Goal: Task Accomplishment & Management: Manage account settings

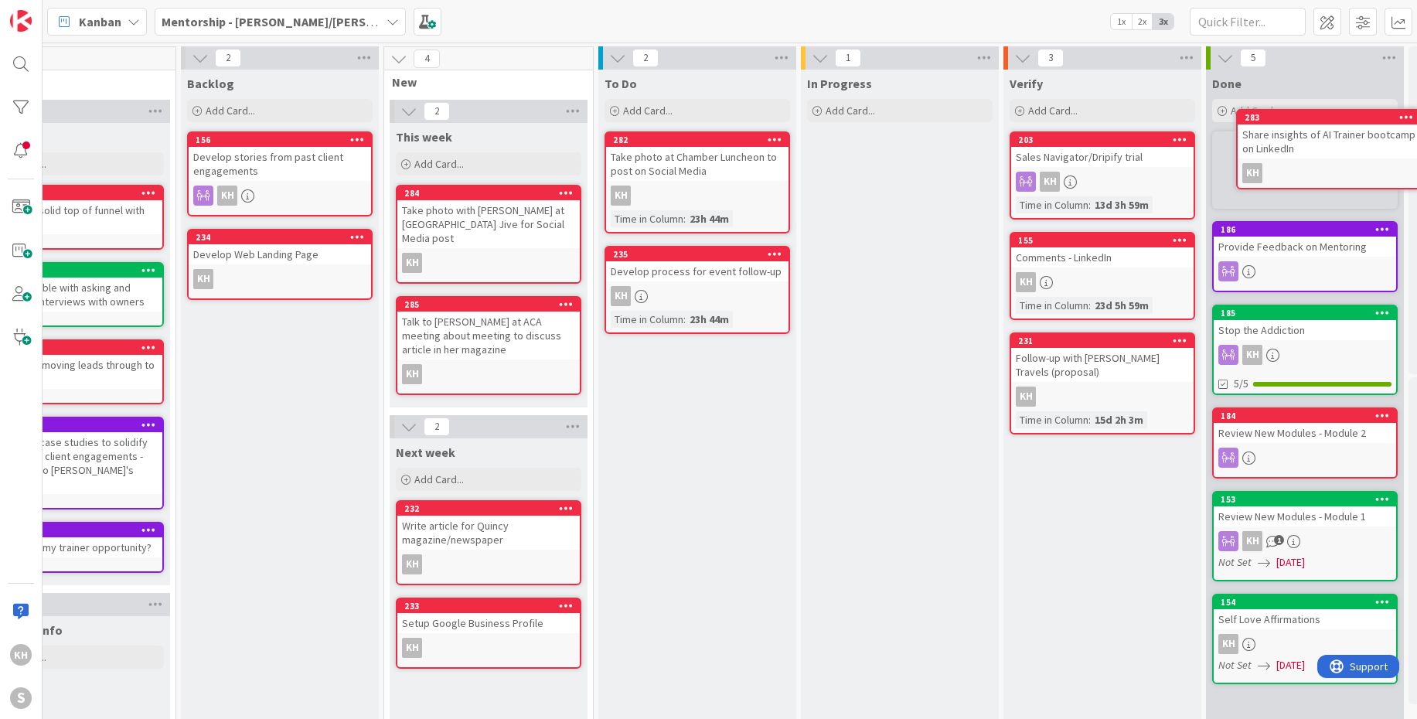
scroll to position [0, 168]
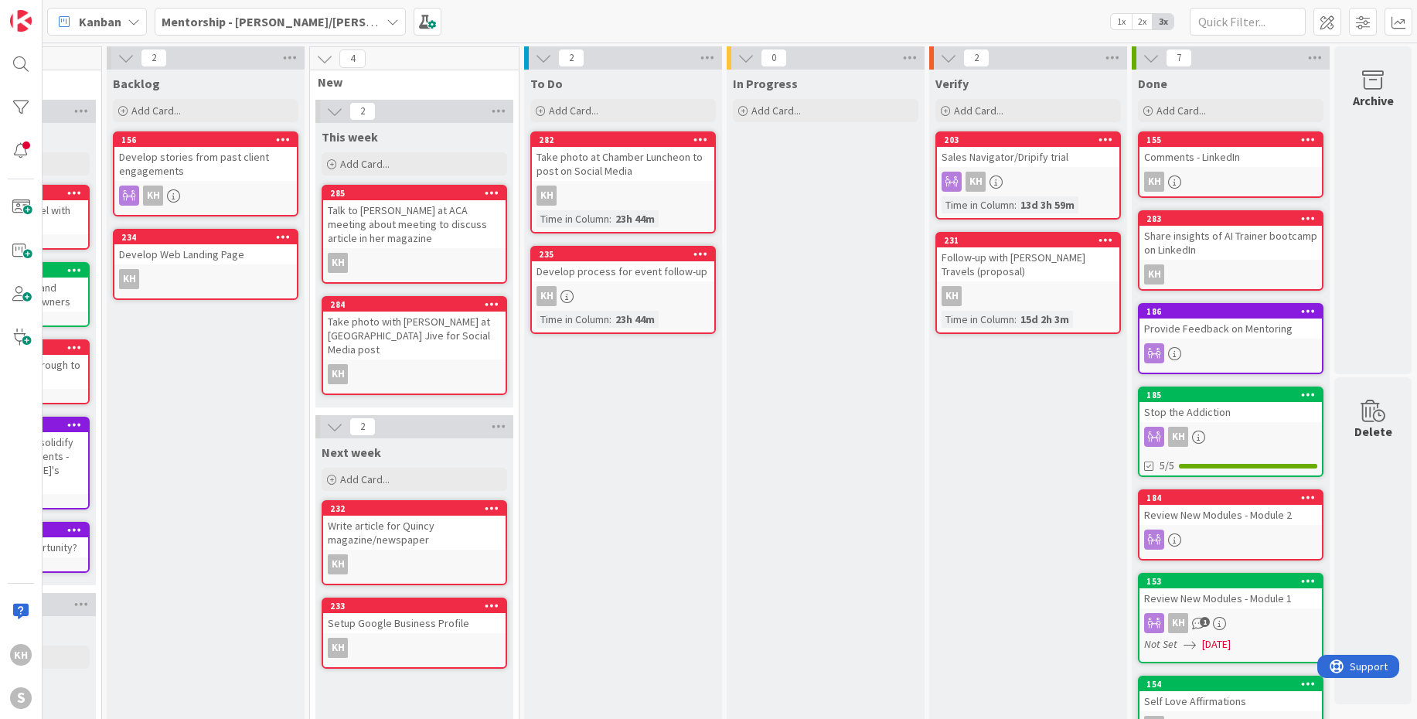
click at [386, 17] on icon at bounding box center [392, 21] width 12 height 12
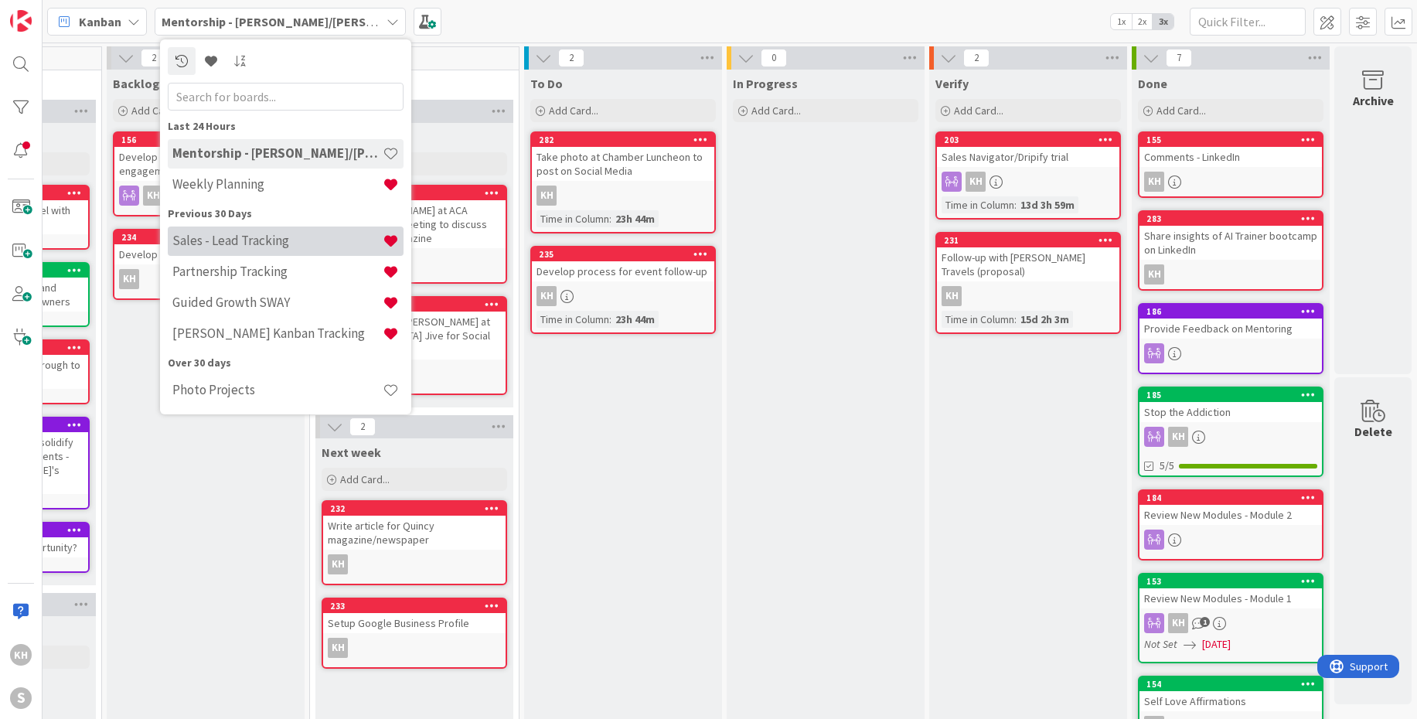
click at [209, 237] on h4 "Sales - Lead Tracking" at bounding box center [277, 240] width 210 height 15
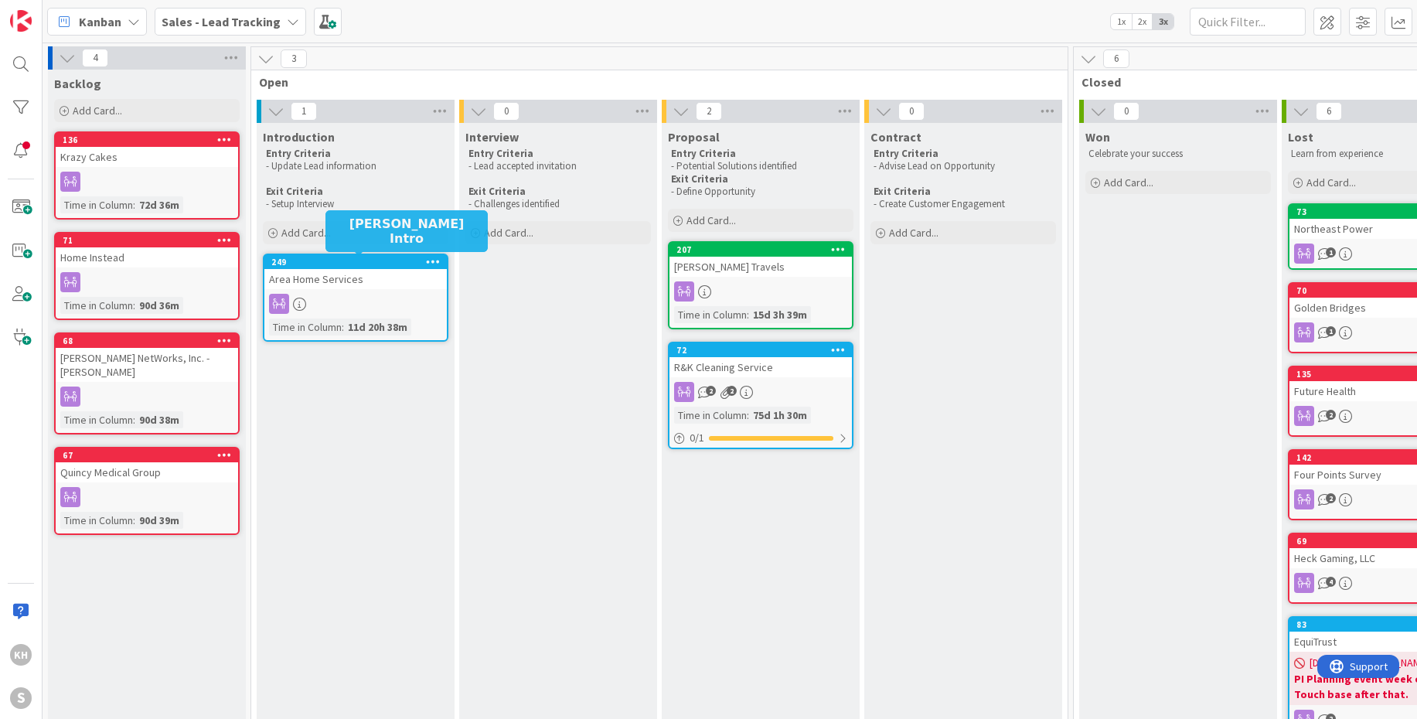
click at [412, 262] on div "249" at bounding box center [358, 262] width 175 height 11
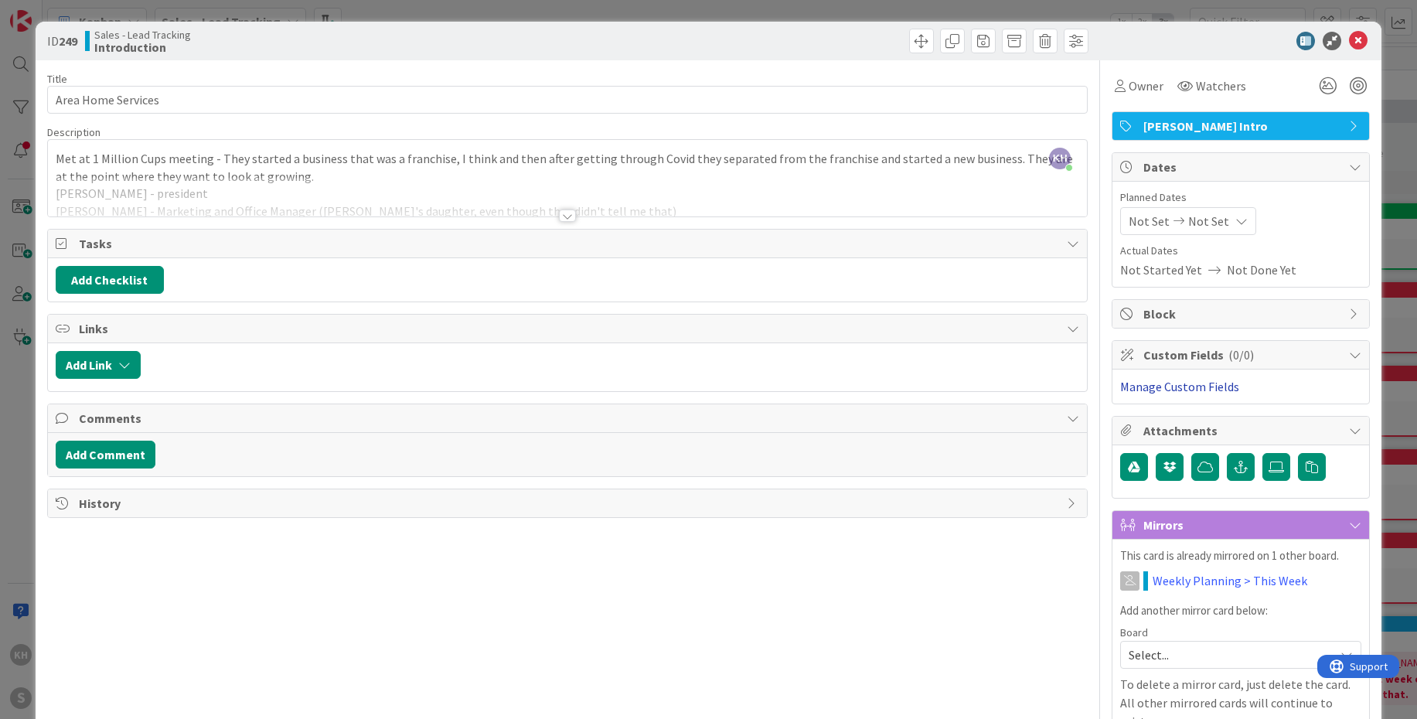
click at [1175, 390] on link "Manage Custom Fields" at bounding box center [1179, 386] width 119 height 15
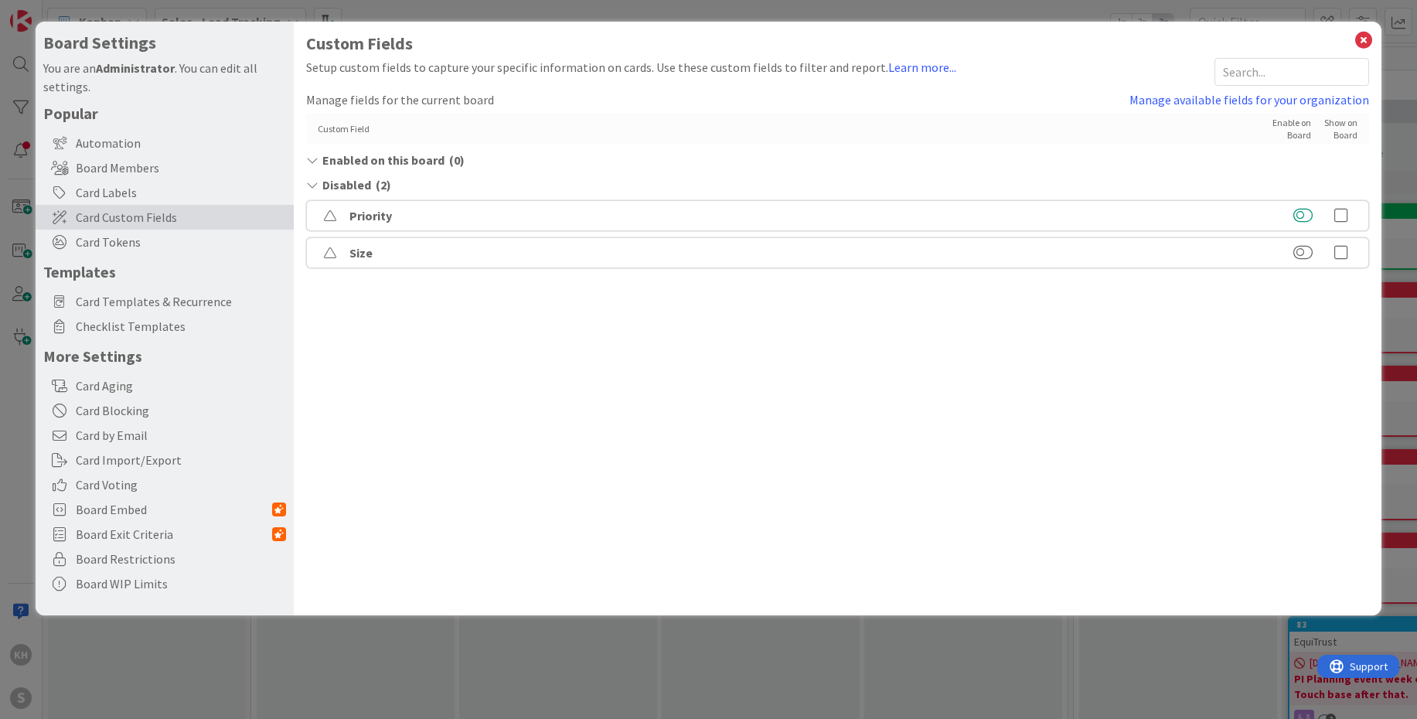
click at [1304, 216] on button at bounding box center [1302, 215] width 19 height 15
click at [1306, 254] on button at bounding box center [1302, 252] width 19 height 15
click at [1365, 42] on icon at bounding box center [1363, 40] width 20 height 22
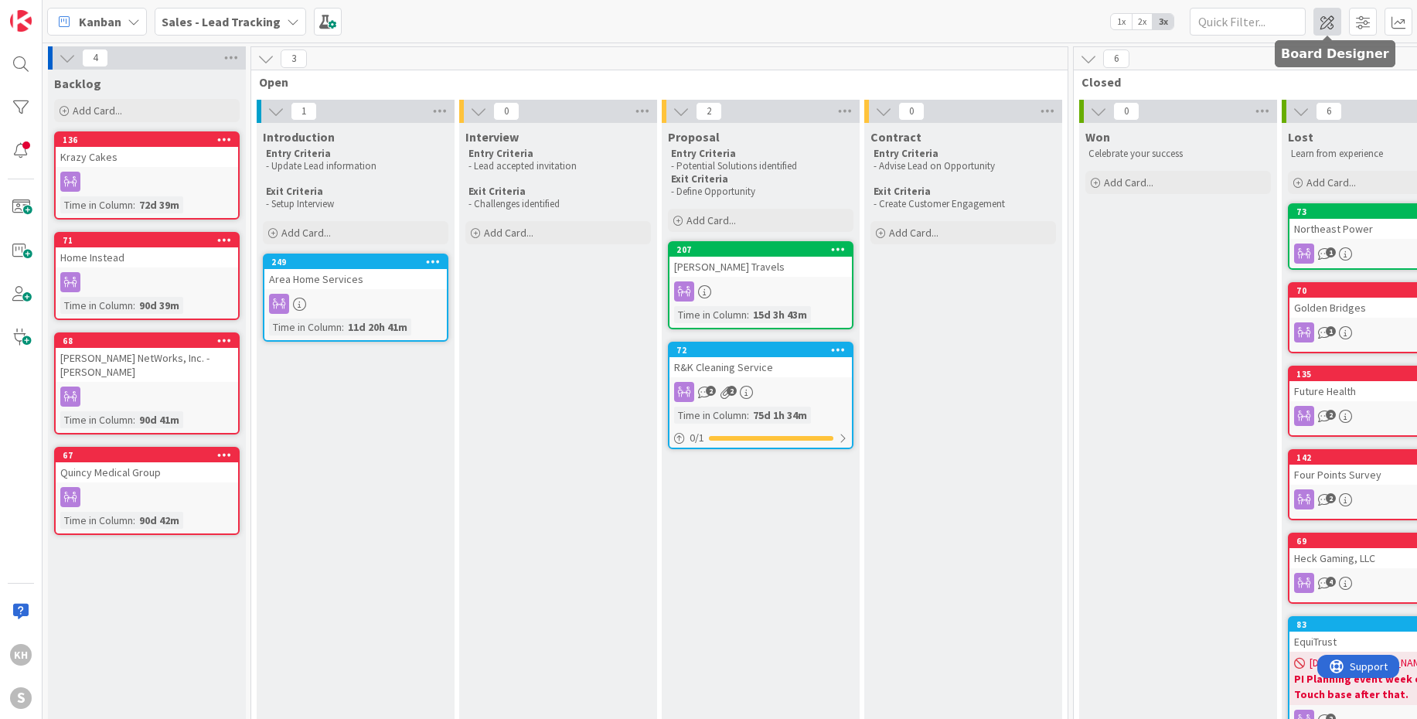
click at [1317, 29] on span at bounding box center [1327, 22] width 28 height 28
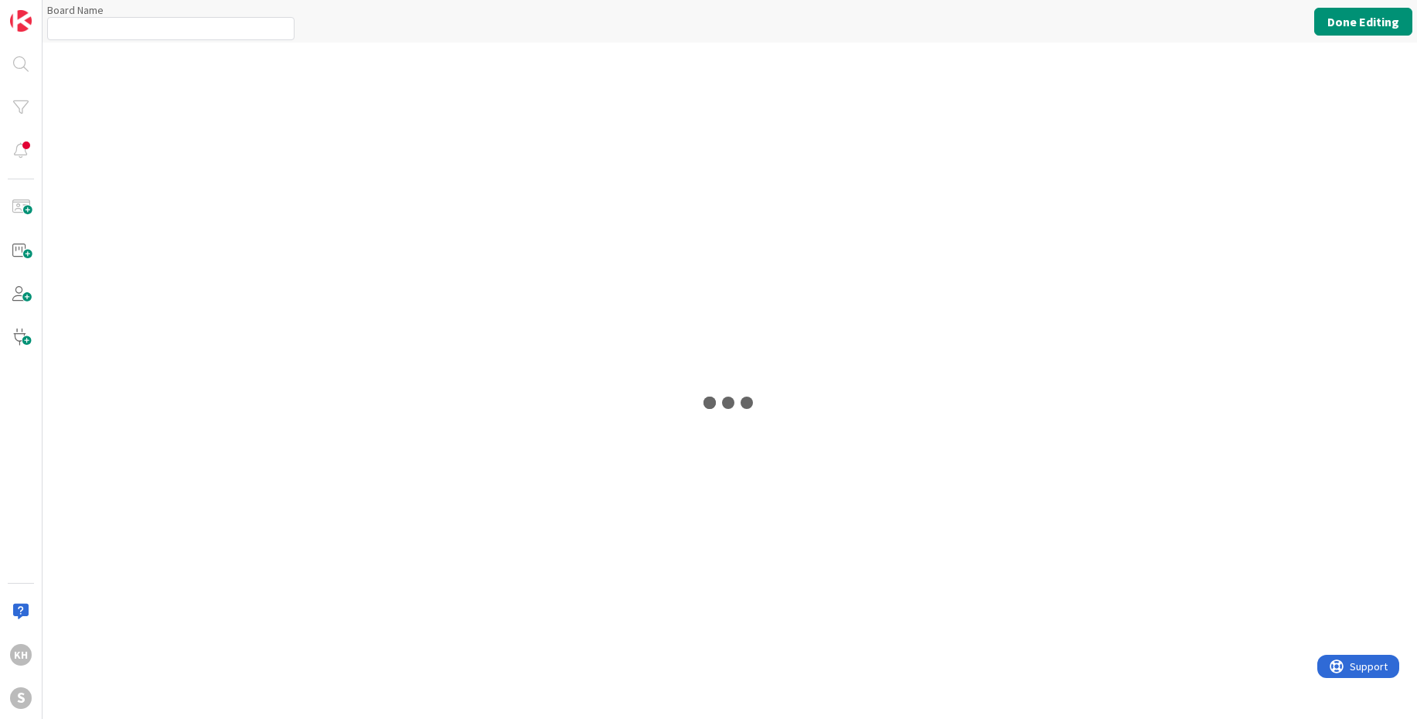
type input "Sales - Lead Tracking"
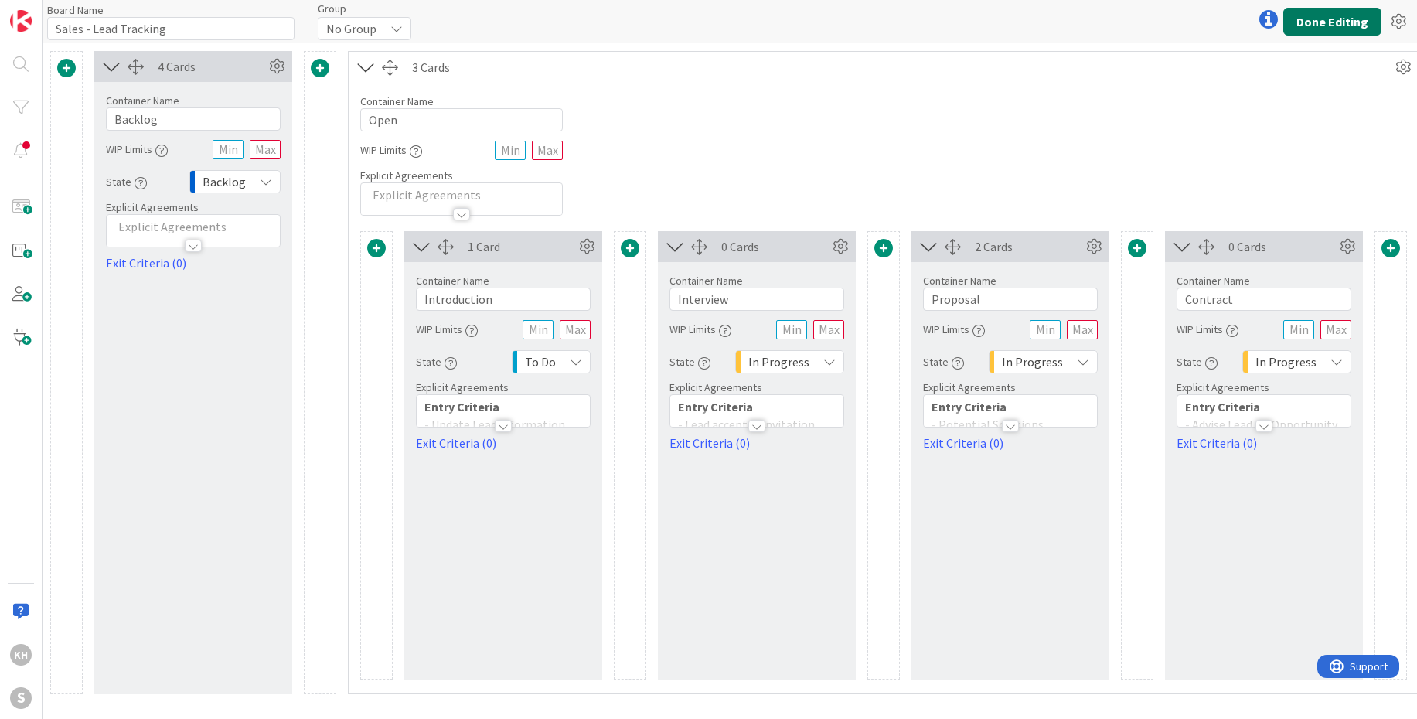
click at [1309, 30] on button "Done Editing" at bounding box center [1332, 22] width 98 height 28
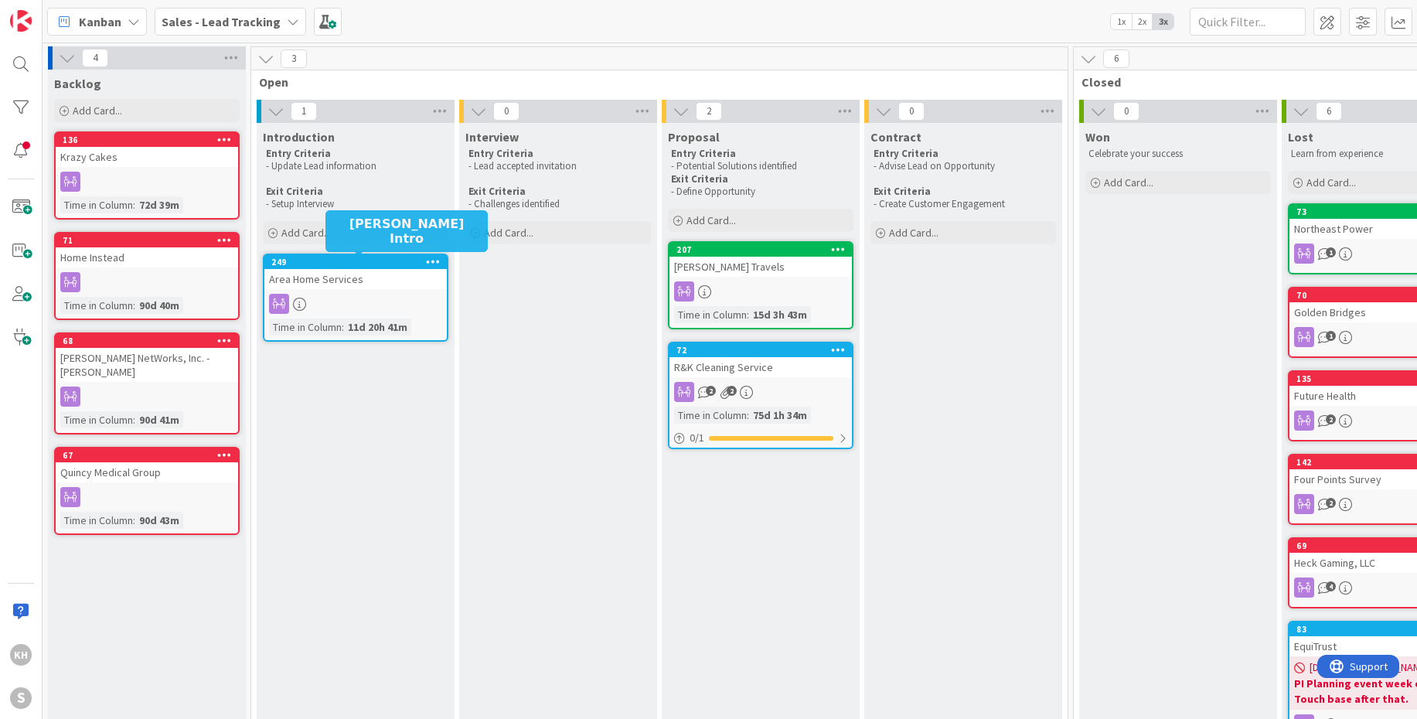
click at [369, 262] on div "249" at bounding box center [358, 262] width 175 height 11
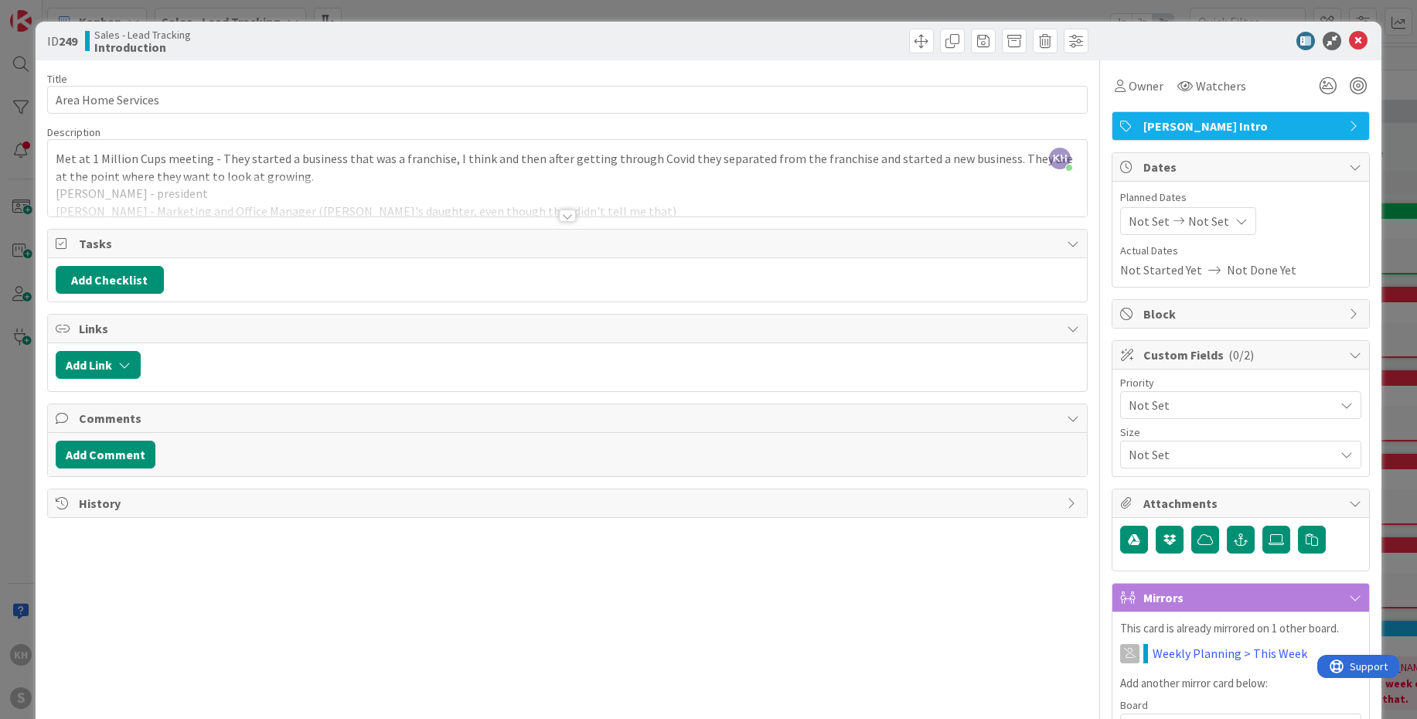
click at [1340, 406] on icon at bounding box center [1346, 405] width 12 height 12
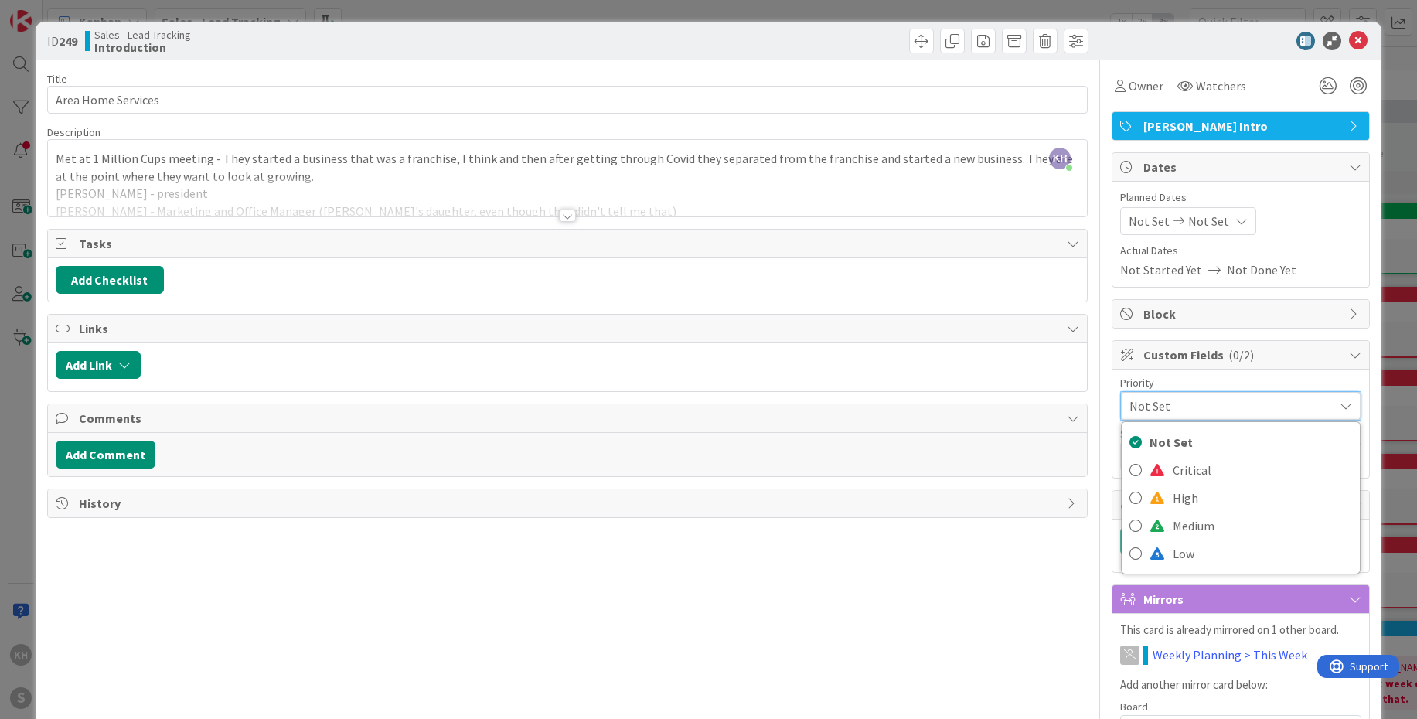
click at [1339, 403] on icon at bounding box center [1345, 406] width 12 height 12
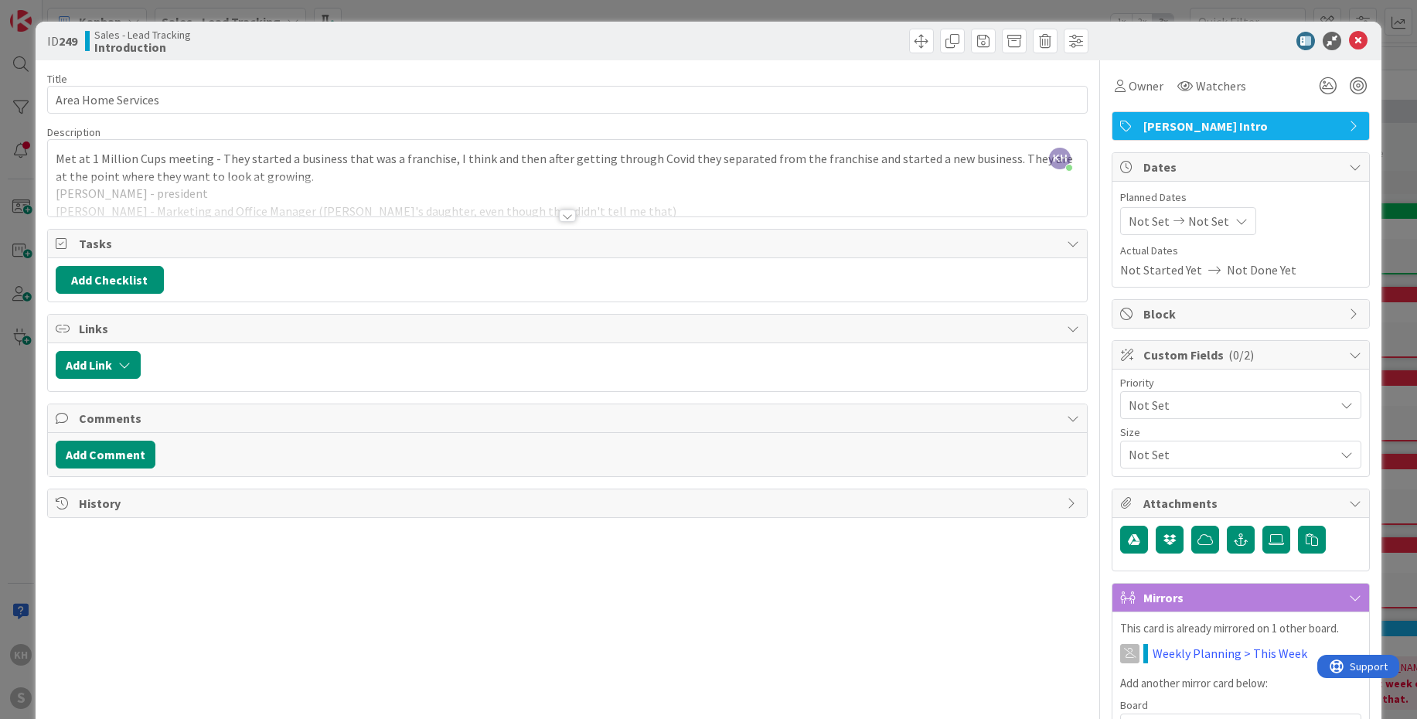
click at [1340, 403] on icon at bounding box center [1346, 405] width 12 height 12
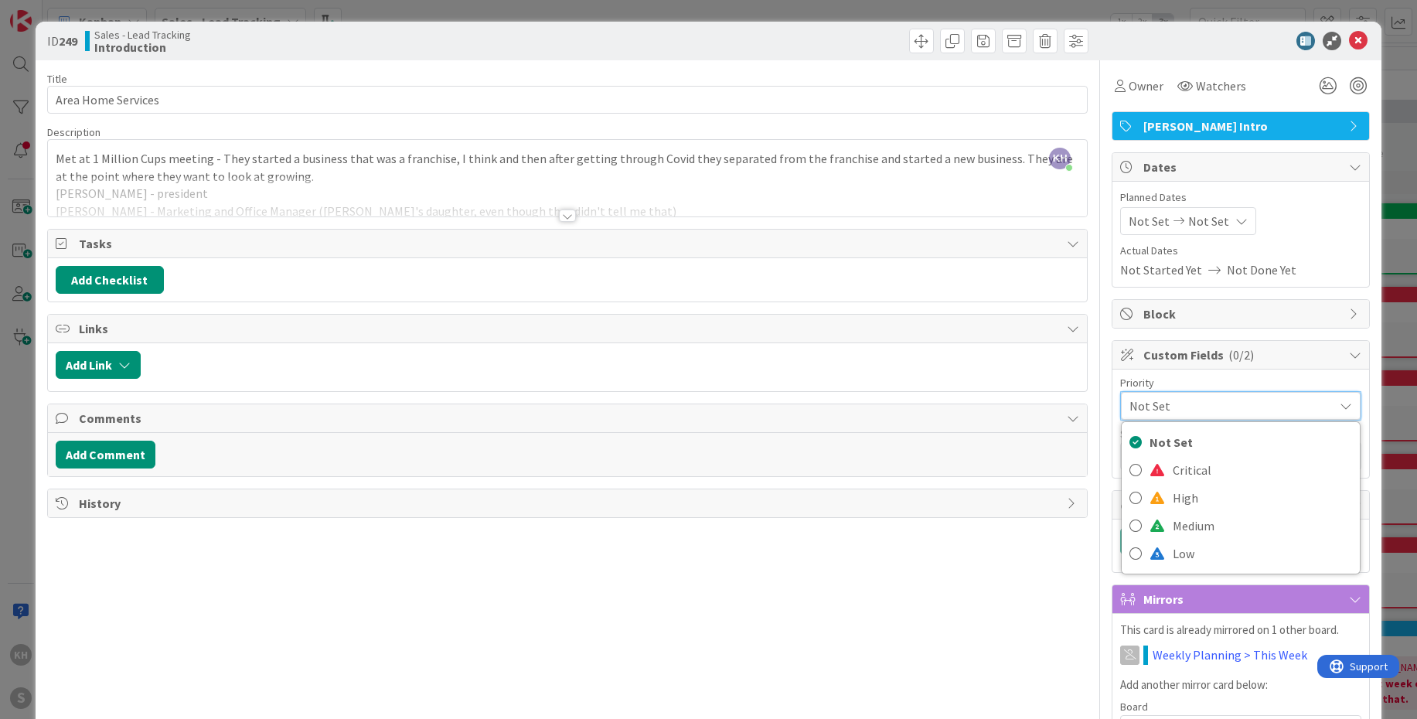
click at [1339, 401] on icon at bounding box center [1345, 406] width 12 height 12
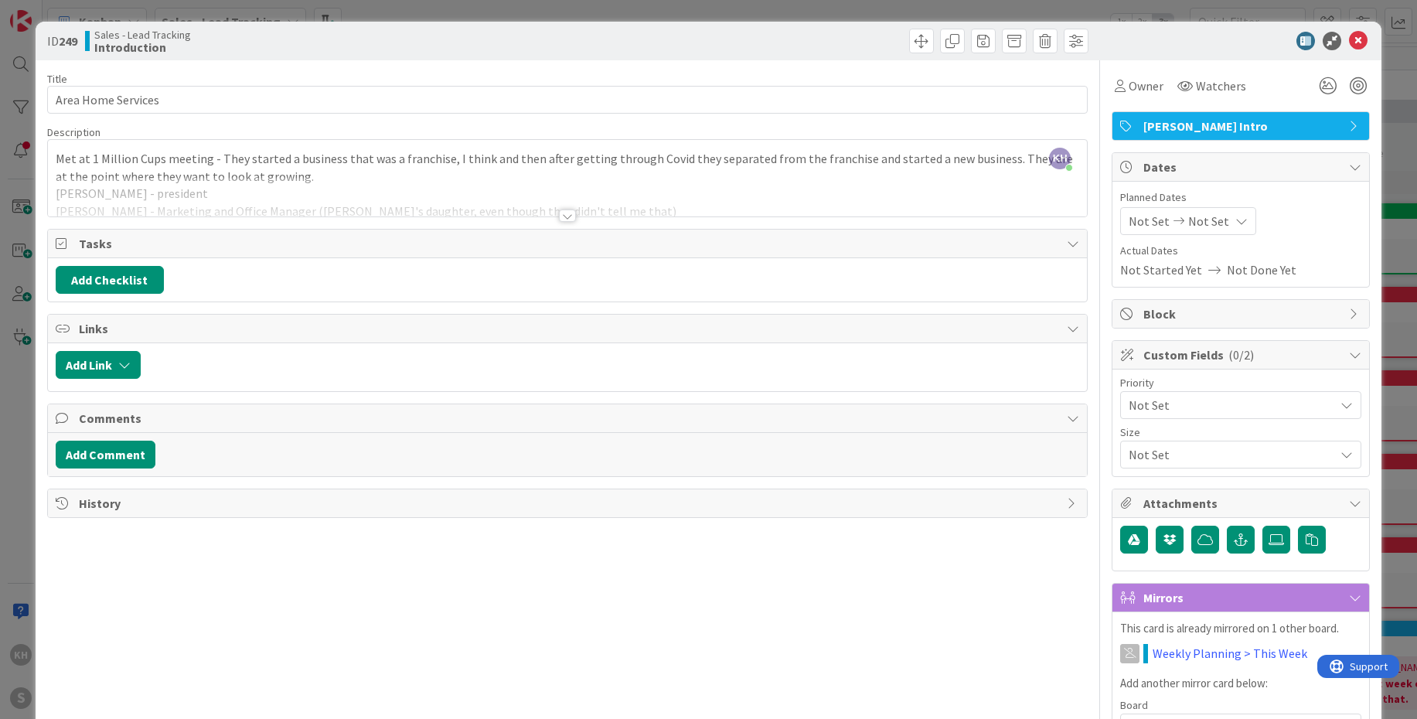
click at [1336, 419] on div "Not Set" at bounding box center [1240, 405] width 241 height 28
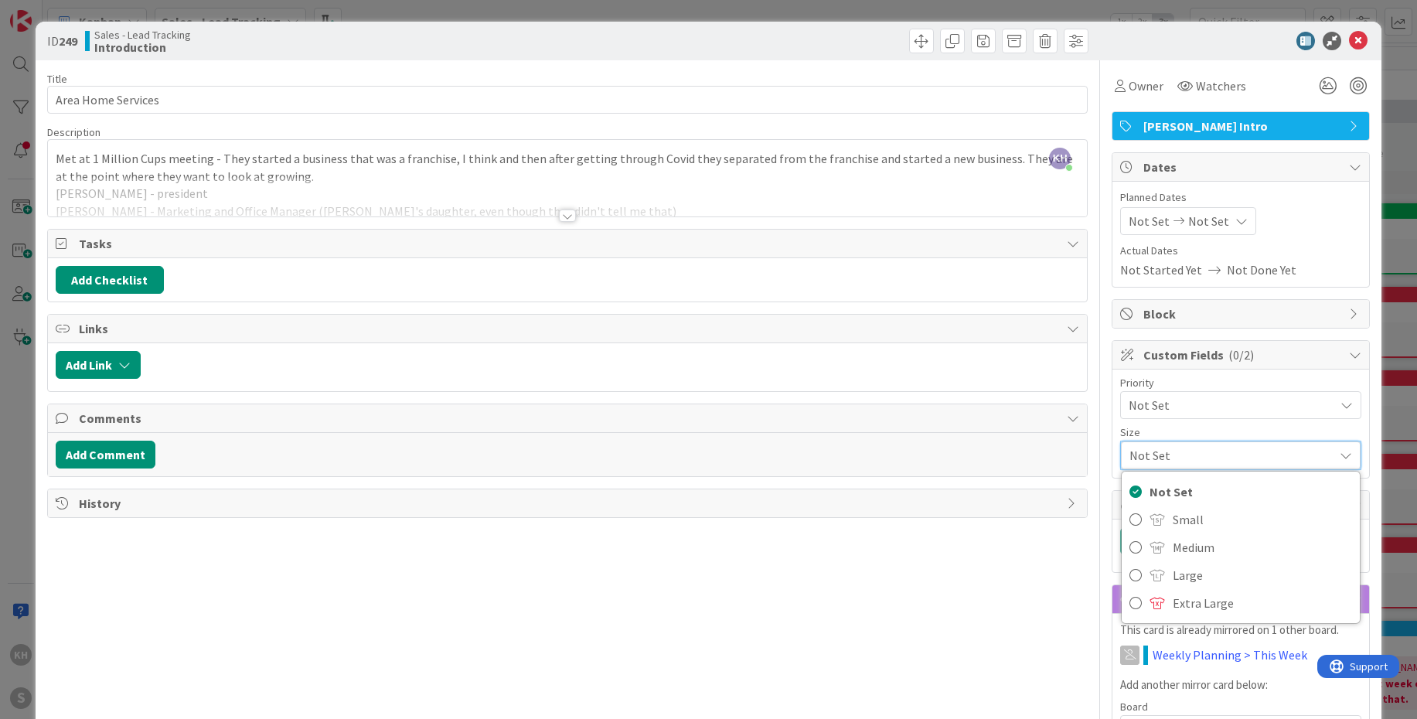
click at [1336, 446] on div "Not Set" at bounding box center [1241, 455] width 240 height 28
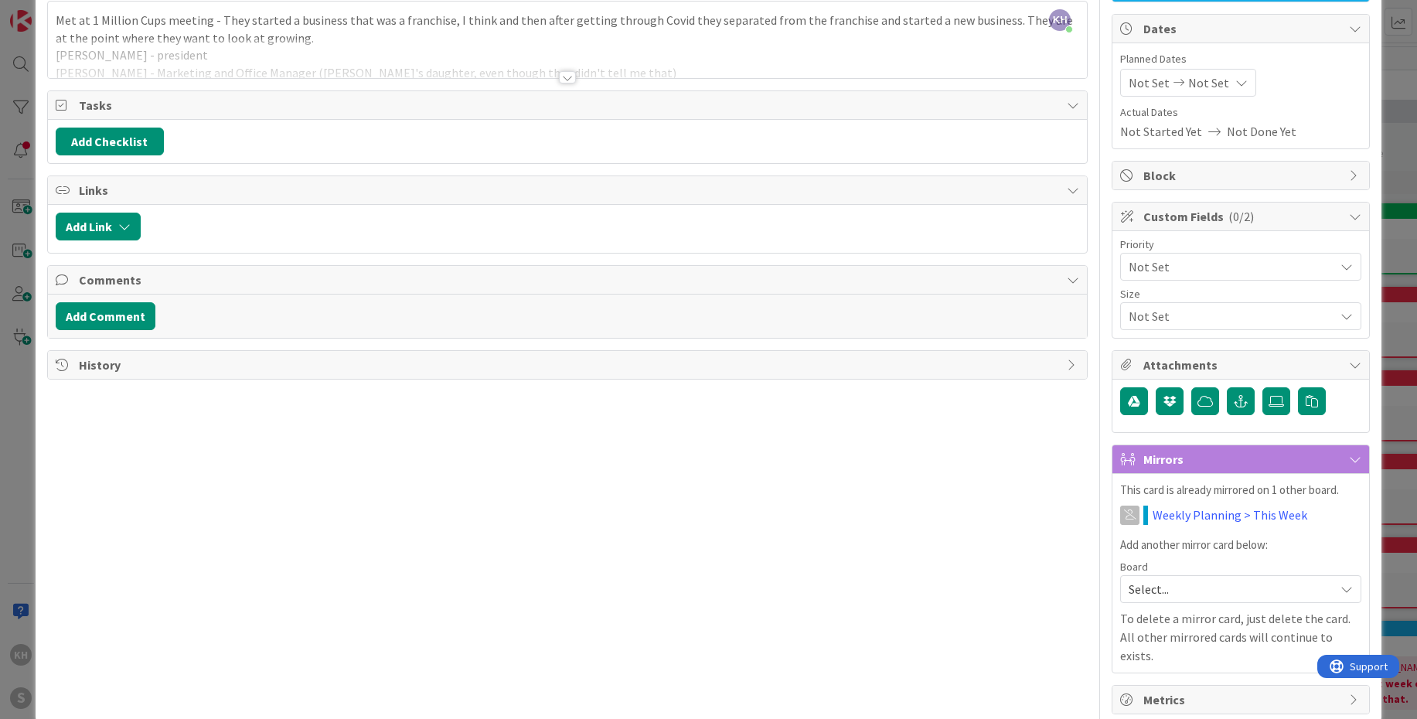
scroll to position [142, 0]
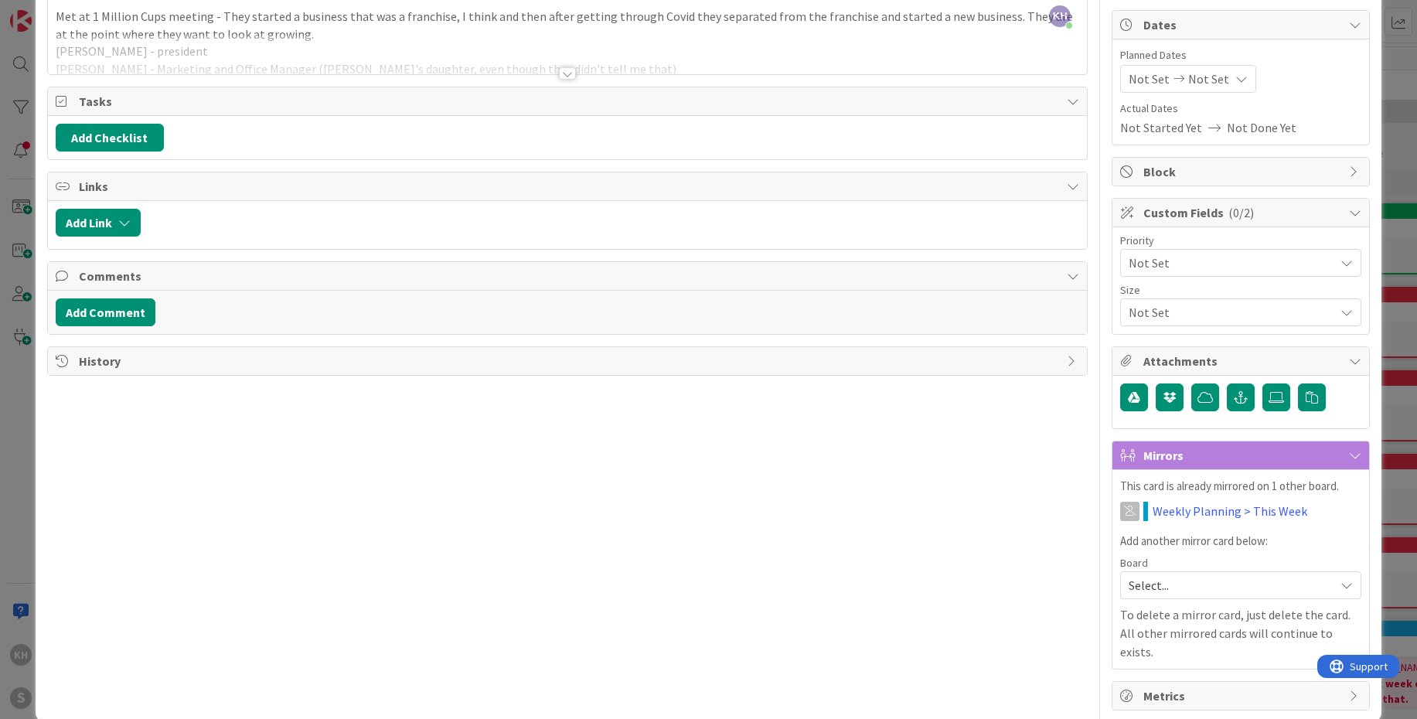
click at [1340, 269] on icon at bounding box center [1346, 263] width 12 height 12
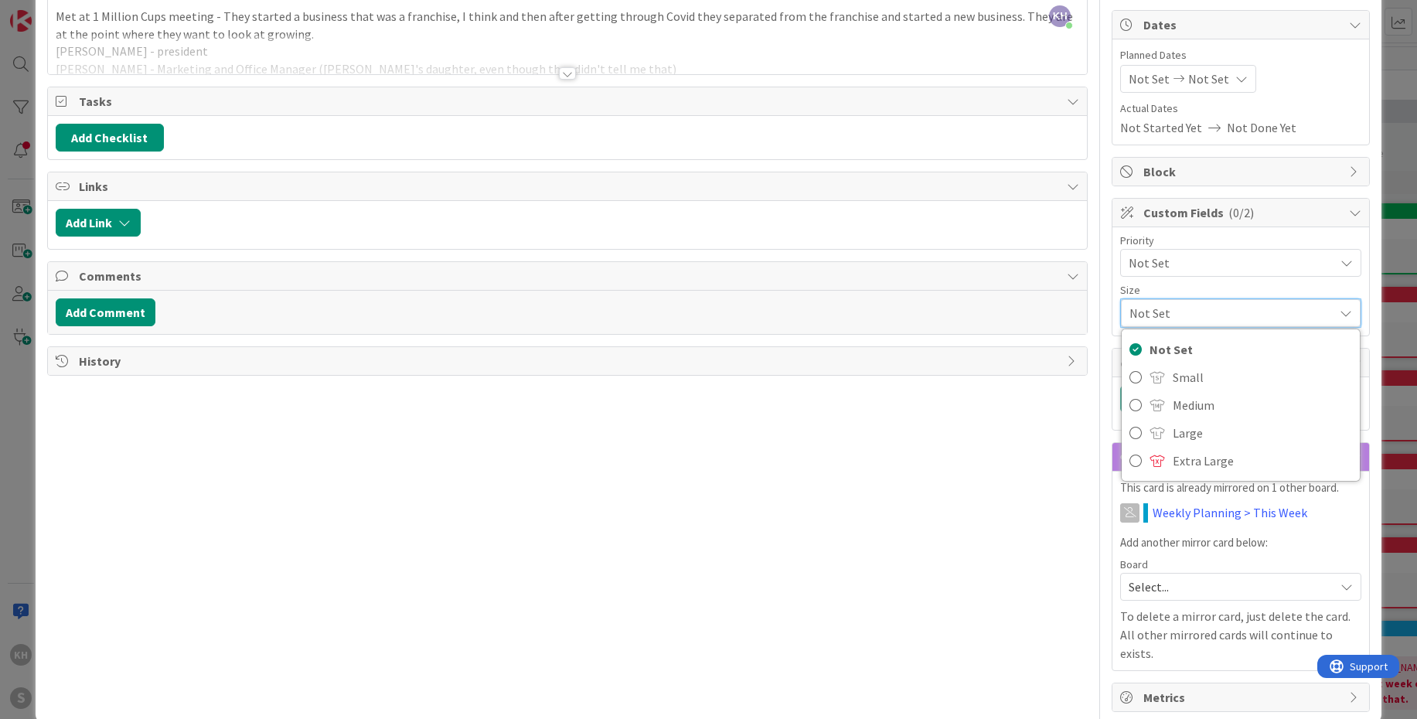
click at [1339, 309] on icon at bounding box center [1345, 313] width 12 height 12
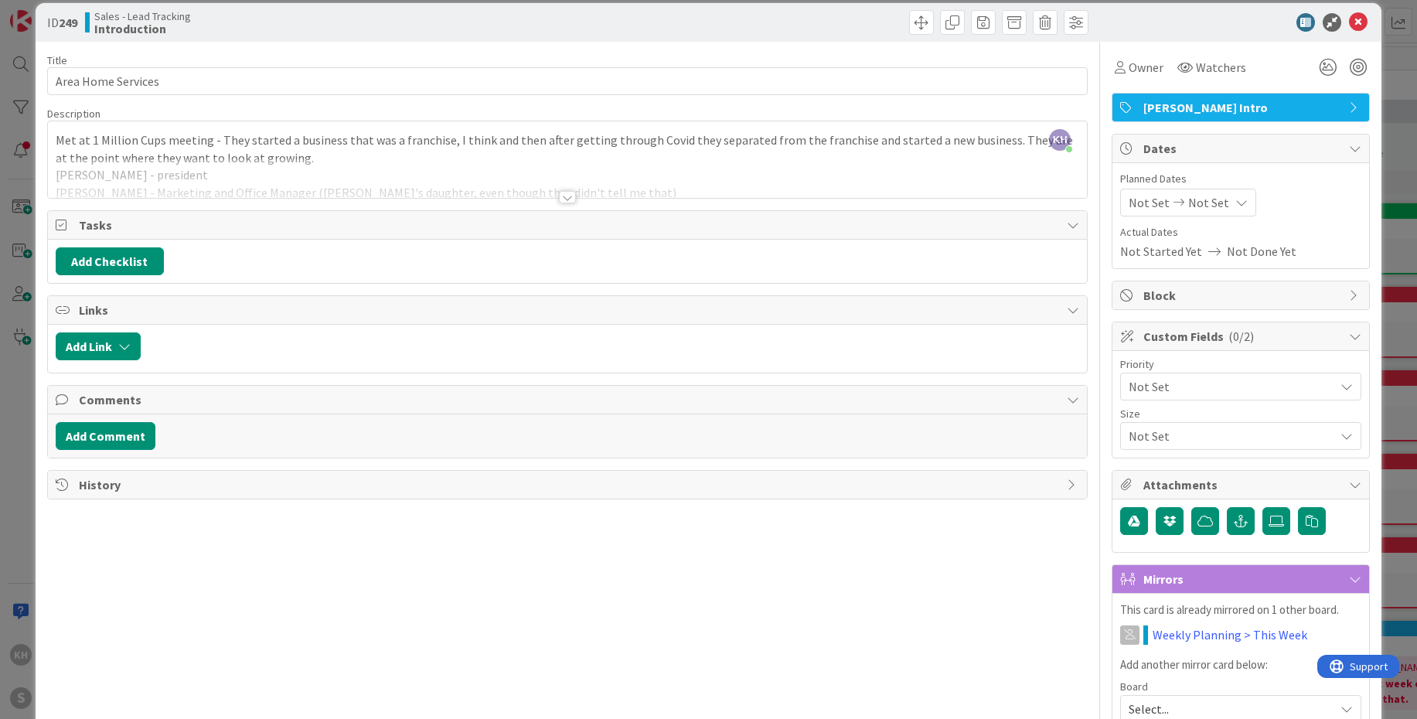
scroll to position [0, 0]
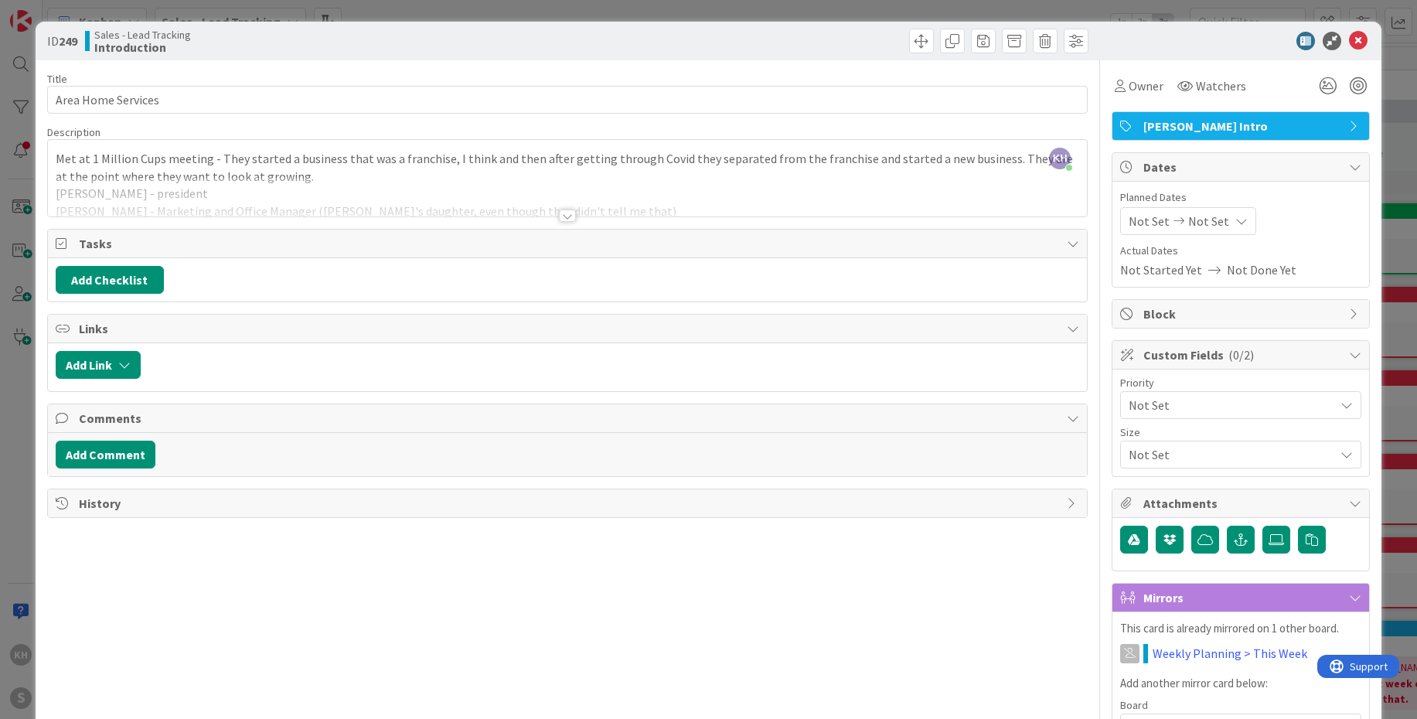
click at [1340, 407] on icon at bounding box center [1346, 405] width 12 height 12
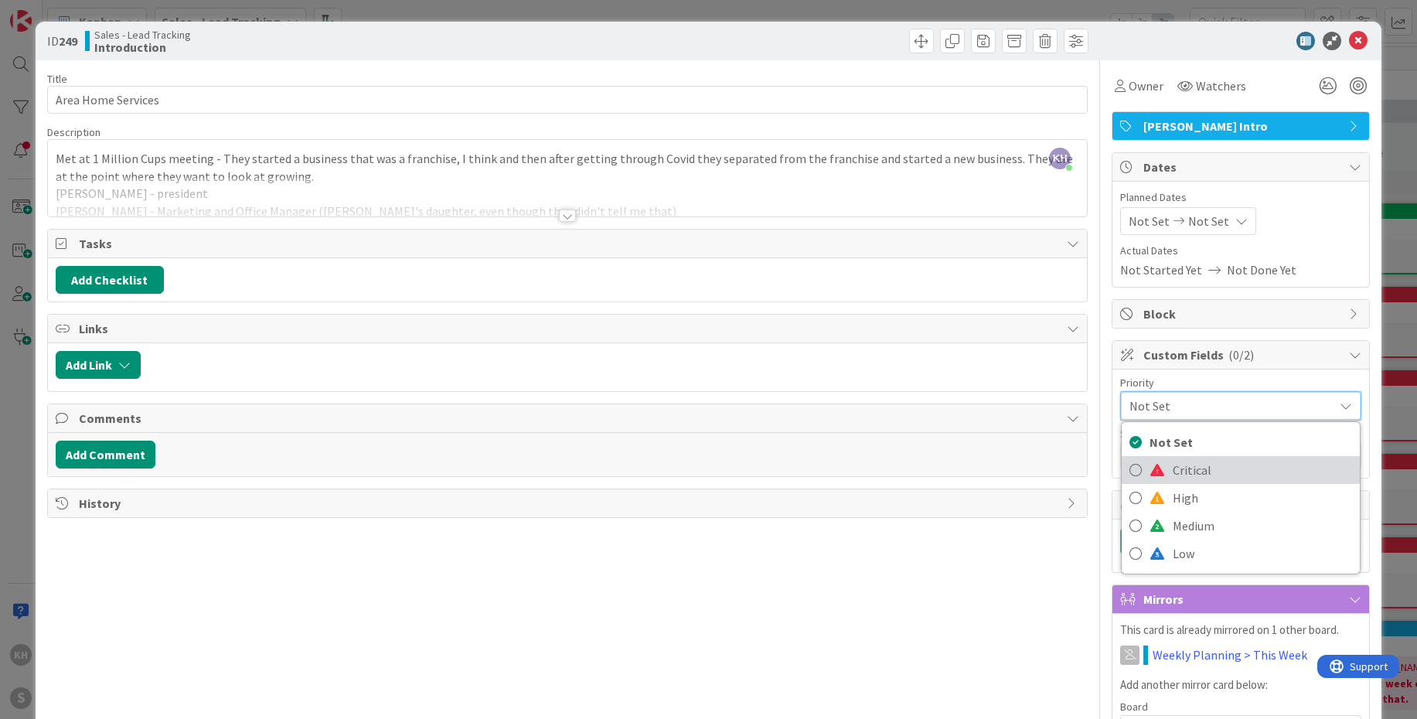
click at [1173, 468] on span "Critical" at bounding box center [1261, 469] width 179 height 23
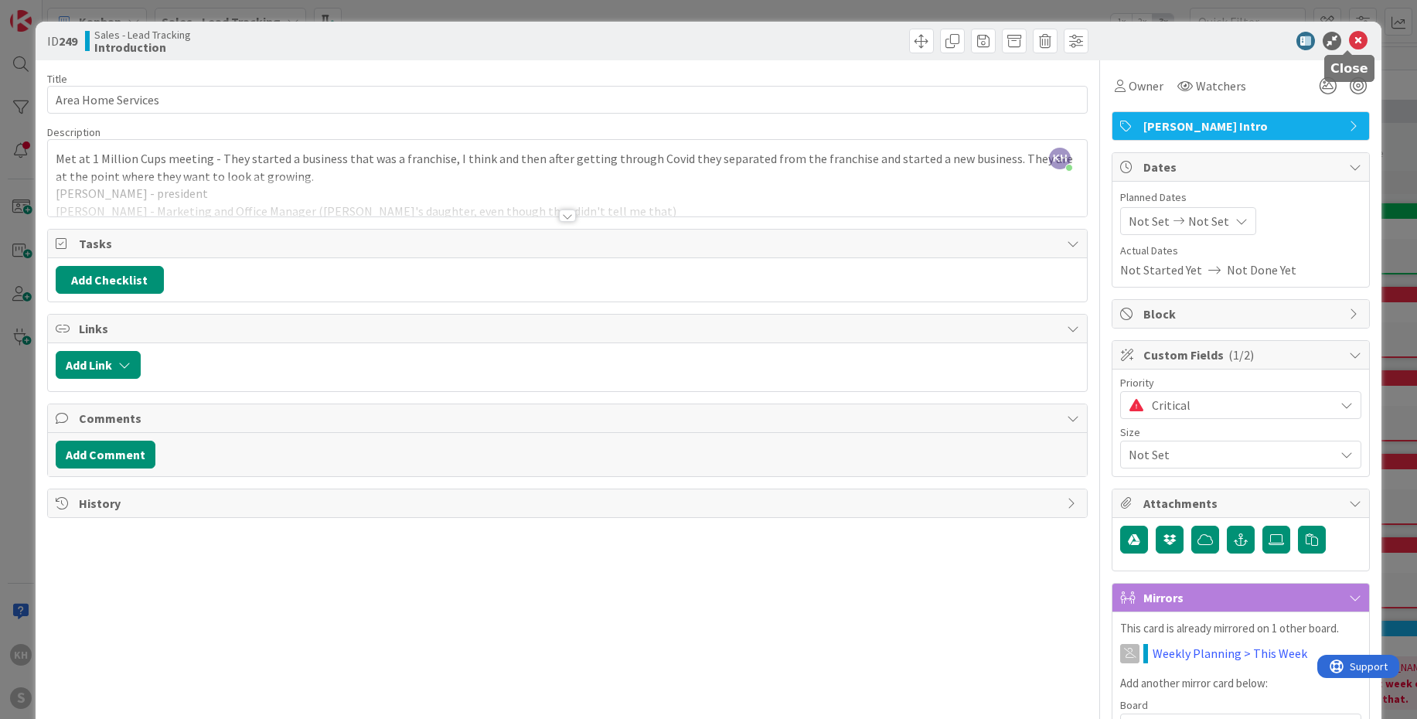
click at [1349, 42] on icon at bounding box center [1358, 41] width 19 height 19
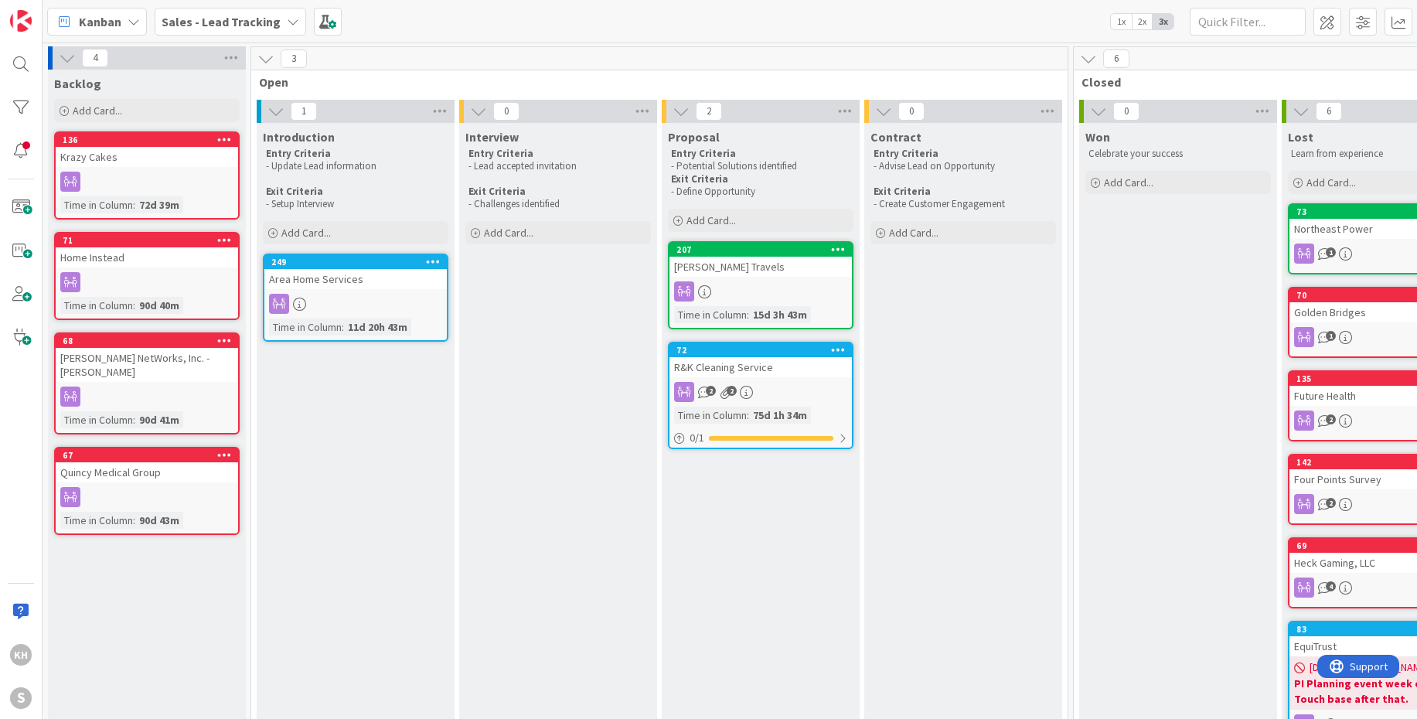
click at [439, 262] on icon at bounding box center [433, 261] width 15 height 11
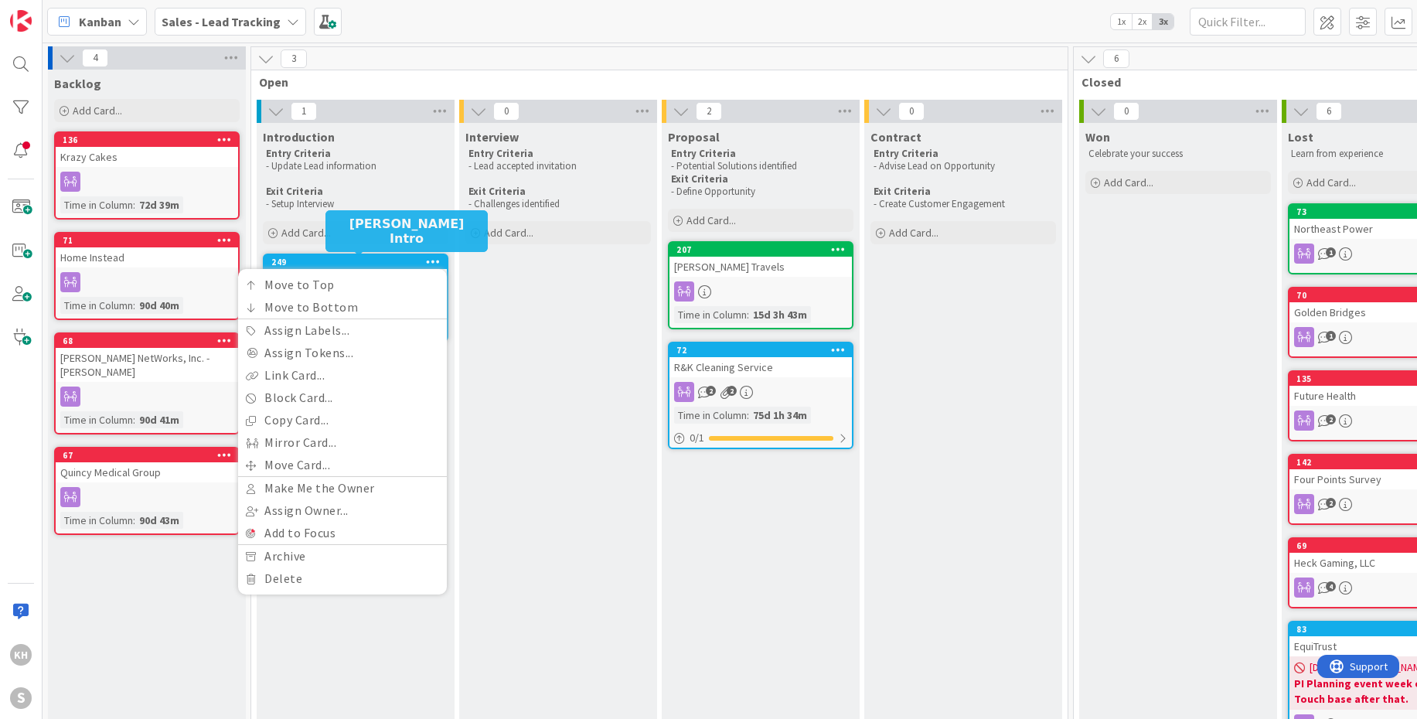
click at [397, 263] on div "249" at bounding box center [358, 262] width 175 height 11
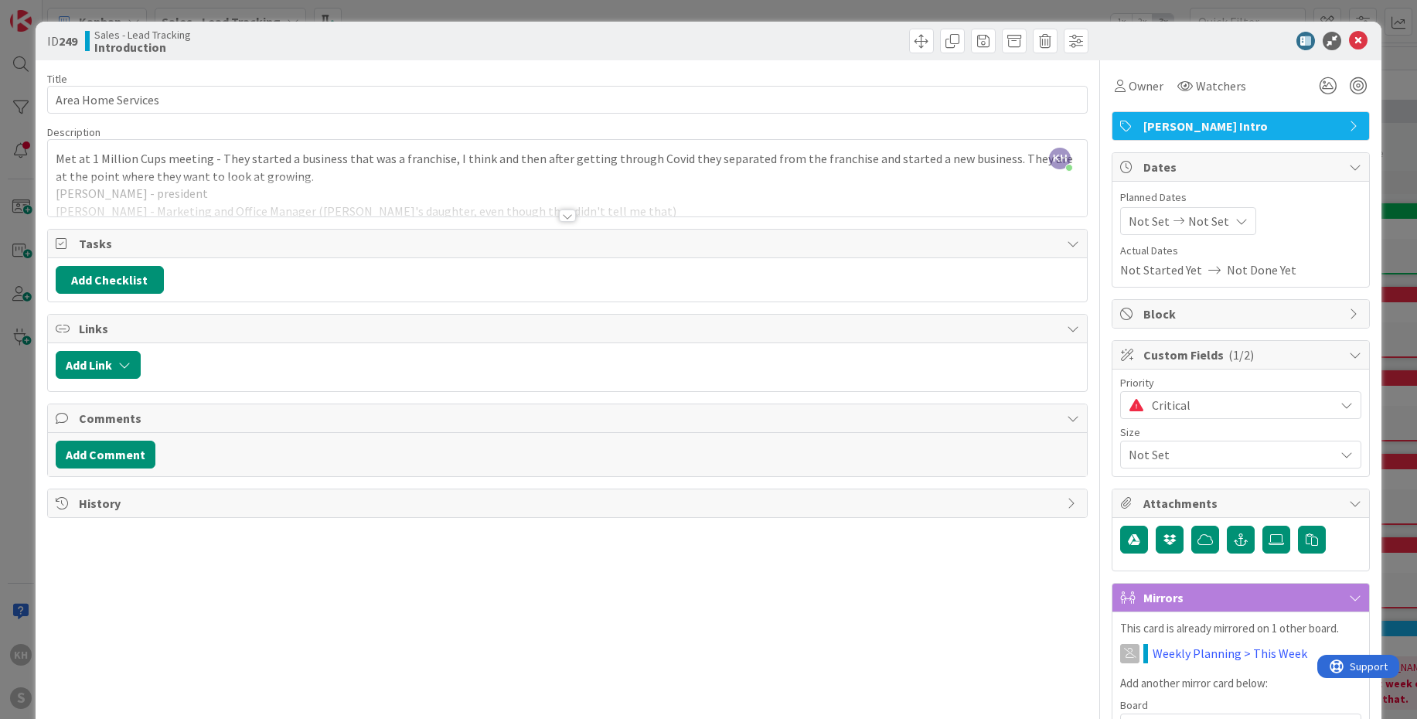
click at [1349, 354] on icon at bounding box center [1355, 355] width 12 height 12
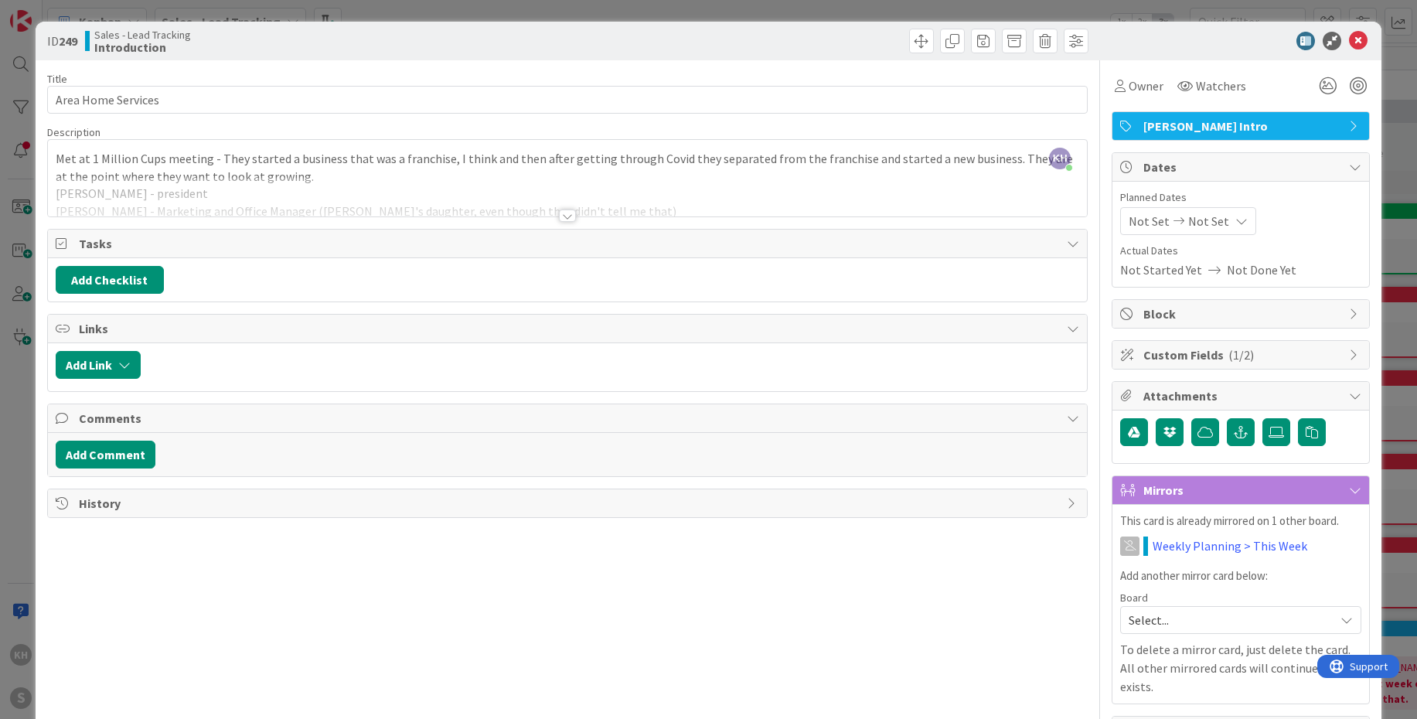
click at [1349, 354] on icon at bounding box center [1355, 355] width 12 height 12
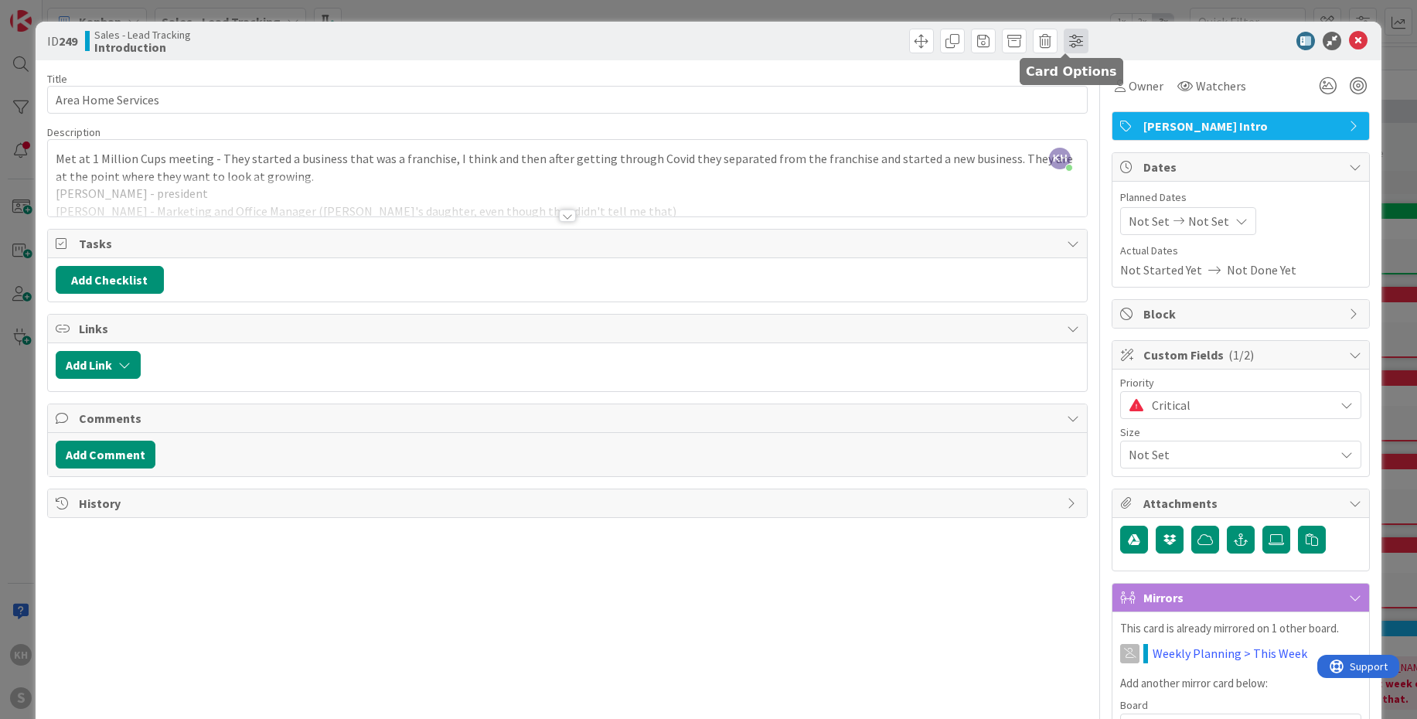
click at [1063, 40] on span at bounding box center [1075, 41] width 25 height 25
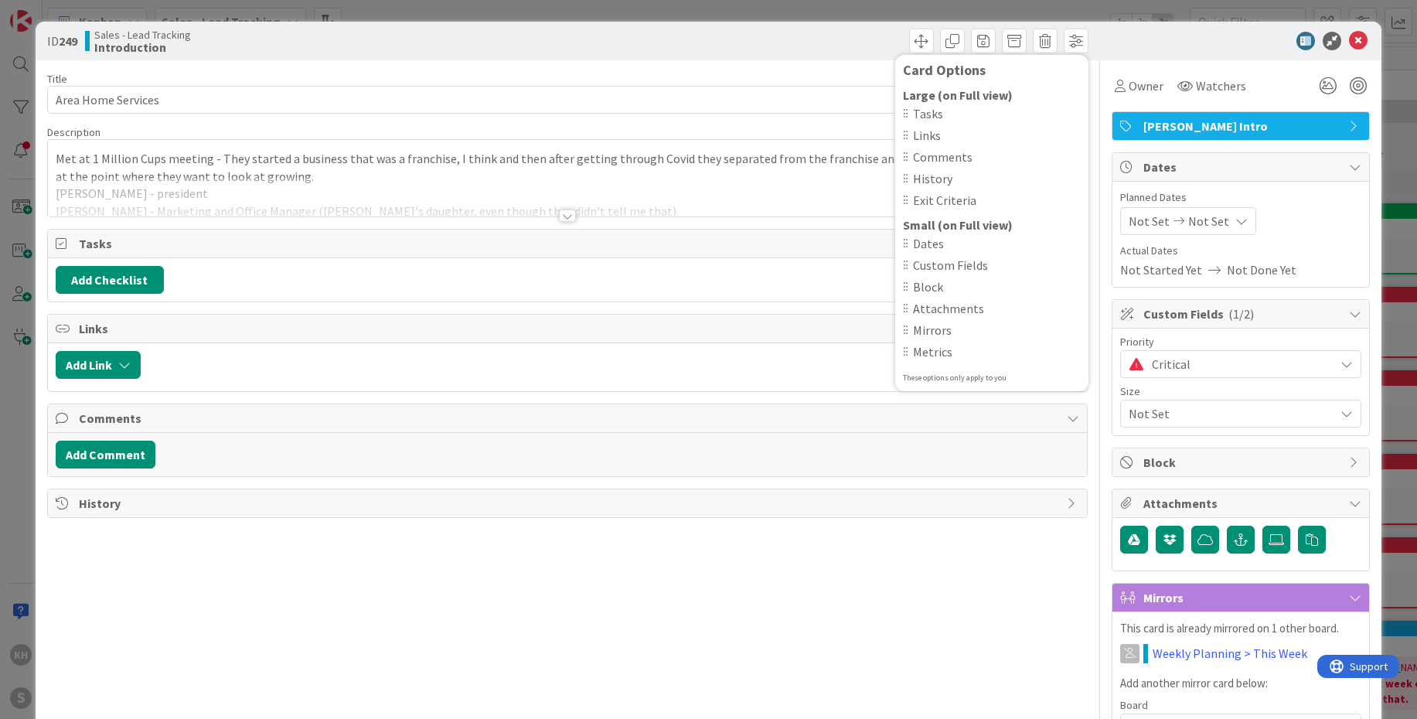
click at [1209, 35] on div at bounding box center [1233, 41] width 274 height 19
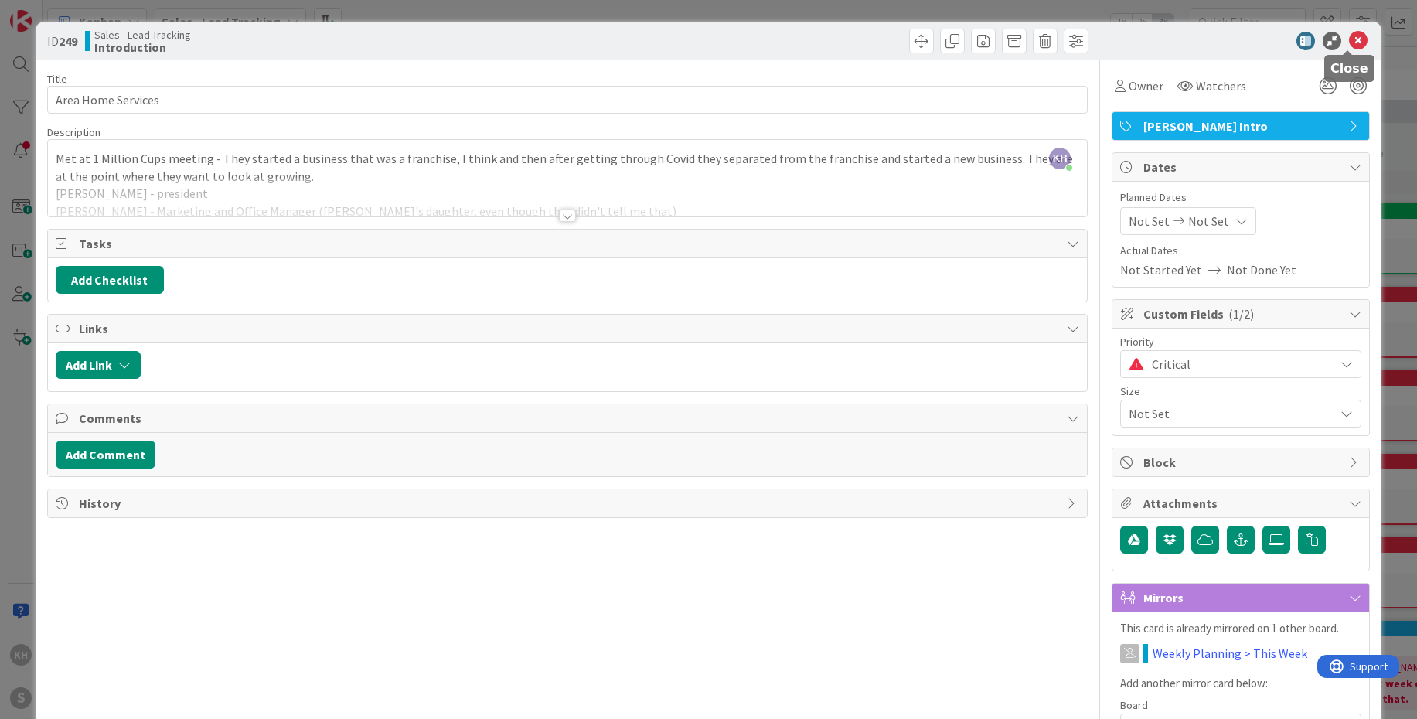
click at [1350, 39] on icon at bounding box center [1358, 41] width 19 height 19
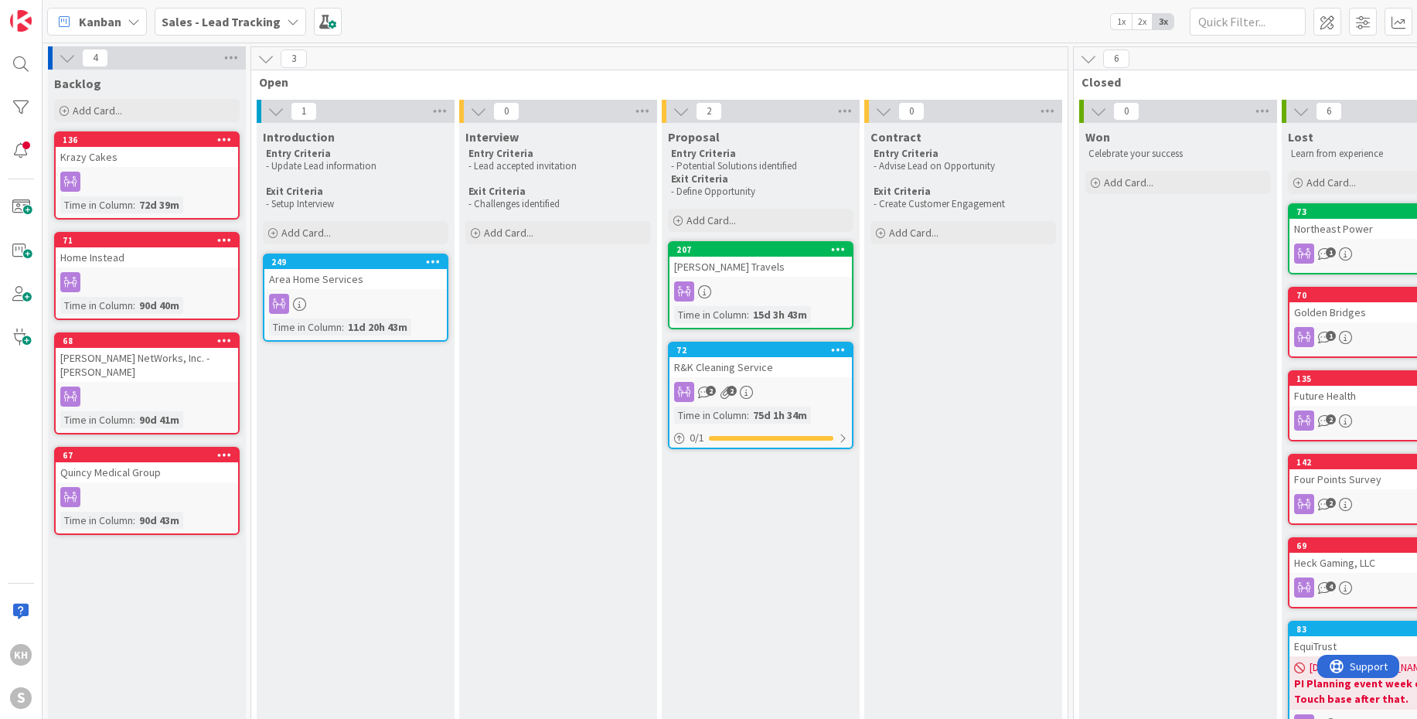
click at [398, 268] on div "249 Move to Top Move to Bottom Assign Labels... Assign Tokens... Link Card... B…" at bounding box center [355, 262] width 182 height 14
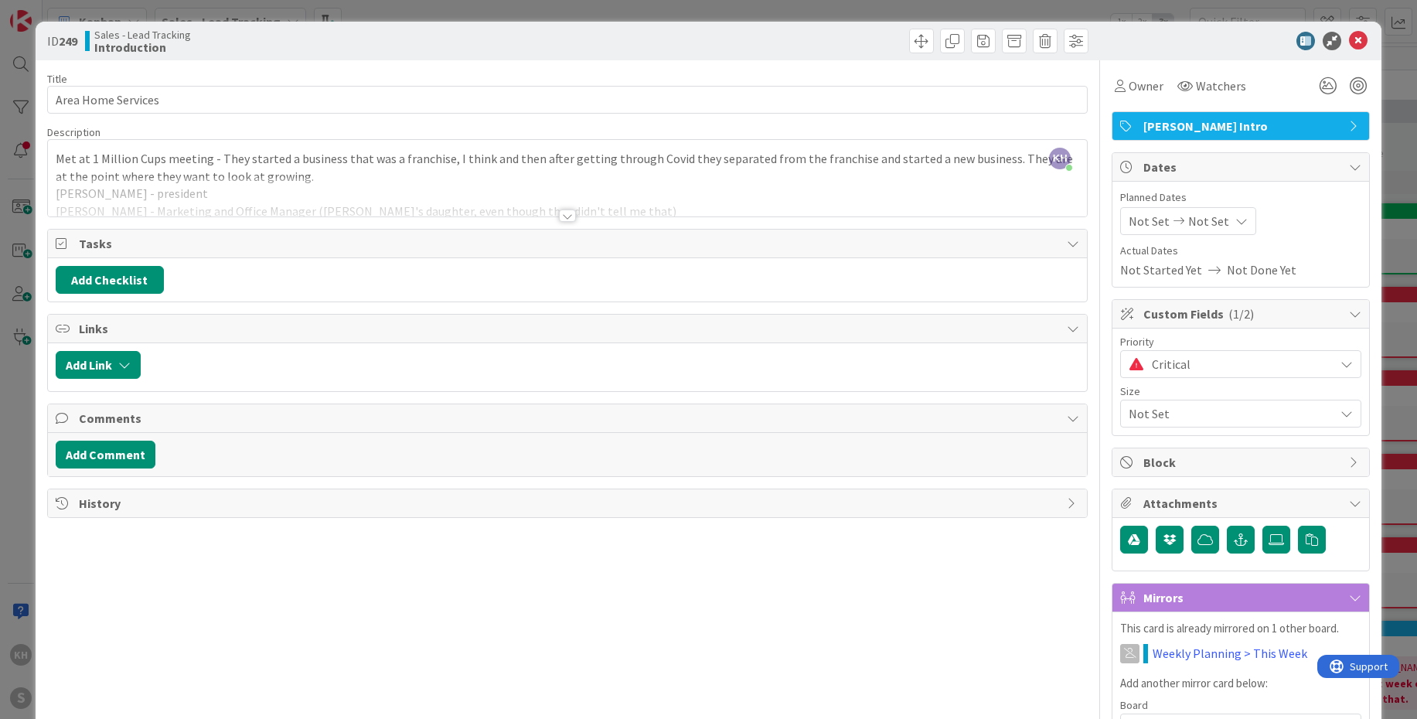
click at [1342, 366] on div "Critical" at bounding box center [1240, 364] width 241 height 28
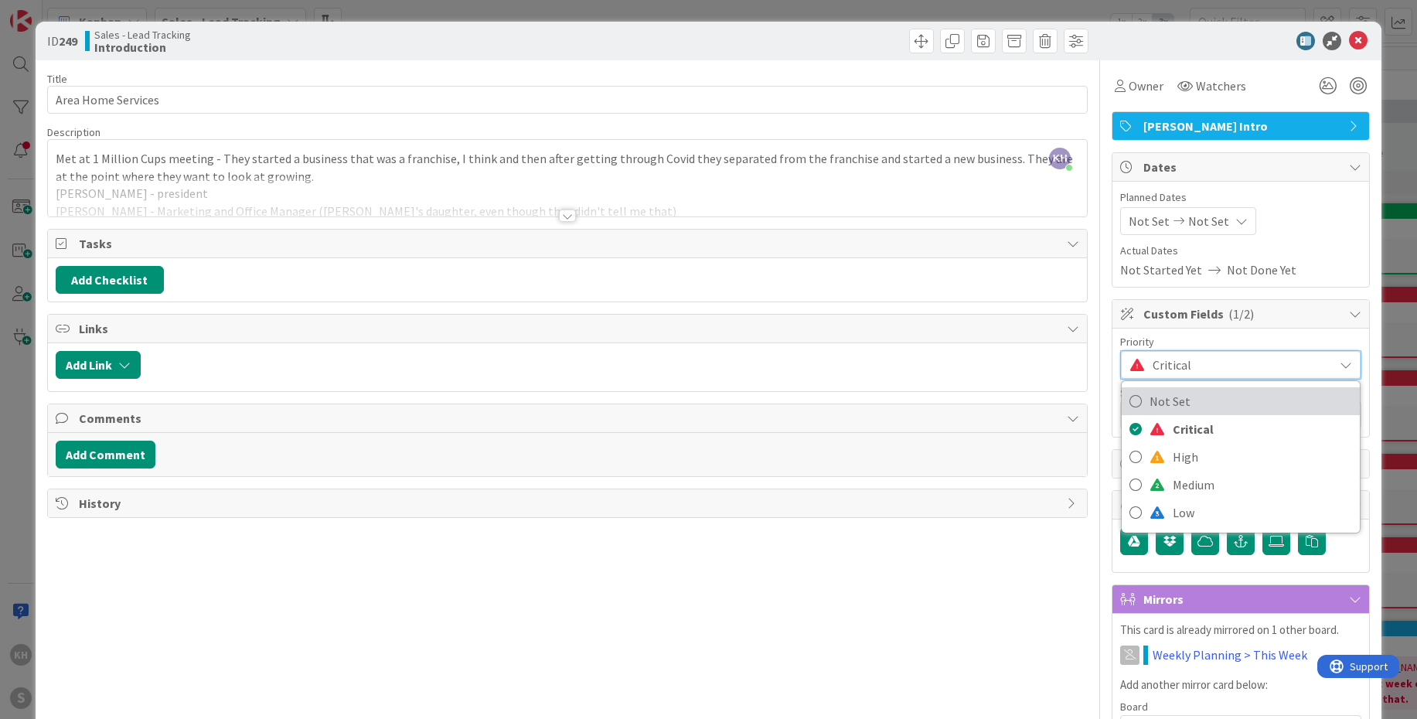
click at [1177, 396] on span "Not Set" at bounding box center [1250, 401] width 202 height 23
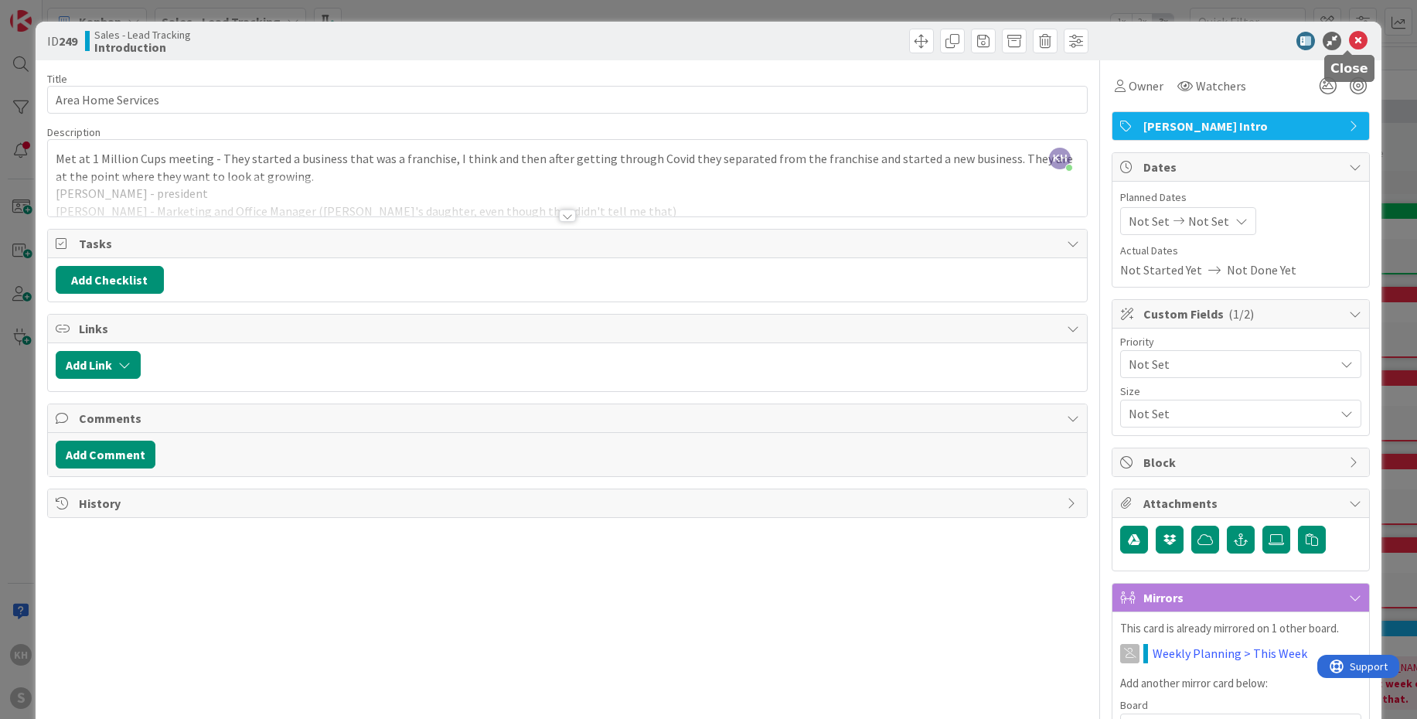
click at [1349, 45] on icon at bounding box center [1358, 41] width 19 height 19
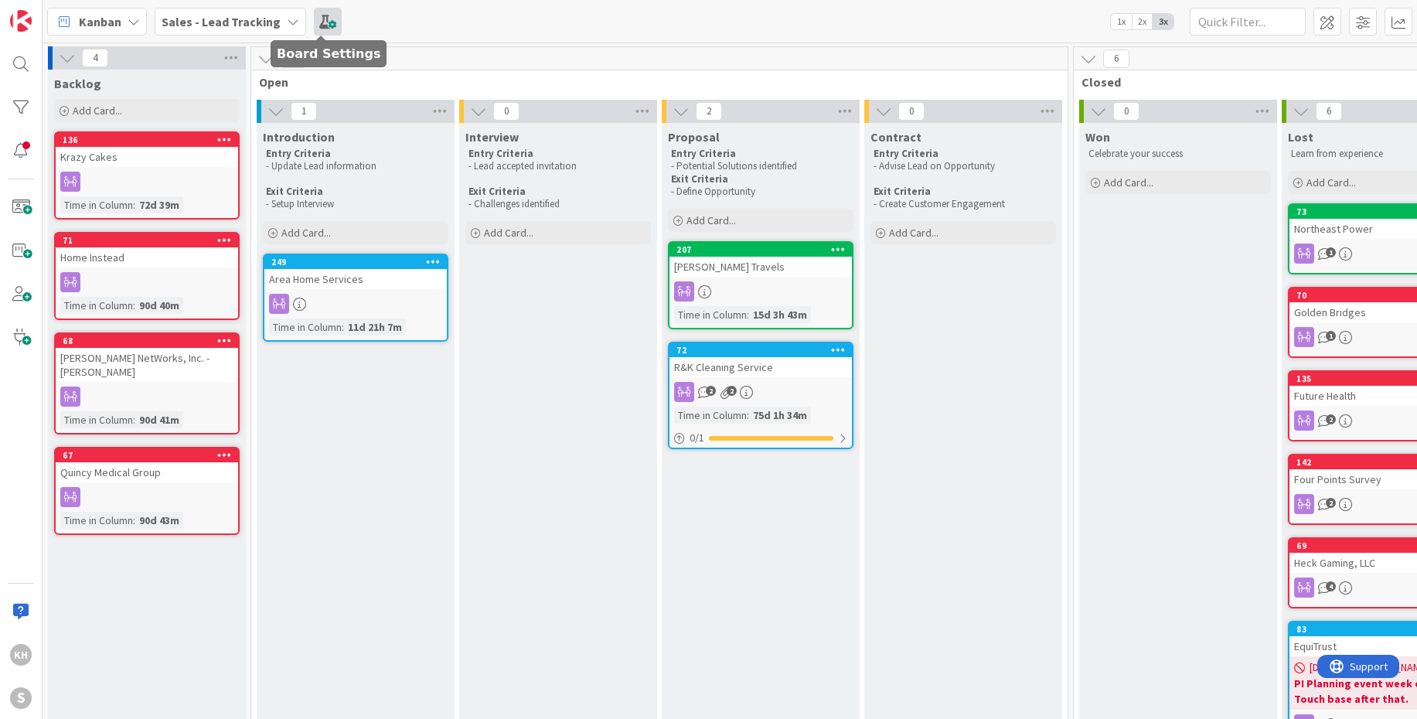
click at [324, 19] on span at bounding box center [328, 22] width 28 height 28
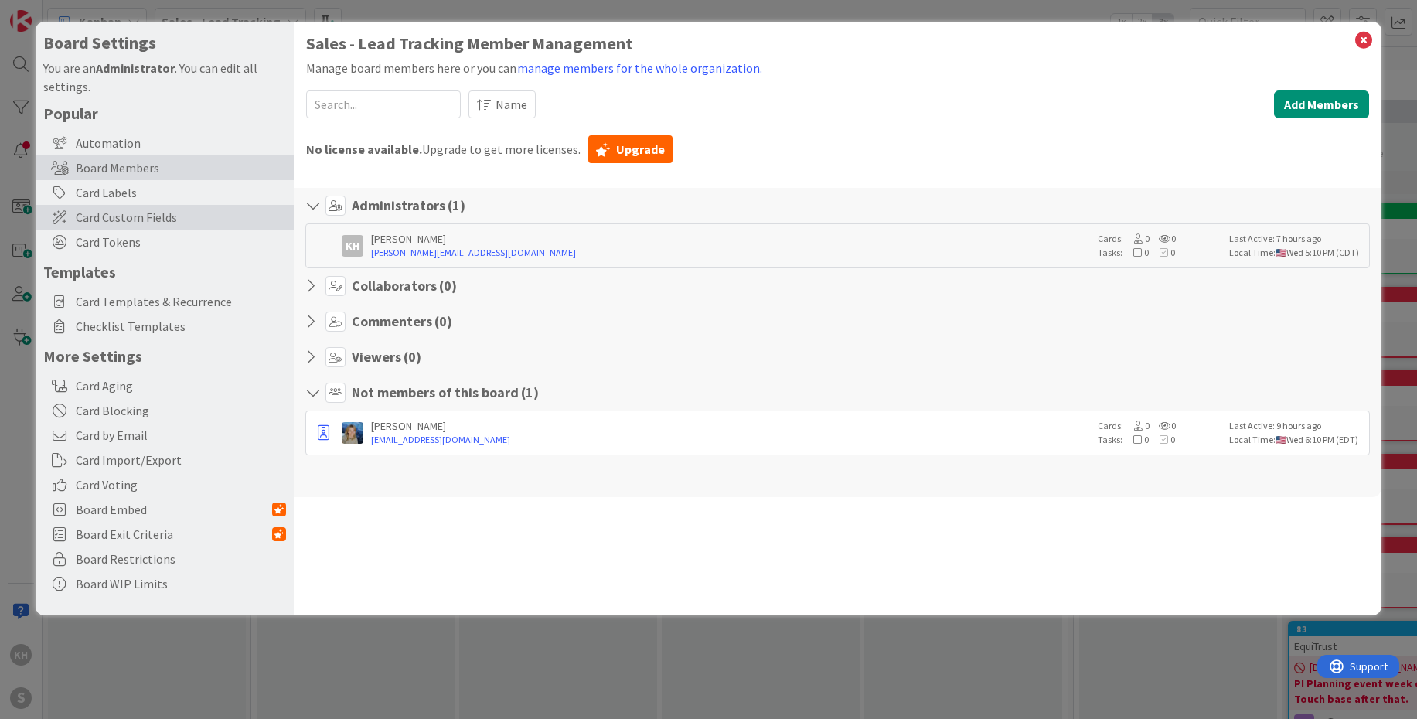
click at [117, 217] on span "Card Custom Fields" at bounding box center [181, 217] width 210 height 19
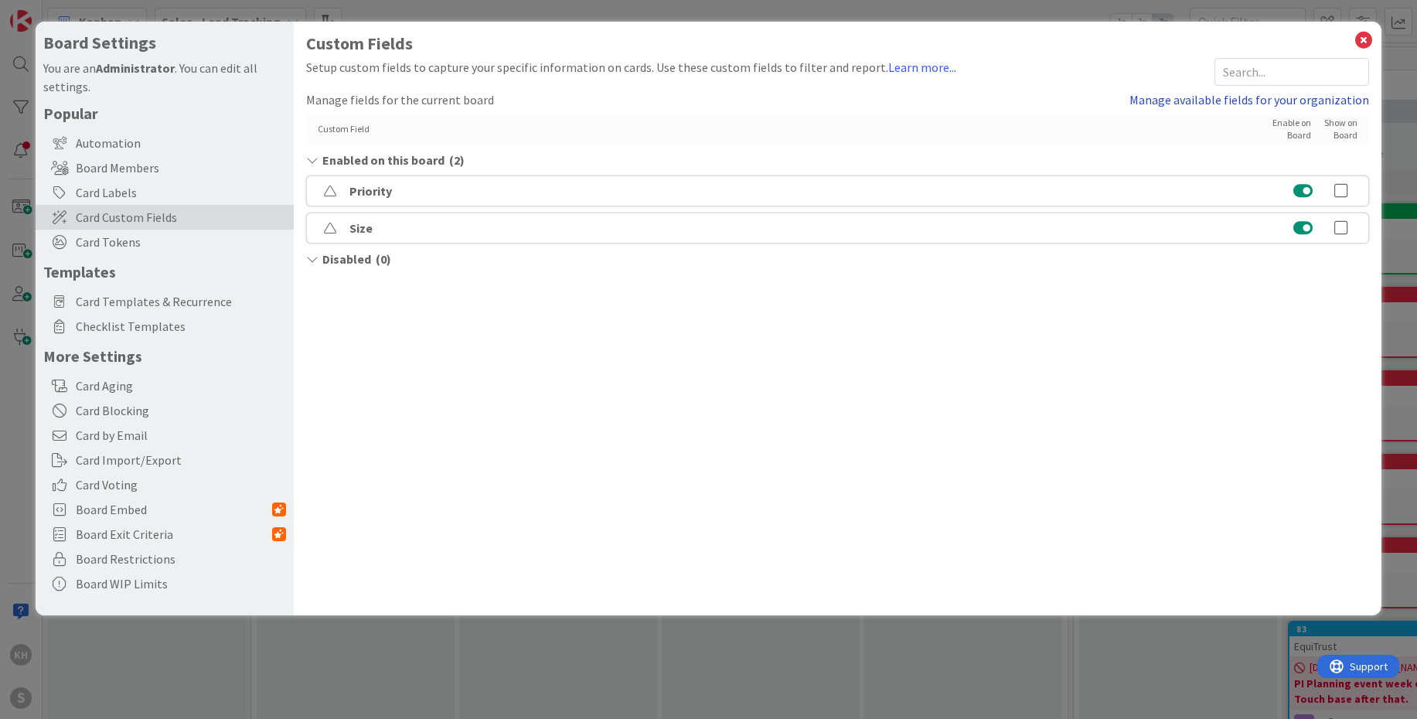
click at [1237, 99] on link "Manage available fields for your organization" at bounding box center [1249, 99] width 240 height 19
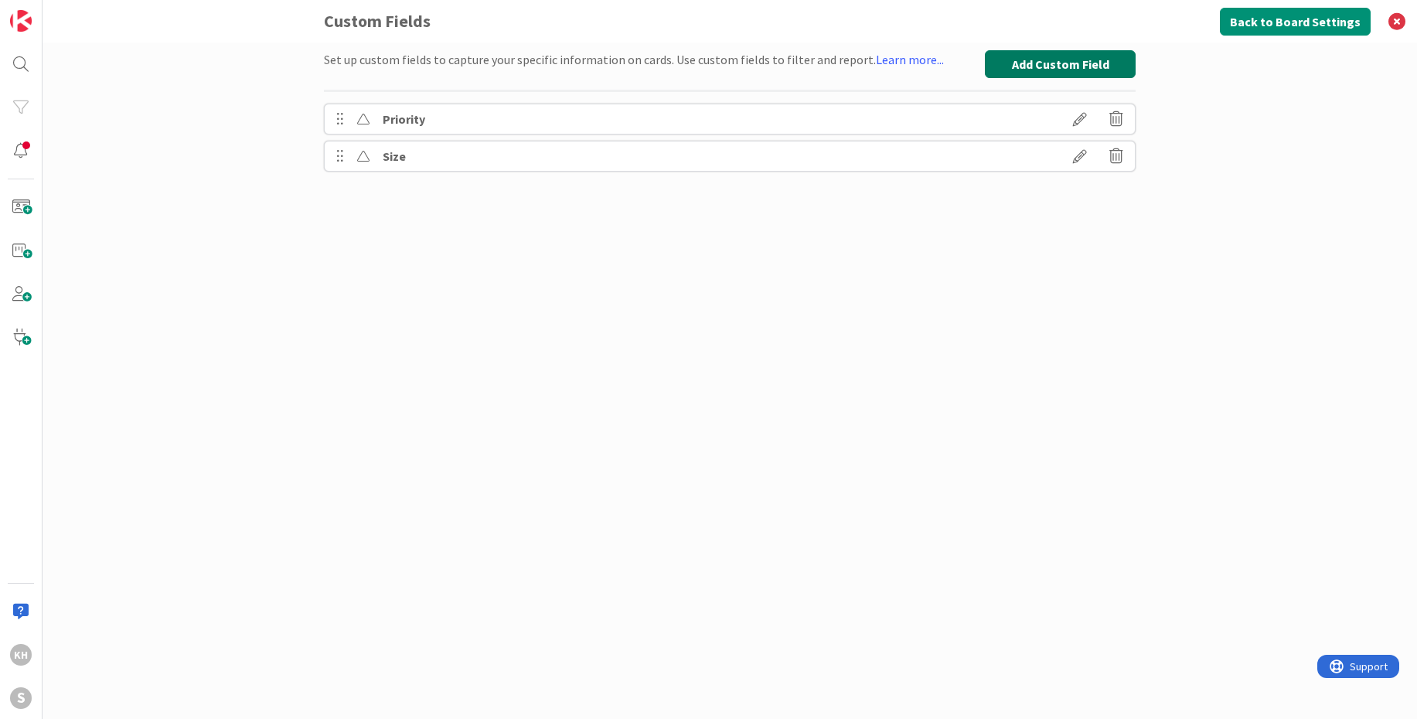
click at [1051, 60] on button "Add Custom Field" at bounding box center [1060, 64] width 151 height 28
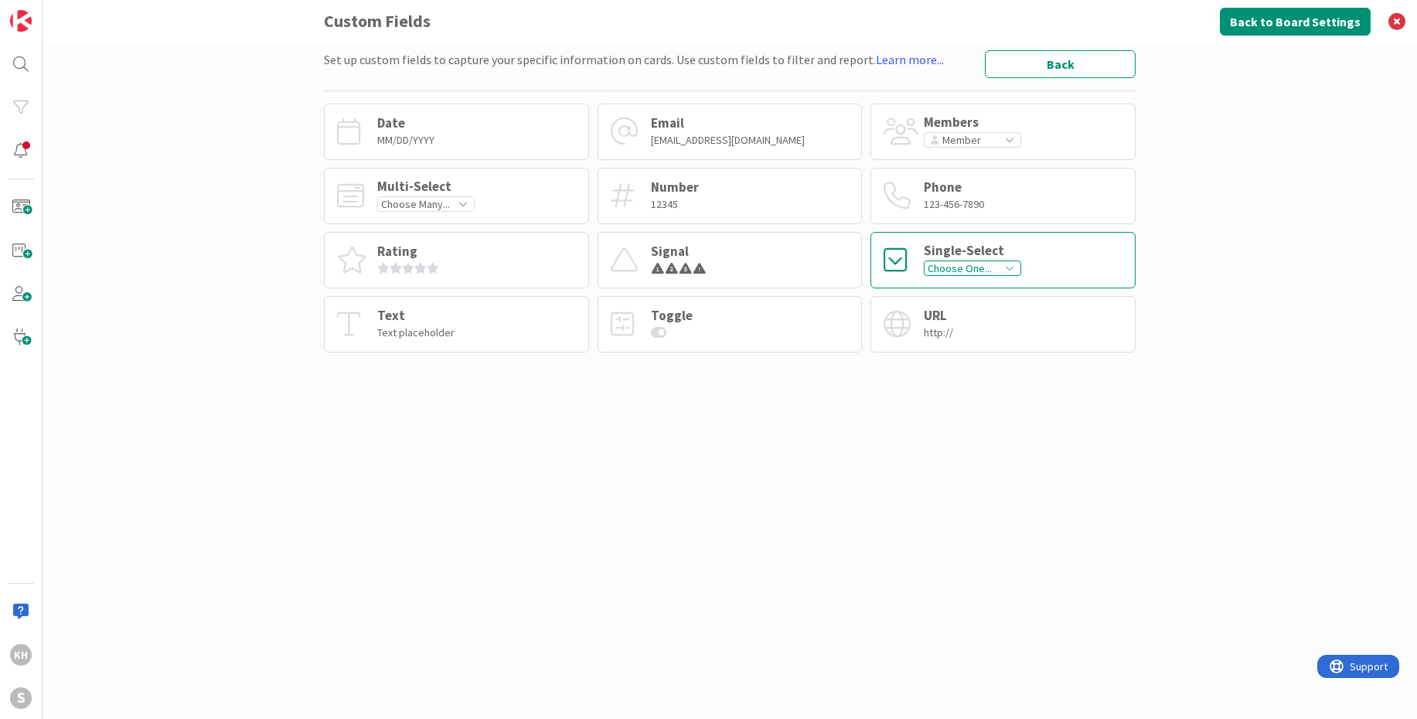
click at [1080, 255] on div "Single-Select Choose One..." at bounding box center [1002, 260] width 265 height 56
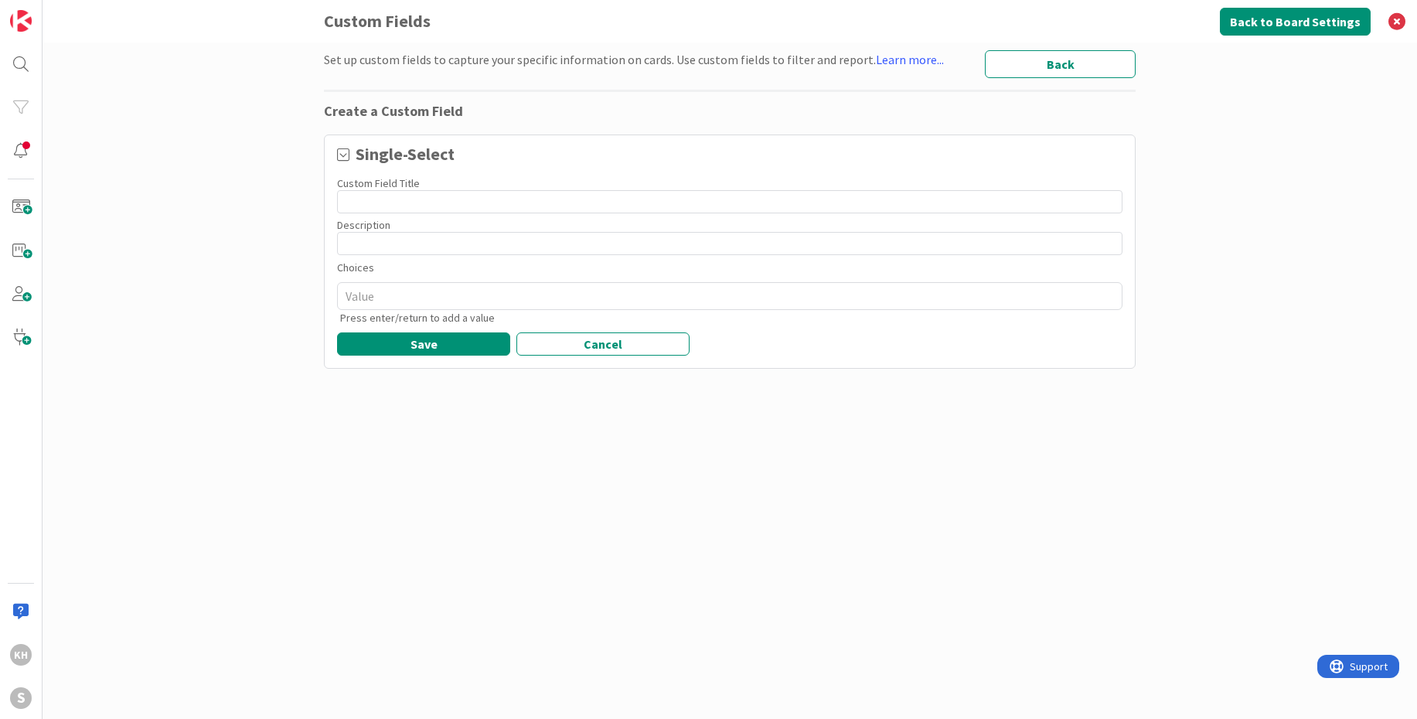
type textarea "x"
type input "C"
type textarea "x"
type input "Co"
type textarea "x"
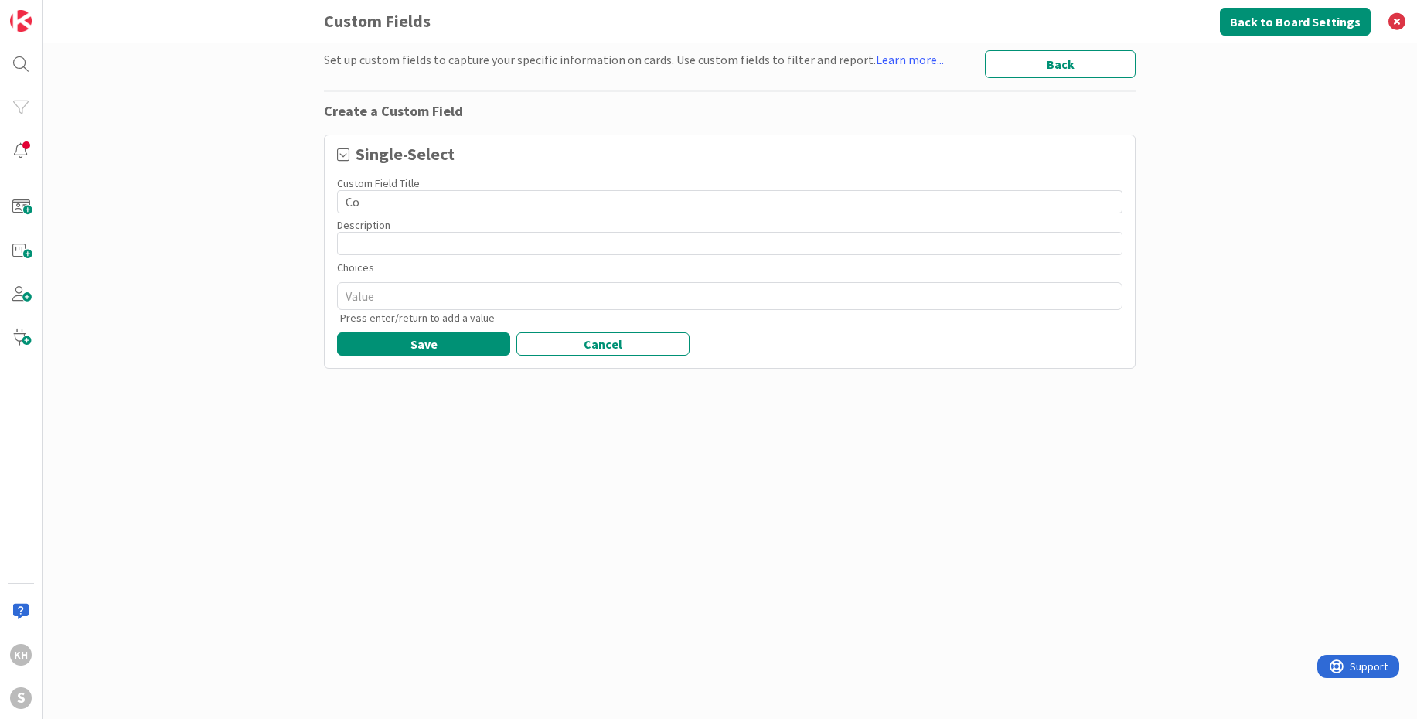
type input "Con"
type textarea "x"
type input "Conn"
type textarea "x"
type input "Conne"
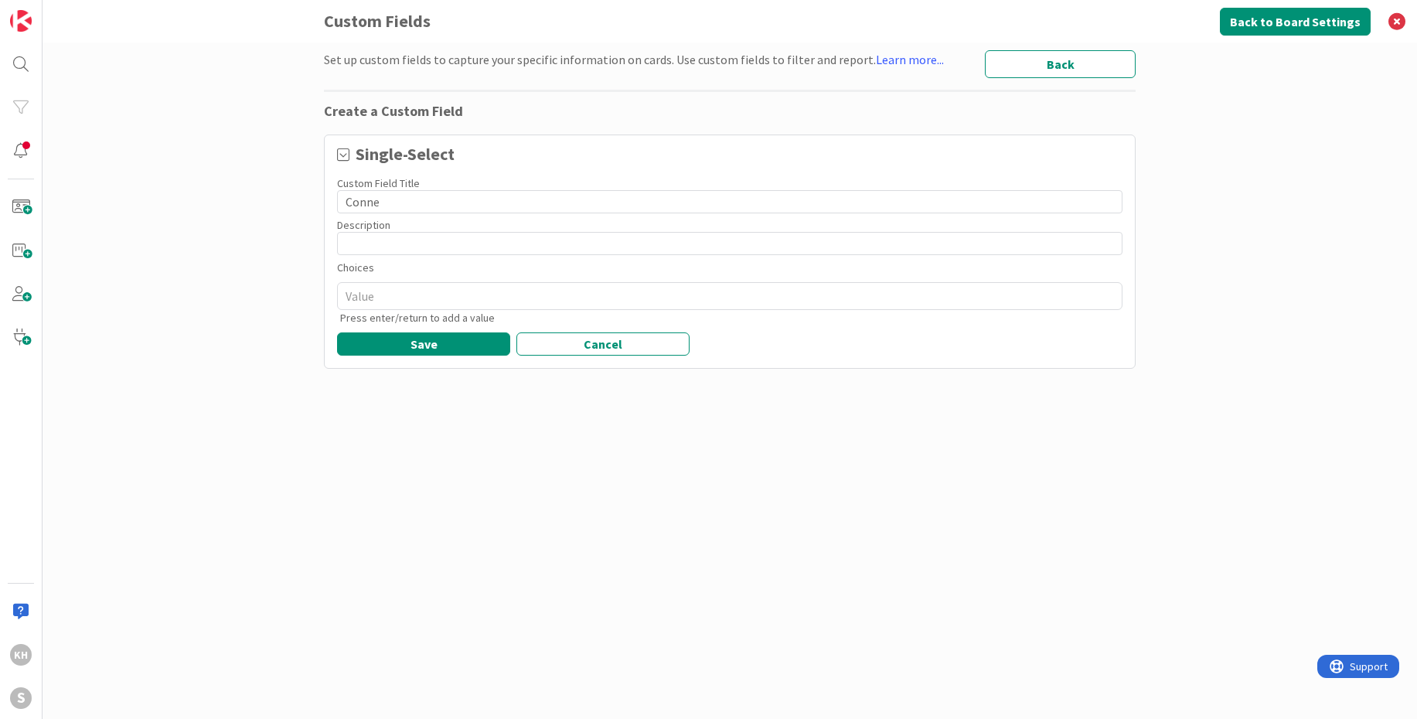
type textarea "x"
type input "Connec"
type textarea "x"
type input "Connect"
type textarea "x"
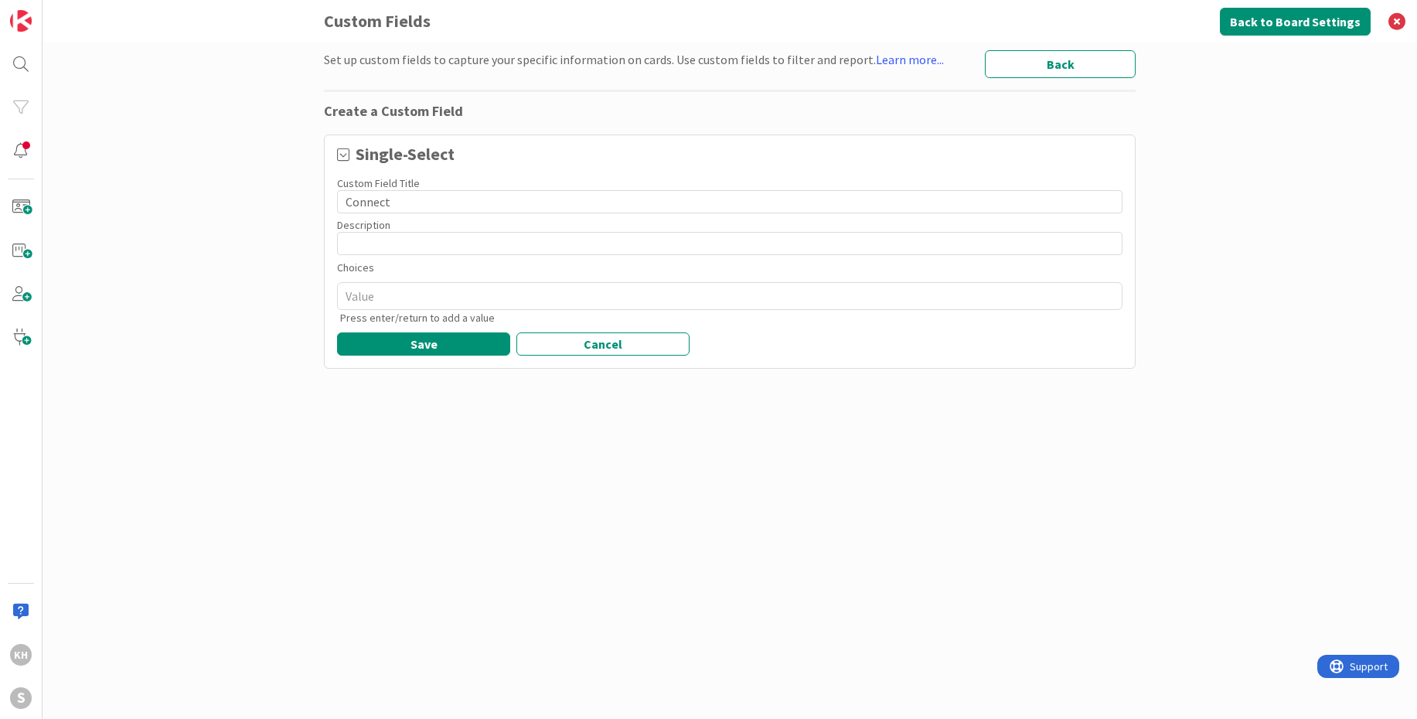
type input "Connecti"
type textarea "x"
type input "Connectio"
type textarea "x"
type input "Connection"
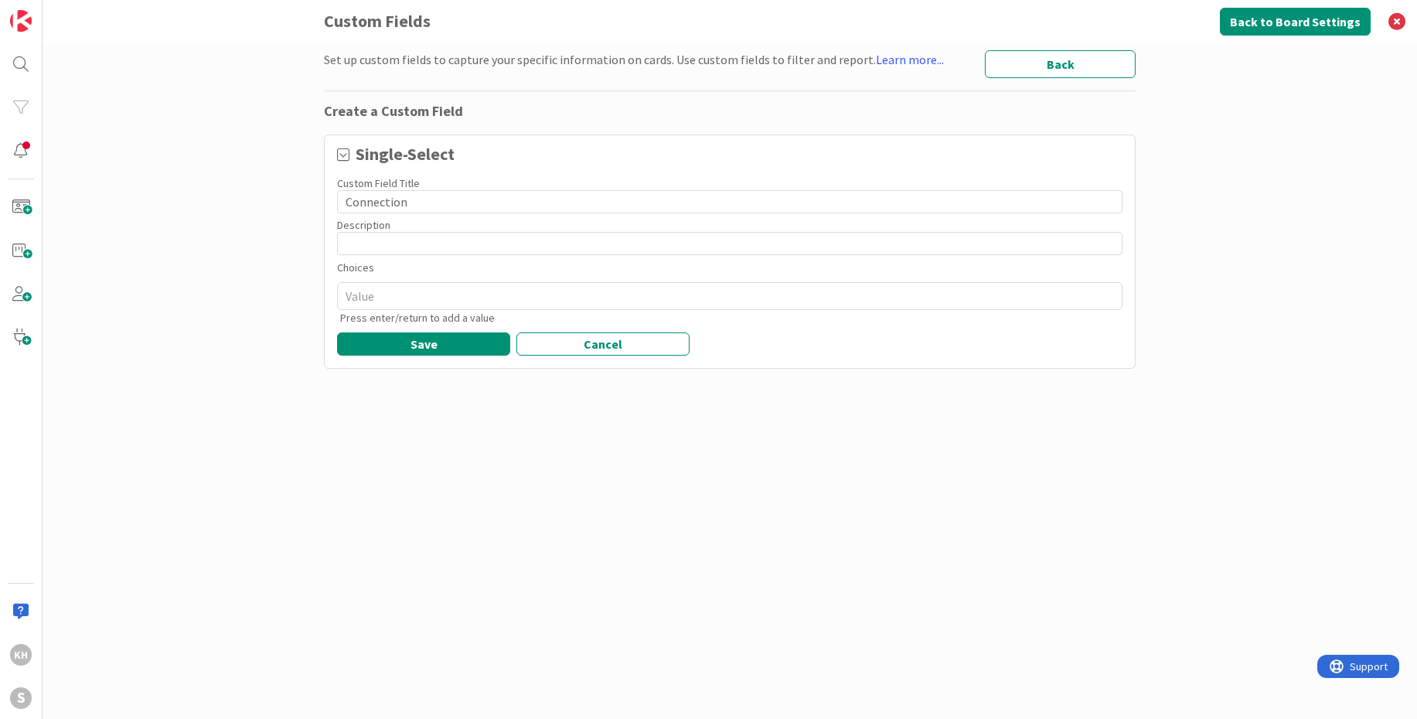
type textarea "x"
type input "Connection"
type textarea "x"
type input "Connection T"
type textarea "x"
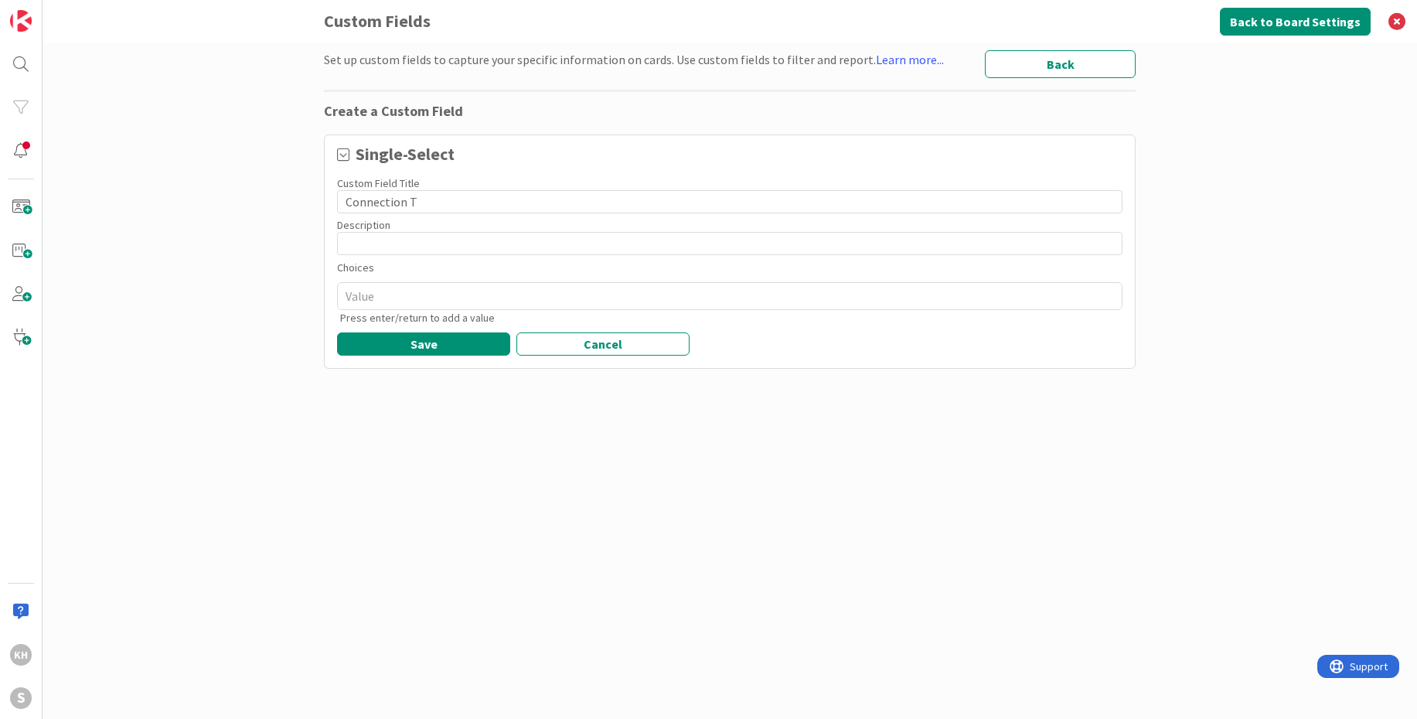
type input "Connection [PERSON_NAME]"
type textarea "x"
type input "Connection Typ"
type textarea "x"
type input "Connection Type"
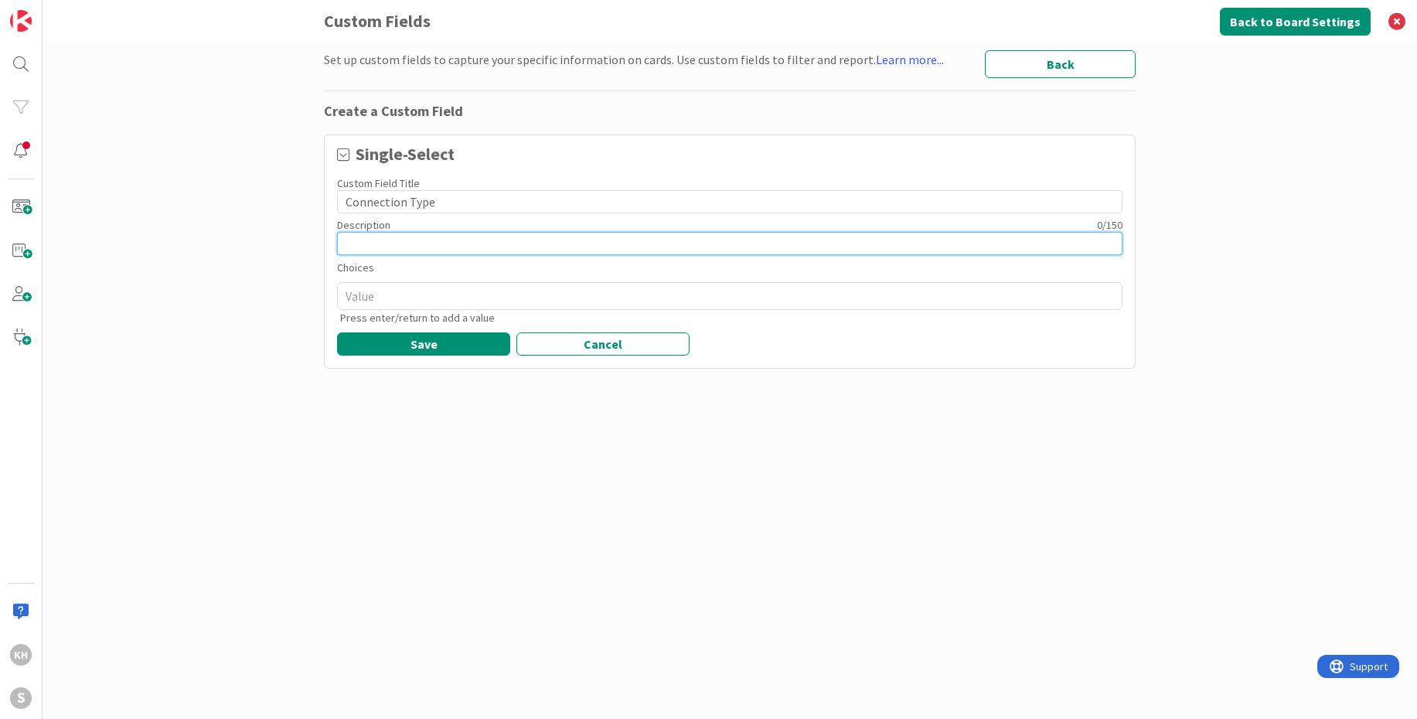
click at [767, 246] on input at bounding box center [729, 243] width 785 height 23
type textarea "x"
type input "H"
type textarea "x"
type input "Ho"
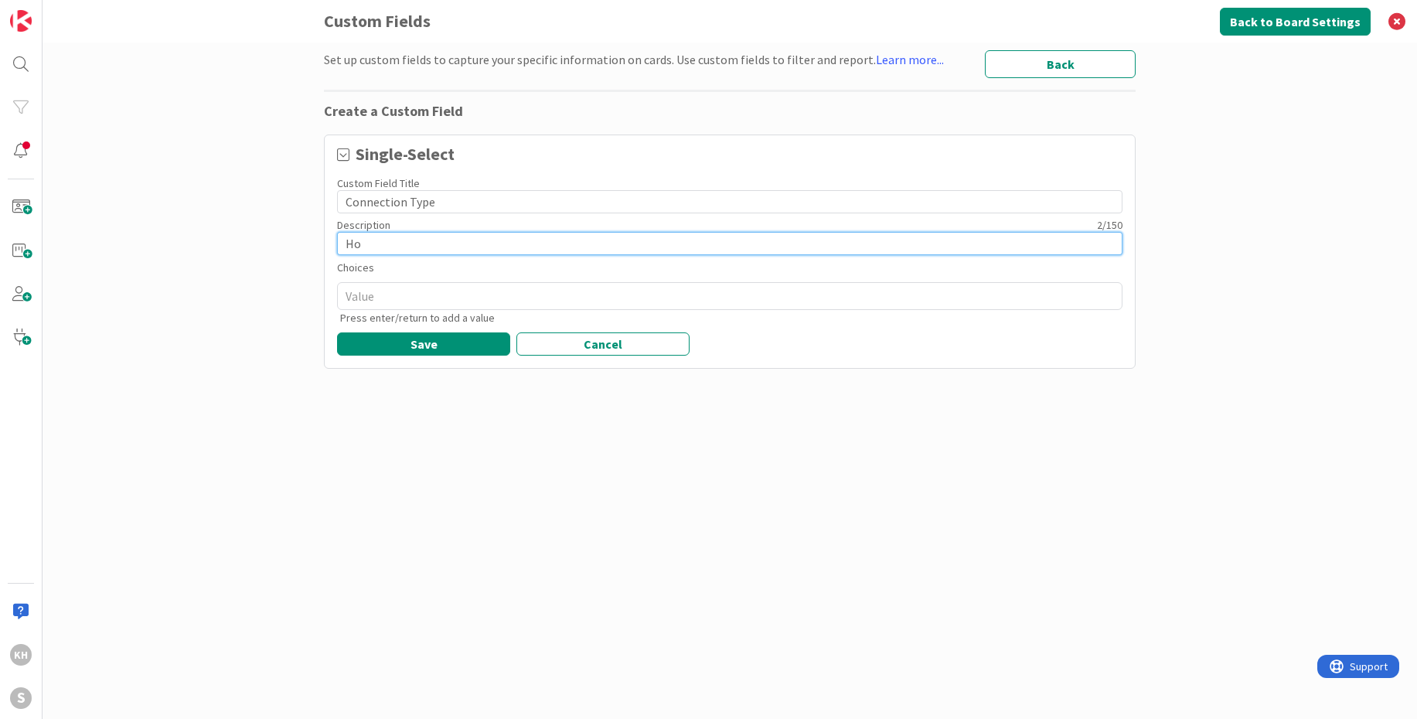
type textarea "x"
type input "How"
type textarea "x"
type input "How"
type textarea "x"
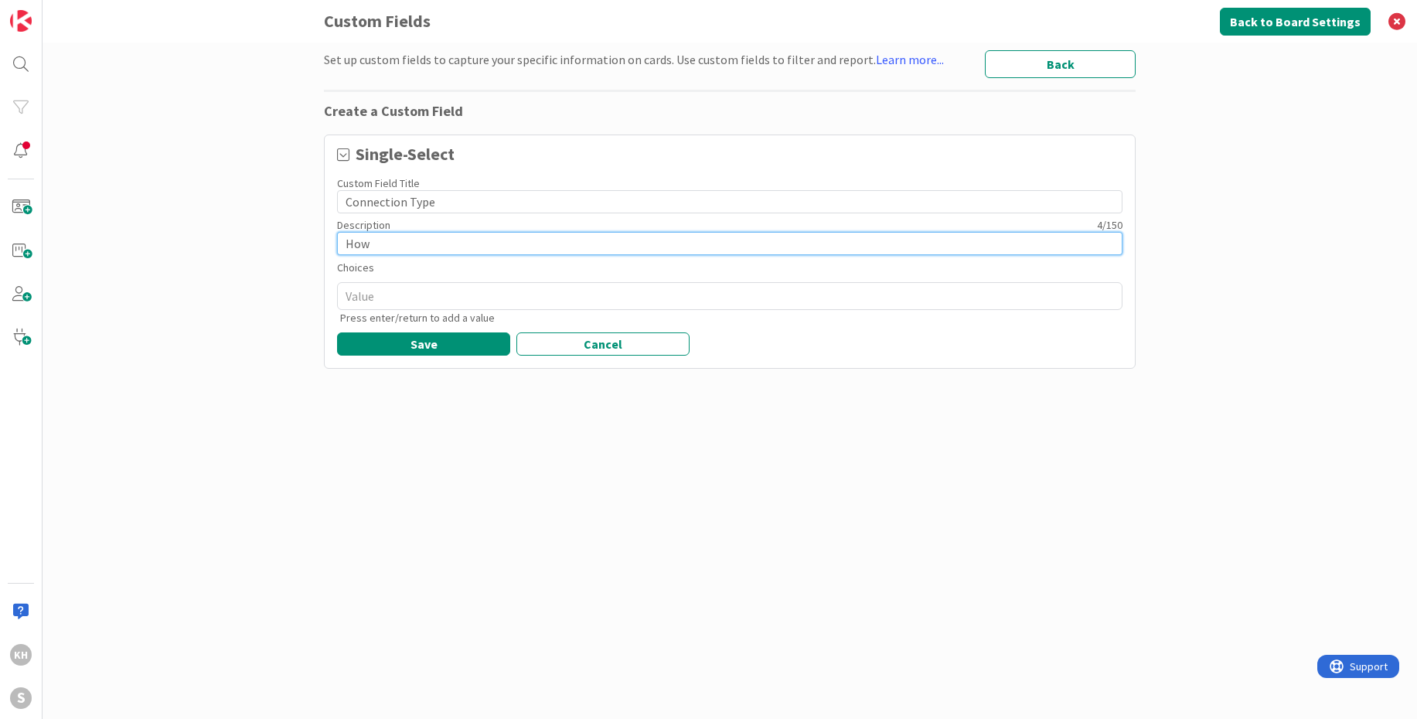
type input "How d"
type textarea "x"
type input "How did"
type textarea "x"
type input "How did"
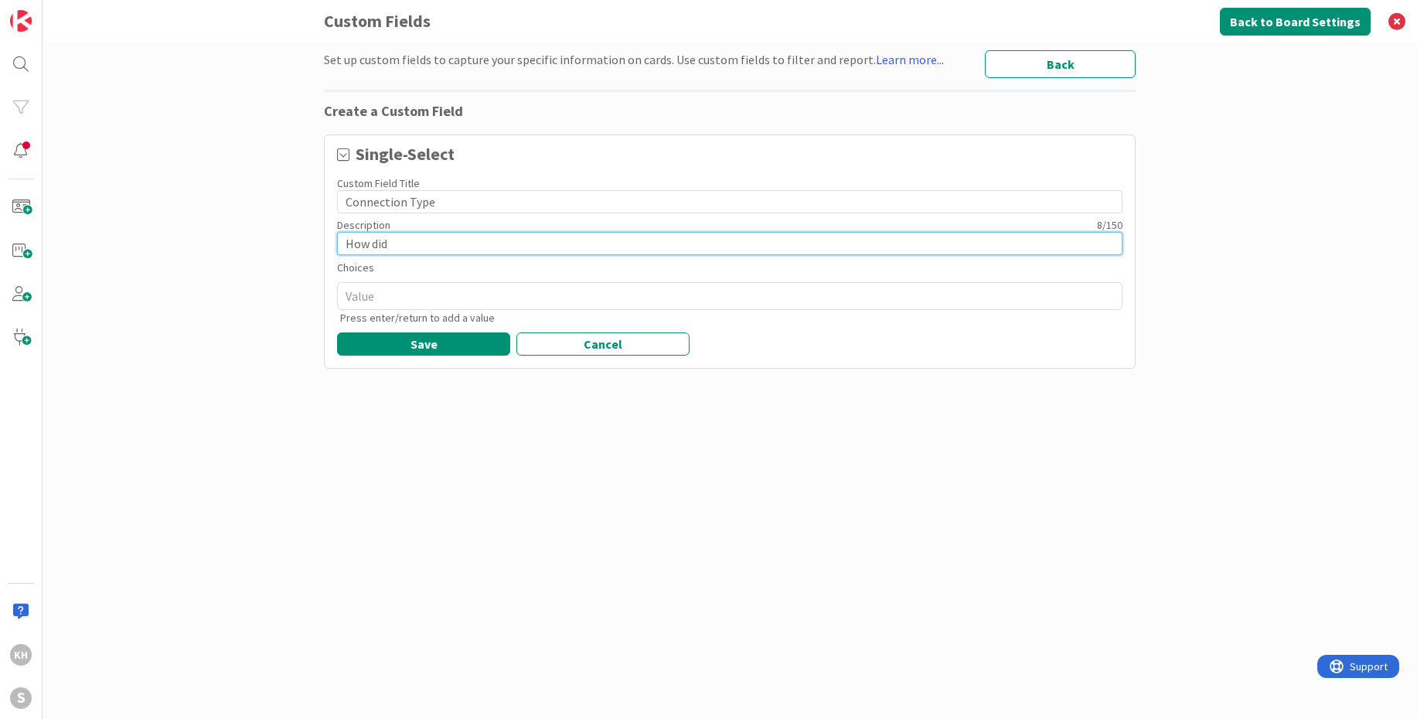
type textarea "x"
type input "How did I"
type textarea "x"
type input "How did I"
type textarea "x"
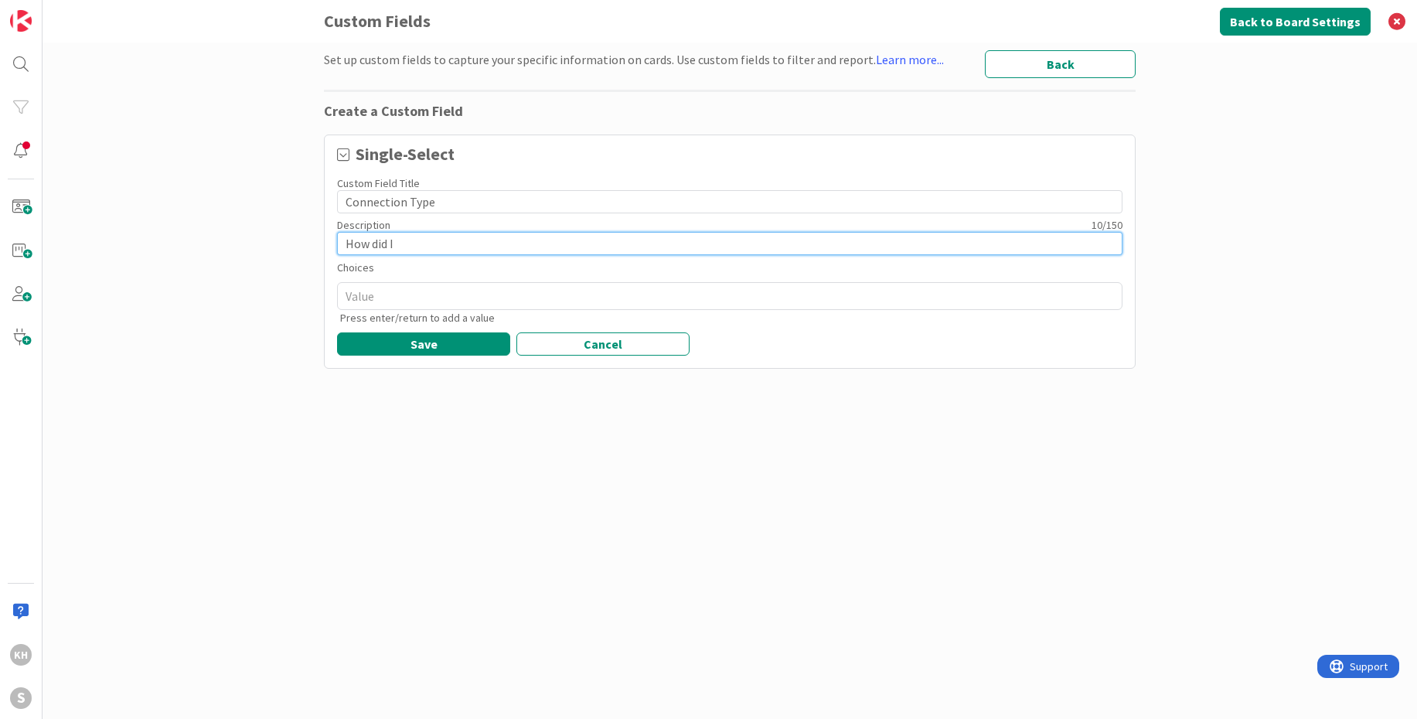
type input "How did I m"
type textarea "x"
type input "How did I me"
type textarea "x"
type input "How did I mee"
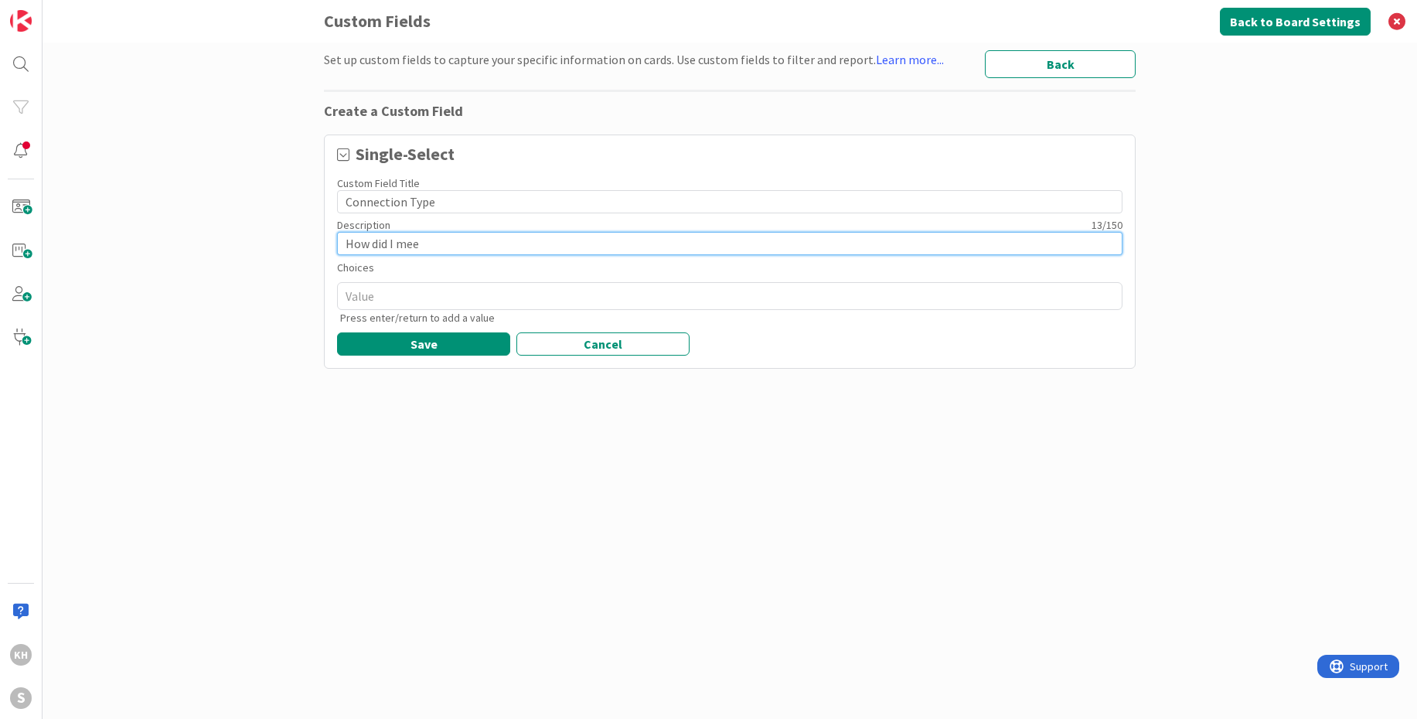
type textarea "x"
type input "How did I meet"
type textarea "x"
type input "How did I meet"
type textarea "x"
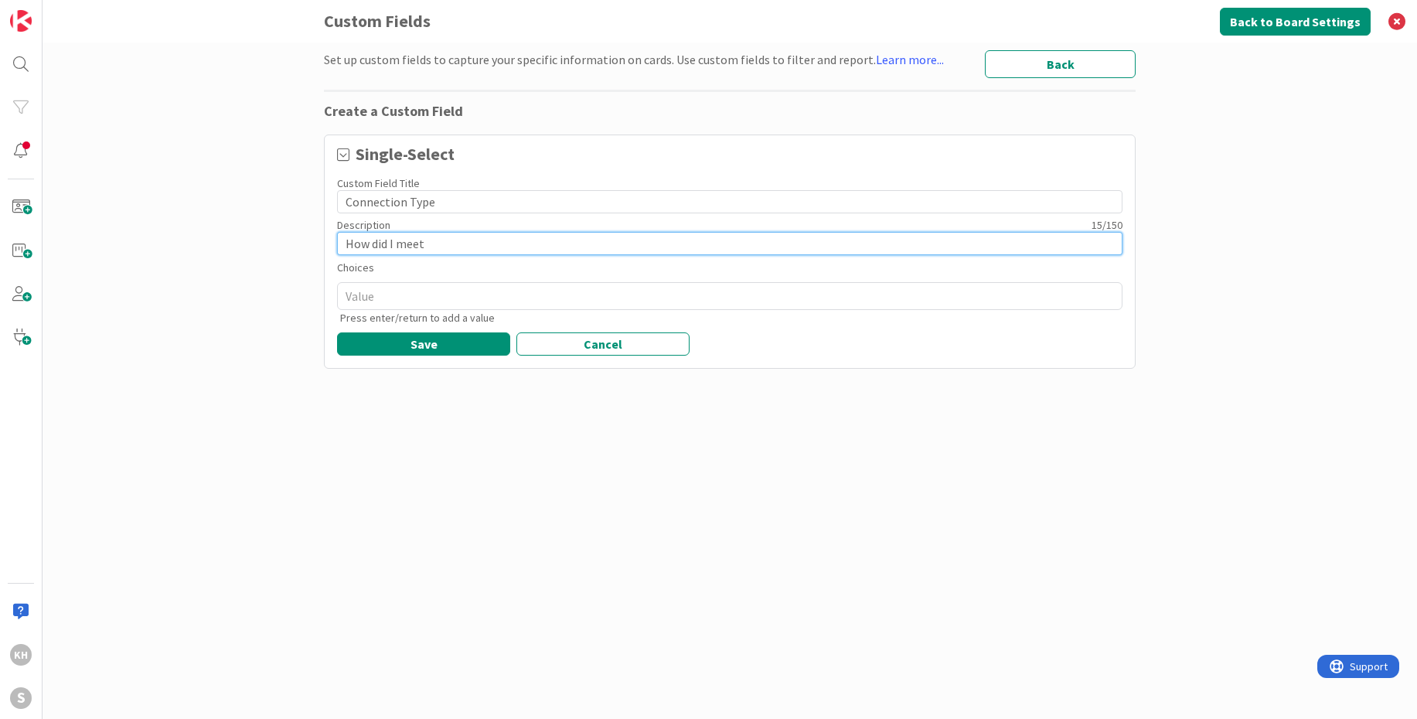
type input "How did I meet t"
type textarea "x"
type input "How did I meet th"
type textarea "x"
type input "How did I meet thi"
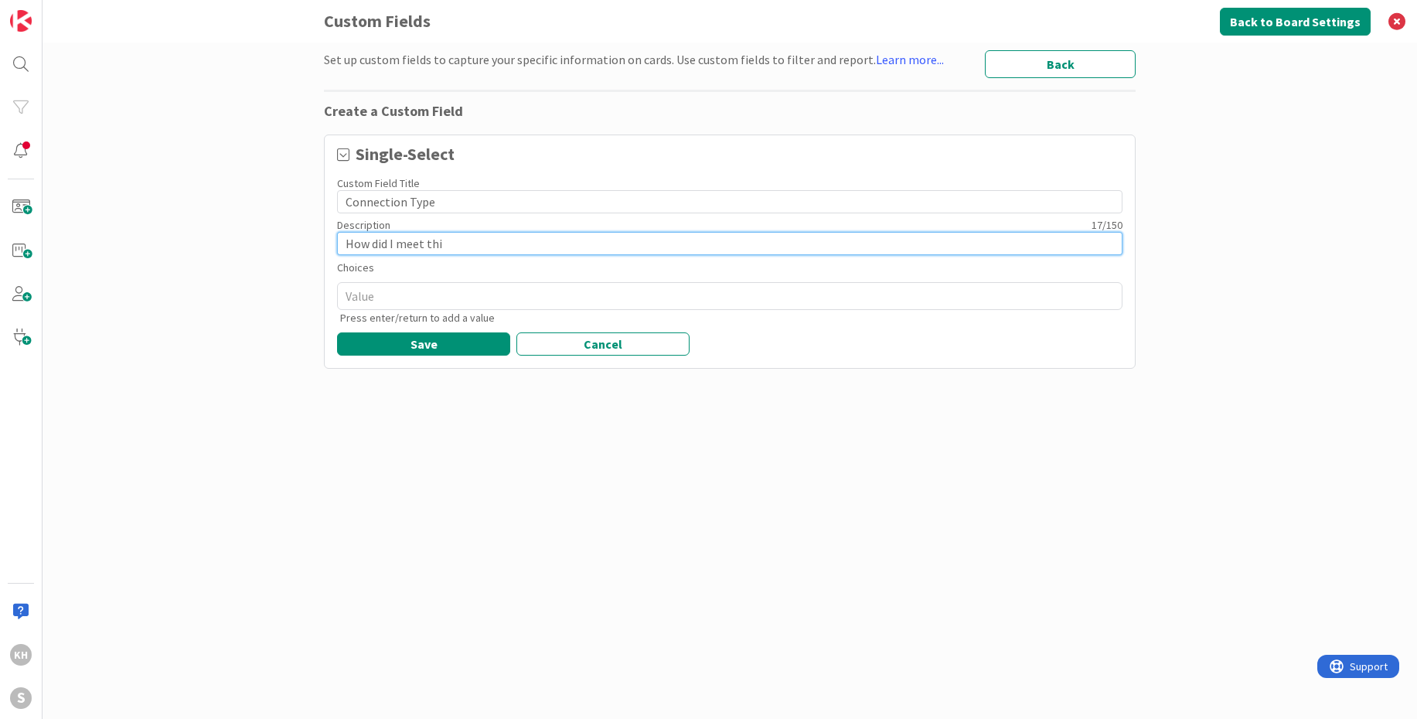
type textarea "x"
type input "How did I meet this"
type textarea "x"
type input "How did I meet this"
type textarea "x"
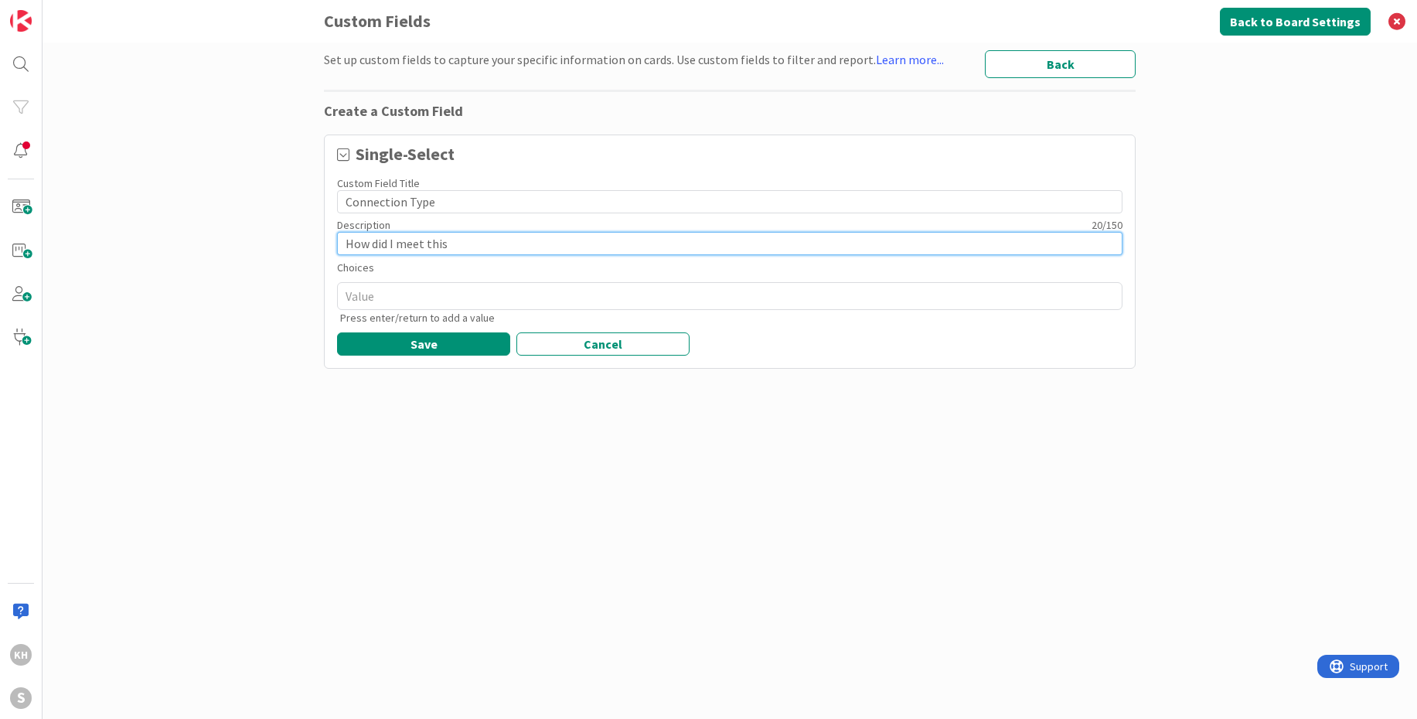
type input "How did I meet this p"
type textarea "x"
type input "How did I meet this pe"
type textarea "x"
type input "How did I meet this per"
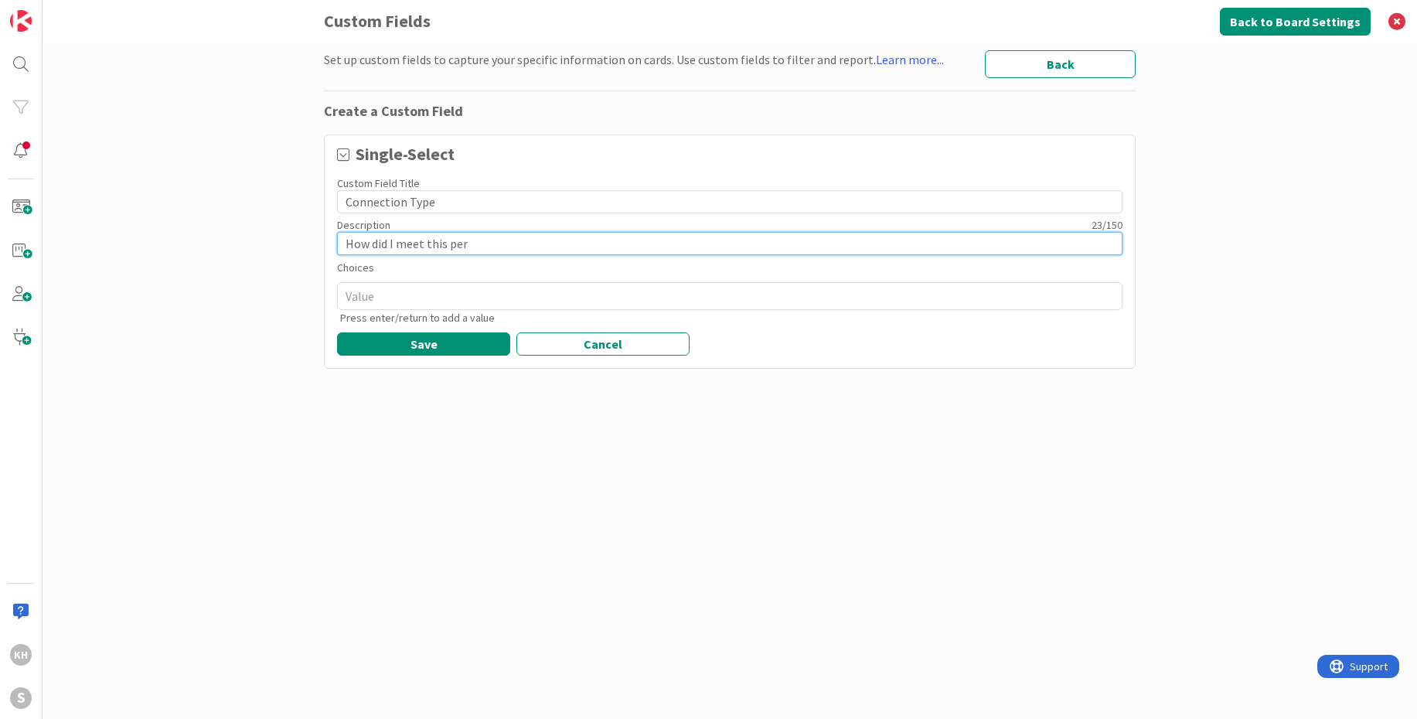
type textarea "x"
type input "How did I meet this pers"
type textarea "x"
type input "How did I meet this perso"
type textarea "x"
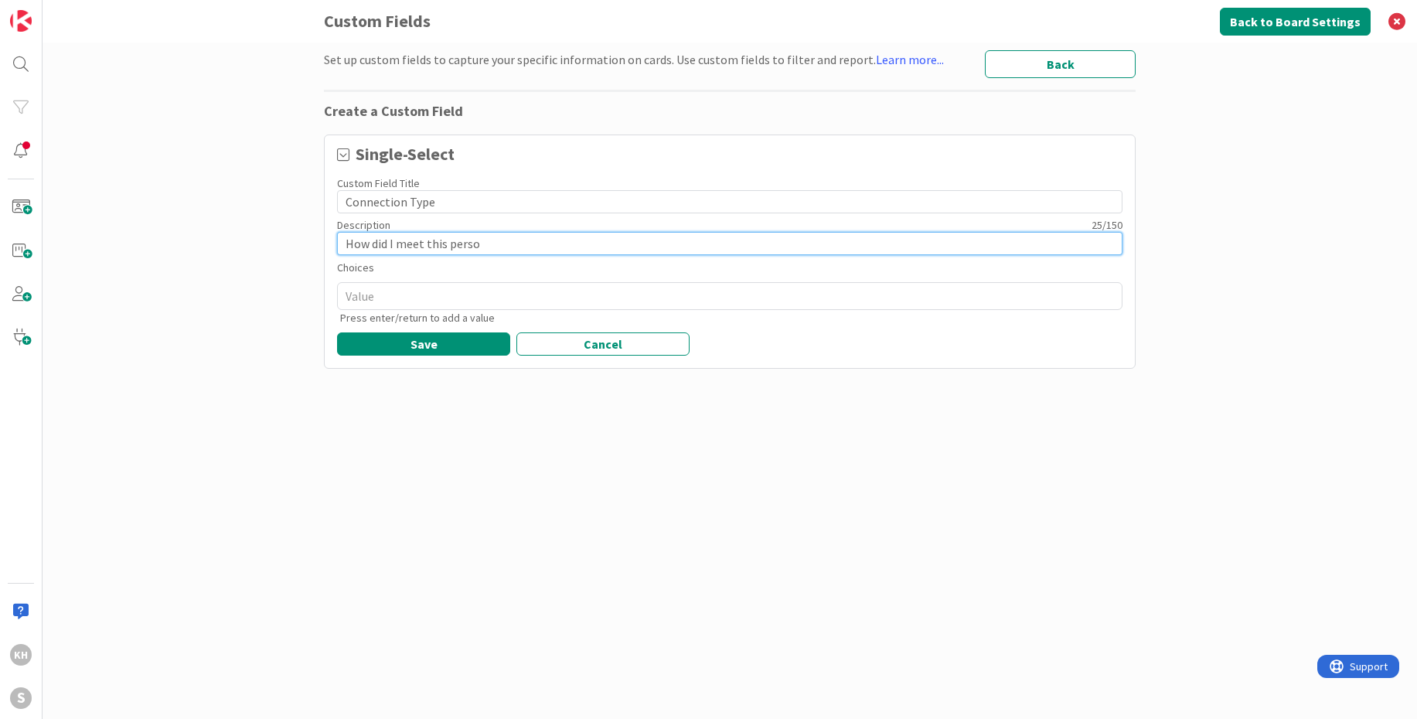
type input "How did I meet this person"
type textarea "x"
type input "How did I meet this person?"
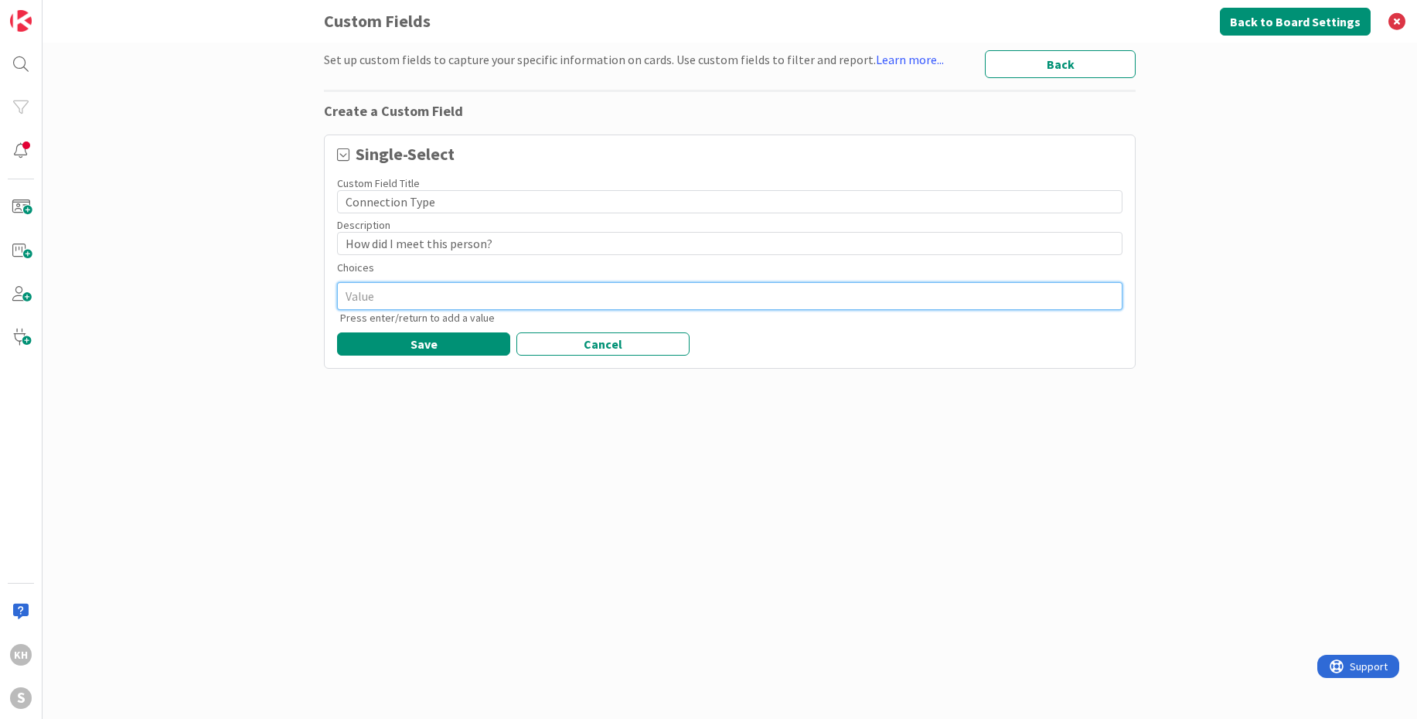
click at [742, 297] on textarea at bounding box center [729, 296] width 785 height 28
type textarea "x"
type textarea "P"
type textarea "x"
type textarea "Par"
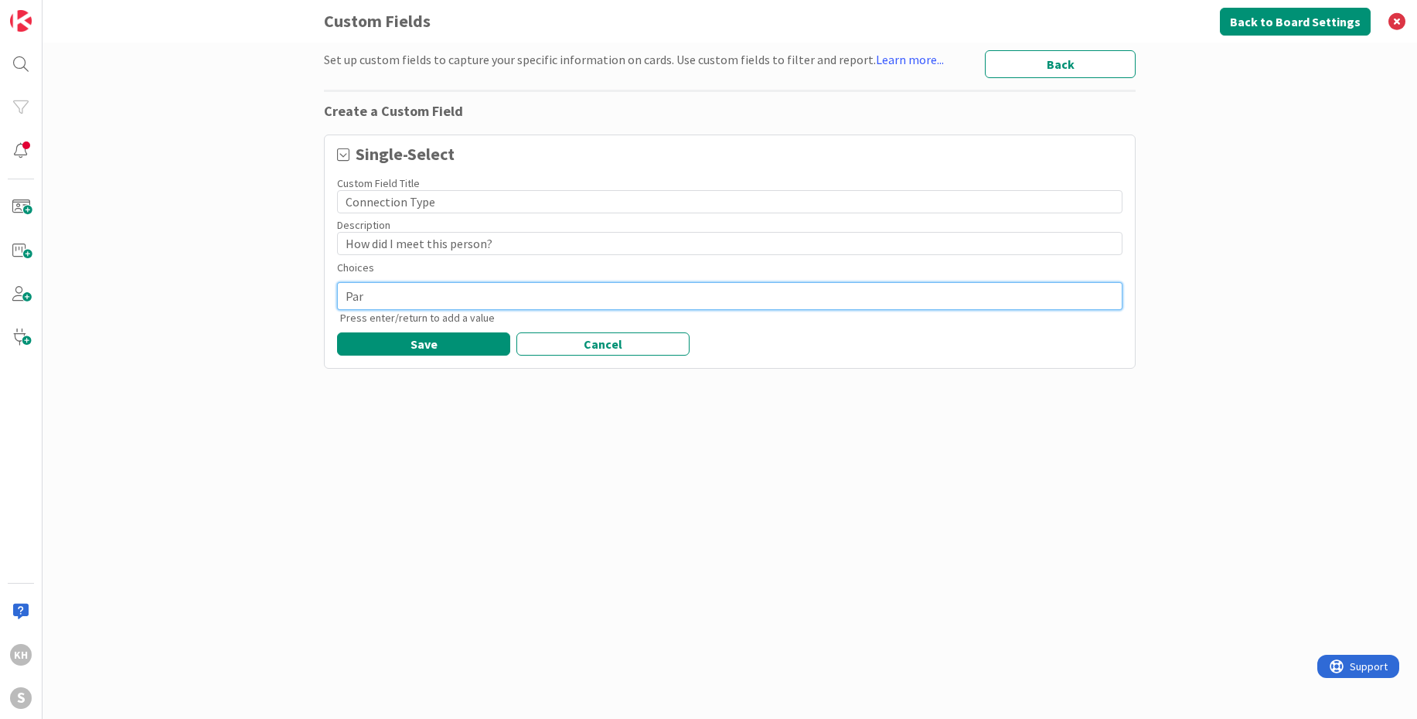
type textarea "x"
type textarea "Part"
type textarea "x"
type textarea "Partn"
type textarea "x"
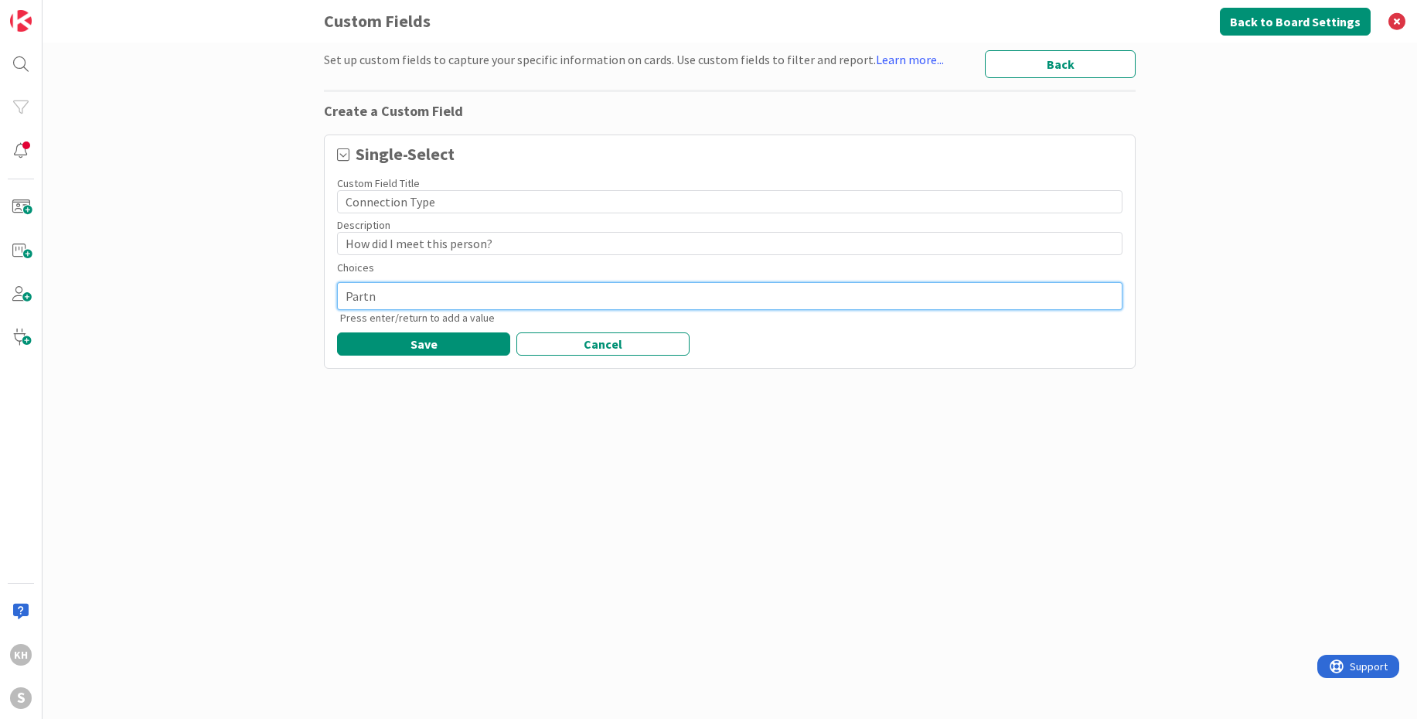
type textarea "Partne"
type textarea "x"
type textarea "Partner"
type textarea "x"
type textarea "Partners"
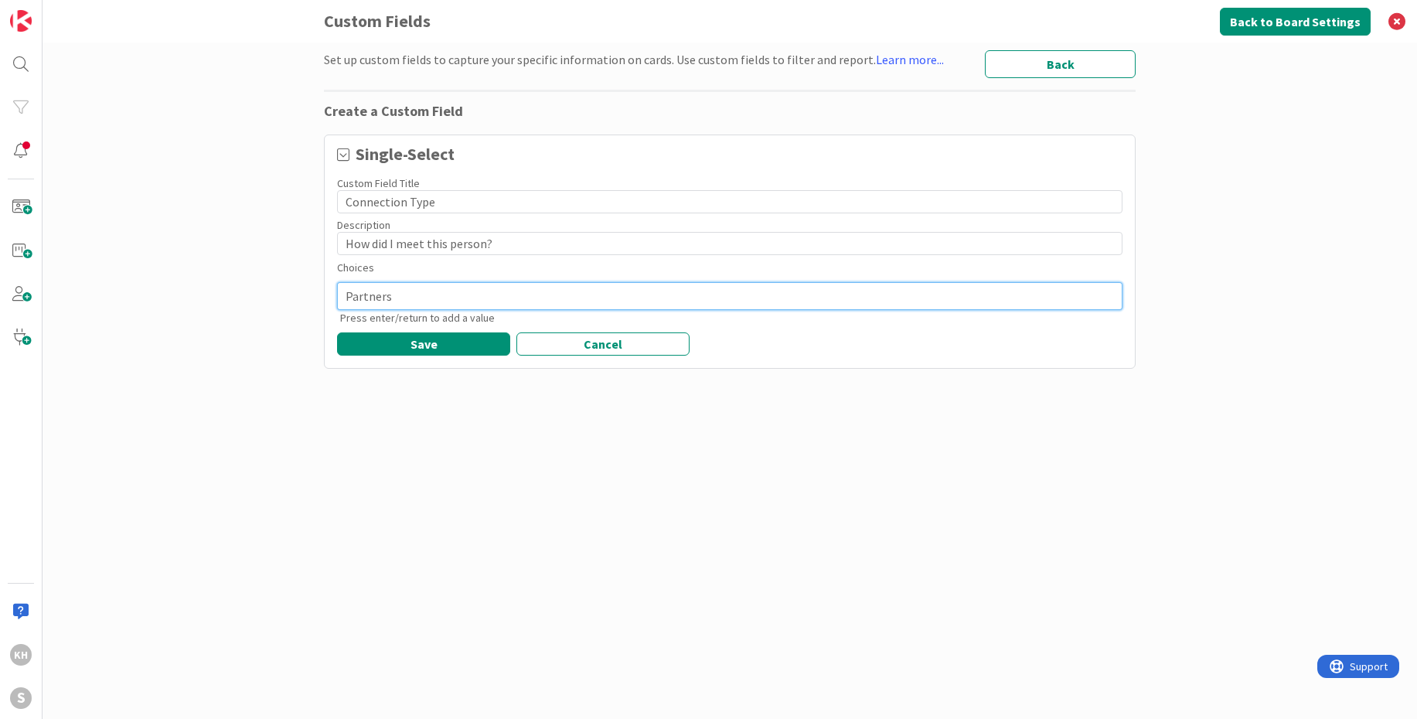
type textarea "x"
type textarea "Partnersh"
type textarea "x"
type textarea "Partnershi"
type textarea "x"
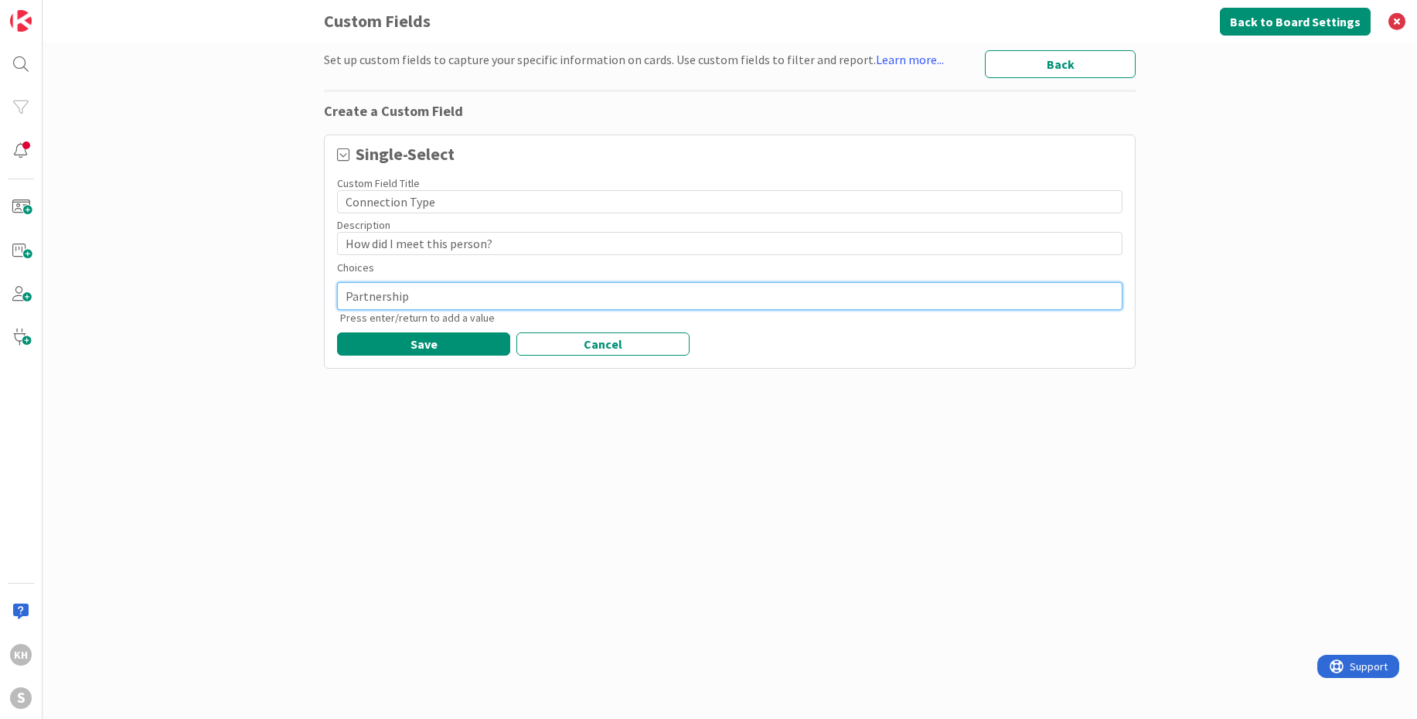
type textarea "Partnership"
type textarea "x"
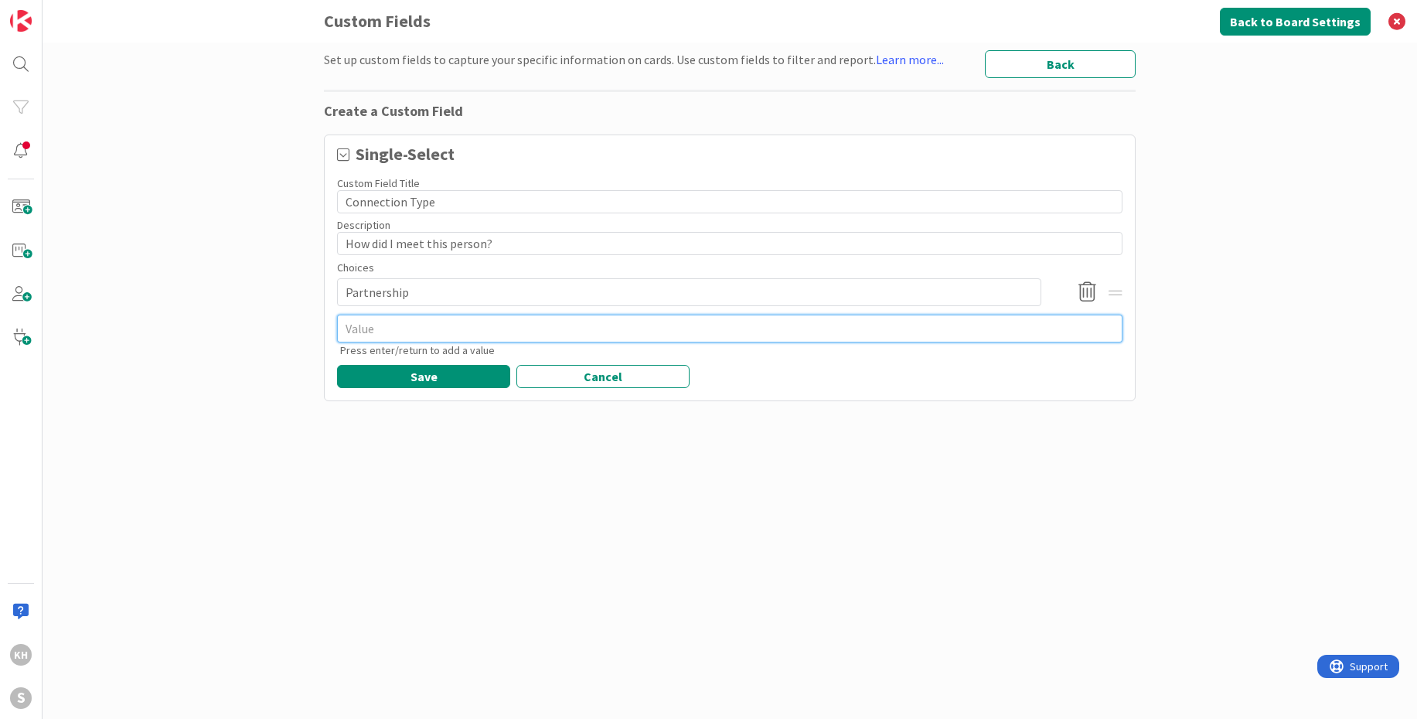
type textarea "x"
type textarea "K"
type textarea "x"
type textarea "Km"
type textarea "x"
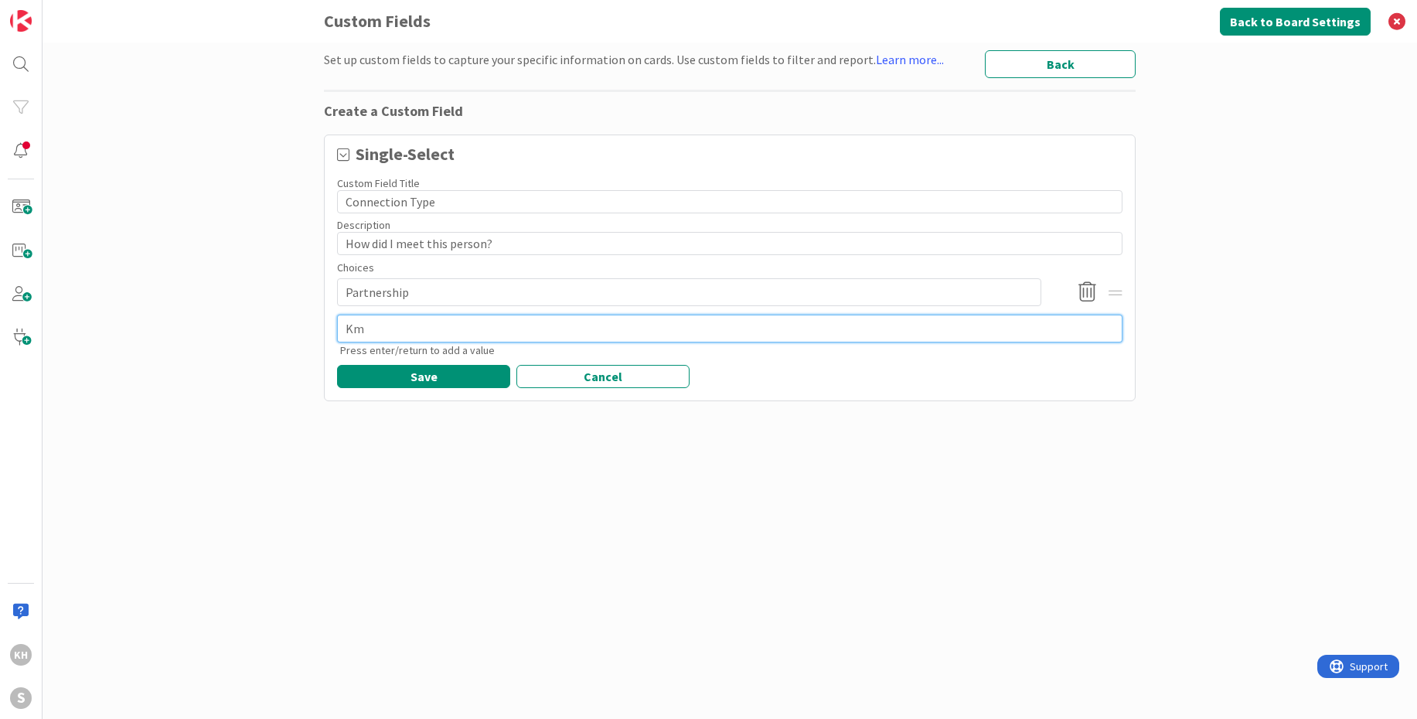
type textarea "K"
type textarea "x"
type textarea "Ki"
type textarea "x"
type textarea "[PERSON_NAME]"
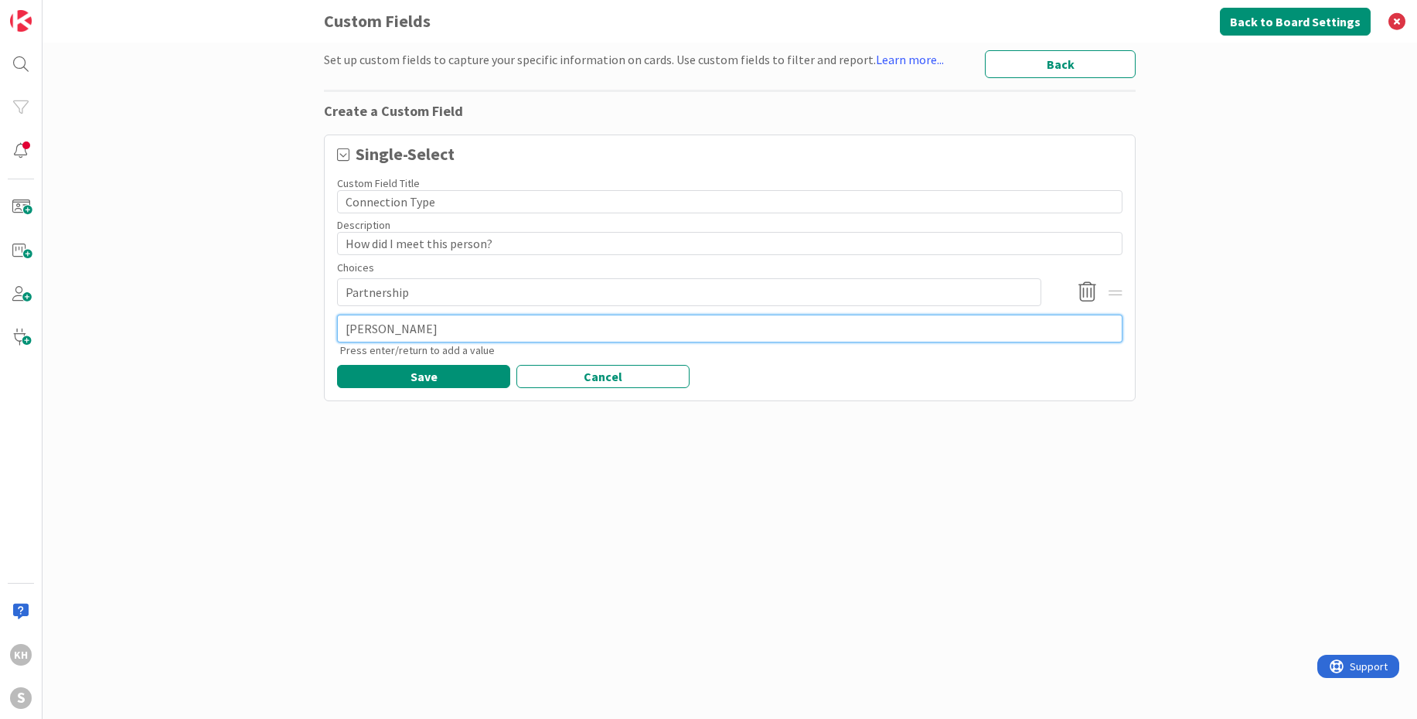
type textarea "x"
type textarea "[PERSON_NAME]"
type textarea "x"
type textarea "[PERSON_NAME]"
type textarea "x"
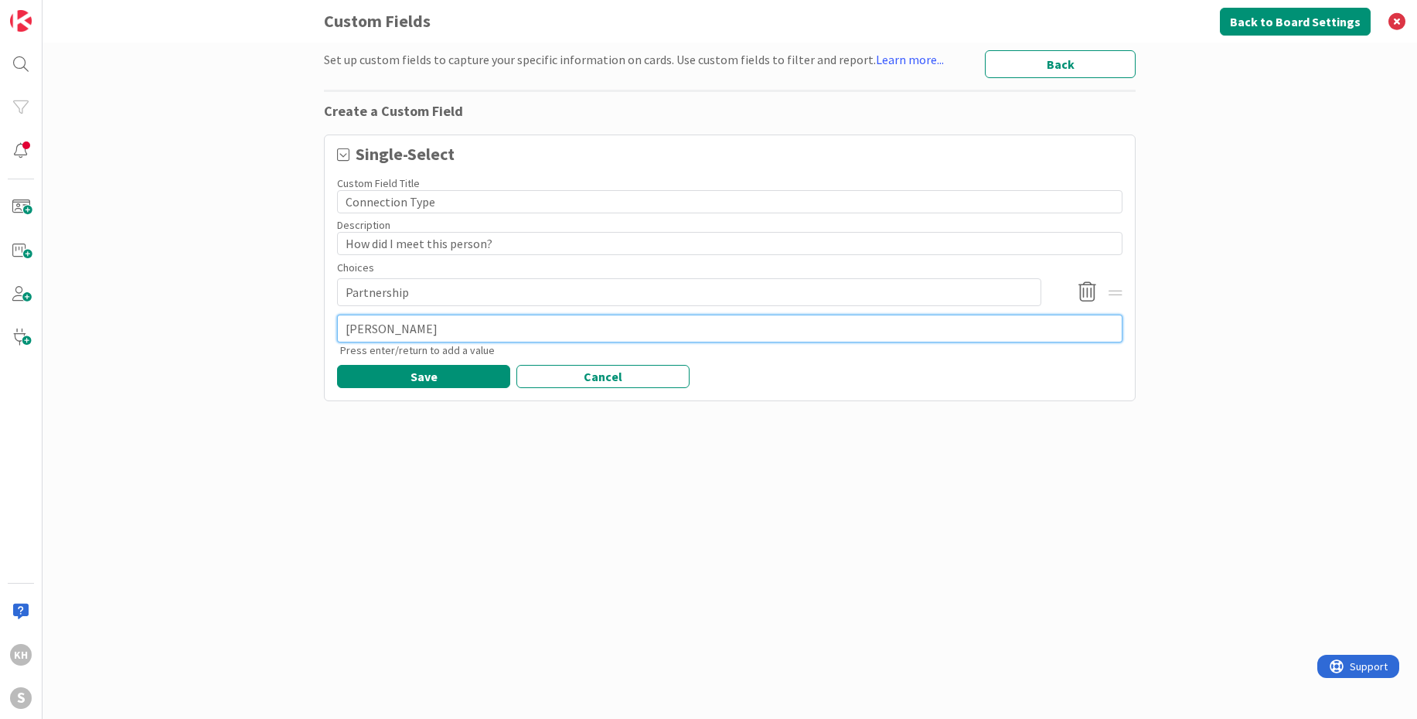
type textarea "[PERSON_NAME] In"
type textarea "x"
type textarea "[PERSON_NAME] Int"
type textarea "x"
type textarea "[PERSON_NAME]"
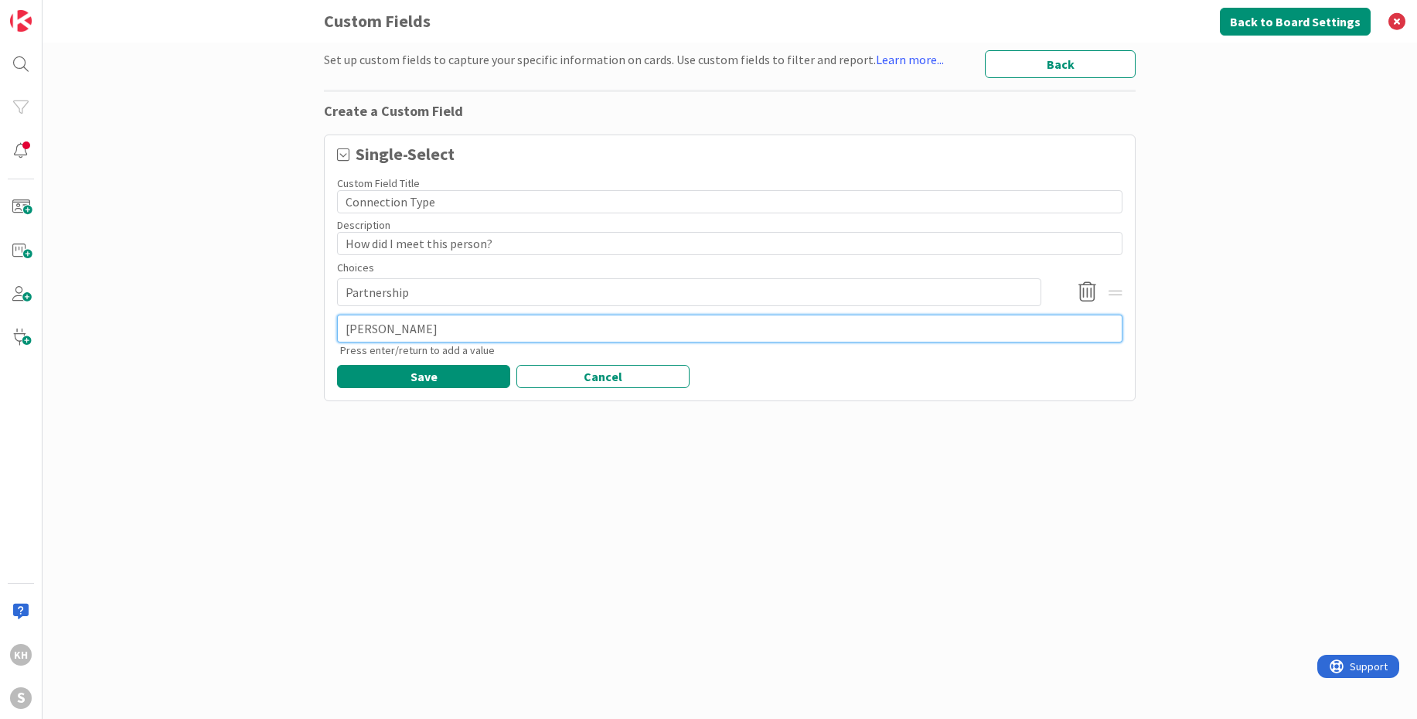
type textarea "x"
type textarea "[PERSON_NAME] Intr4"
type textarea "x"
type textarea "[PERSON_NAME] Intr4o"
type textarea "x"
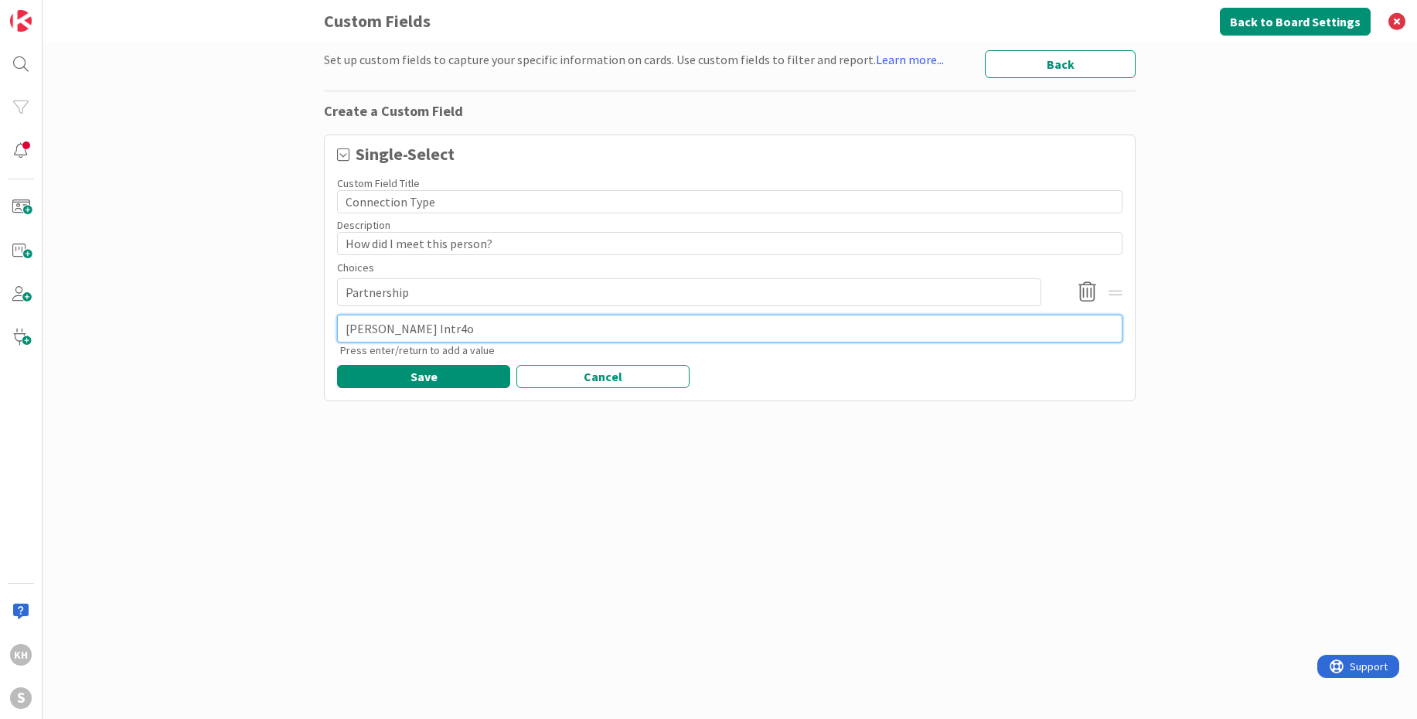
type textarea "[PERSON_NAME] Intr4"
type textarea "x"
type textarea "[PERSON_NAME]"
type textarea "x"
type textarea "[PERSON_NAME] Intro"
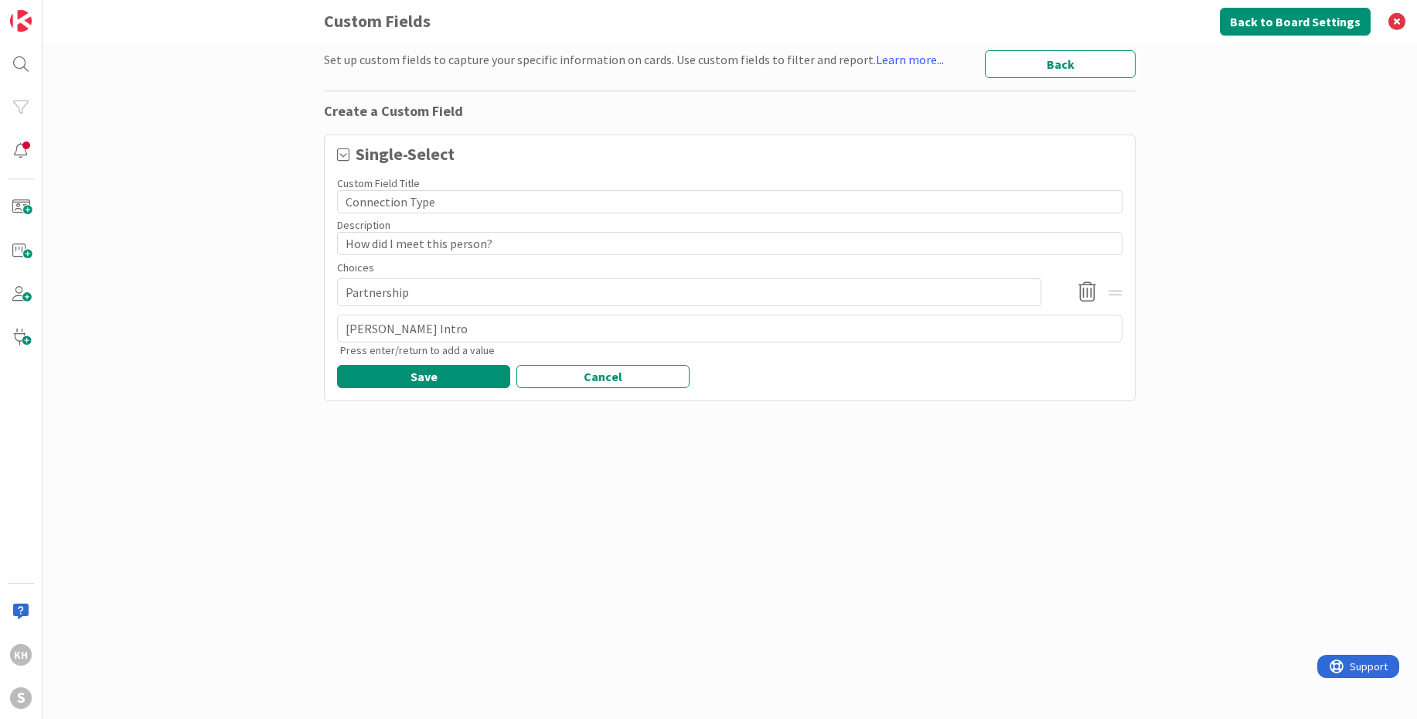
type textarea "x"
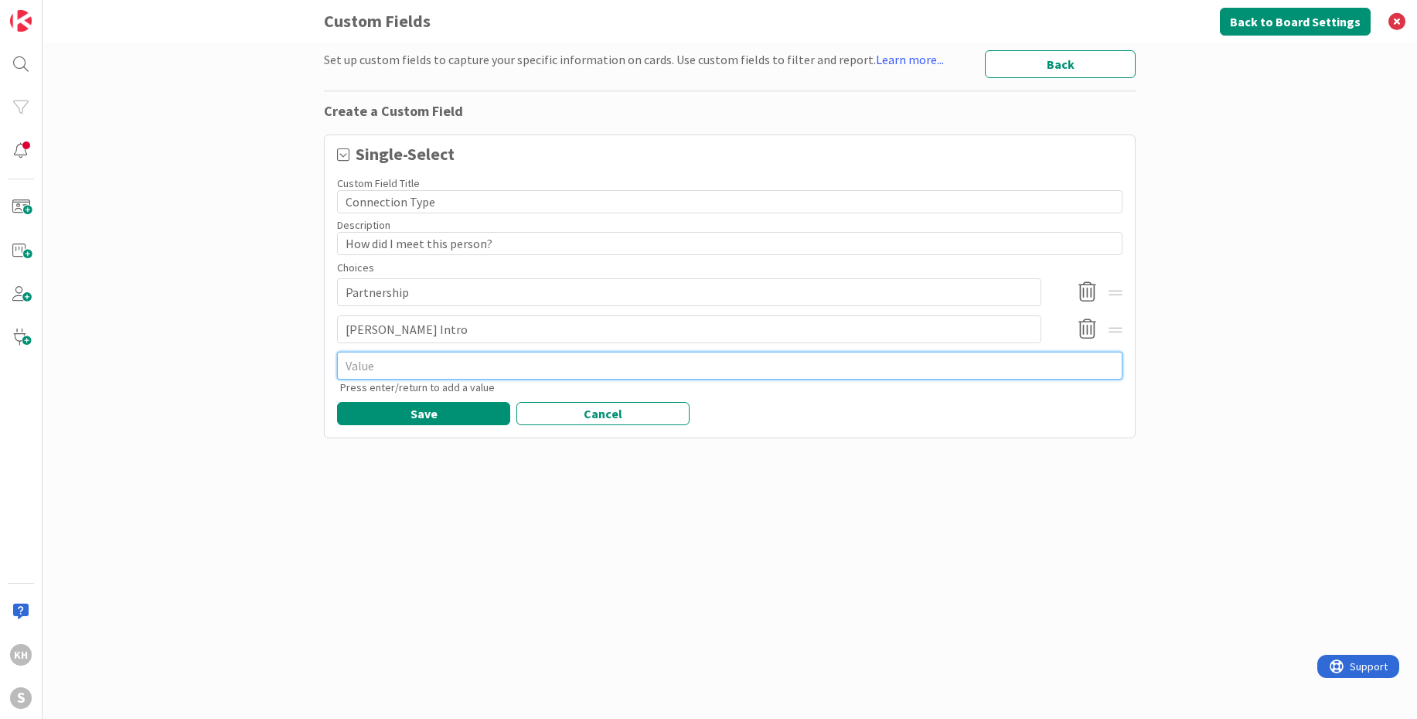
type textarea "x"
type textarea "N"
type textarea "x"
type textarea "Ne"
type textarea "x"
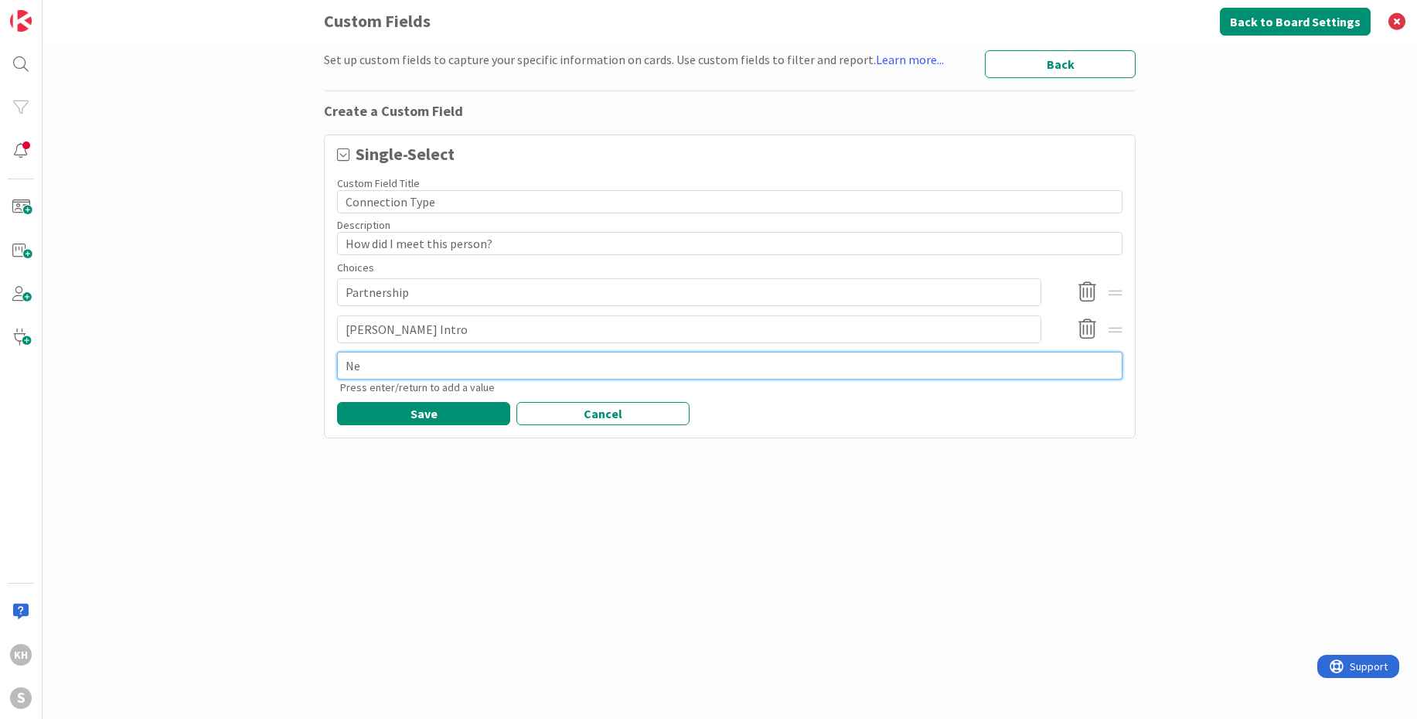
type textarea "New"
type textarea "x"
type textarea "Net"
type textarea "x"
type textarea "Neto"
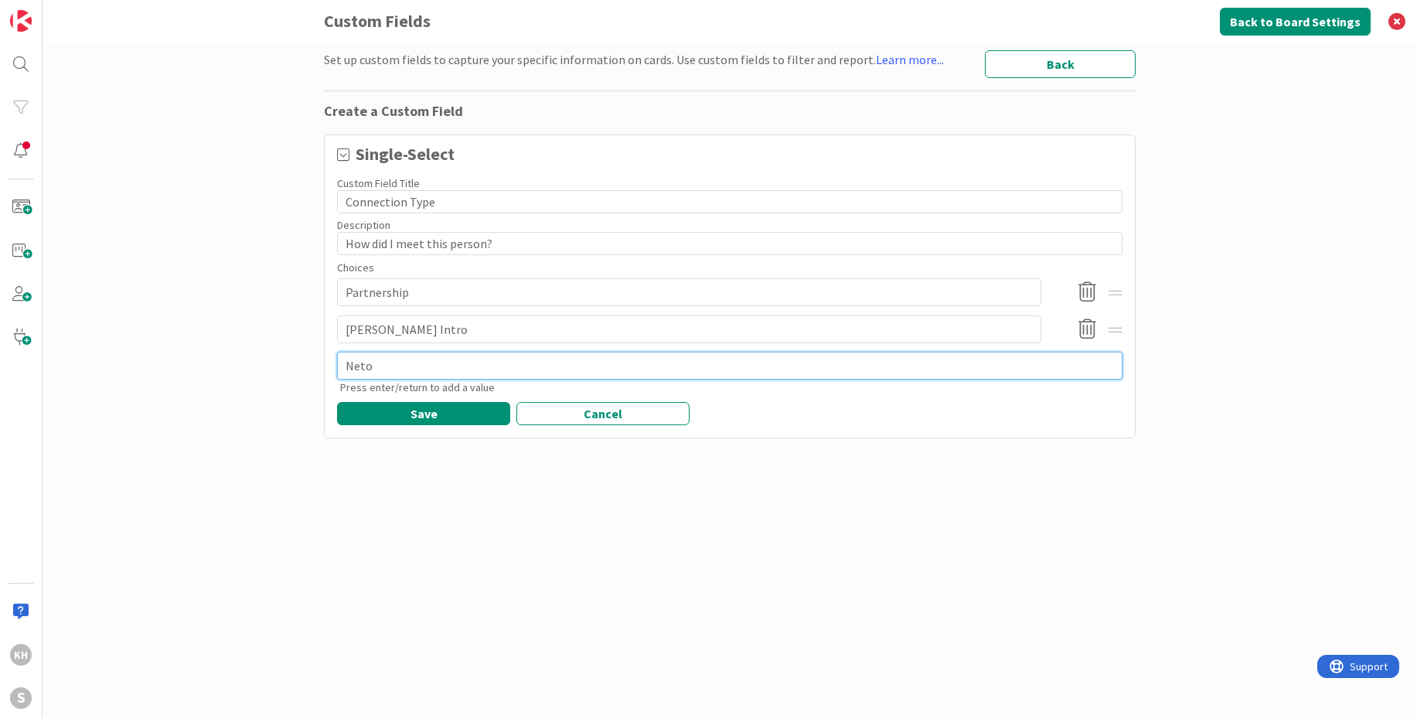
type textarea "x"
type textarea "Netow"
type textarea "x"
type textarea "Neto"
type textarea "x"
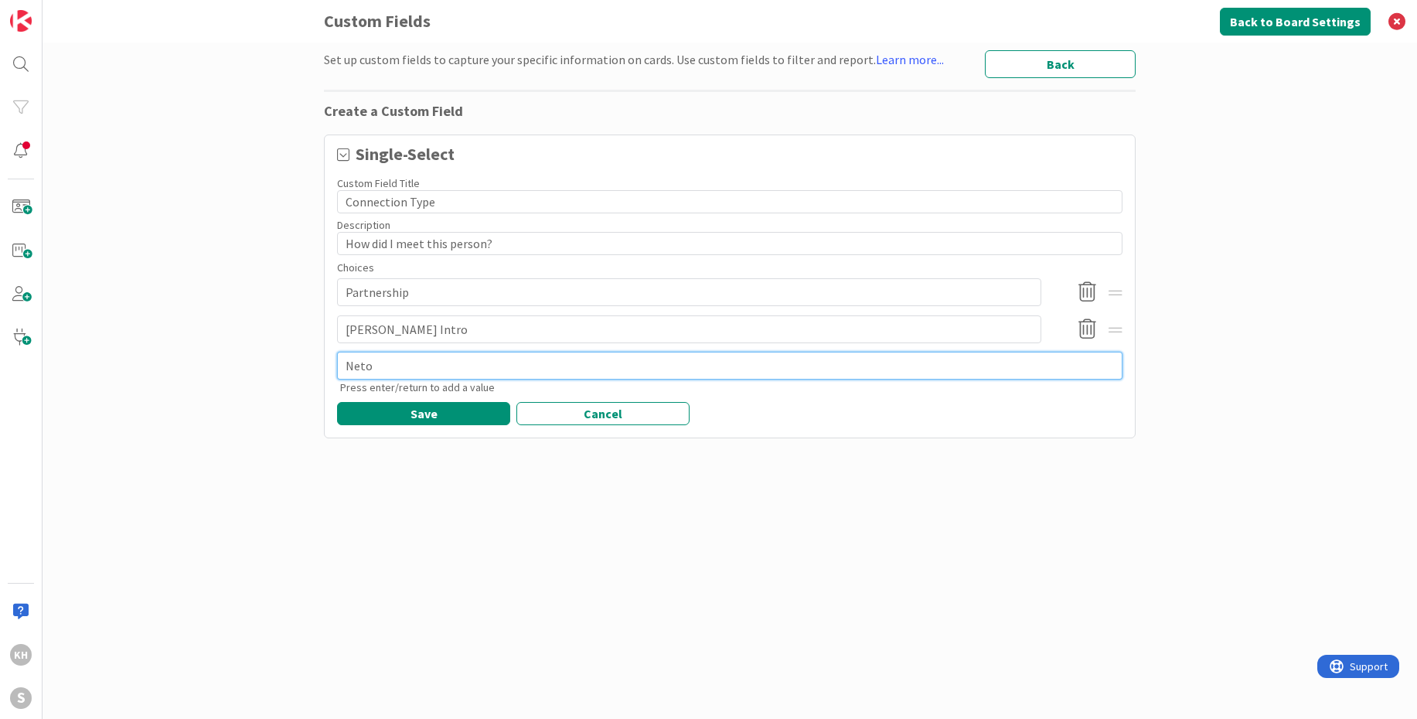
type textarea "Net"
type textarea "x"
type textarea "Netw"
type textarea "x"
type textarea "Netwo"
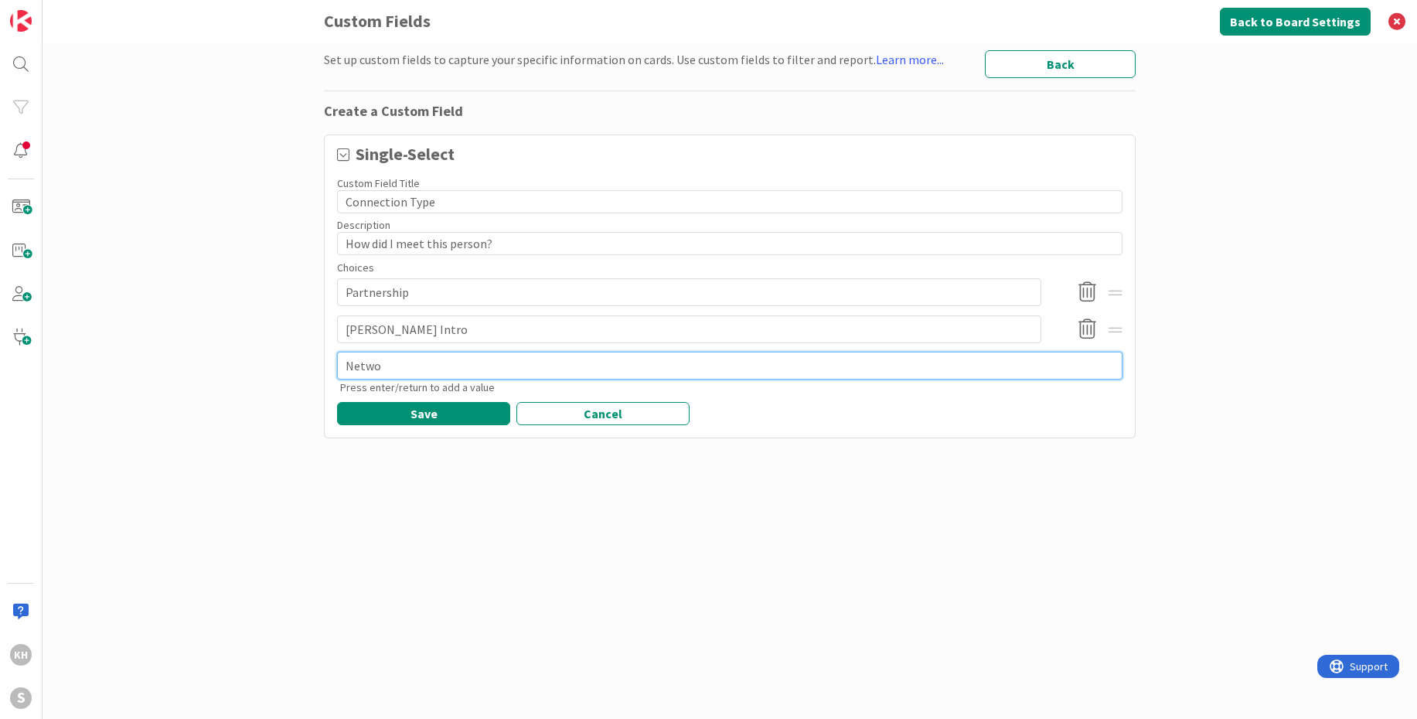
type textarea "x"
type textarea "Networ"
type textarea "x"
type textarea "Network"
type textarea "x"
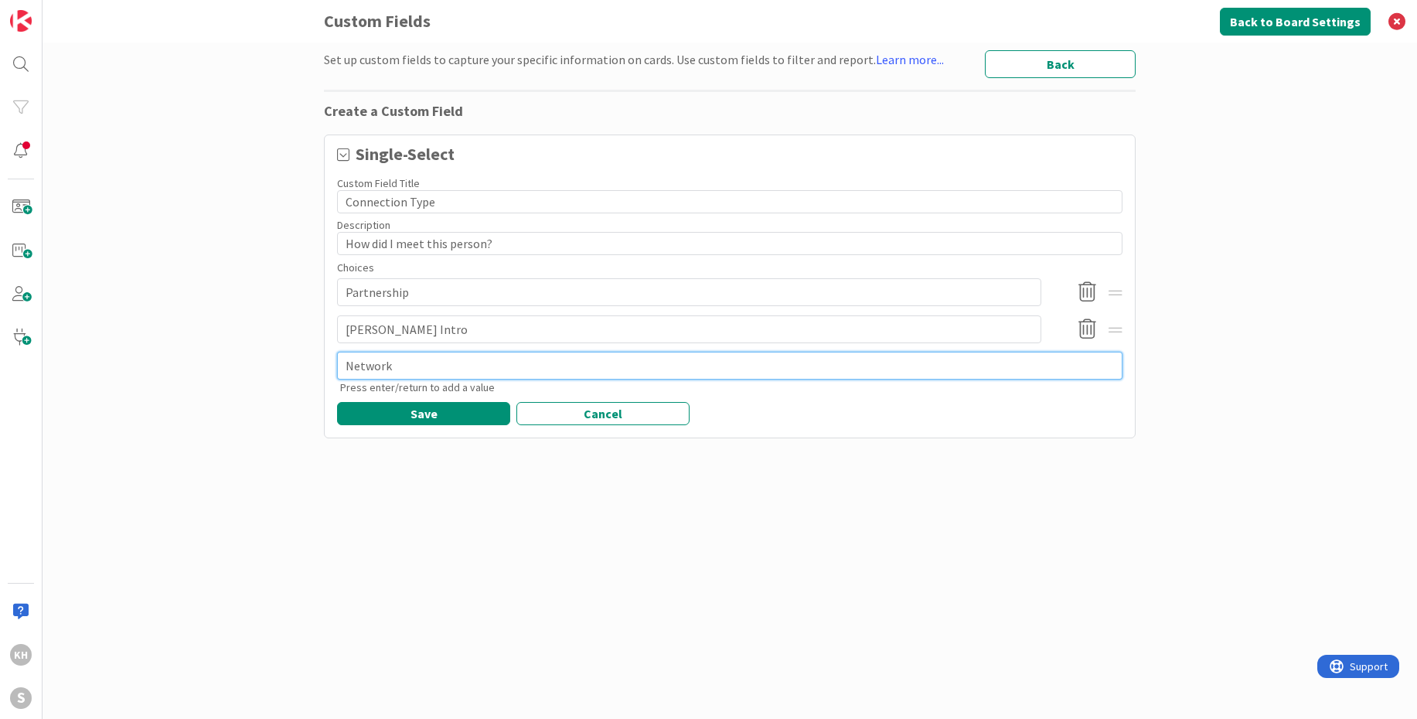
type textarea "Networki"
type textarea "x"
type textarea "Networking"
type textarea "x"
type textarea "Networking"
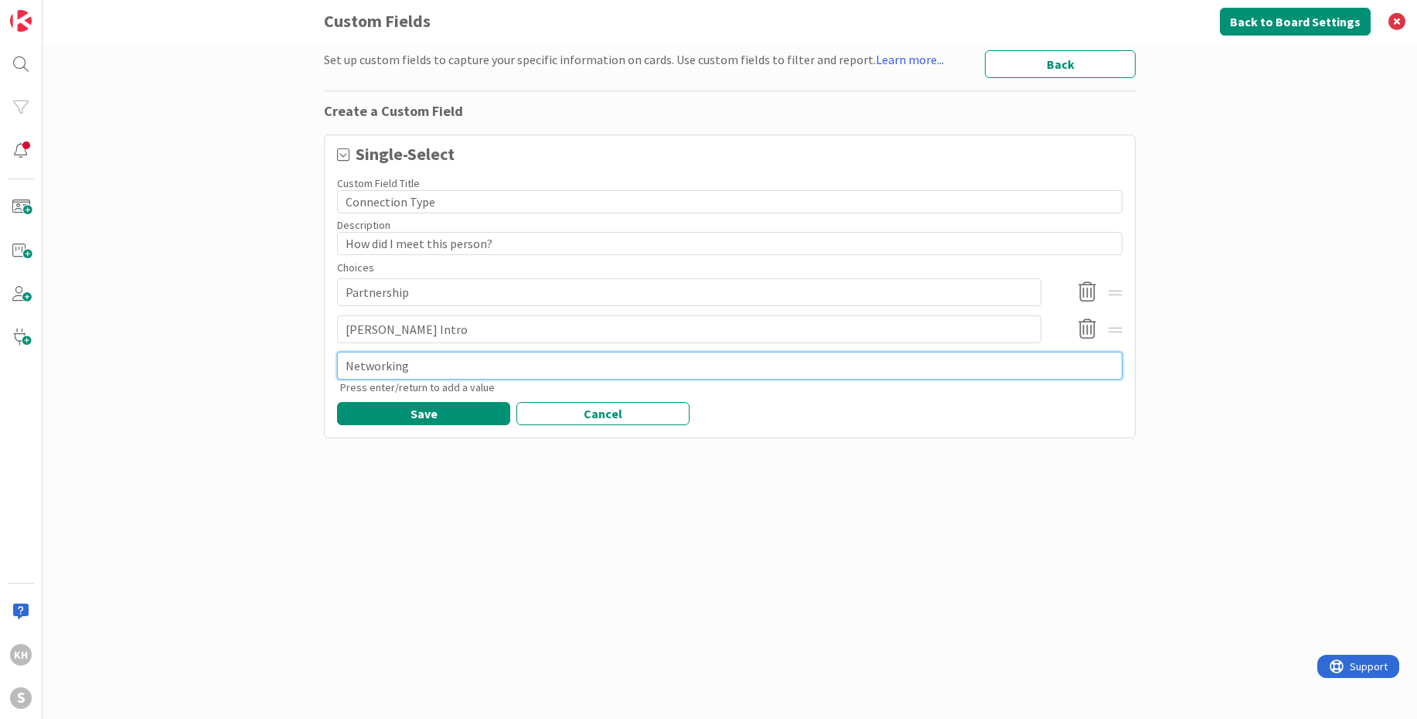
type textarea "x"
type textarea "Networking I"
type textarea "x"
type textarea "Networking In"
type textarea "x"
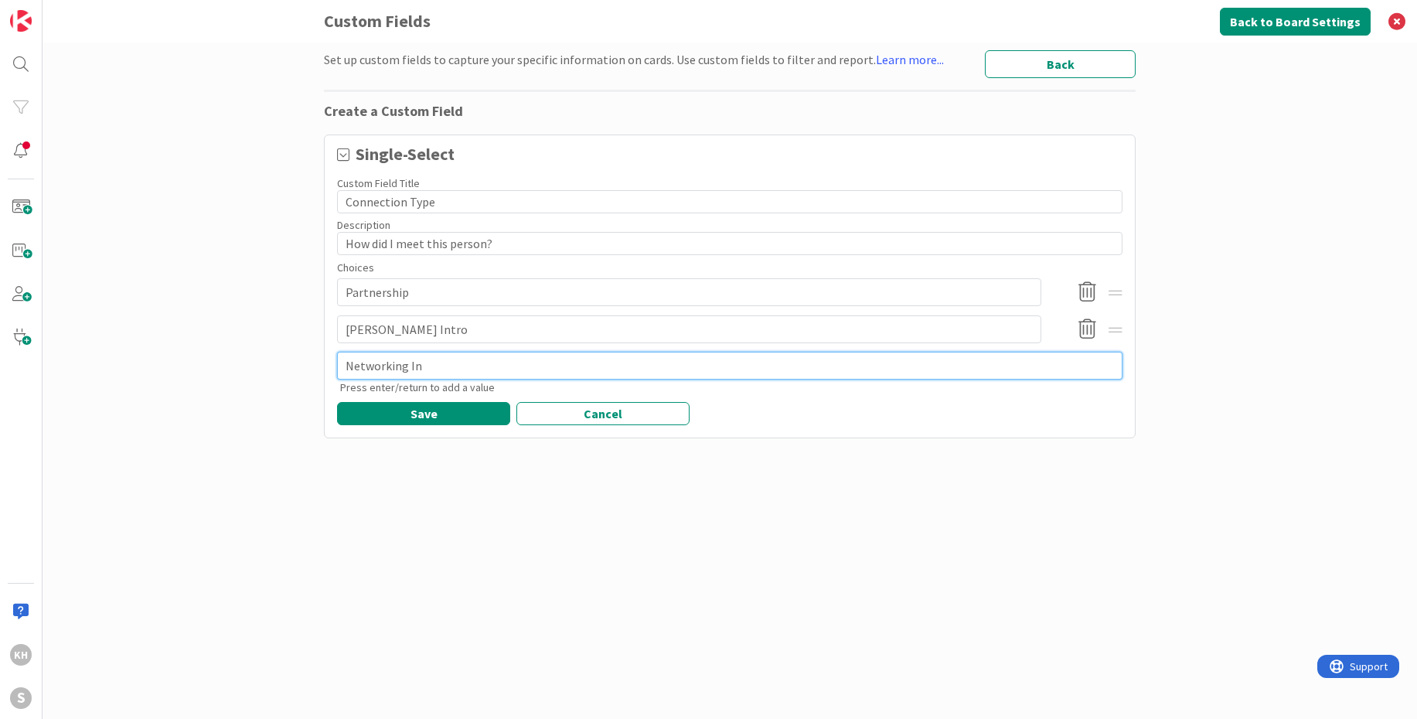
type textarea "Networking Int"
type textarea "x"
type textarea "Networking Intr"
type textarea "x"
type textarea "Networking Intro"
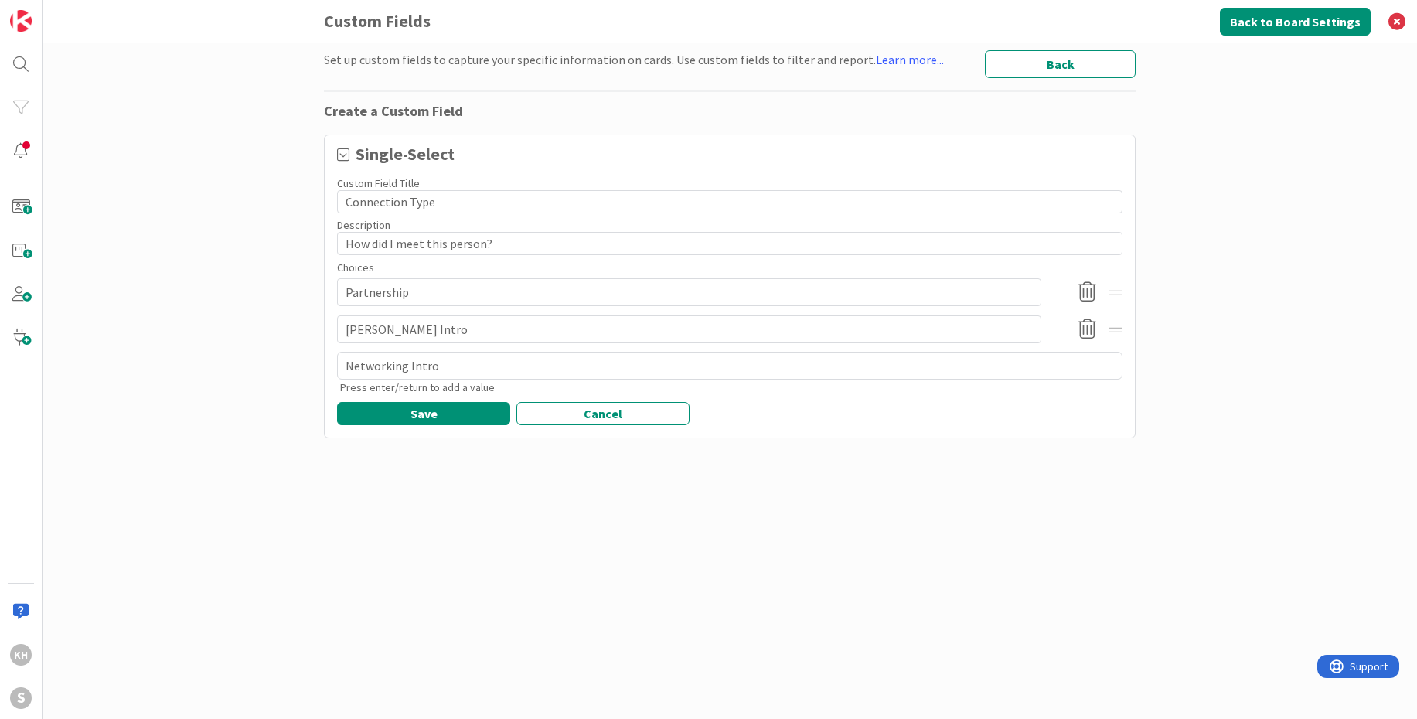
type textarea "x"
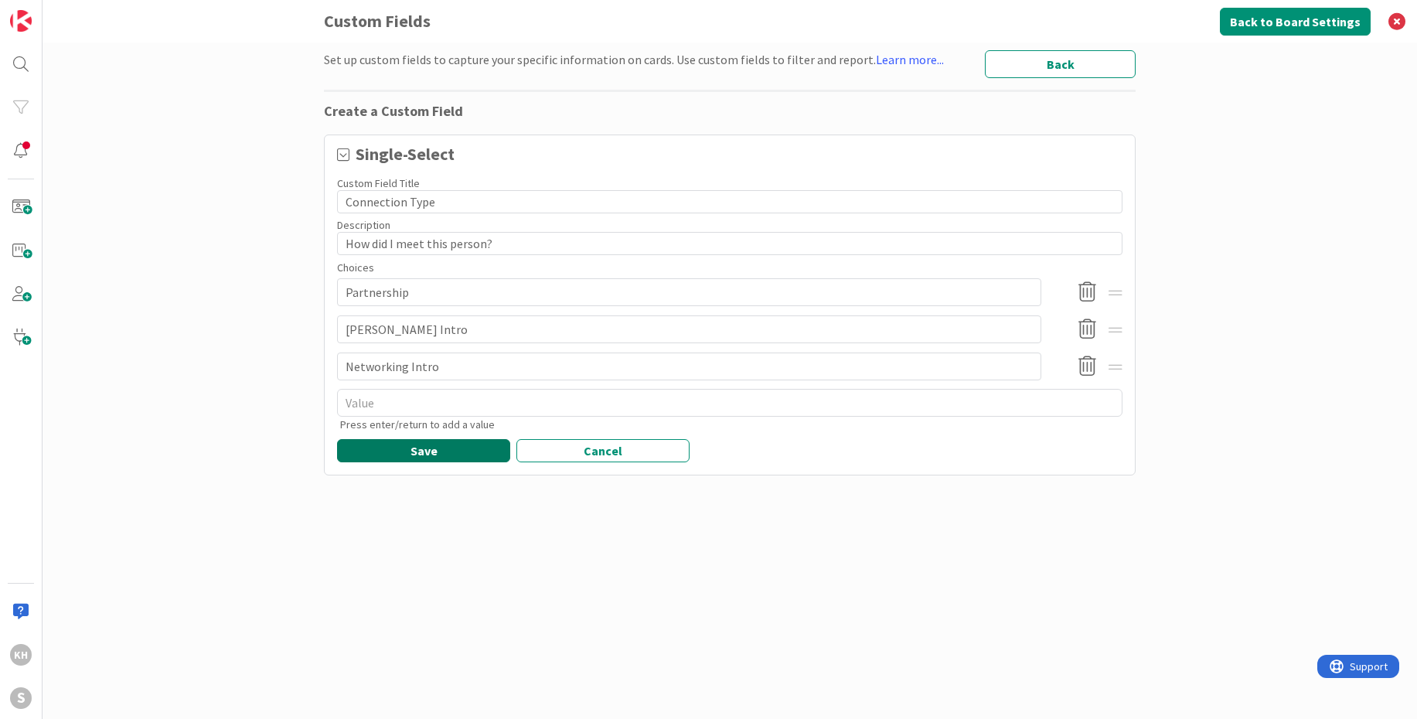
click at [479, 451] on button "Save" at bounding box center [423, 450] width 173 height 23
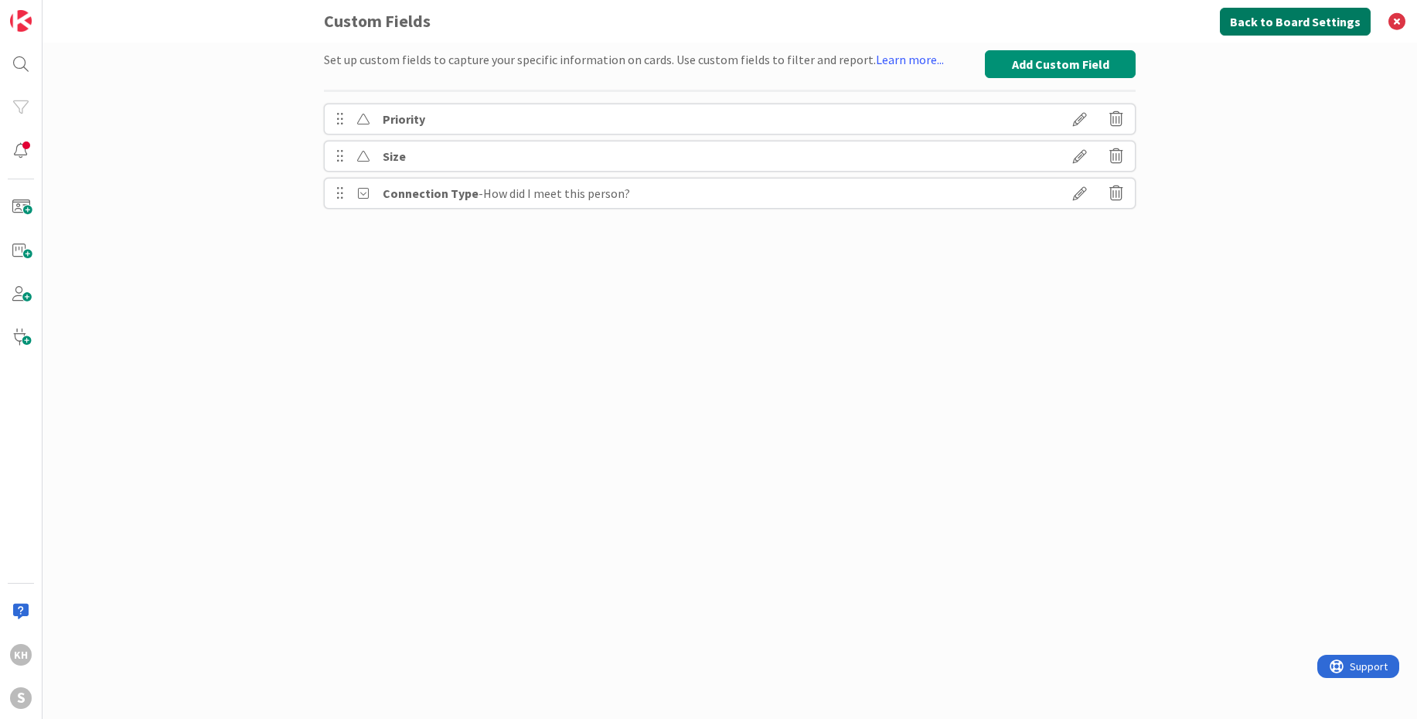
click at [1303, 24] on button "Back to Board Settings" at bounding box center [1295, 22] width 151 height 28
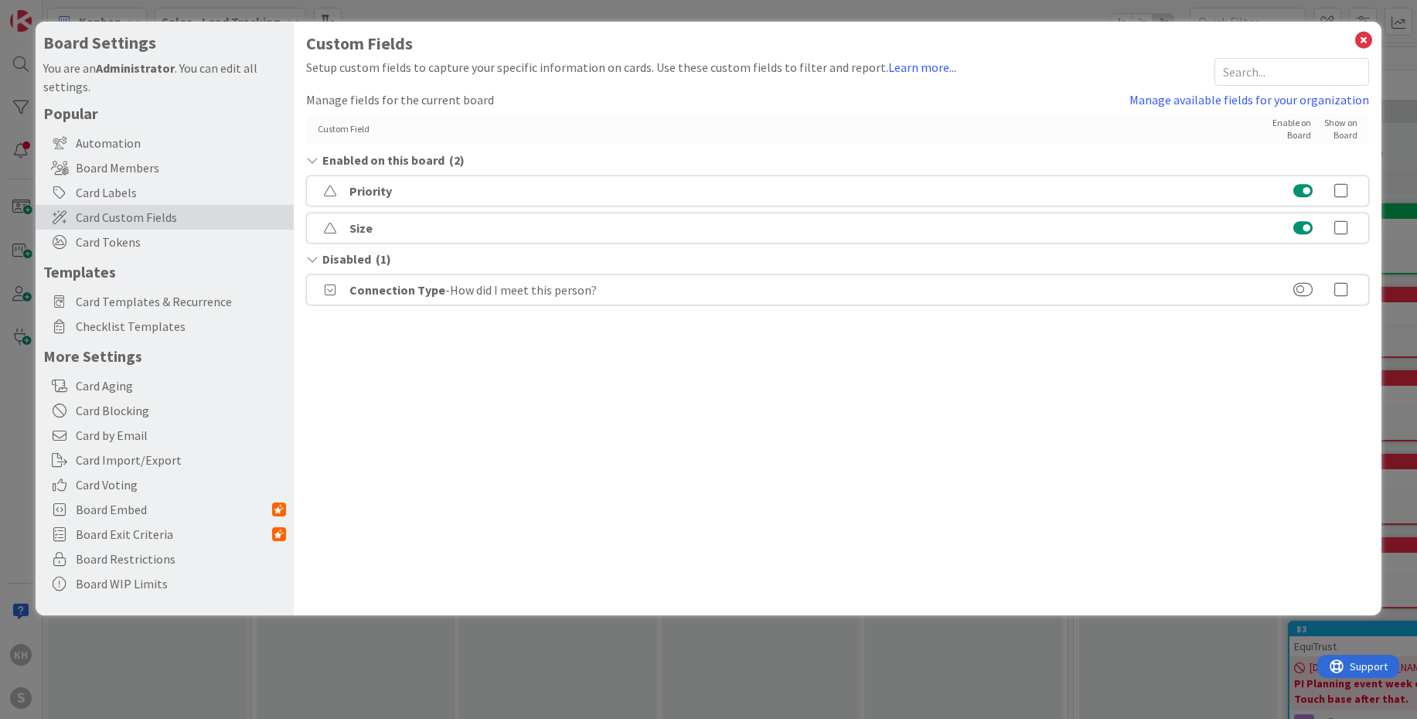
click at [1302, 233] on button at bounding box center [1302, 227] width 19 height 15
click at [1305, 186] on button at bounding box center [1302, 190] width 19 height 15
click at [1309, 287] on button at bounding box center [1302, 289] width 19 height 15
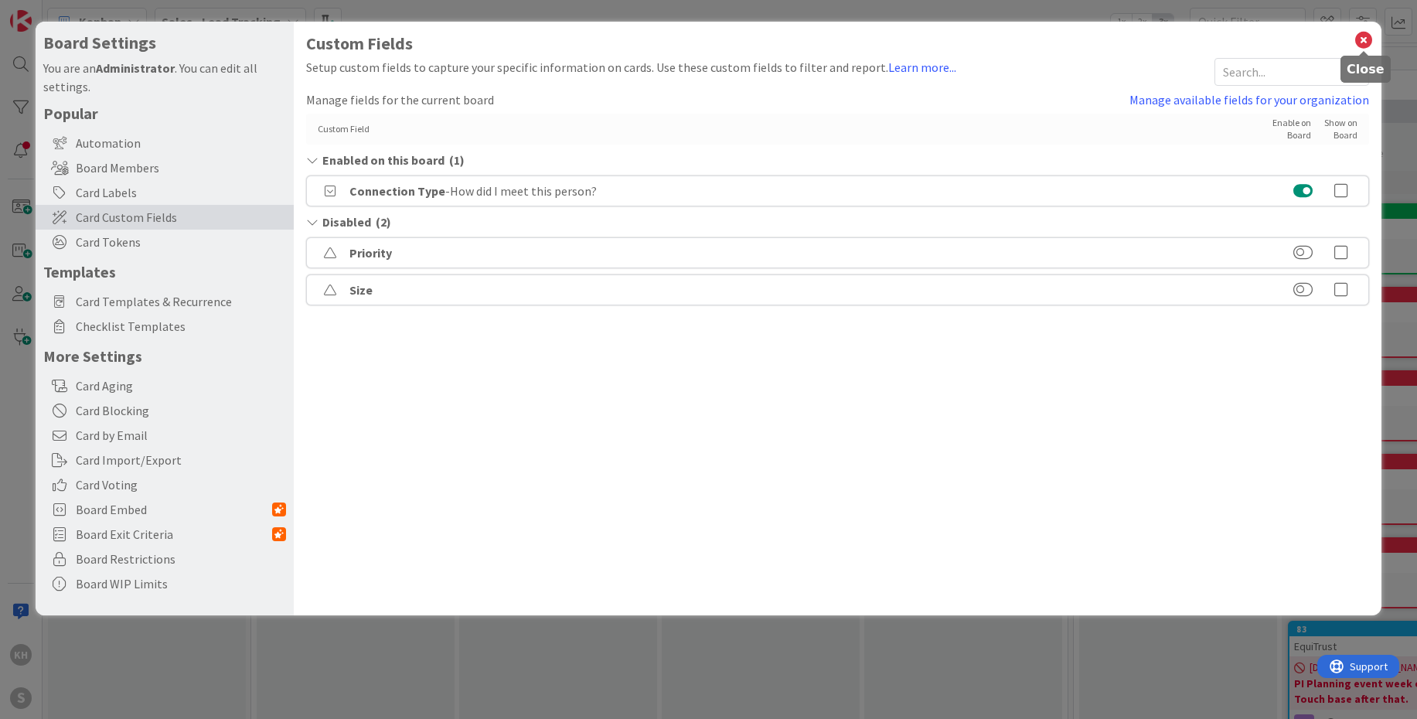
click at [1365, 40] on icon at bounding box center [1363, 40] width 20 height 22
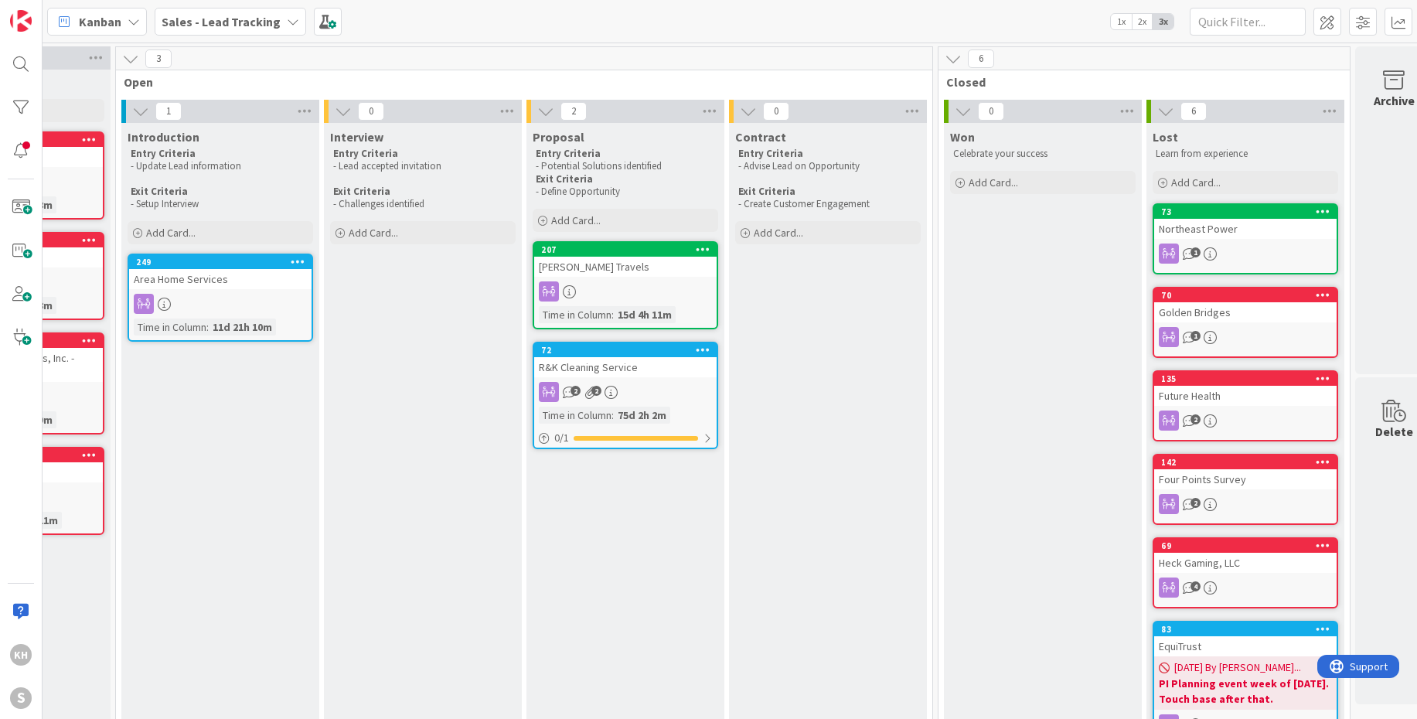
scroll to position [0, 168]
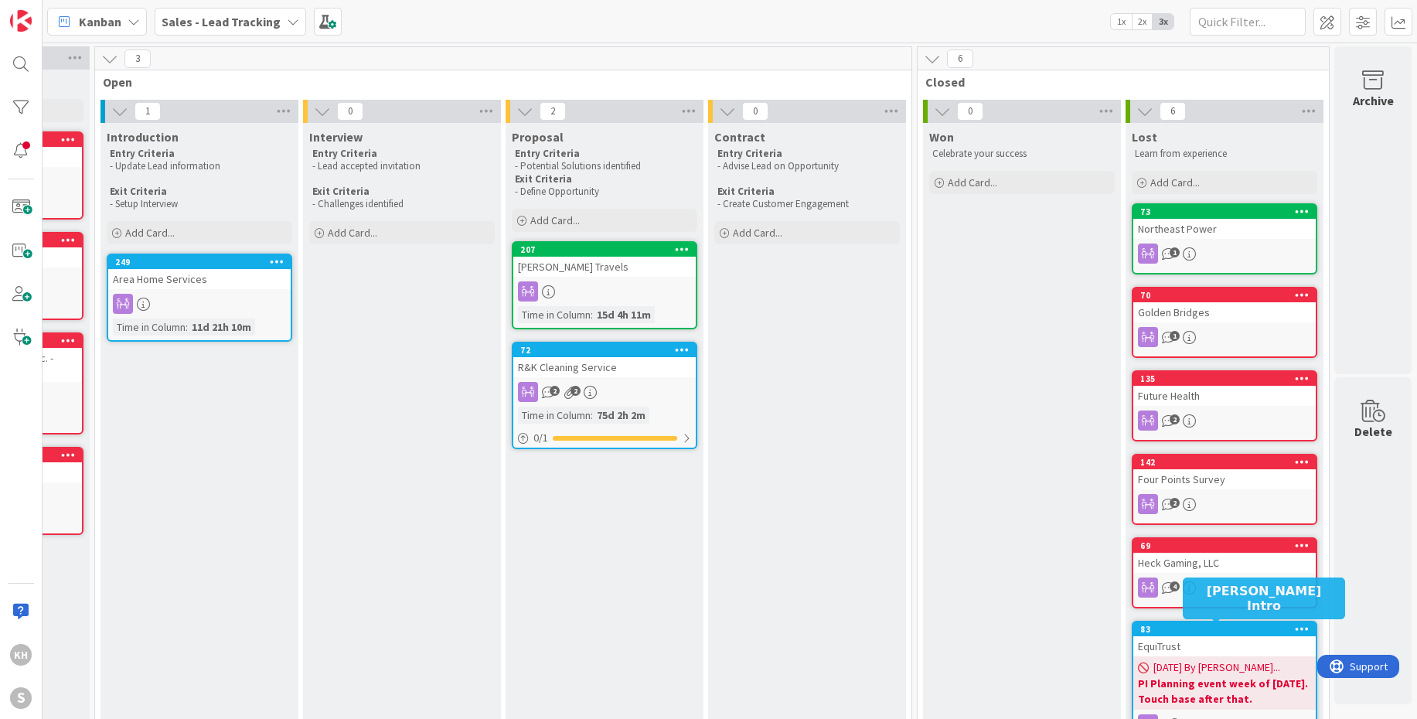
click at [1247, 631] on div "83" at bounding box center [1227, 629] width 175 height 11
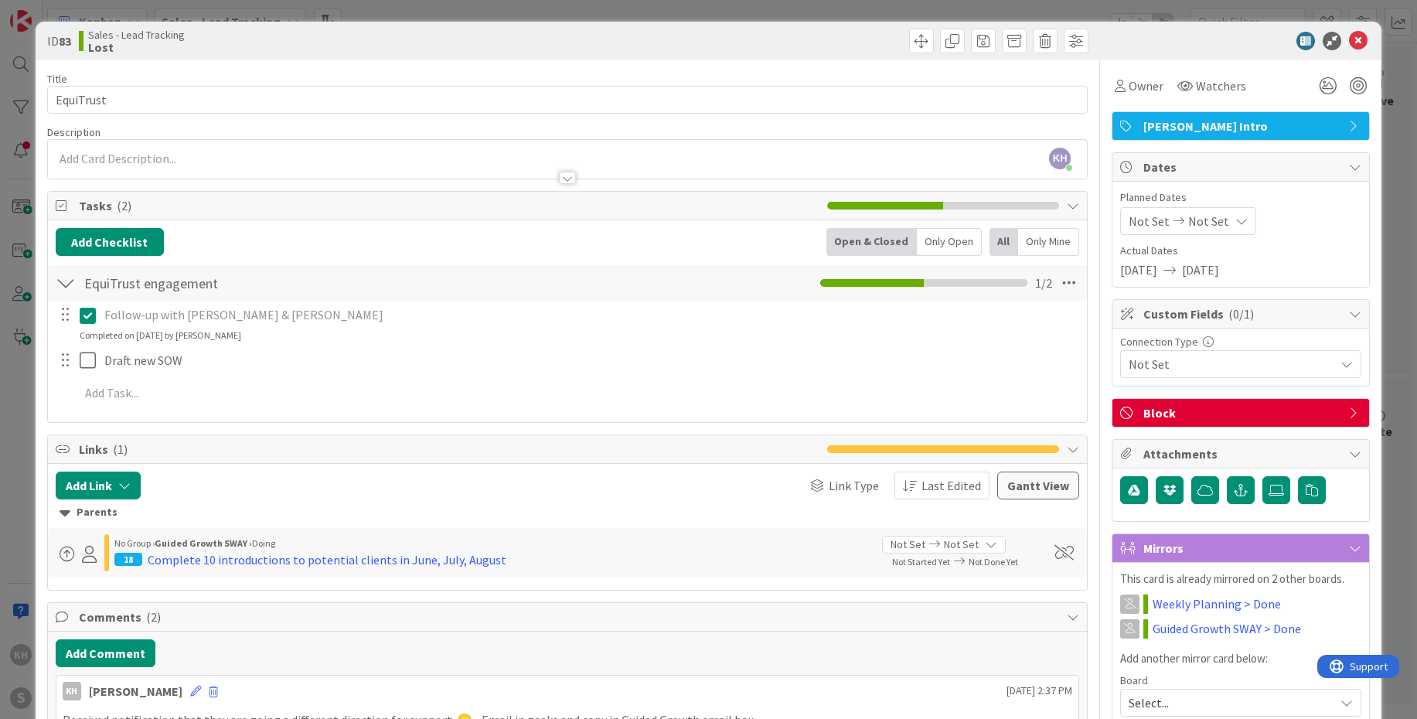
click at [1340, 366] on icon at bounding box center [1346, 364] width 12 height 12
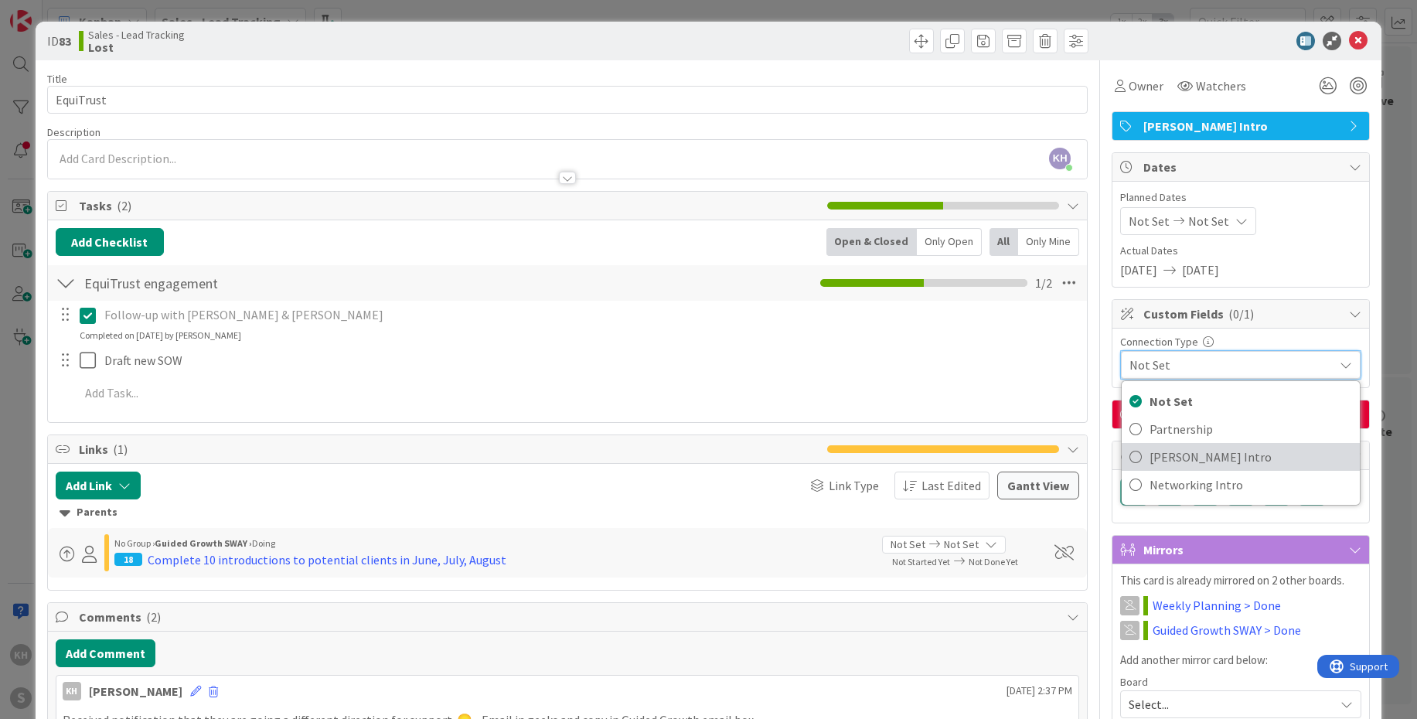
click at [1175, 459] on span "[PERSON_NAME] Intro" at bounding box center [1250, 456] width 202 height 23
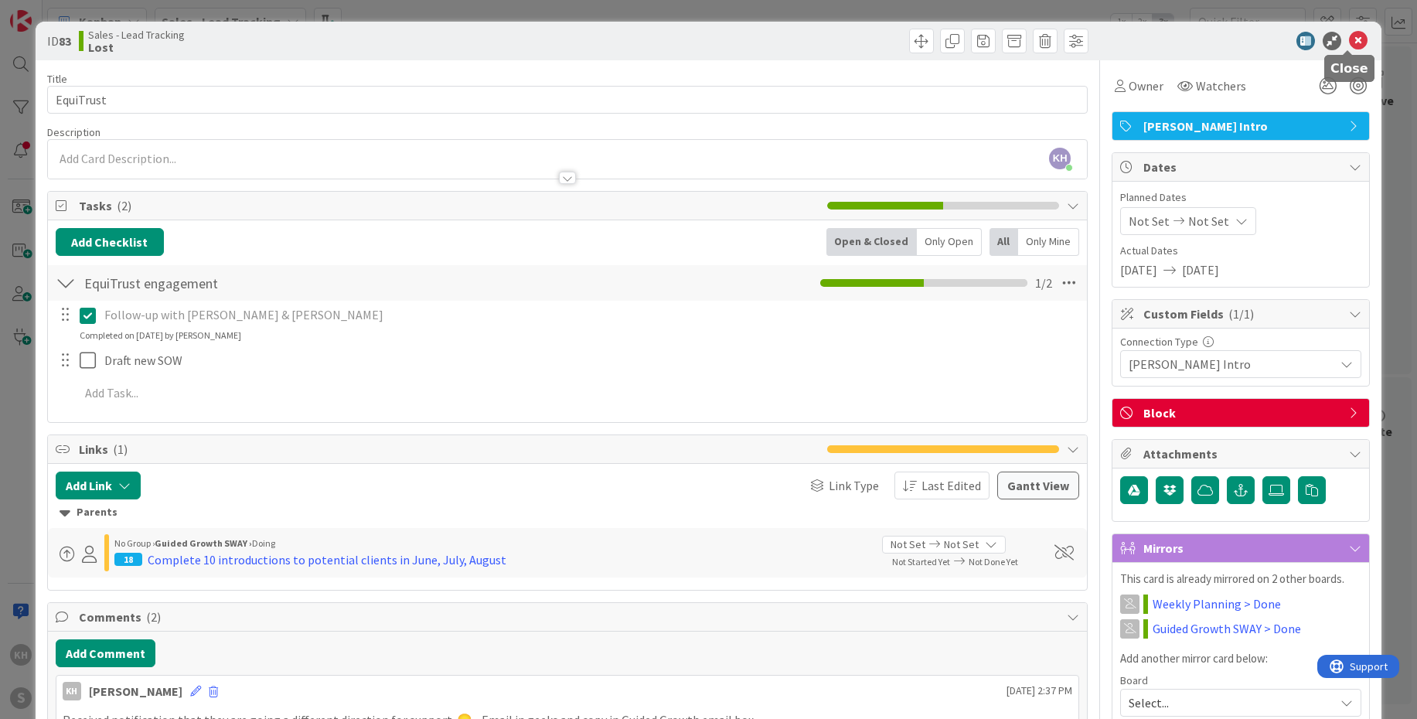
click at [1350, 42] on icon at bounding box center [1358, 41] width 19 height 19
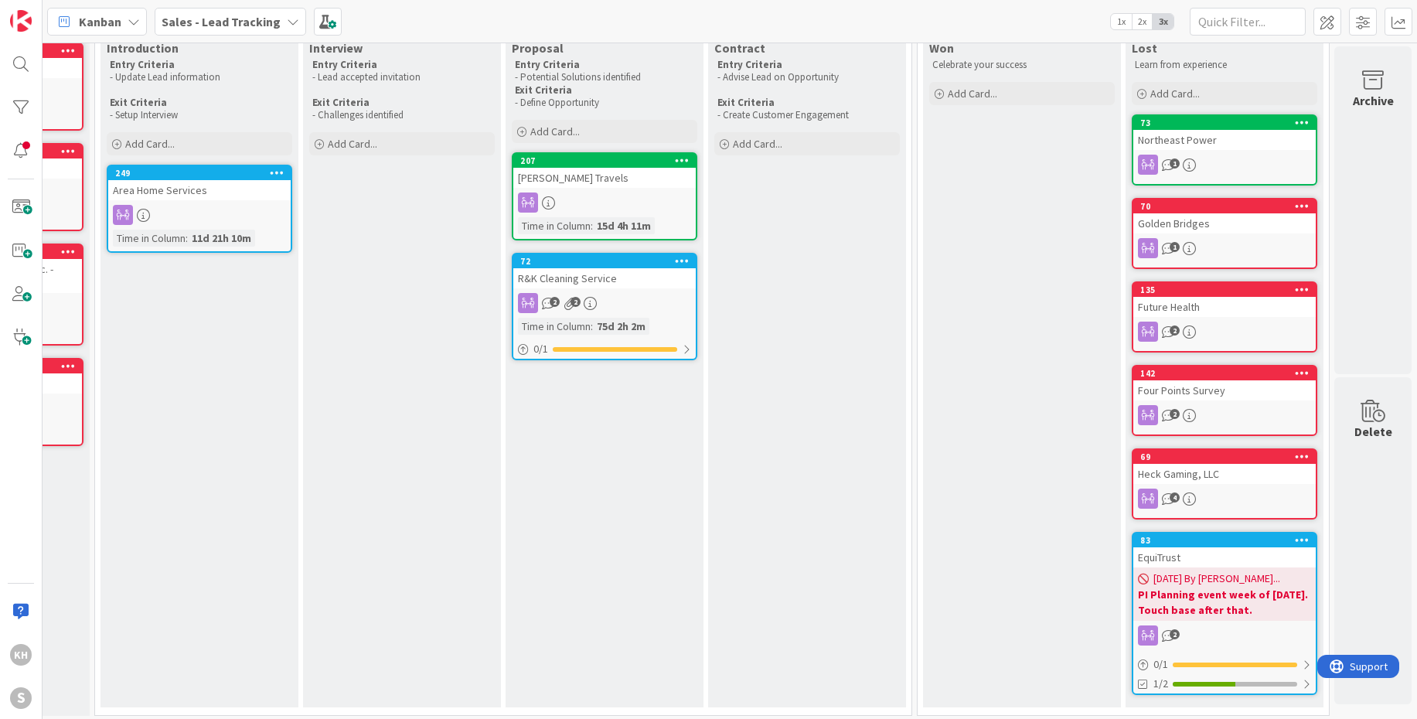
scroll to position [88, 168]
click at [1294, 458] on icon at bounding box center [1301, 456] width 15 height 11
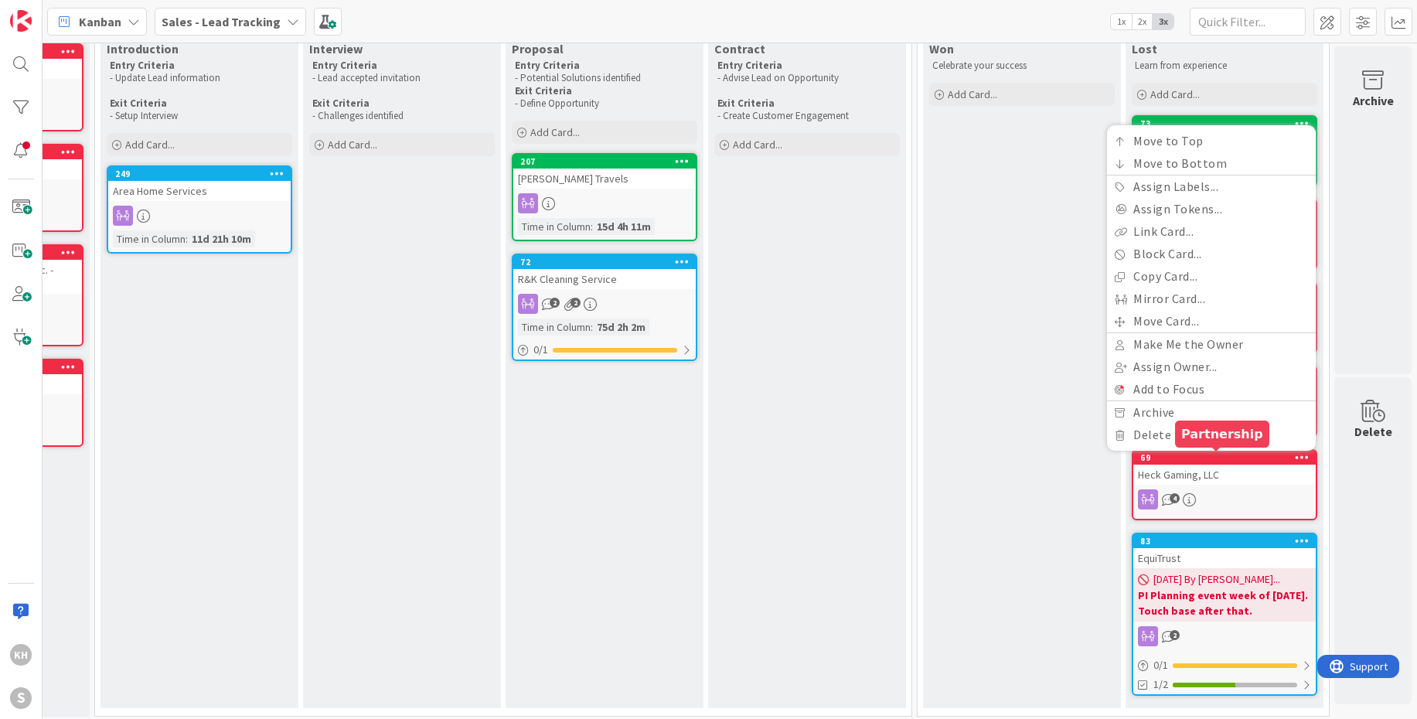
click at [1230, 458] on div "69" at bounding box center [1227, 457] width 175 height 11
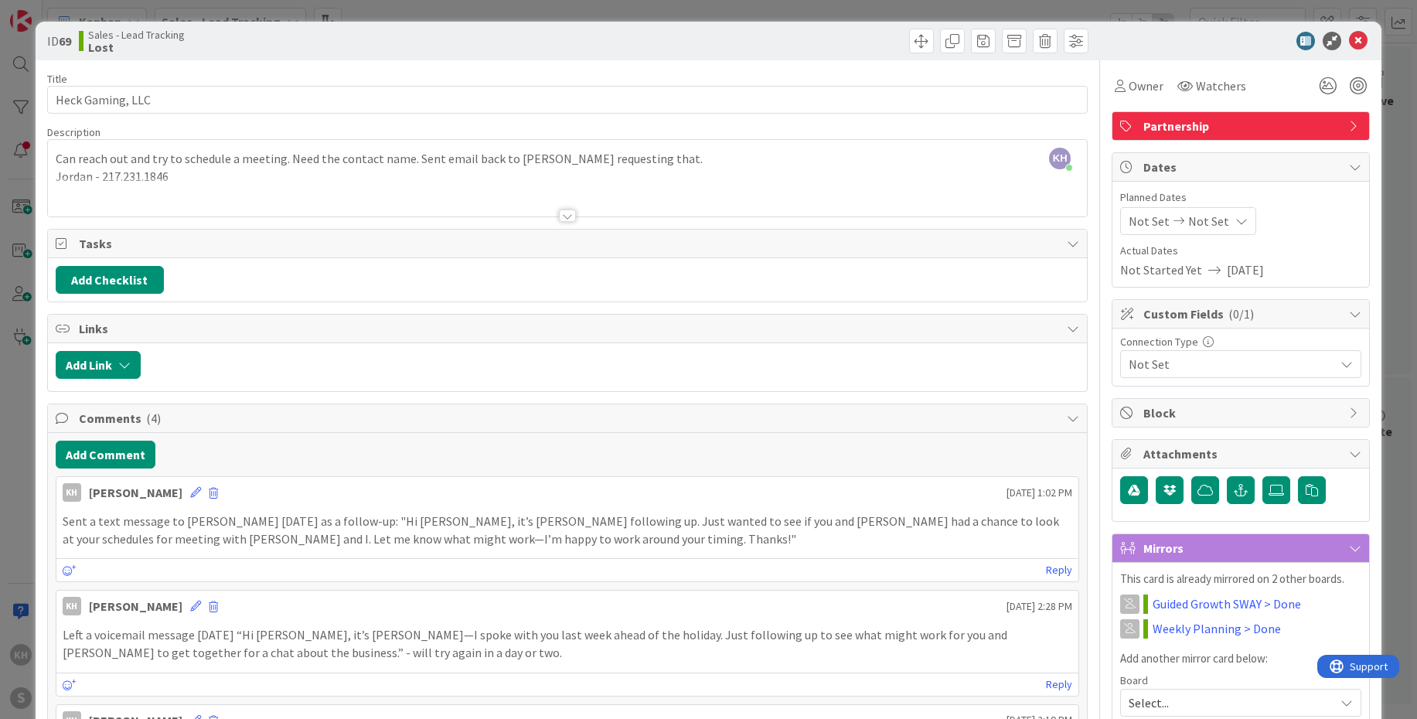
click at [1342, 364] on div "Not Set" at bounding box center [1240, 364] width 241 height 28
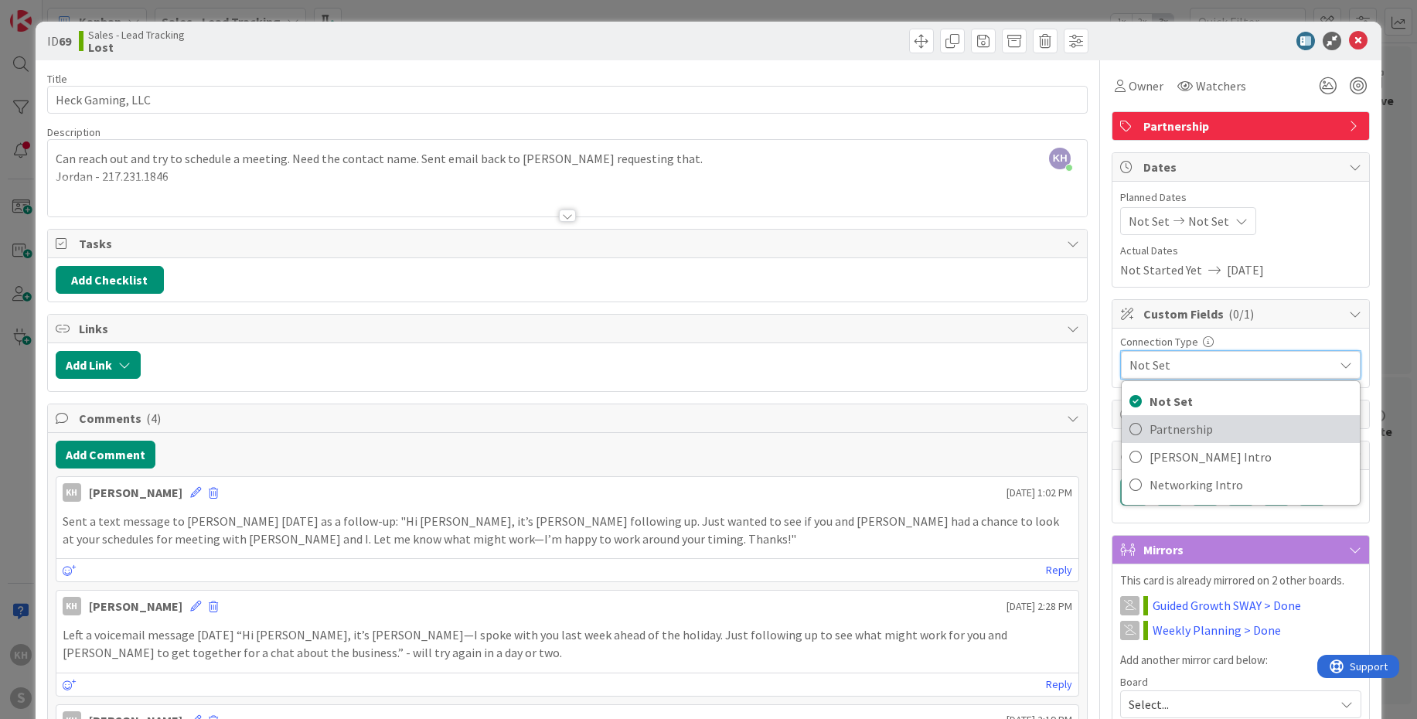
click at [1187, 423] on span "Partnership" at bounding box center [1250, 428] width 202 height 23
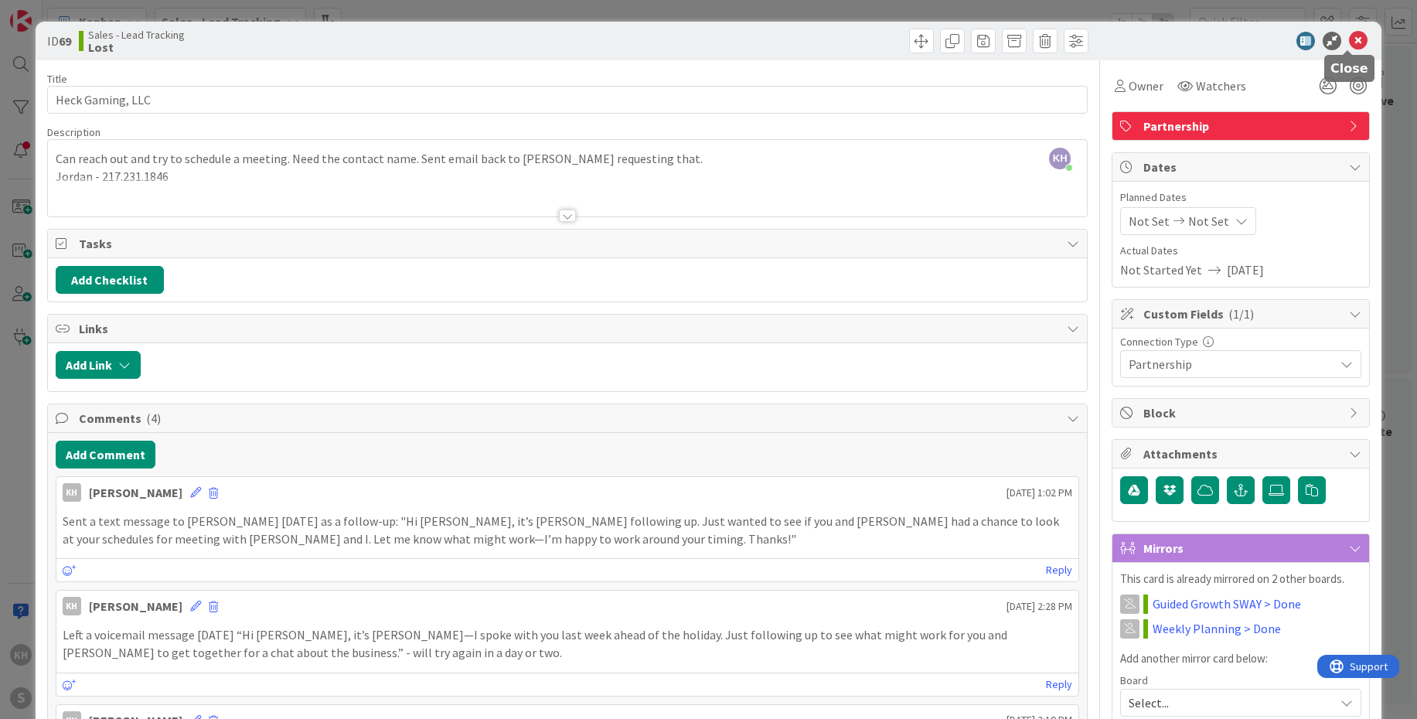
click at [1349, 47] on icon at bounding box center [1358, 41] width 19 height 19
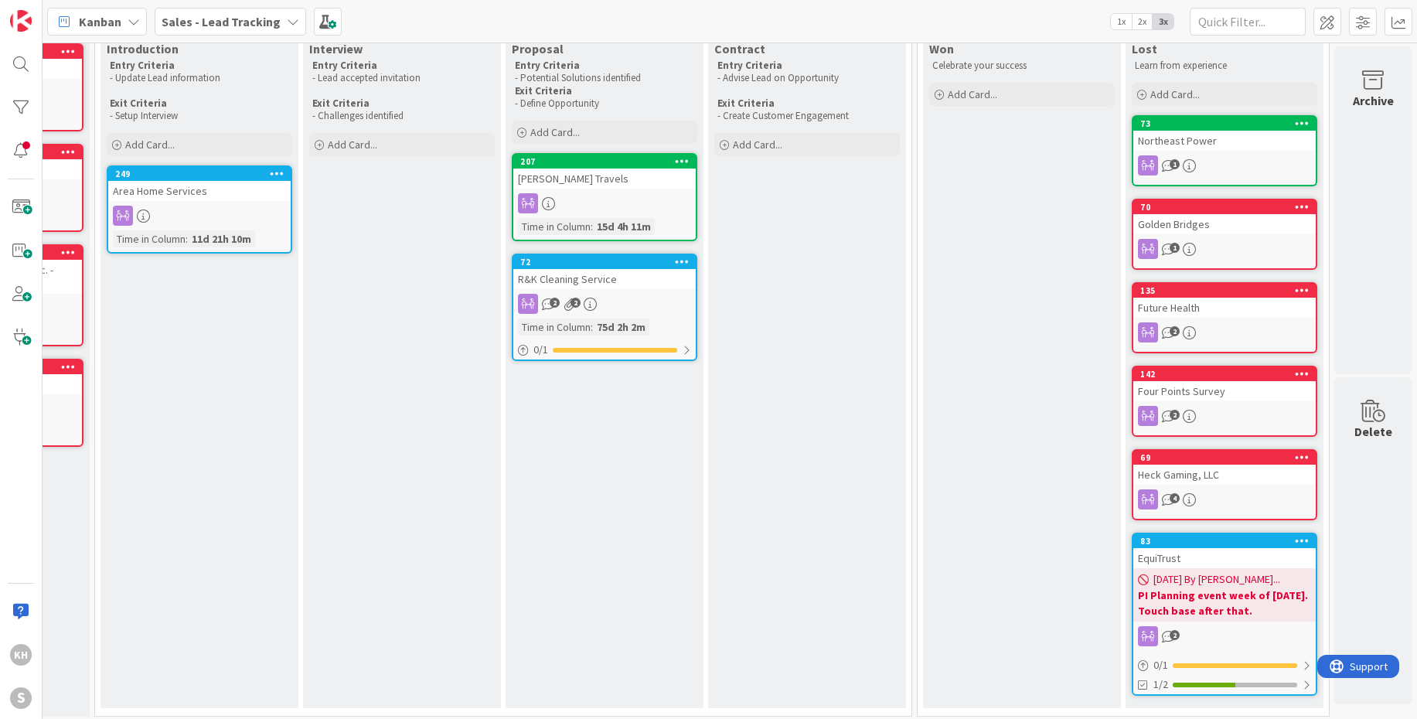
click at [1294, 371] on icon at bounding box center [1301, 373] width 15 height 11
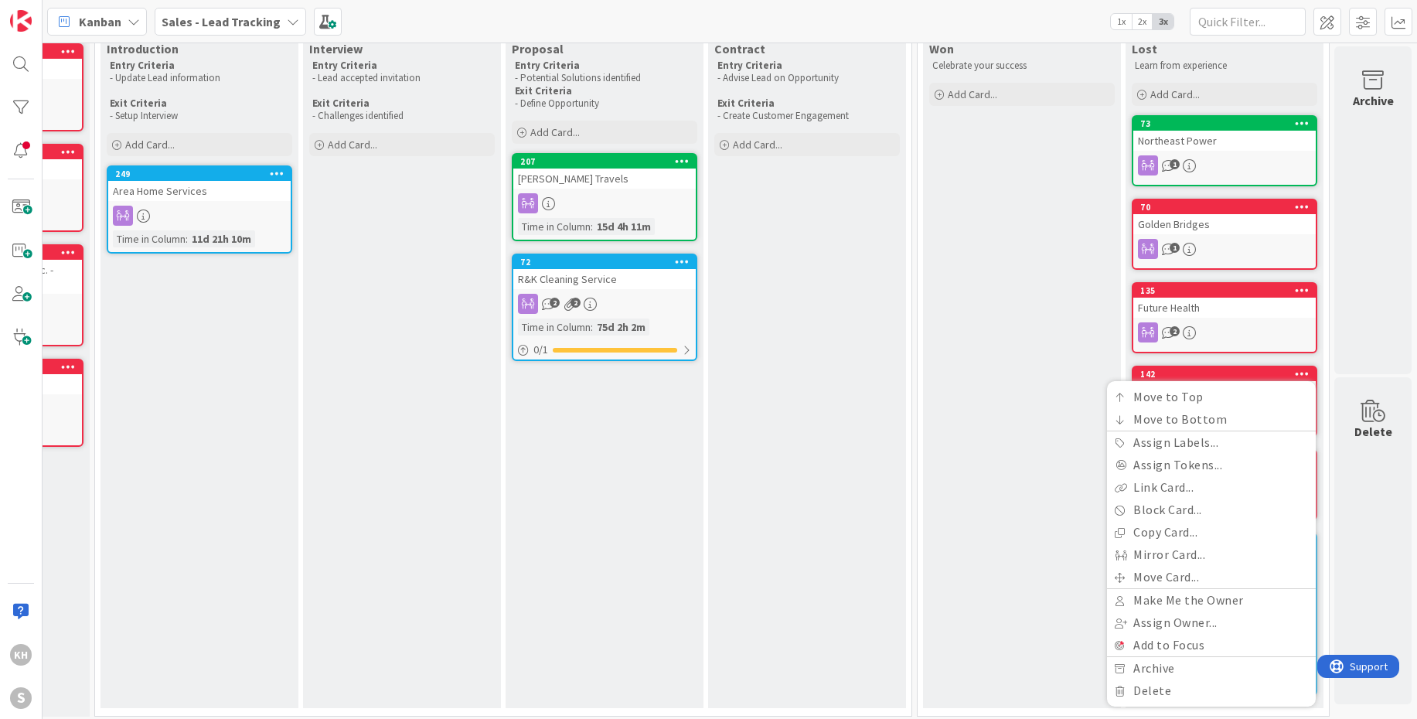
click at [1063, 256] on div "Won Celebrate your success Add Card..." at bounding box center [1022, 371] width 198 height 673
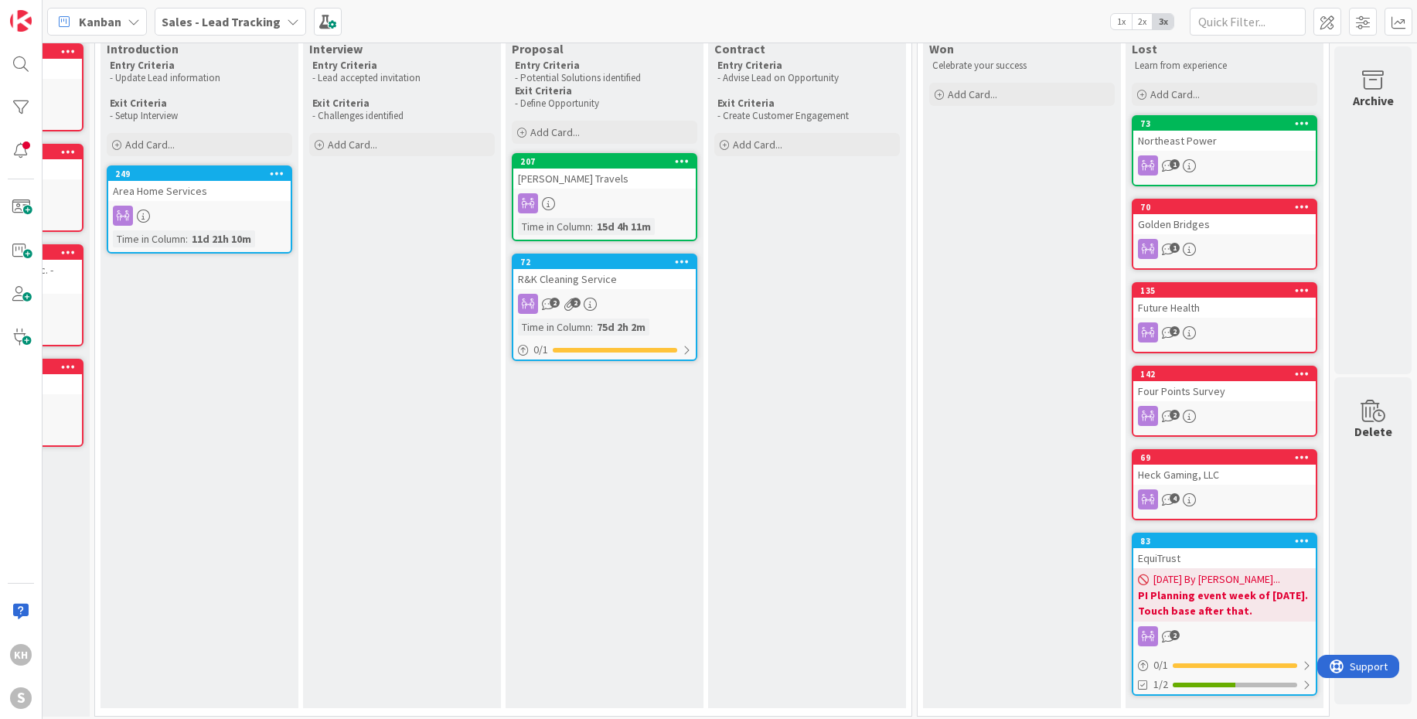
click at [1247, 382] on div "Four Points Survey" at bounding box center [1224, 391] width 182 height 20
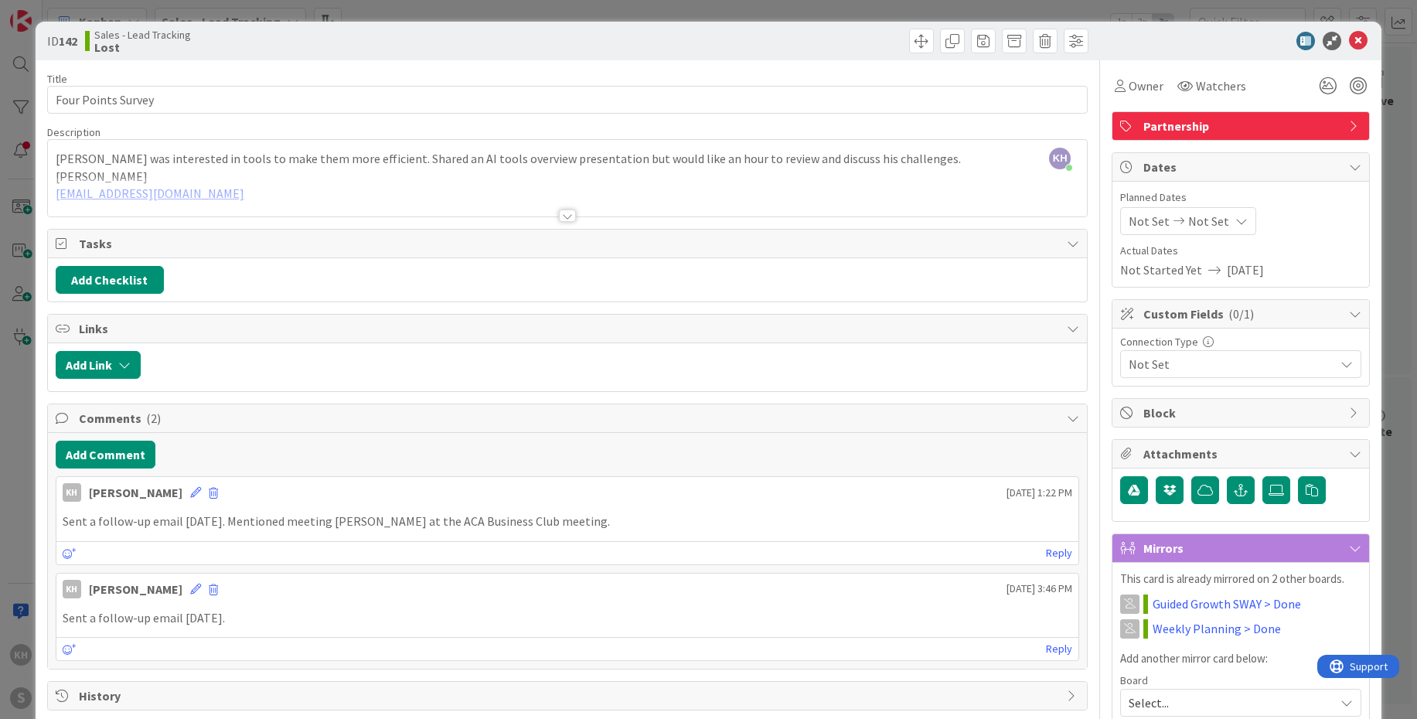
click at [1340, 359] on icon at bounding box center [1346, 364] width 12 height 12
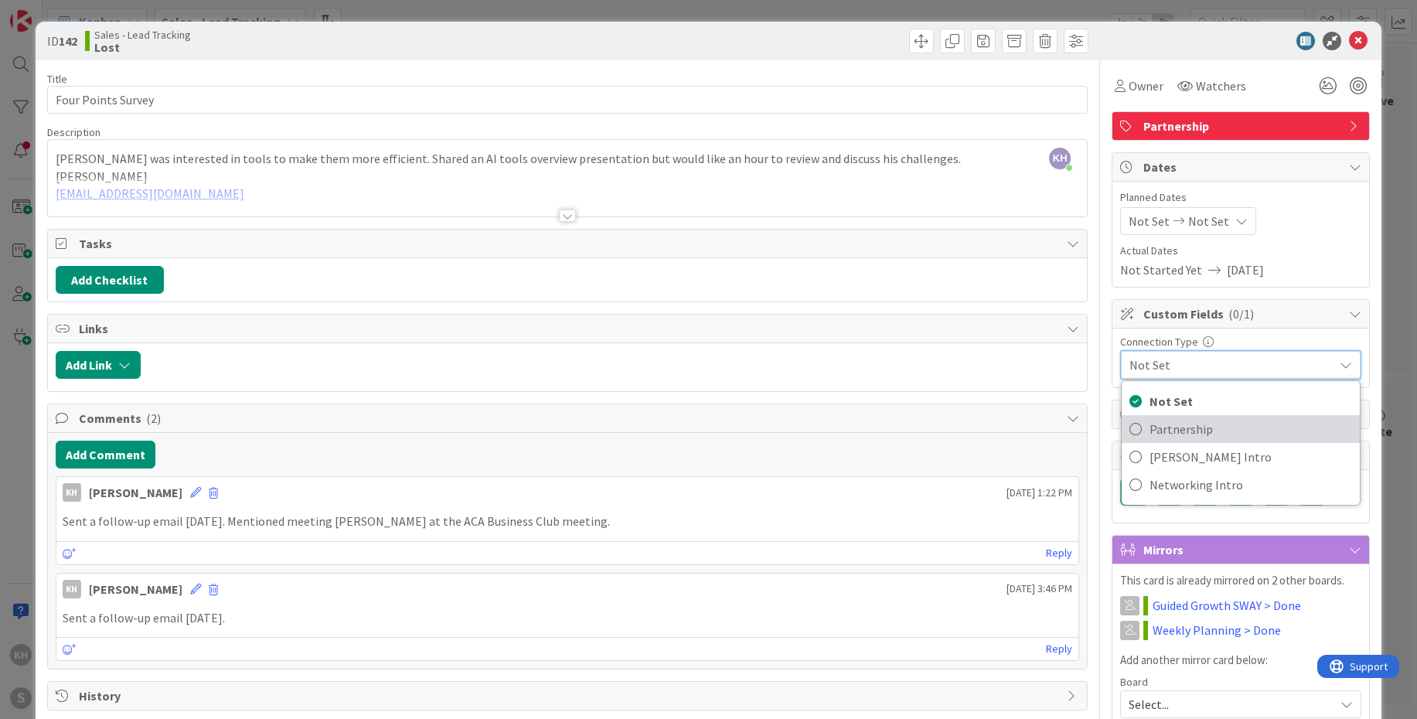
click at [1167, 419] on span "Partnership" at bounding box center [1250, 428] width 202 height 23
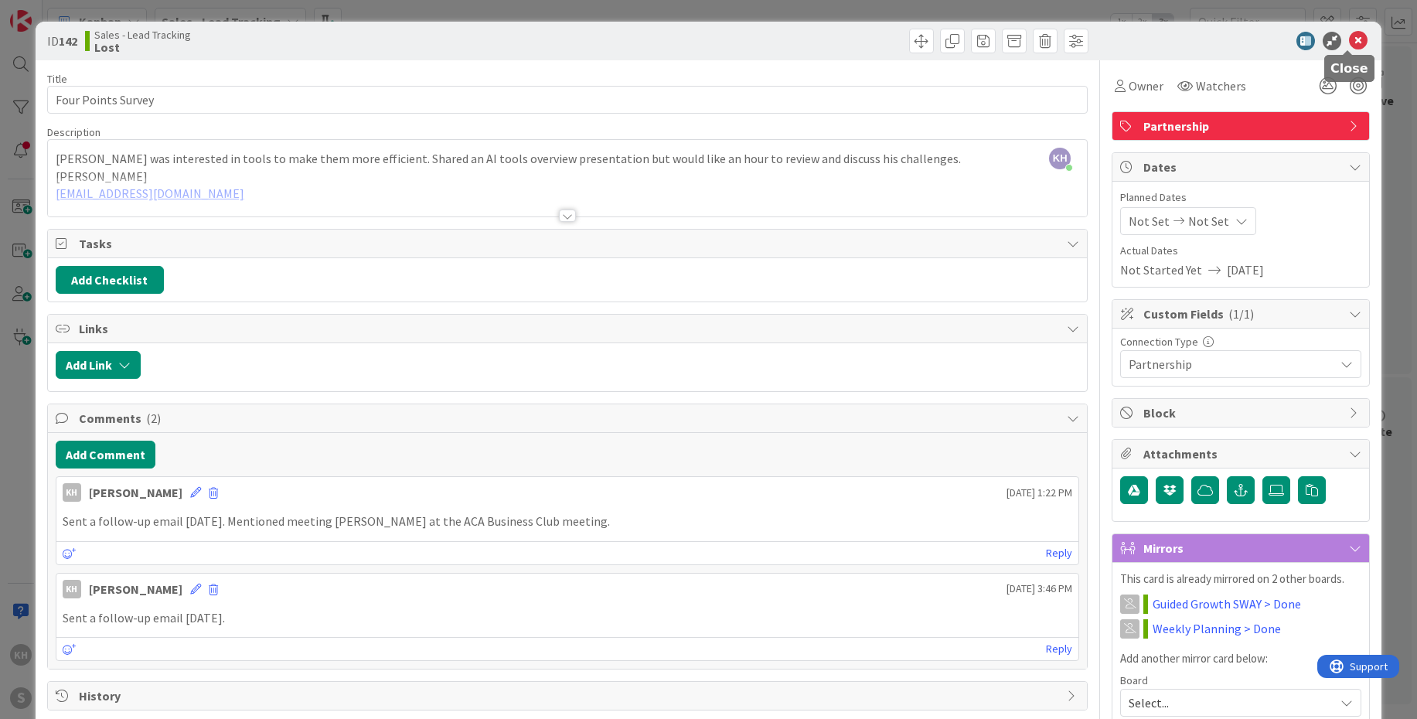
click at [1349, 42] on icon at bounding box center [1358, 41] width 19 height 19
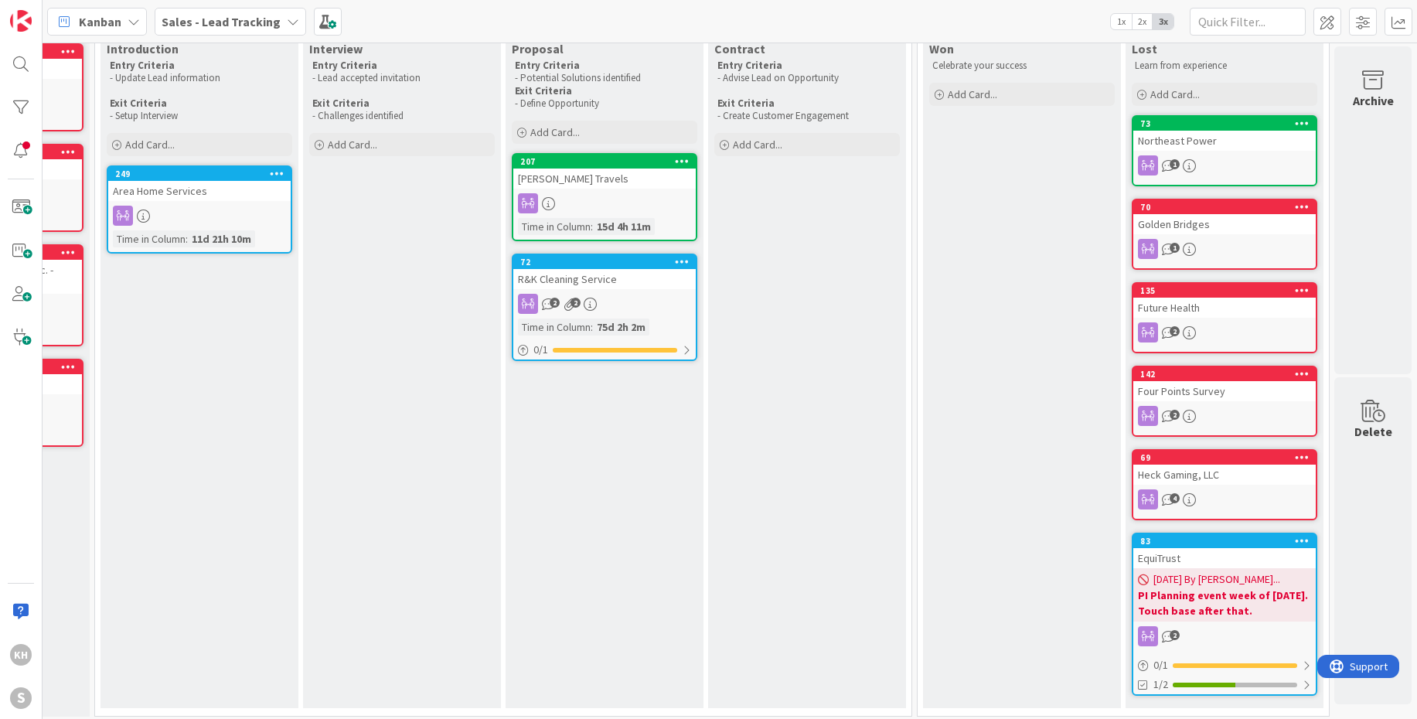
click at [1255, 311] on div "Future Health" at bounding box center [1224, 308] width 182 height 20
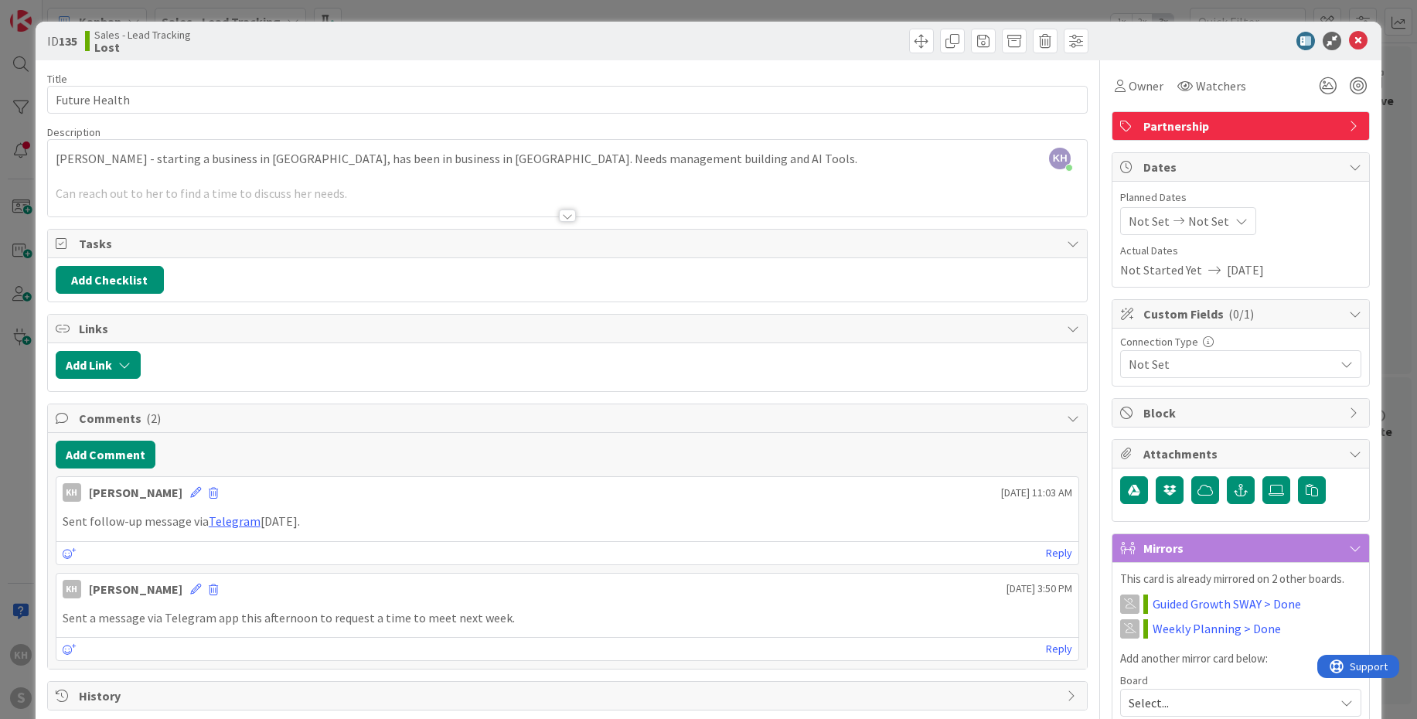
drag, startPoint x: 1334, startPoint y: 354, endPoint x: 1309, endPoint y: 352, distance: 24.8
click at [1334, 354] on div "Not Set" at bounding box center [1240, 364] width 241 height 28
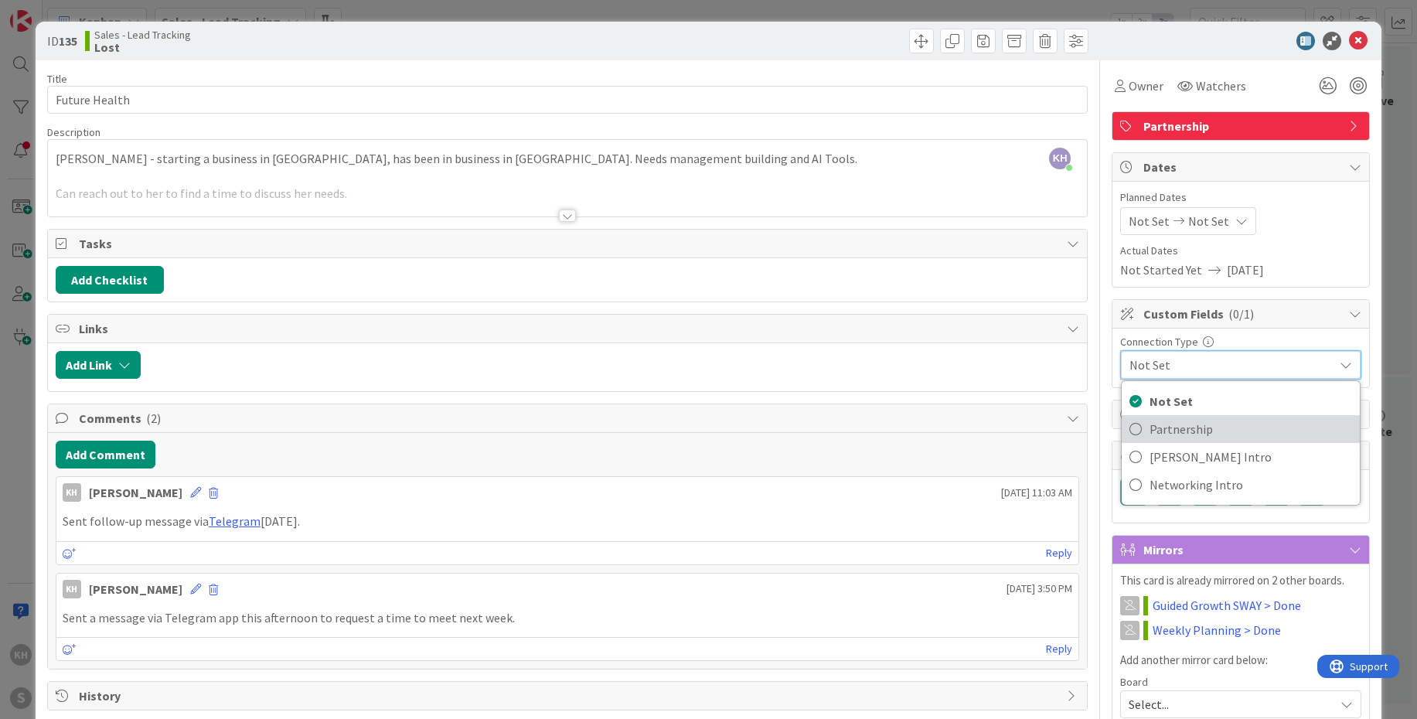
click at [1196, 420] on span "Partnership" at bounding box center [1250, 428] width 202 height 23
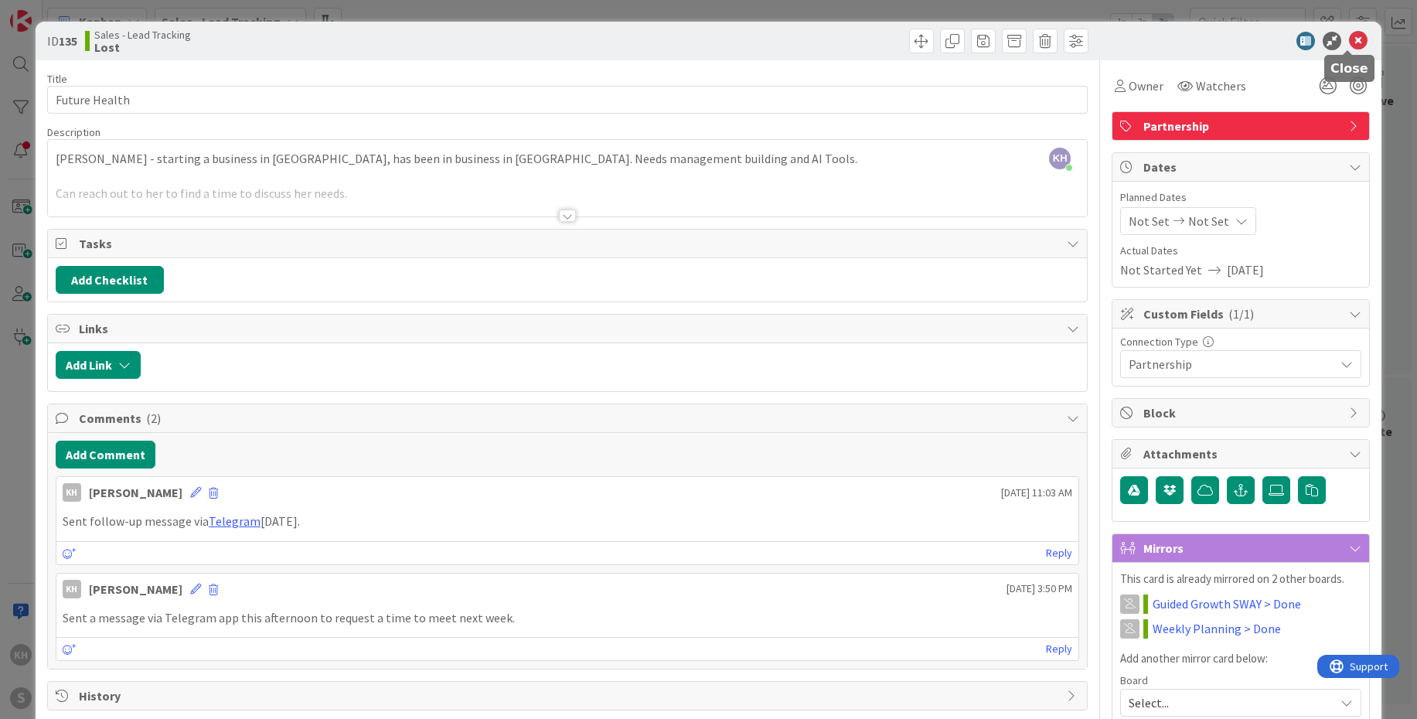
click at [1349, 44] on icon at bounding box center [1358, 41] width 19 height 19
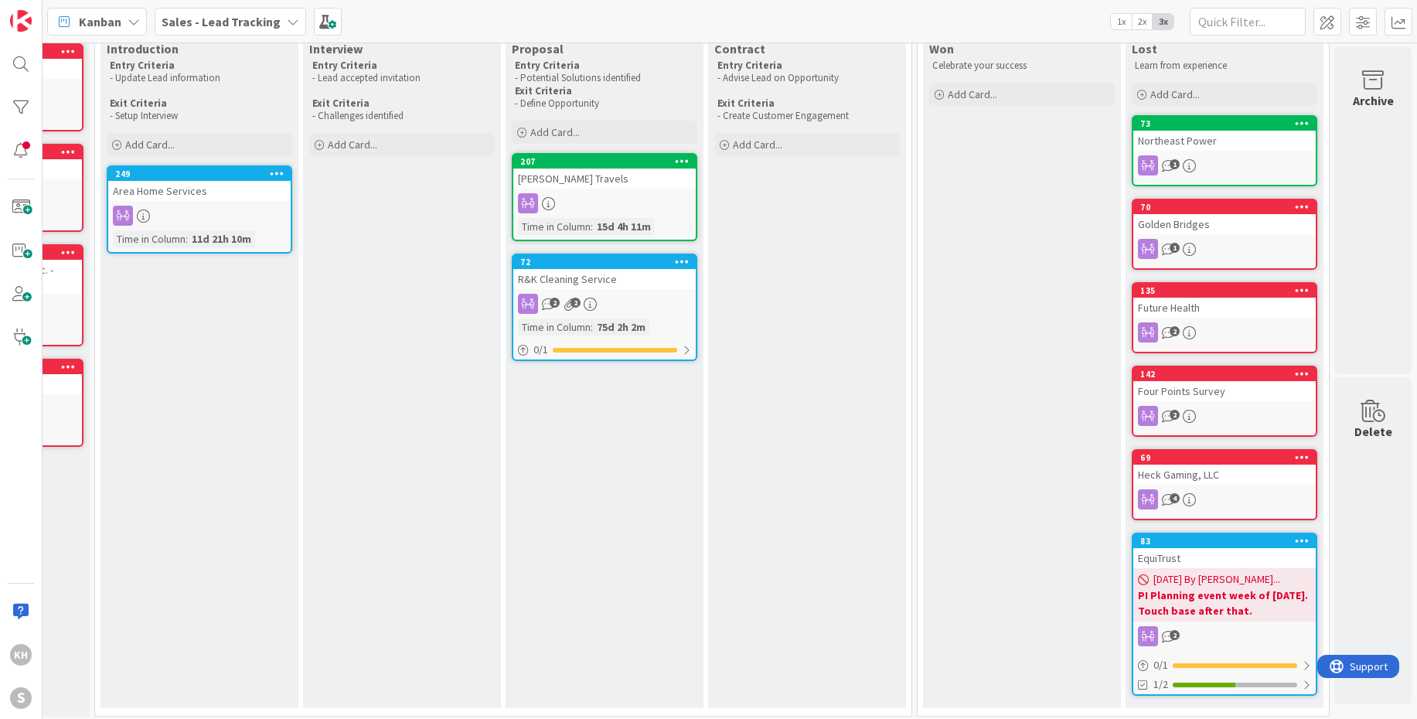
click at [1259, 223] on div "Golden Bridges" at bounding box center [1224, 224] width 182 height 20
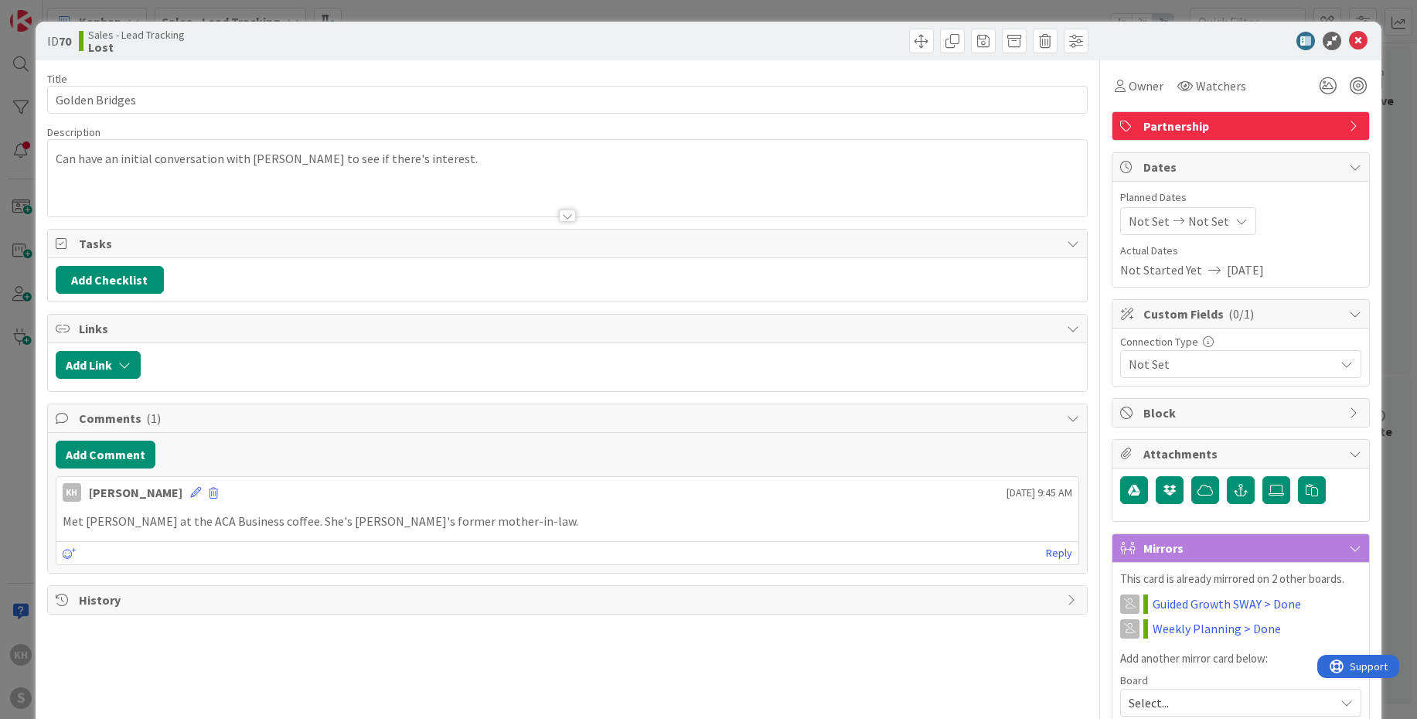
click at [1340, 359] on icon at bounding box center [1346, 364] width 12 height 12
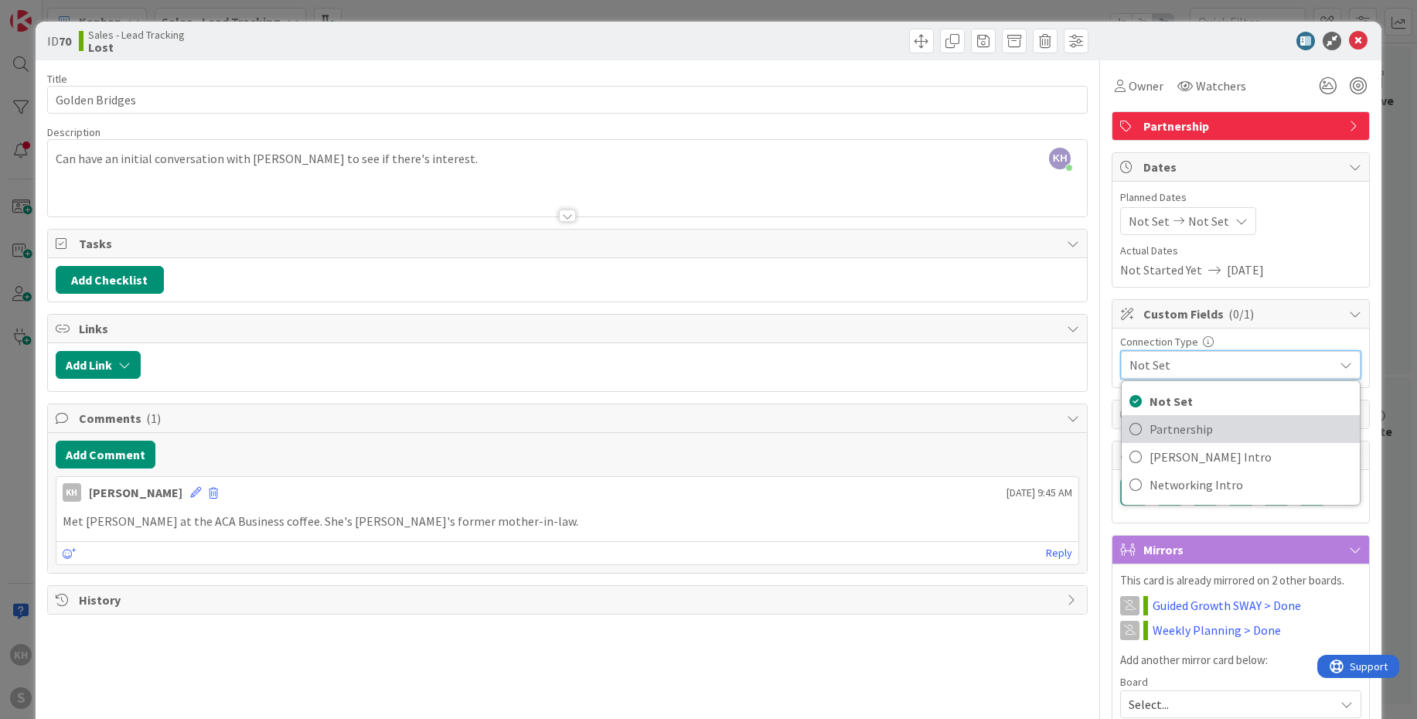
click at [1163, 426] on span "Partnership" at bounding box center [1250, 428] width 202 height 23
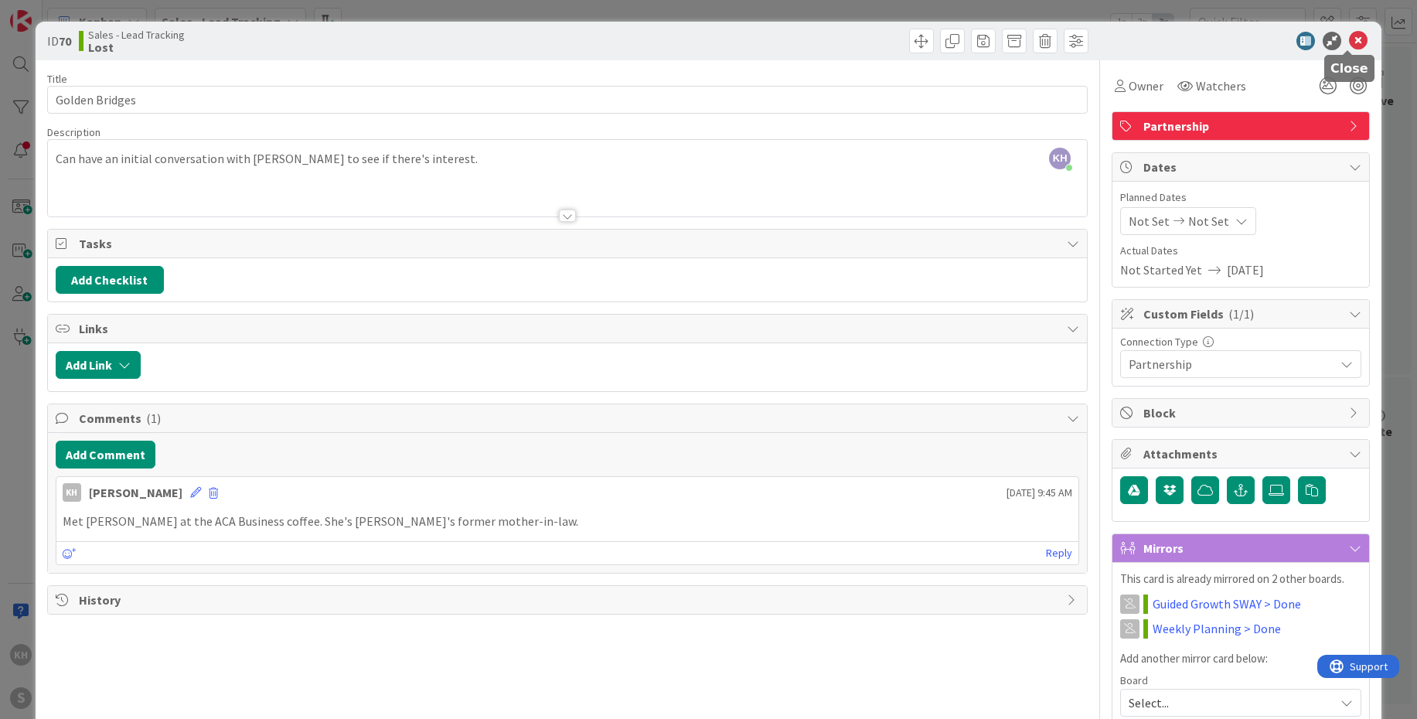
click at [1349, 46] on icon at bounding box center [1358, 41] width 19 height 19
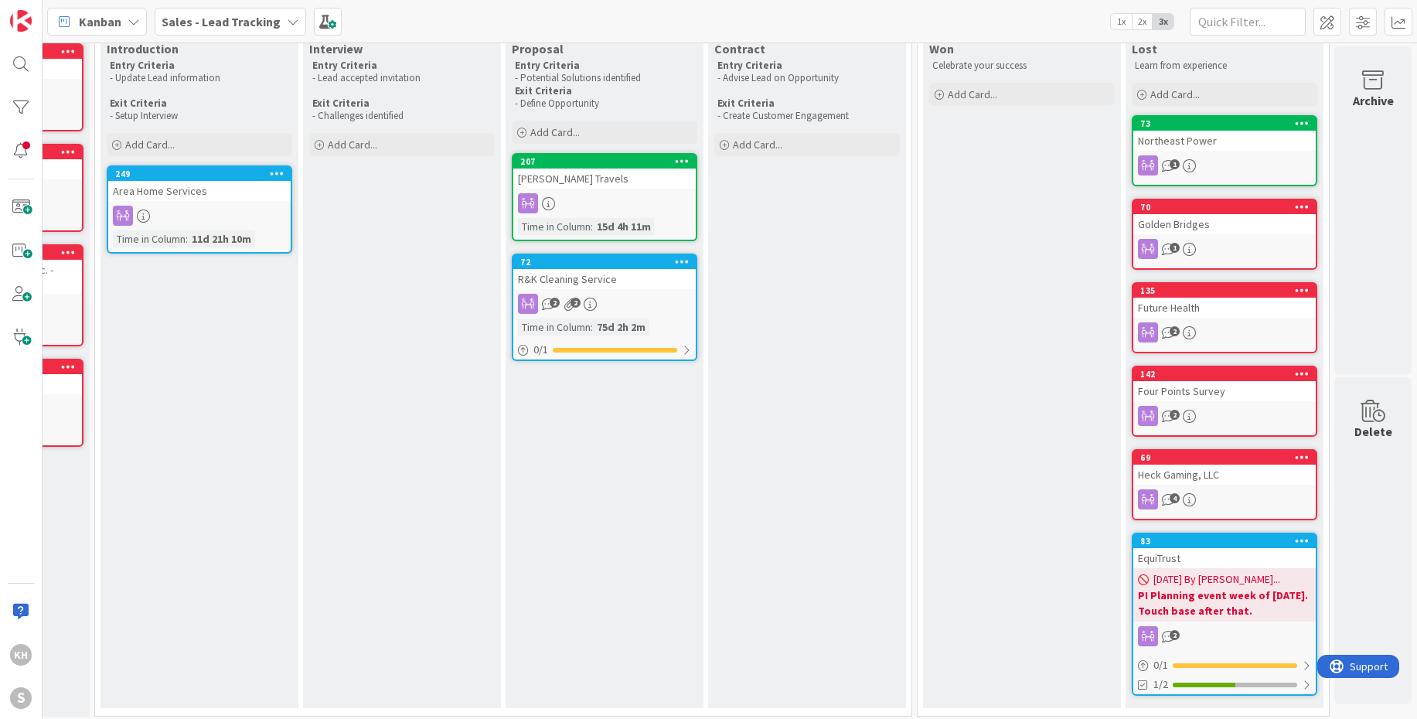
click at [1249, 216] on div "Golden Bridges" at bounding box center [1224, 224] width 182 height 20
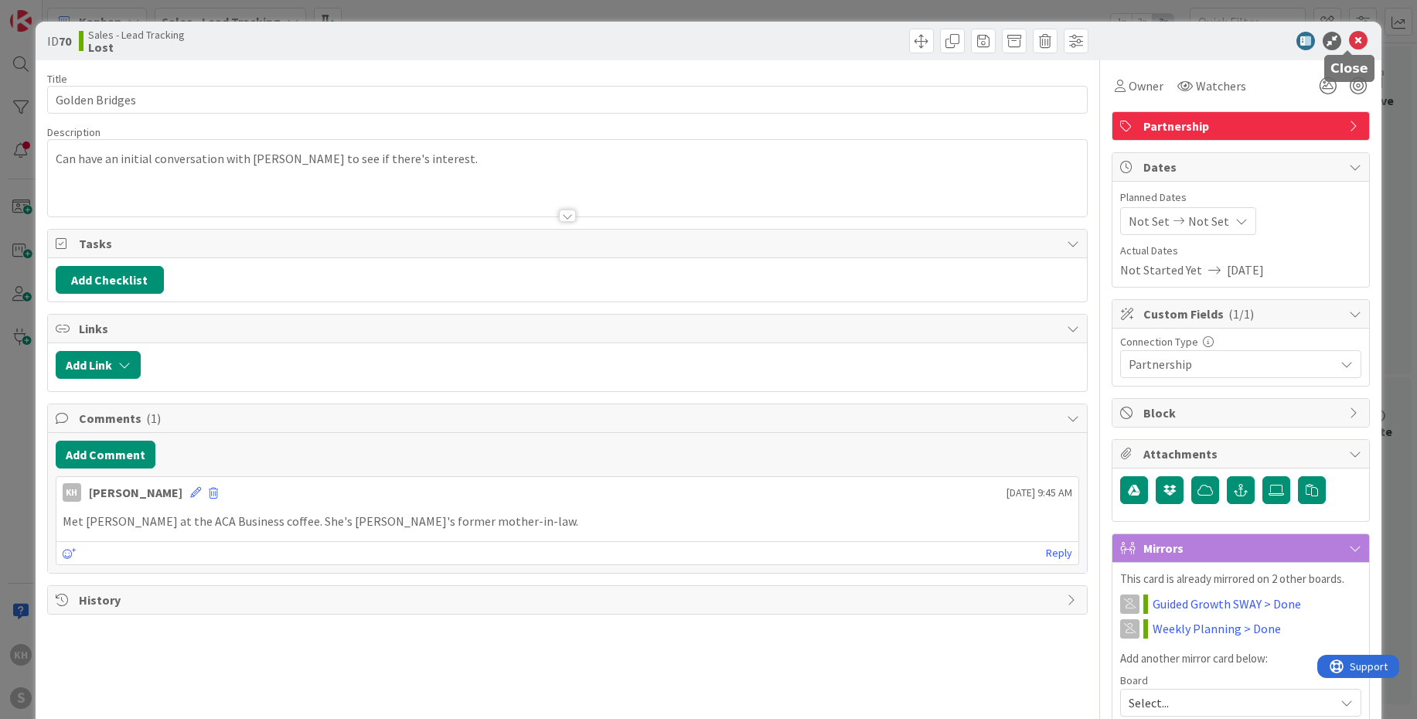
click at [1351, 43] on icon at bounding box center [1358, 41] width 19 height 19
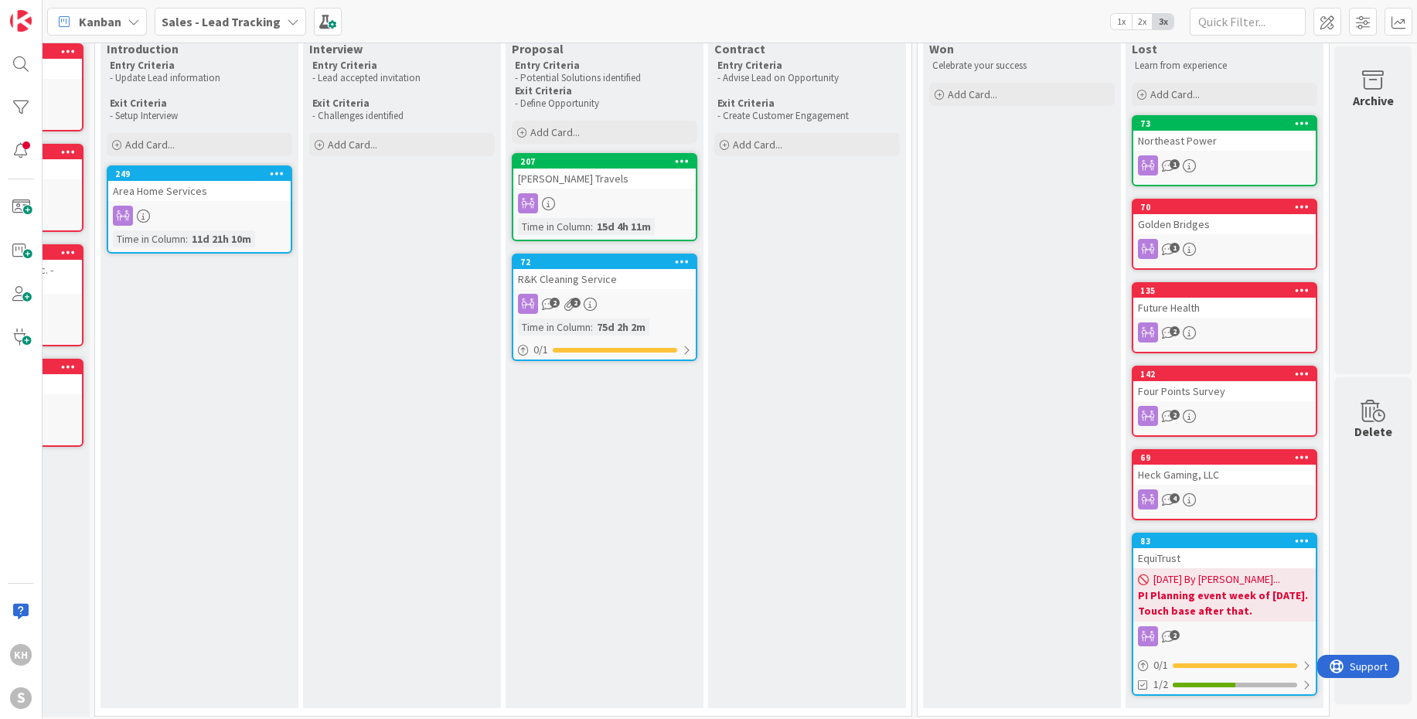
click at [1281, 141] on div "Northeast Power" at bounding box center [1224, 141] width 182 height 20
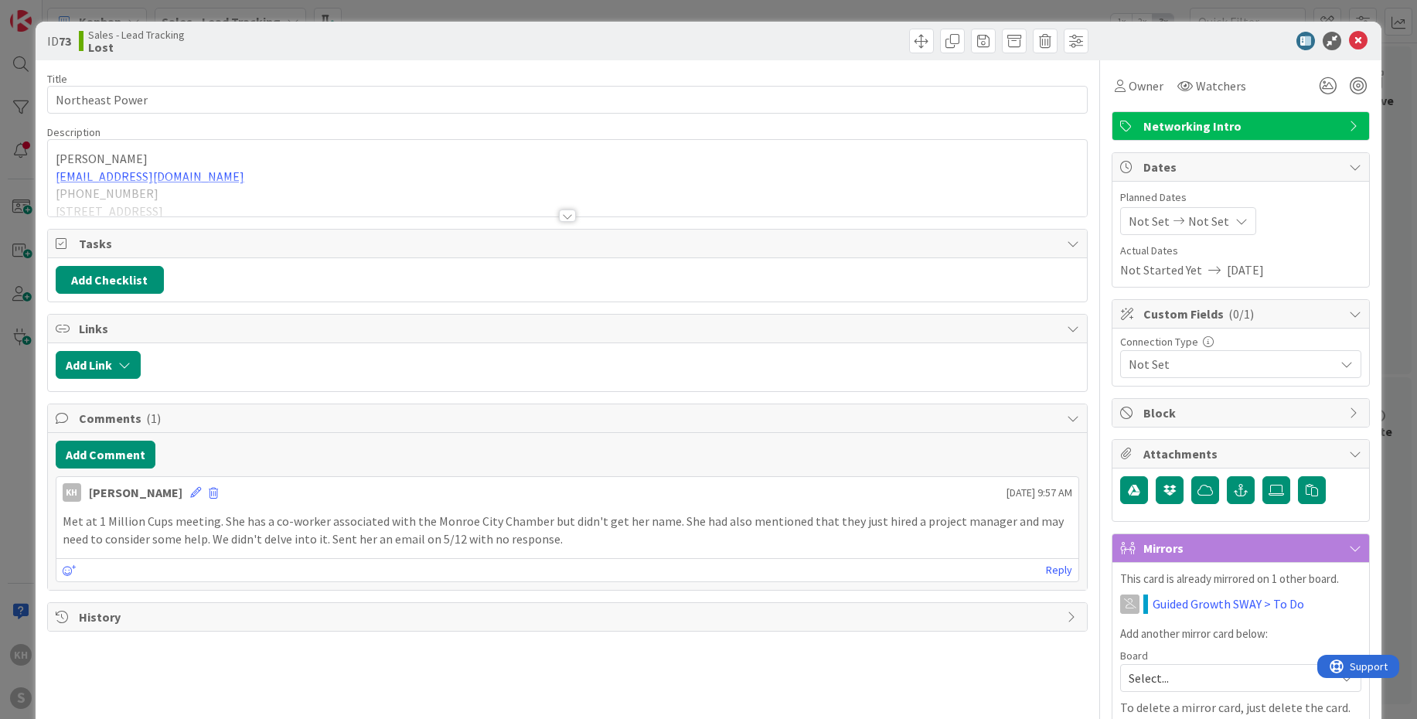
click at [1342, 362] on div "Not Set" at bounding box center [1240, 364] width 241 height 28
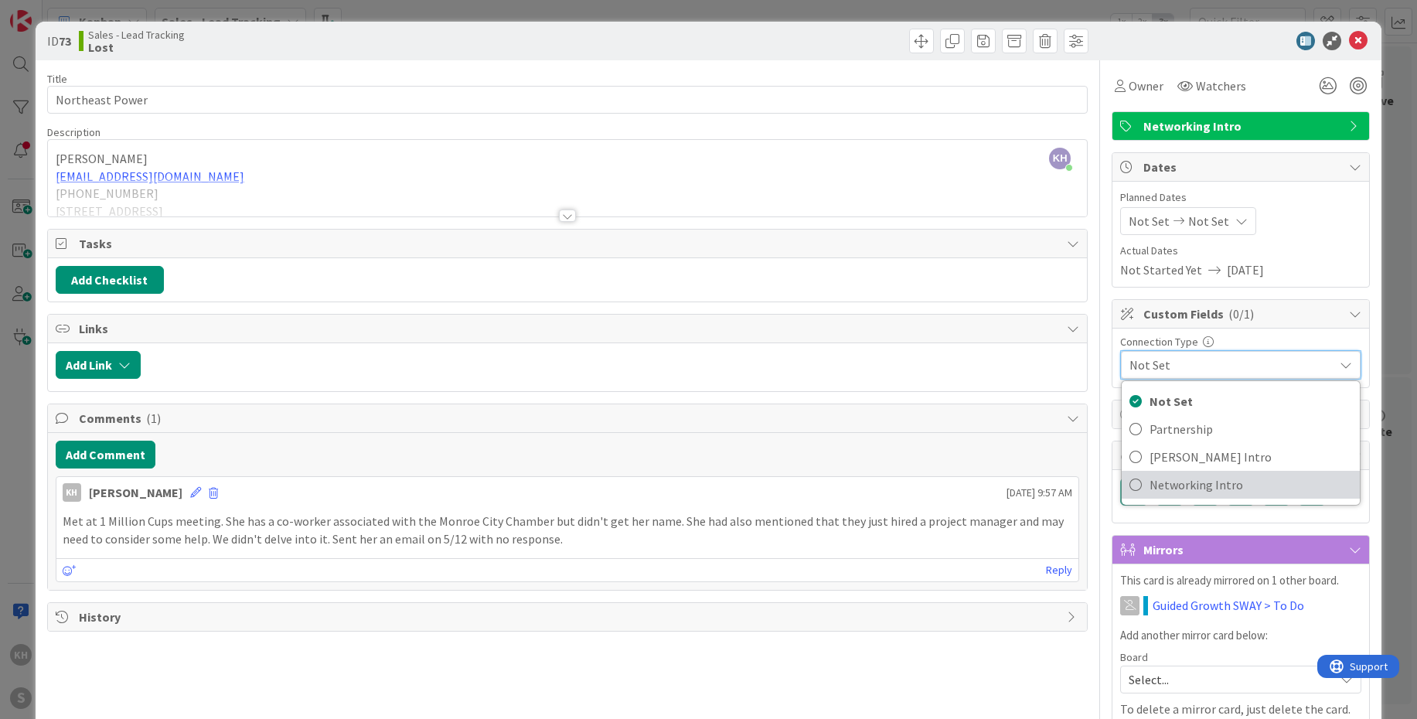
click at [1167, 485] on span "Networking Intro" at bounding box center [1250, 484] width 202 height 23
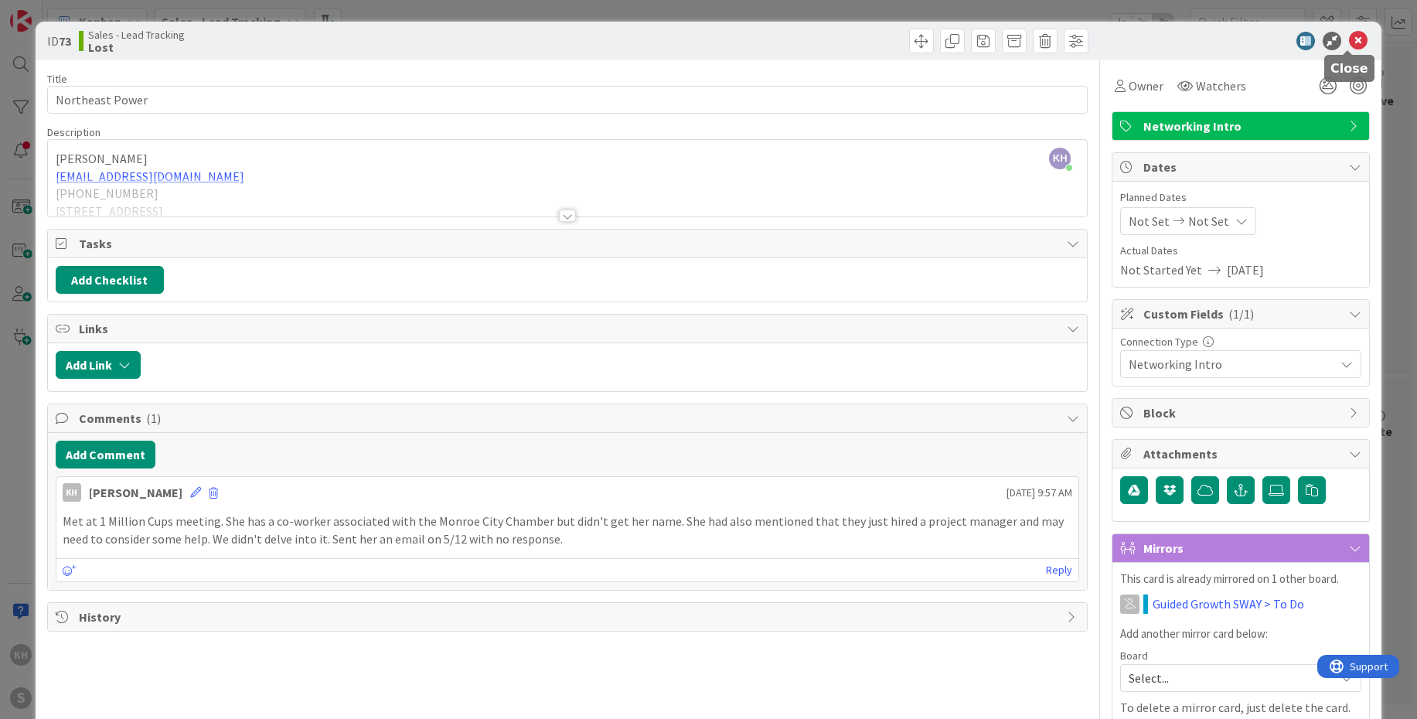
click at [1352, 33] on icon at bounding box center [1358, 41] width 19 height 19
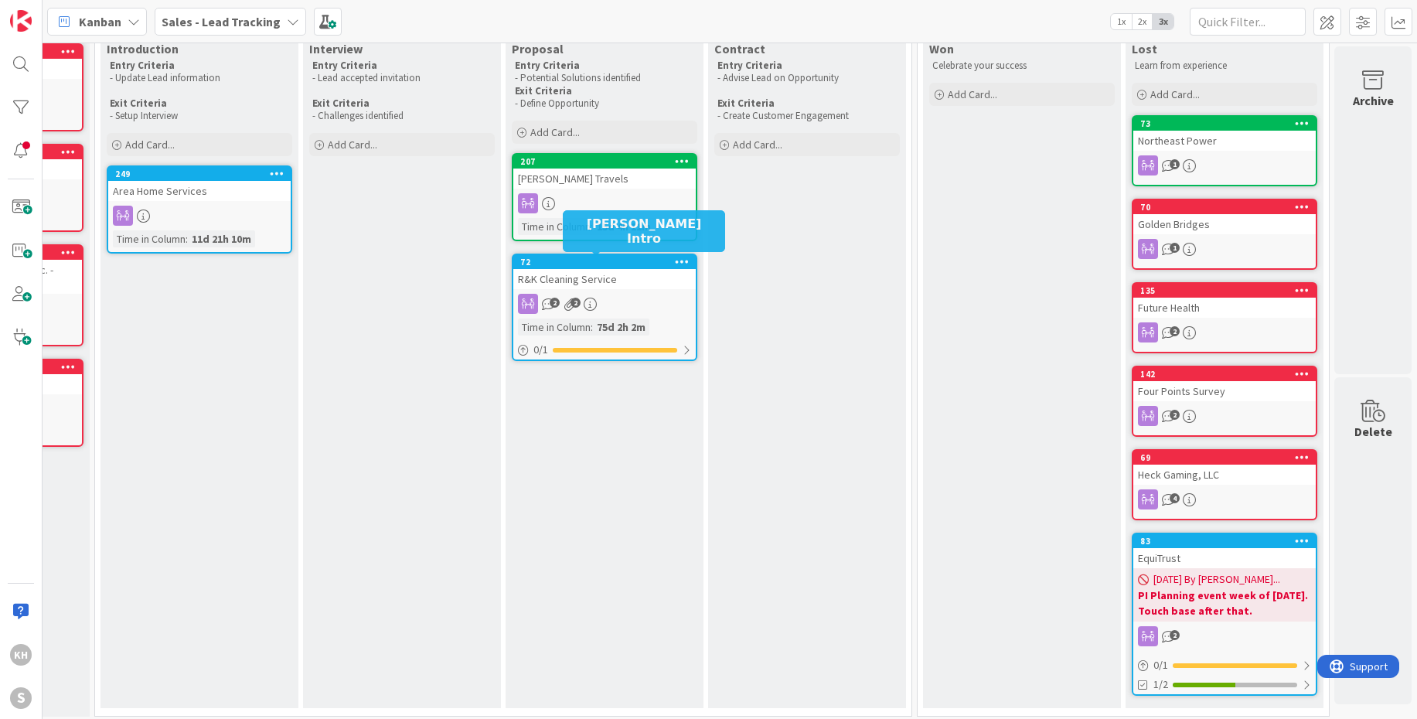
click at [629, 258] on div "72" at bounding box center [607, 262] width 175 height 11
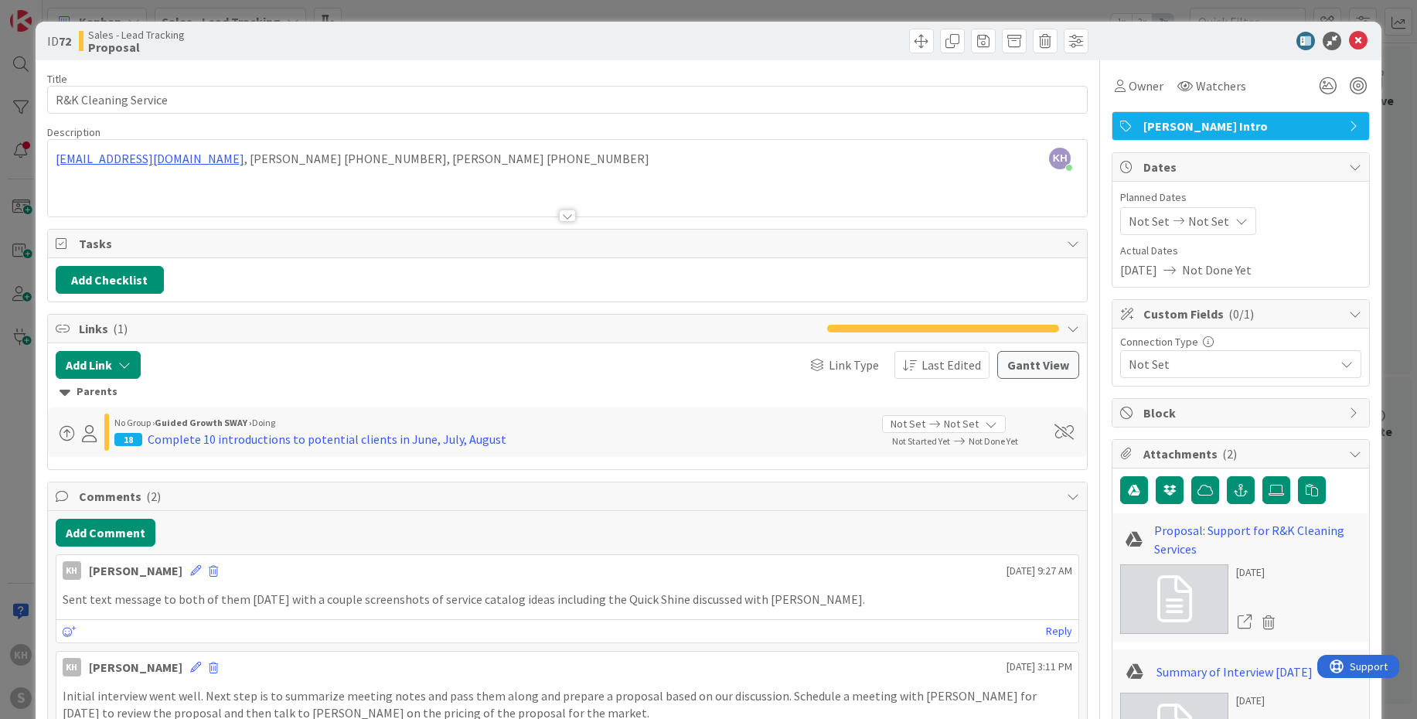
click at [1341, 362] on div "Not Set" at bounding box center [1240, 364] width 241 height 28
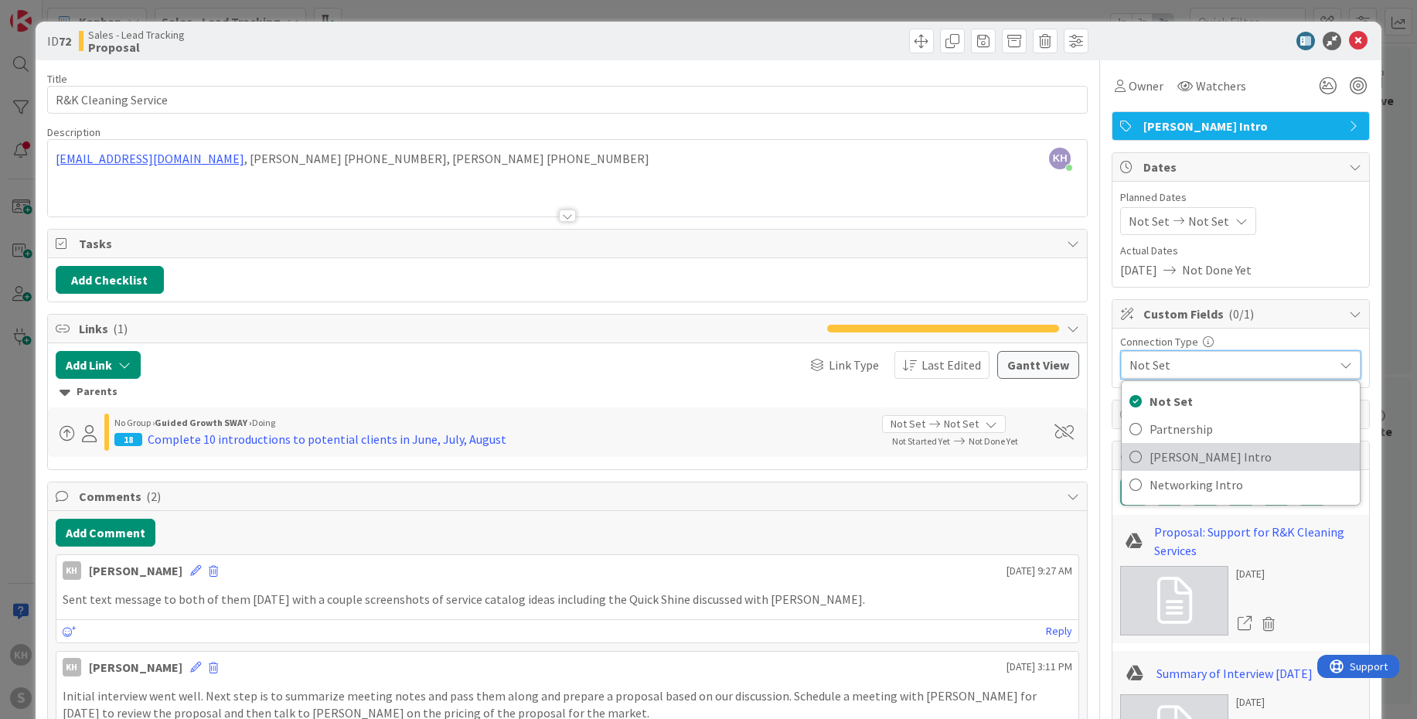
click at [1165, 458] on span "[PERSON_NAME] Intro" at bounding box center [1250, 456] width 202 height 23
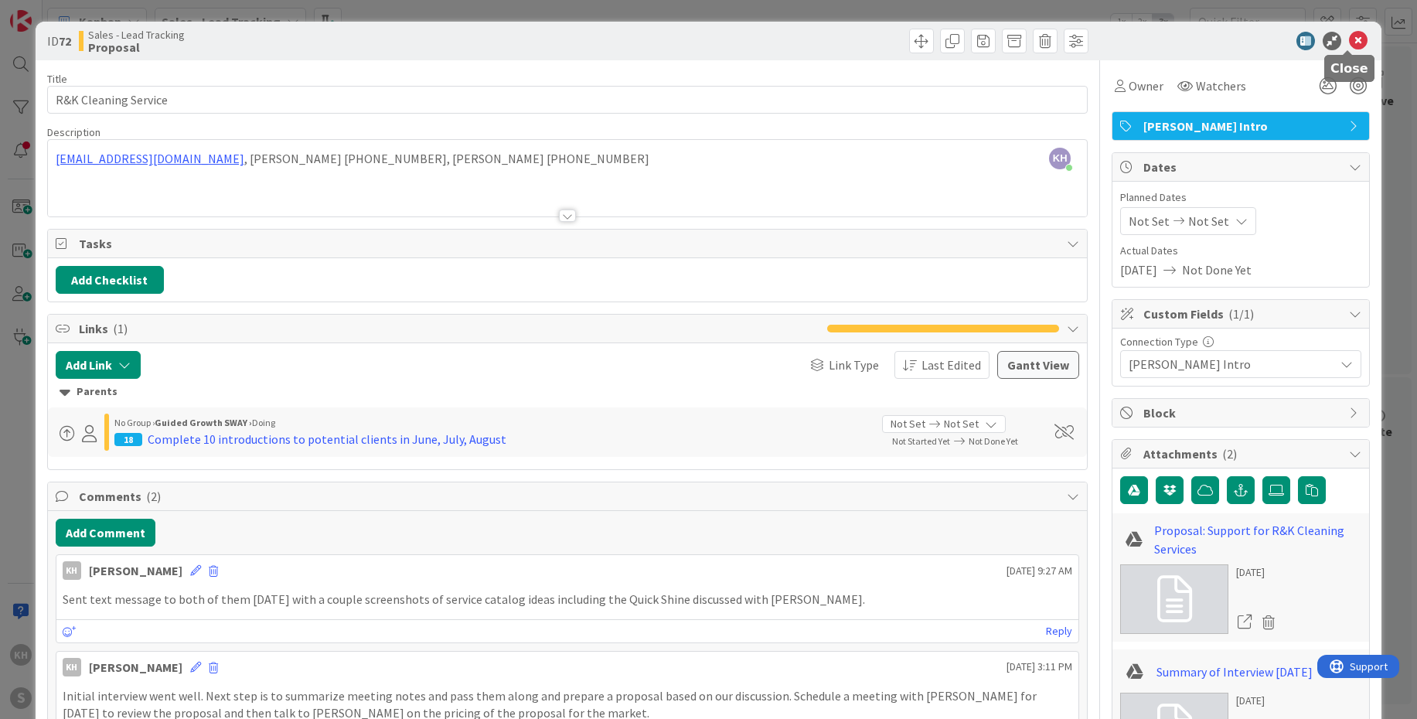
click at [1349, 46] on icon at bounding box center [1358, 41] width 19 height 19
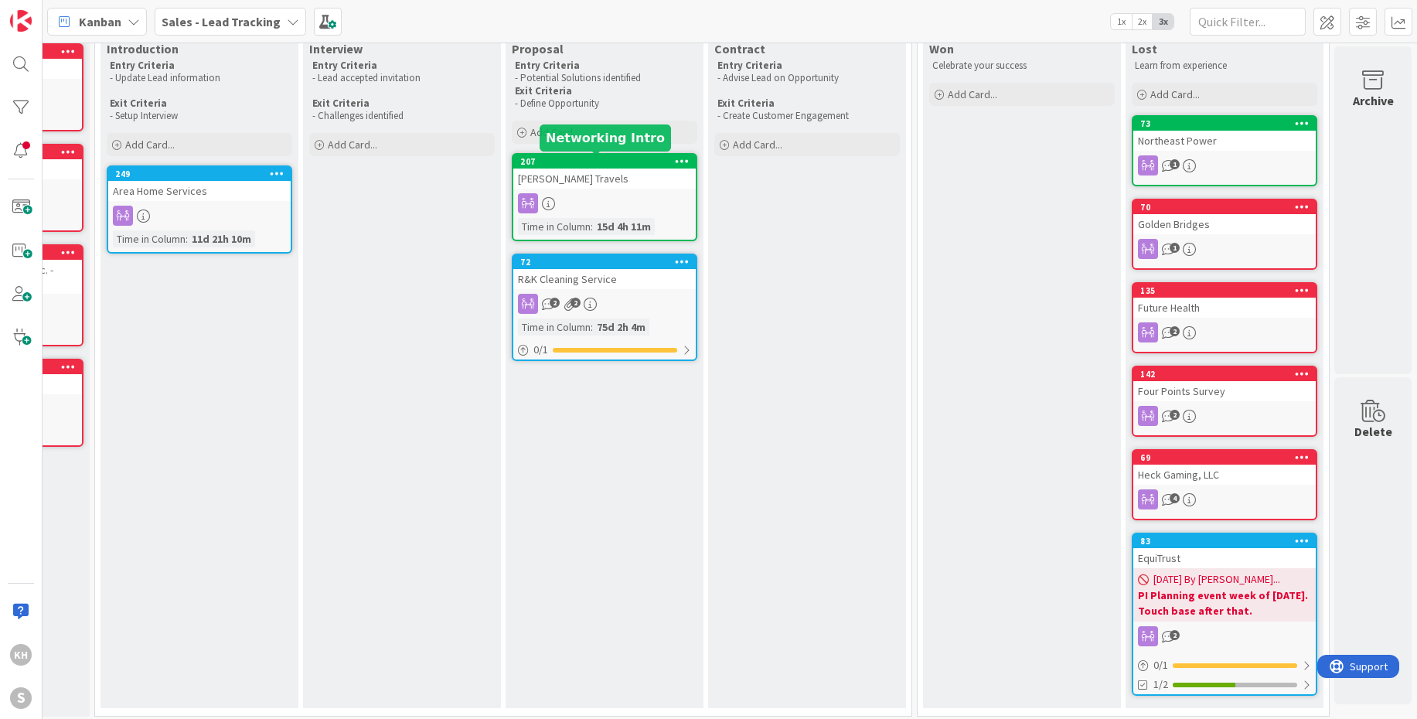
click at [604, 159] on div "207" at bounding box center [607, 161] width 175 height 11
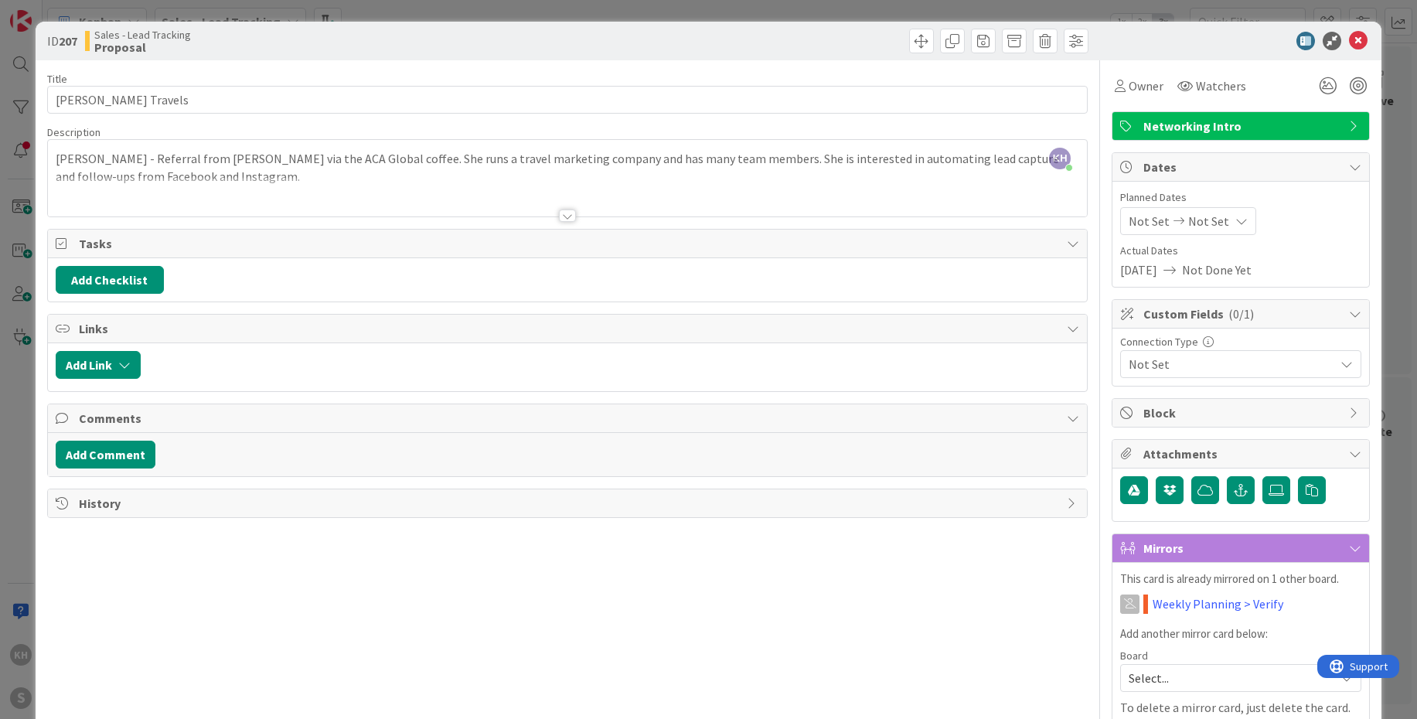
click at [1340, 360] on icon at bounding box center [1346, 364] width 12 height 12
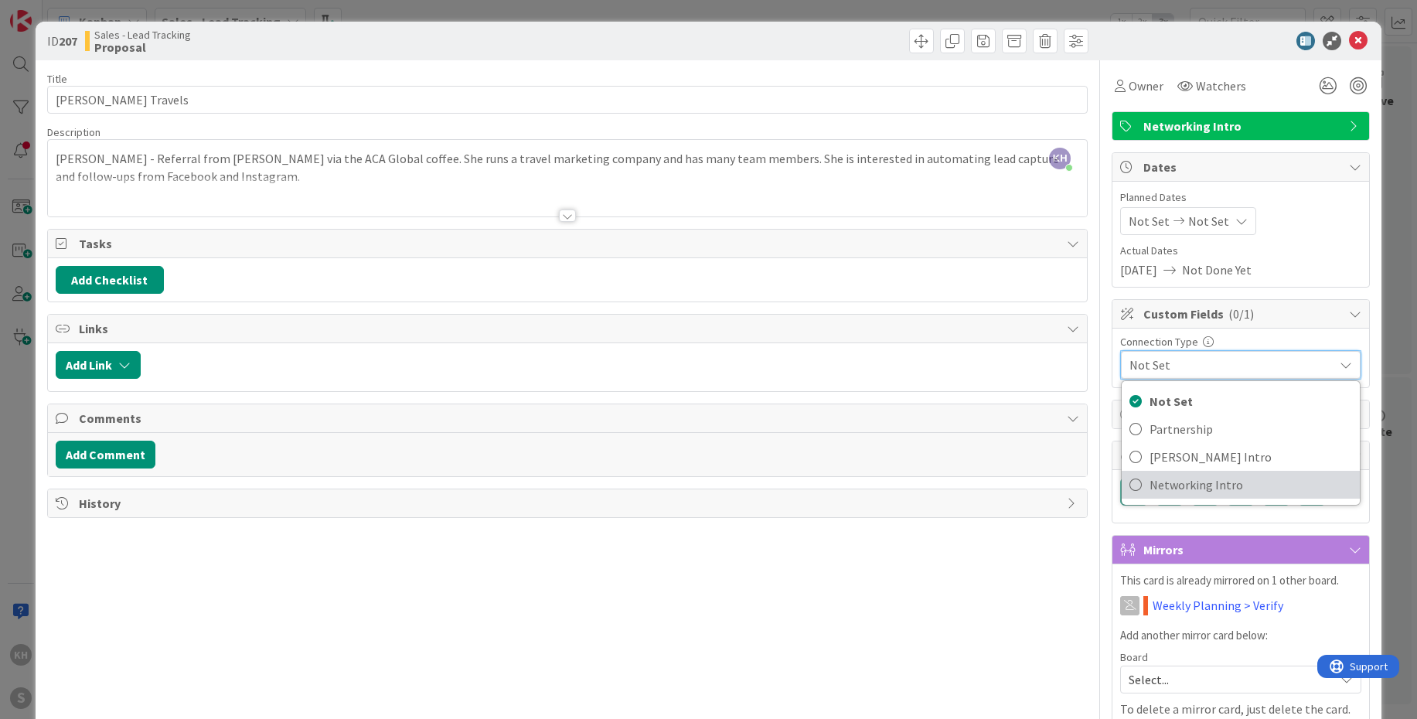
click at [1186, 480] on span "Networking Intro" at bounding box center [1250, 484] width 202 height 23
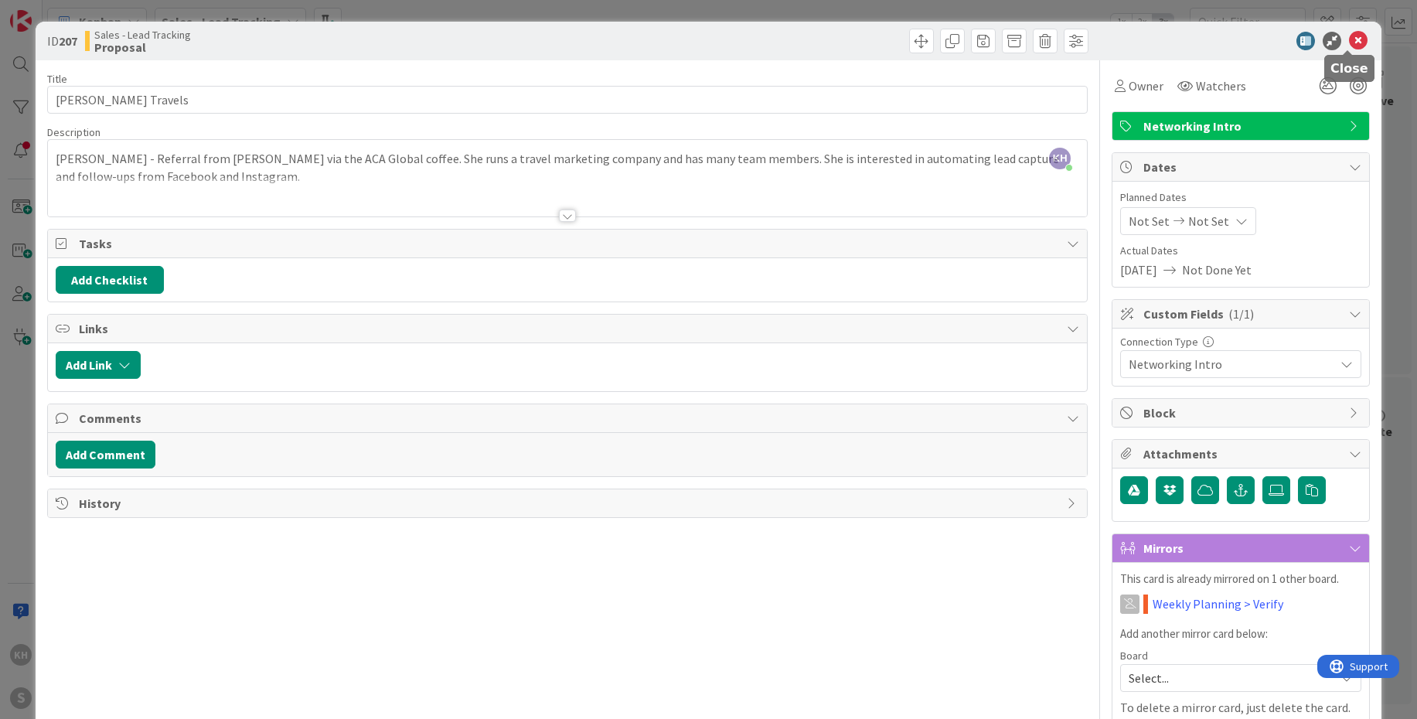
click at [1349, 47] on icon at bounding box center [1358, 41] width 19 height 19
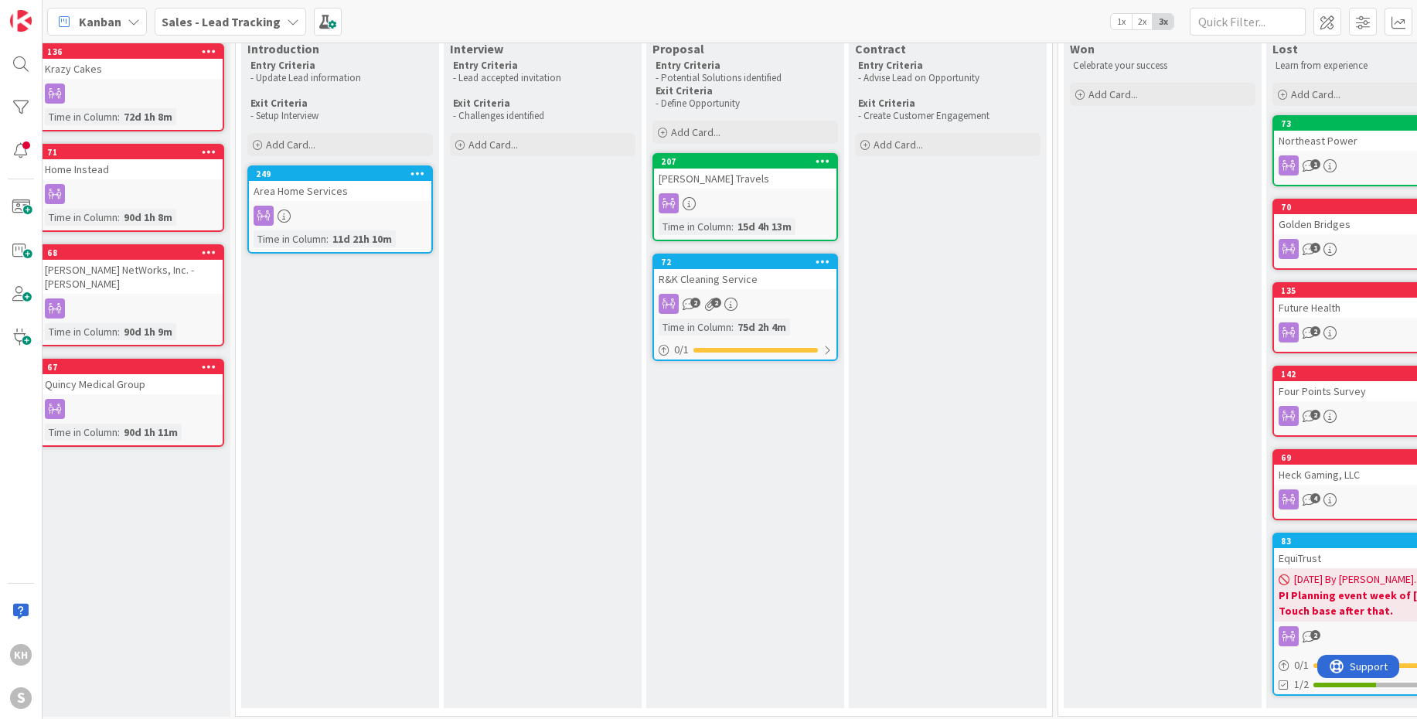
scroll to position [88, 0]
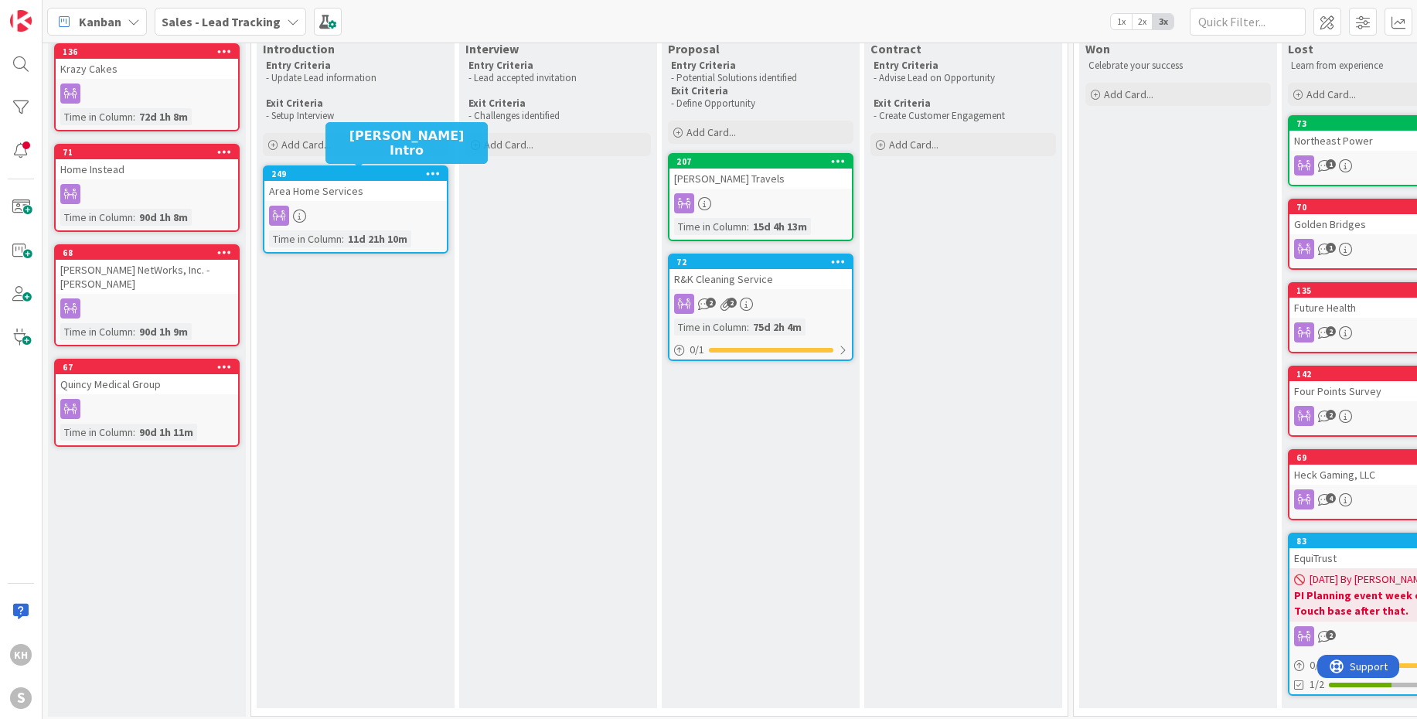
click at [370, 172] on div "249" at bounding box center [358, 173] width 175 height 11
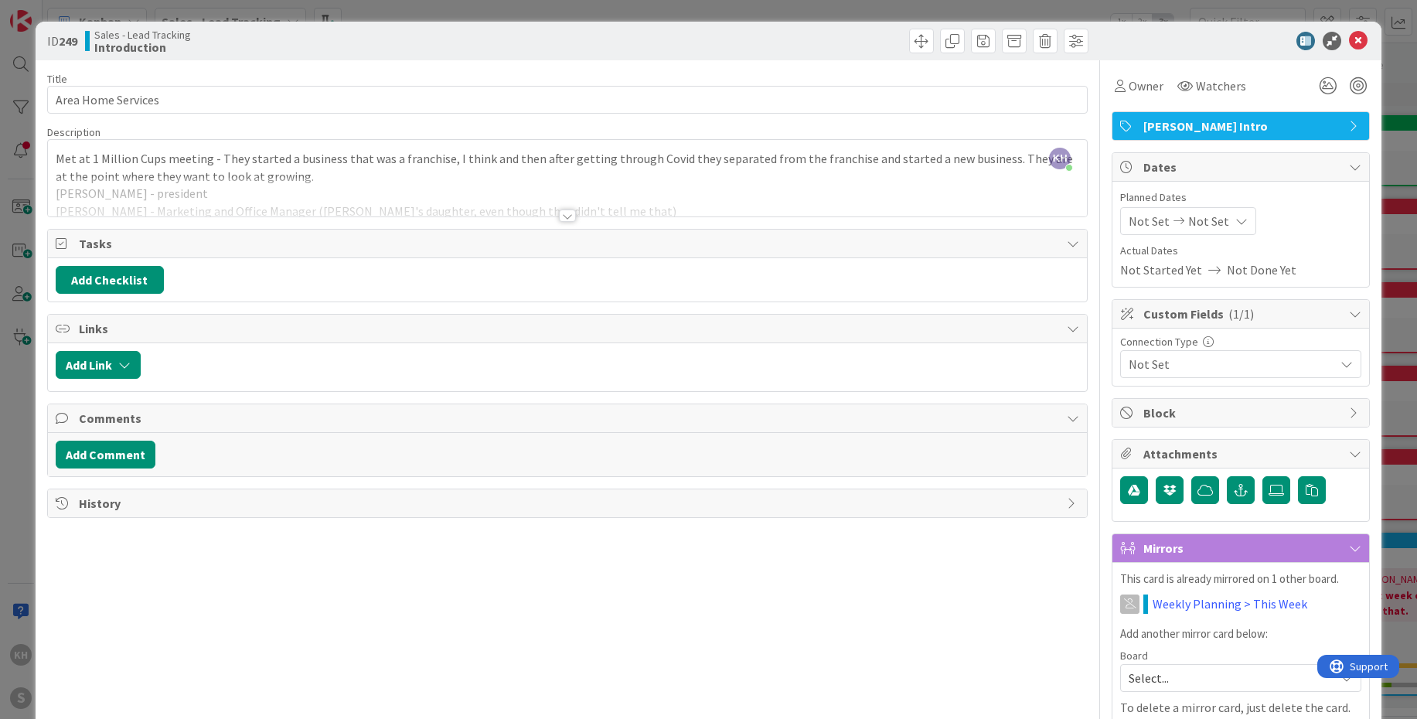
click at [1327, 362] on div "Not Set" at bounding box center [1240, 364] width 241 height 28
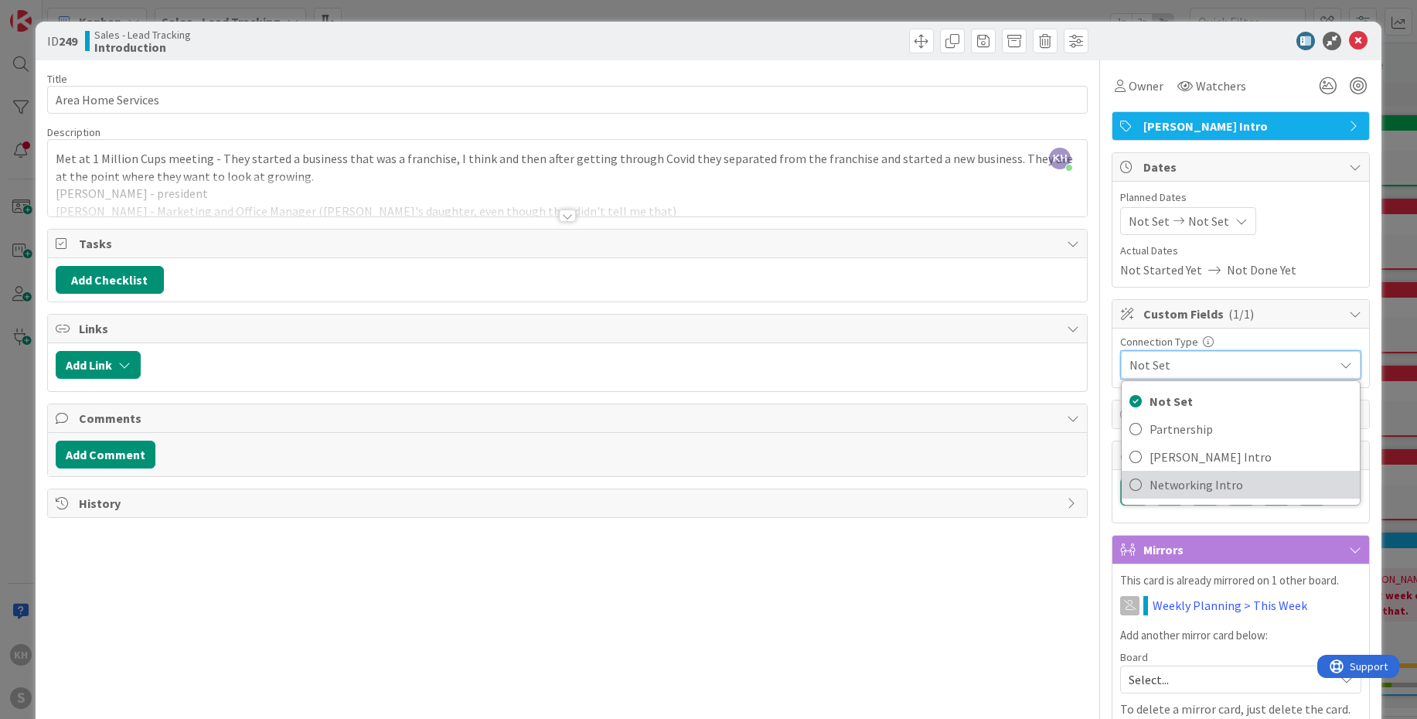
click at [1169, 490] on span "Networking Intro" at bounding box center [1250, 484] width 202 height 23
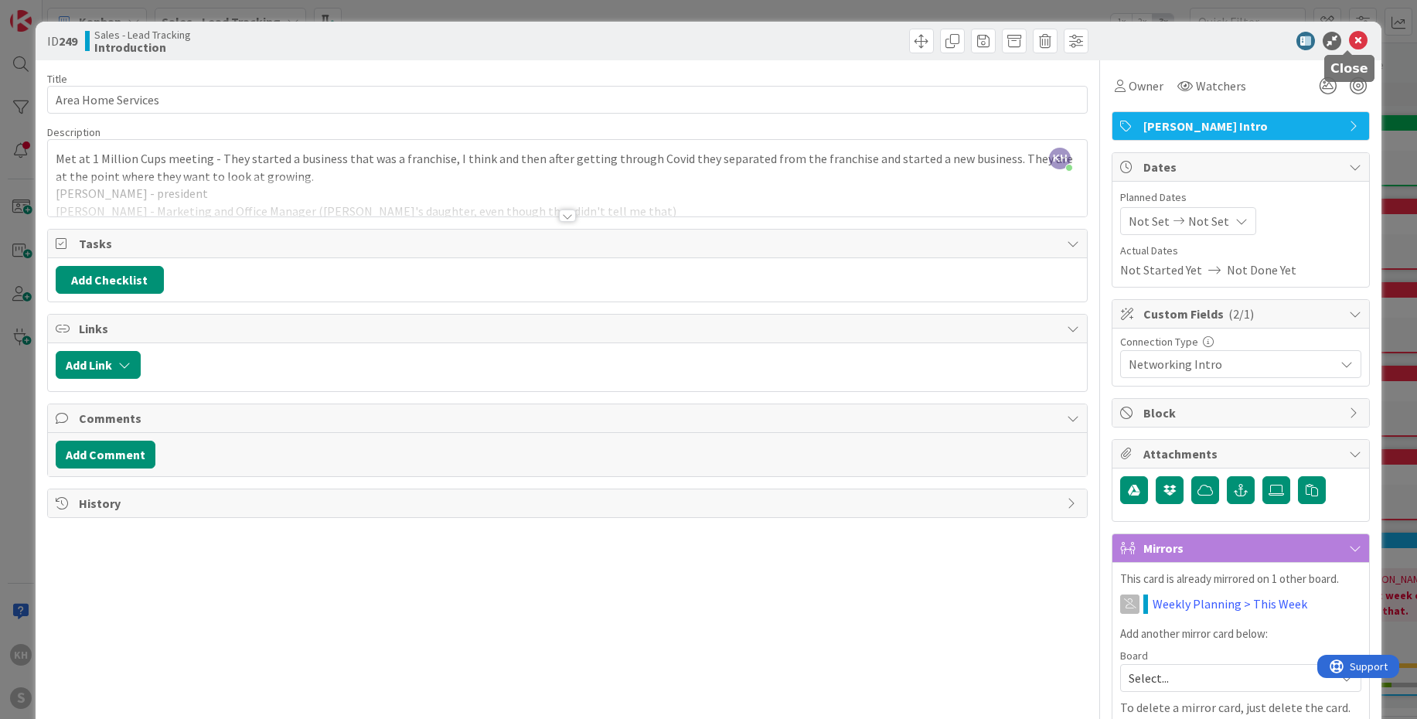
click at [1349, 49] on icon at bounding box center [1358, 41] width 19 height 19
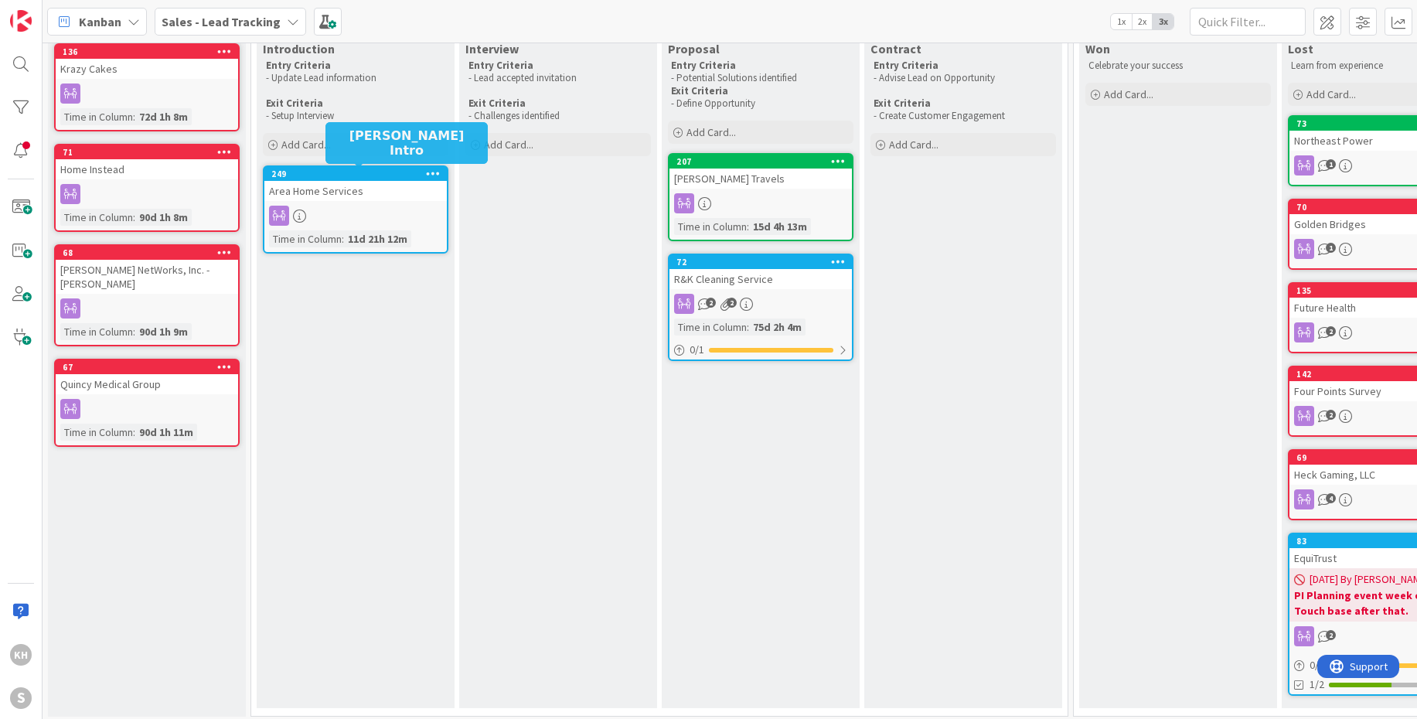
click at [357, 168] on div "249" at bounding box center [358, 173] width 175 height 11
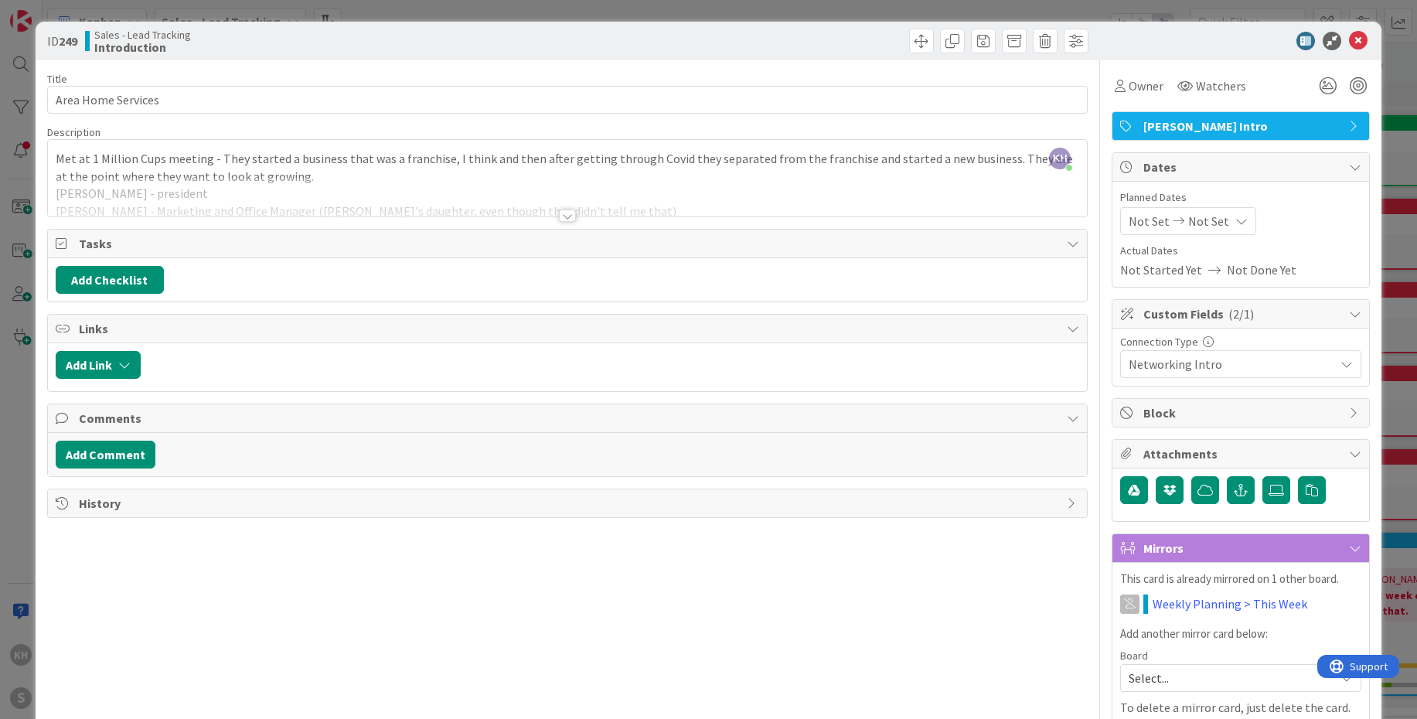
click at [1340, 359] on icon at bounding box center [1346, 364] width 12 height 12
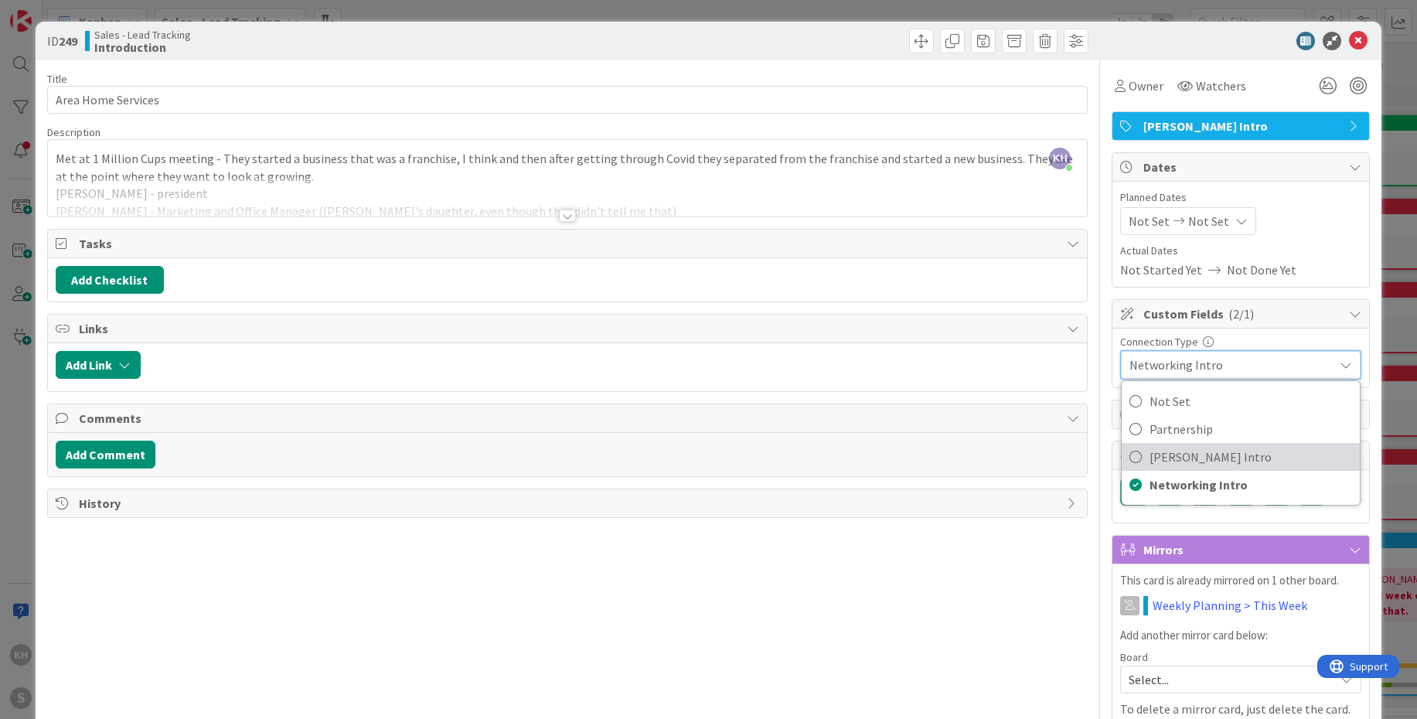
click at [1195, 446] on span "[PERSON_NAME] Intro" at bounding box center [1250, 456] width 202 height 23
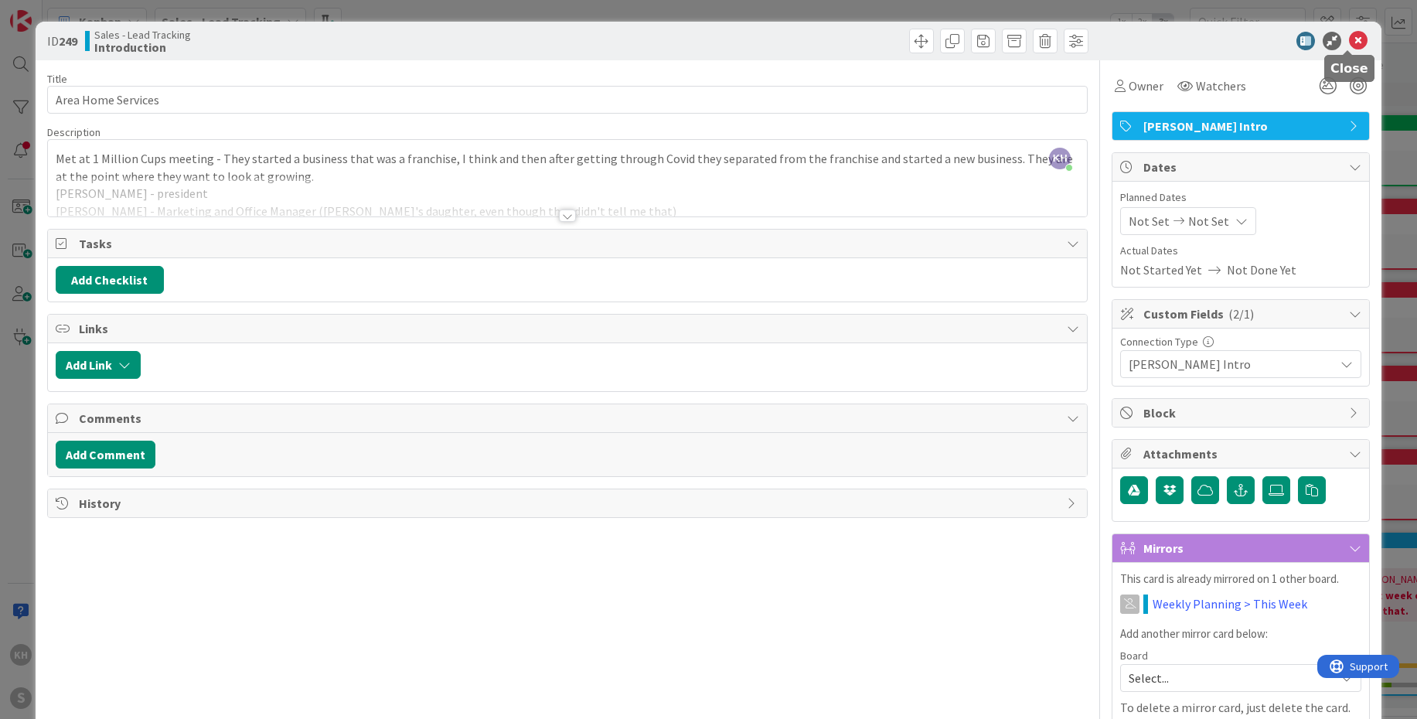
click at [1349, 40] on icon at bounding box center [1358, 41] width 19 height 19
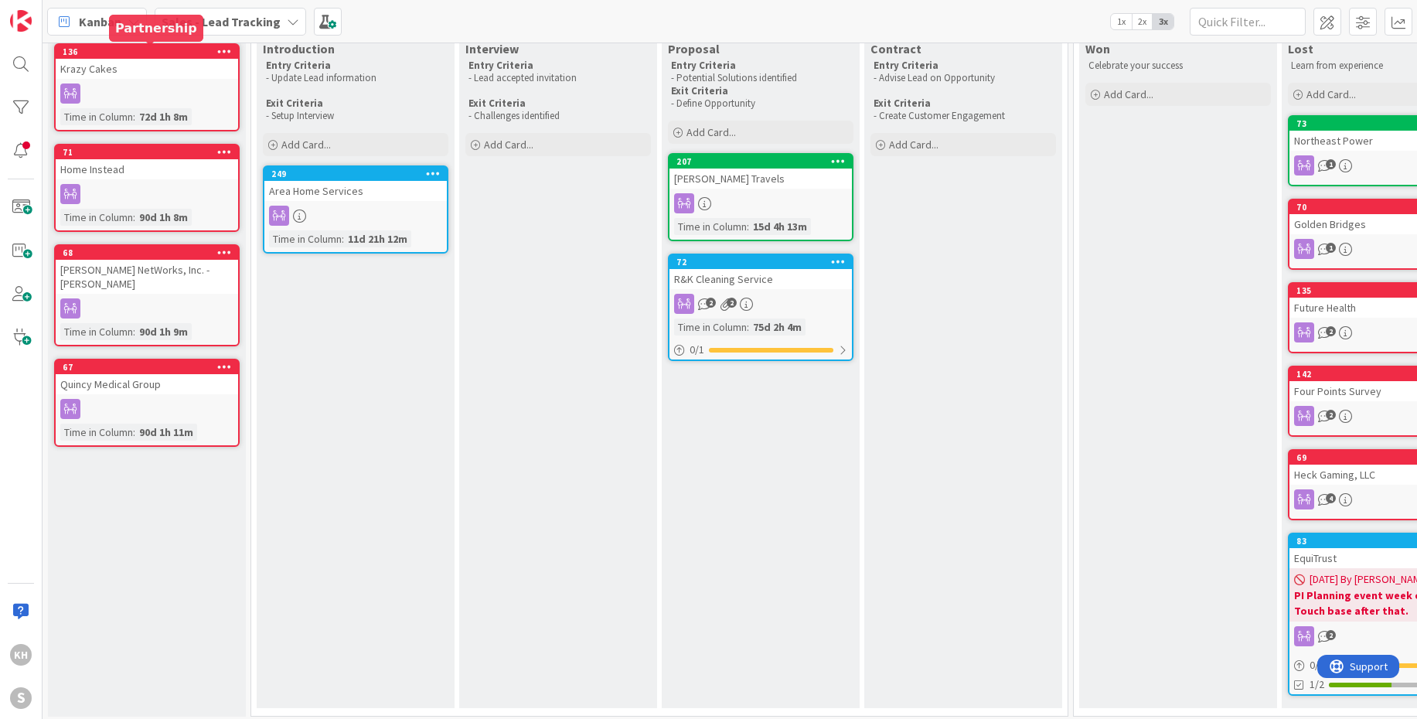
click at [131, 56] on div "136" at bounding box center [150, 51] width 175 height 11
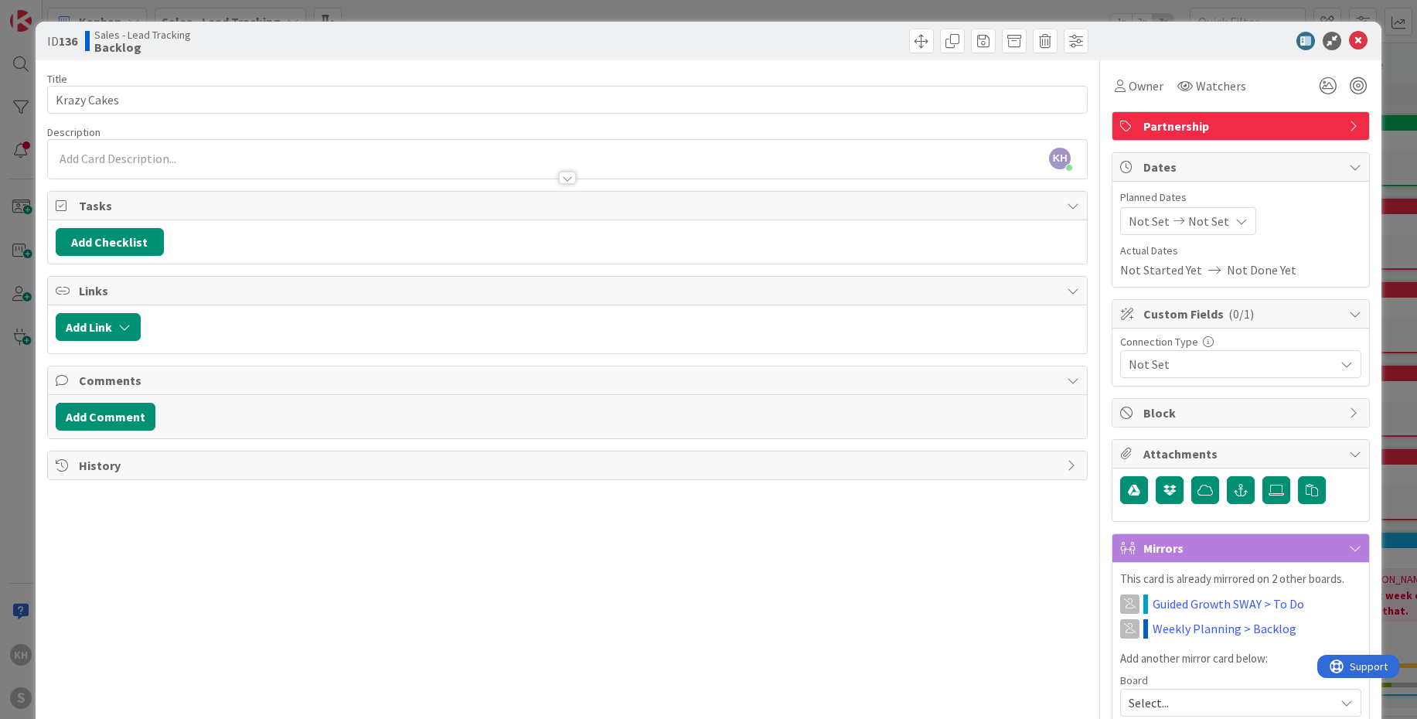
click at [1340, 359] on icon at bounding box center [1346, 364] width 12 height 12
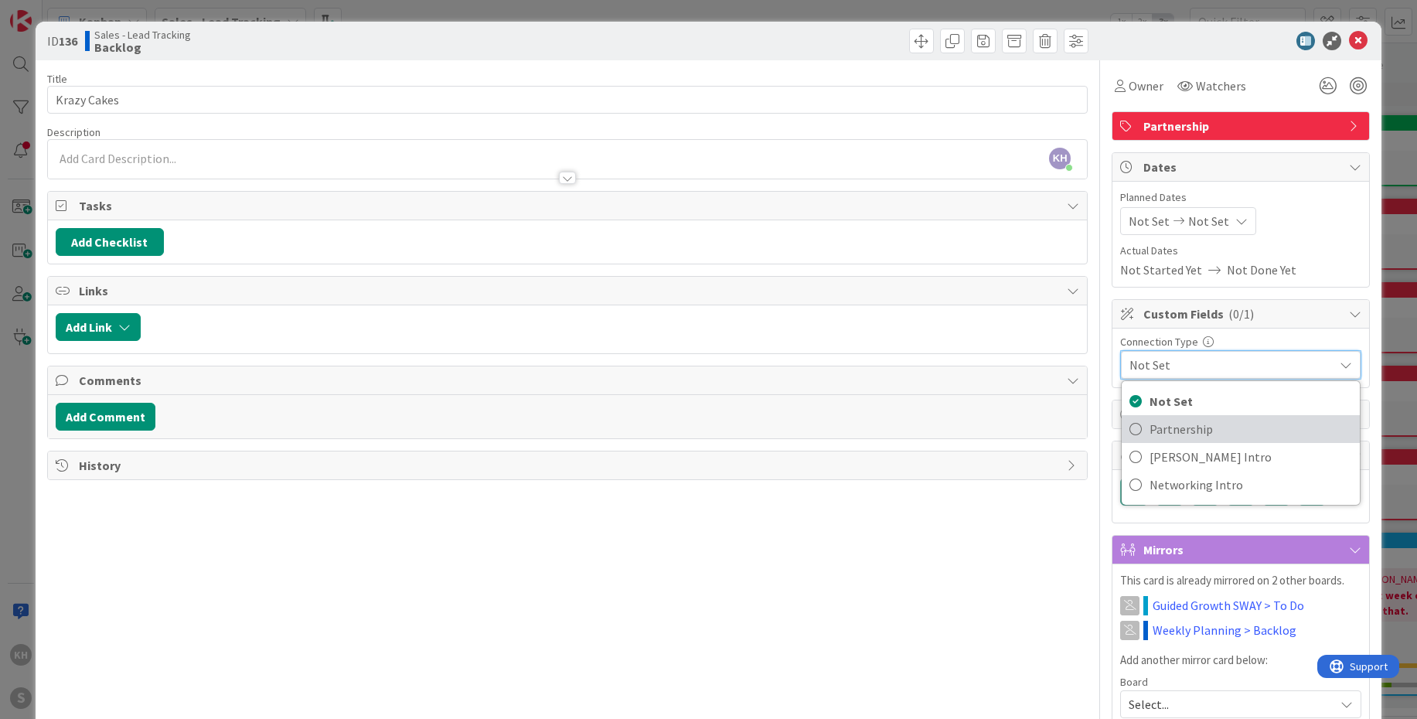
click at [1181, 427] on span "Partnership" at bounding box center [1250, 428] width 202 height 23
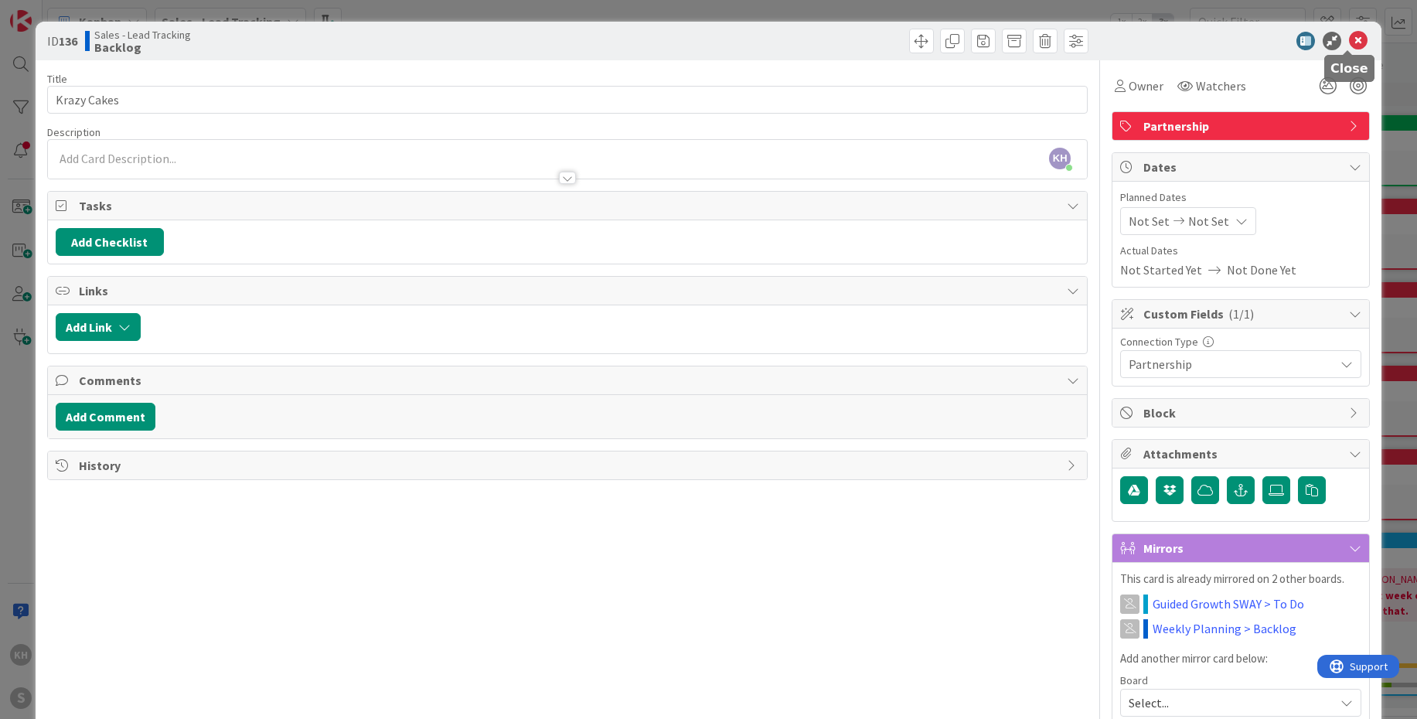
click at [1354, 39] on icon at bounding box center [1358, 41] width 19 height 19
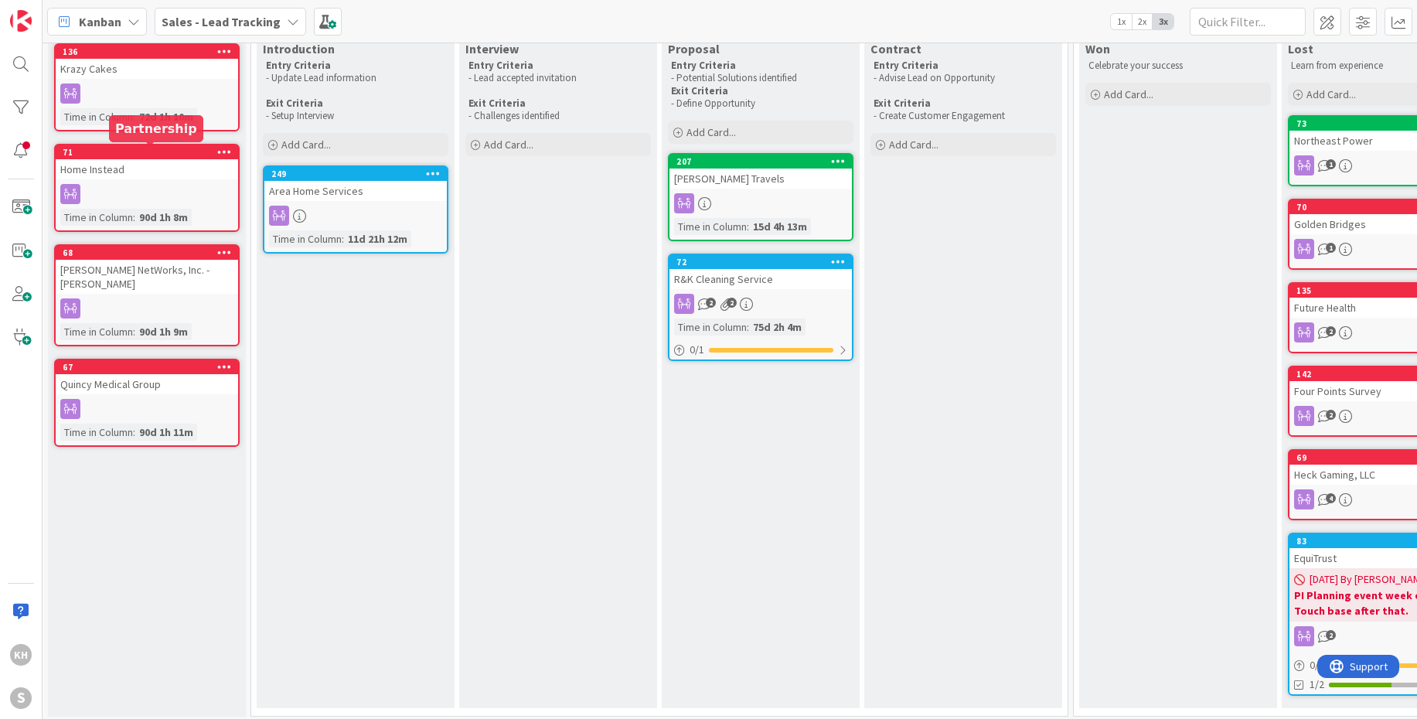
click at [95, 148] on div "71" at bounding box center [150, 152] width 175 height 11
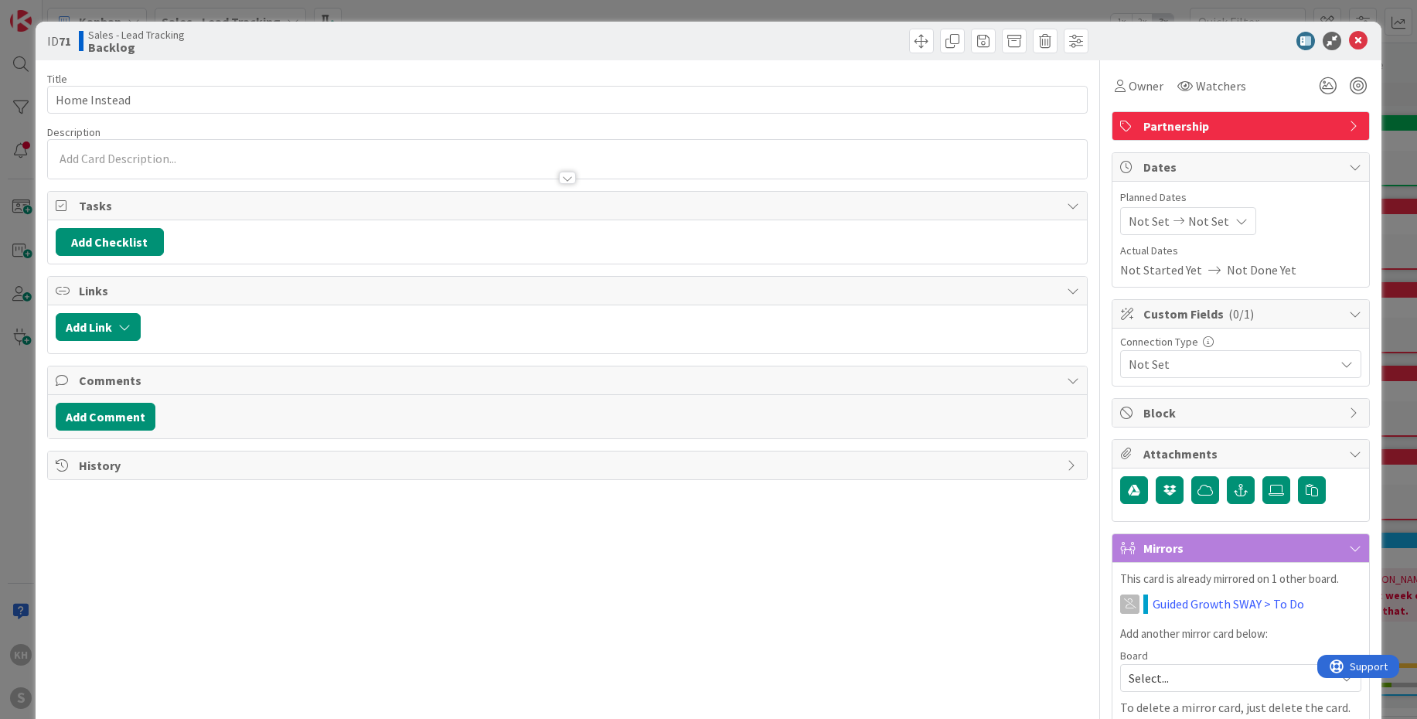
click at [1340, 363] on icon at bounding box center [1346, 364] width 12 height 12
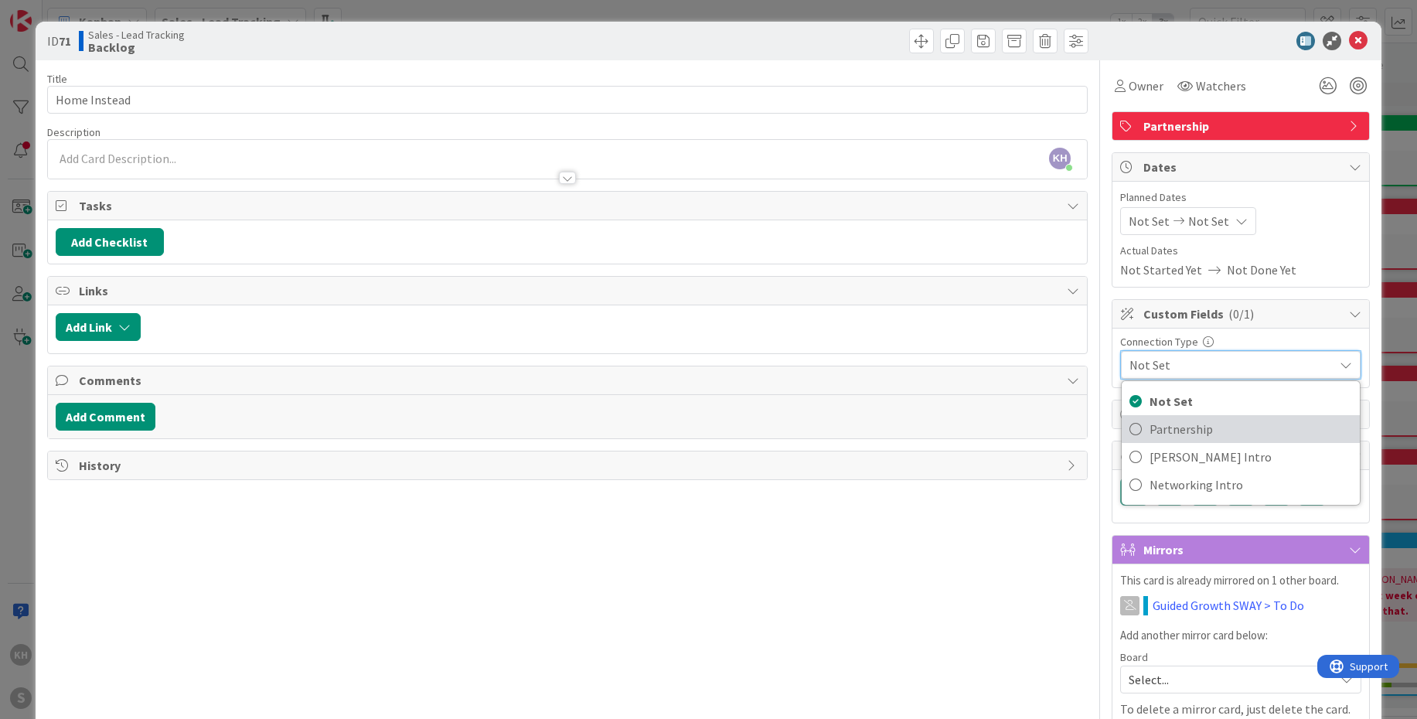
click at [1179, 421] on span "Partnership" at bounding box center [1250, 428] width 202 height 23
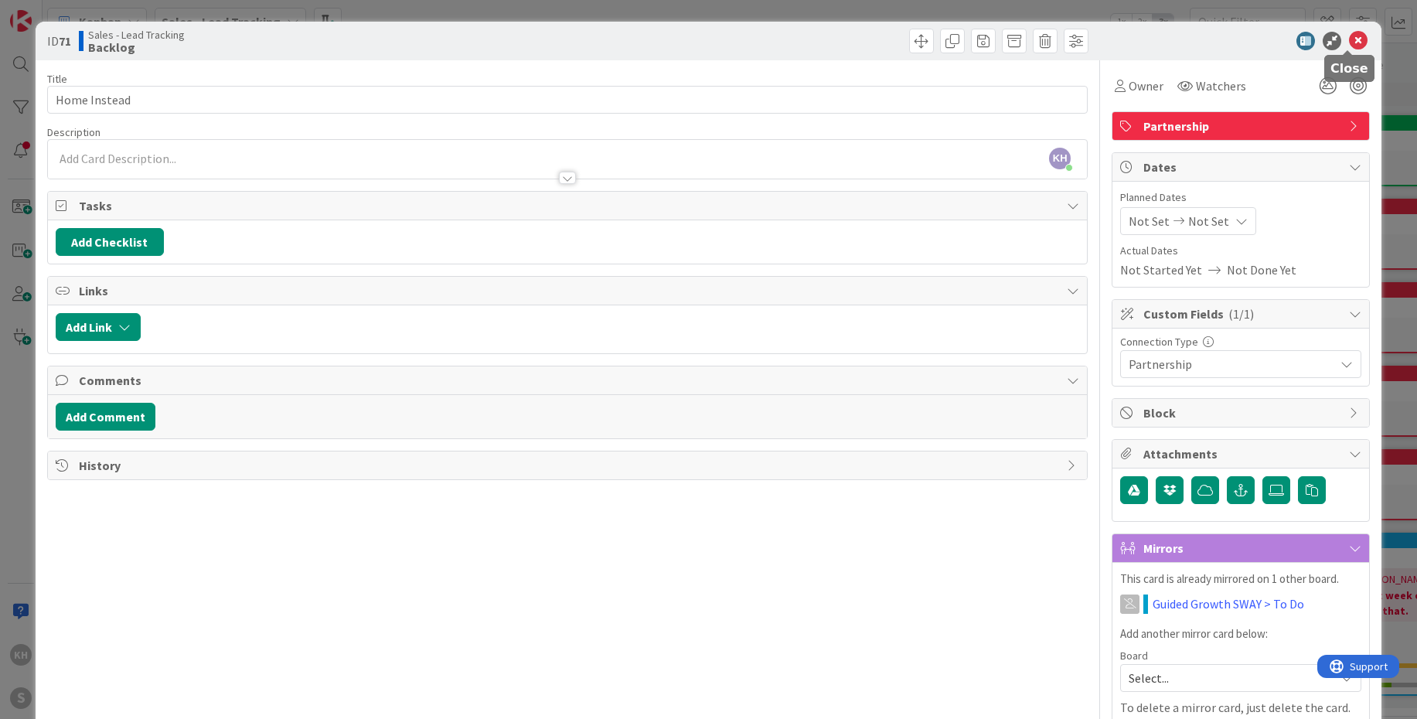
click at [1349, 48] on icon at bounding box center [1358, 41] width 19 height 19
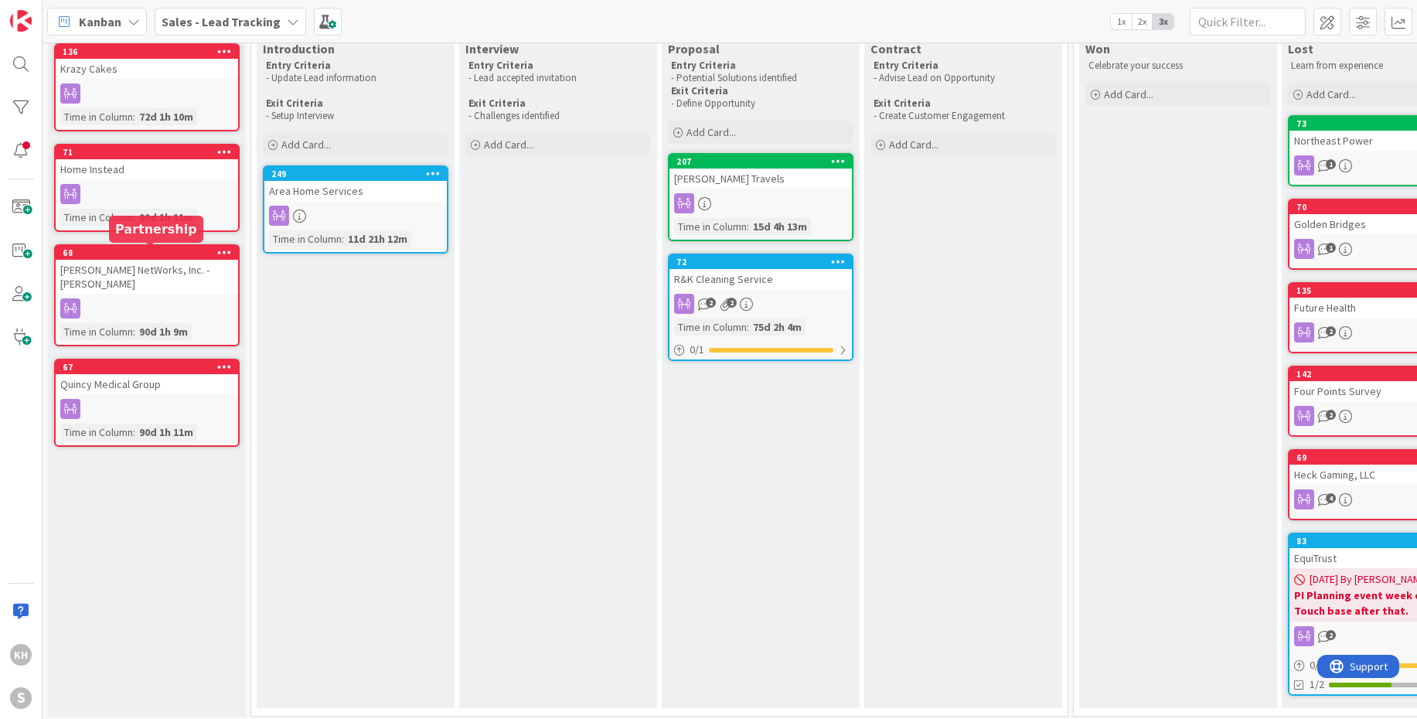
click at [171, 256] on div "68" at bounding box center [150, 252] width 175 height 11
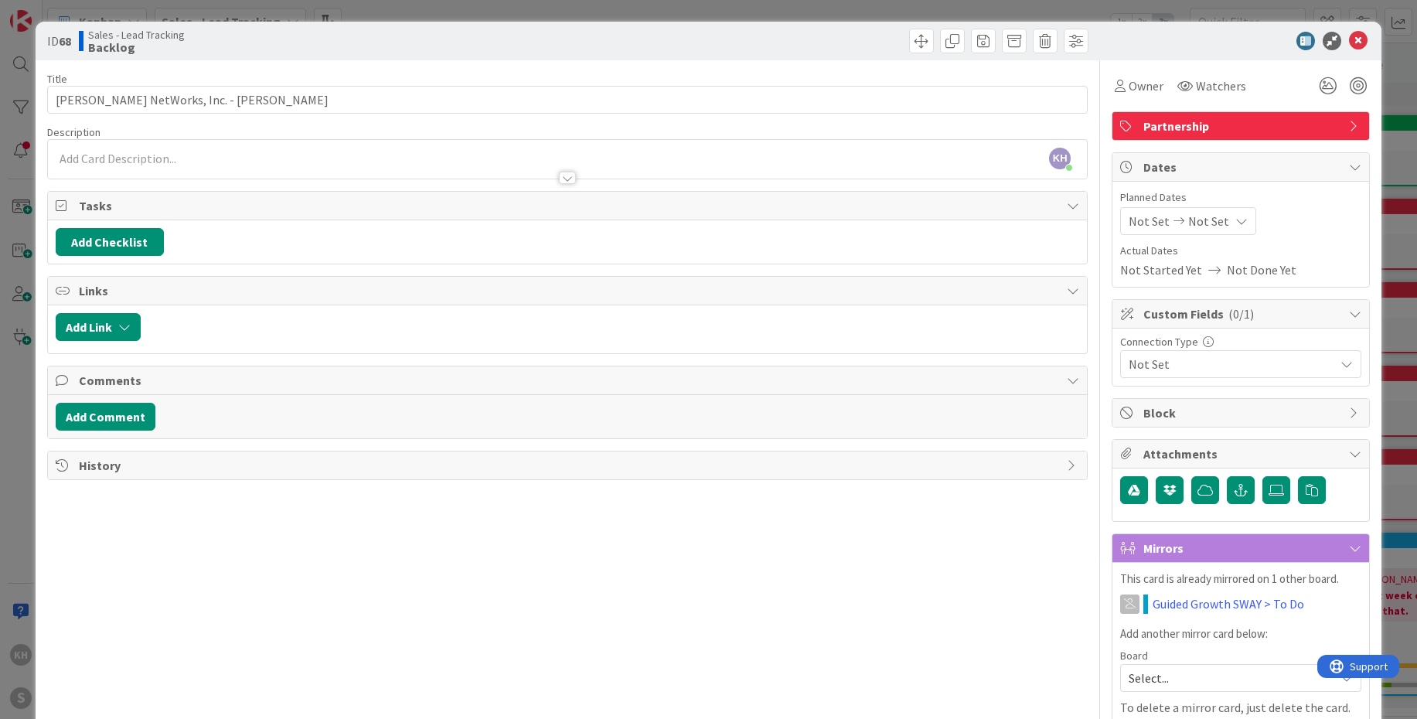
click at [1340, 365] on icon at bounding box center [1346, 364] width 12 height 12
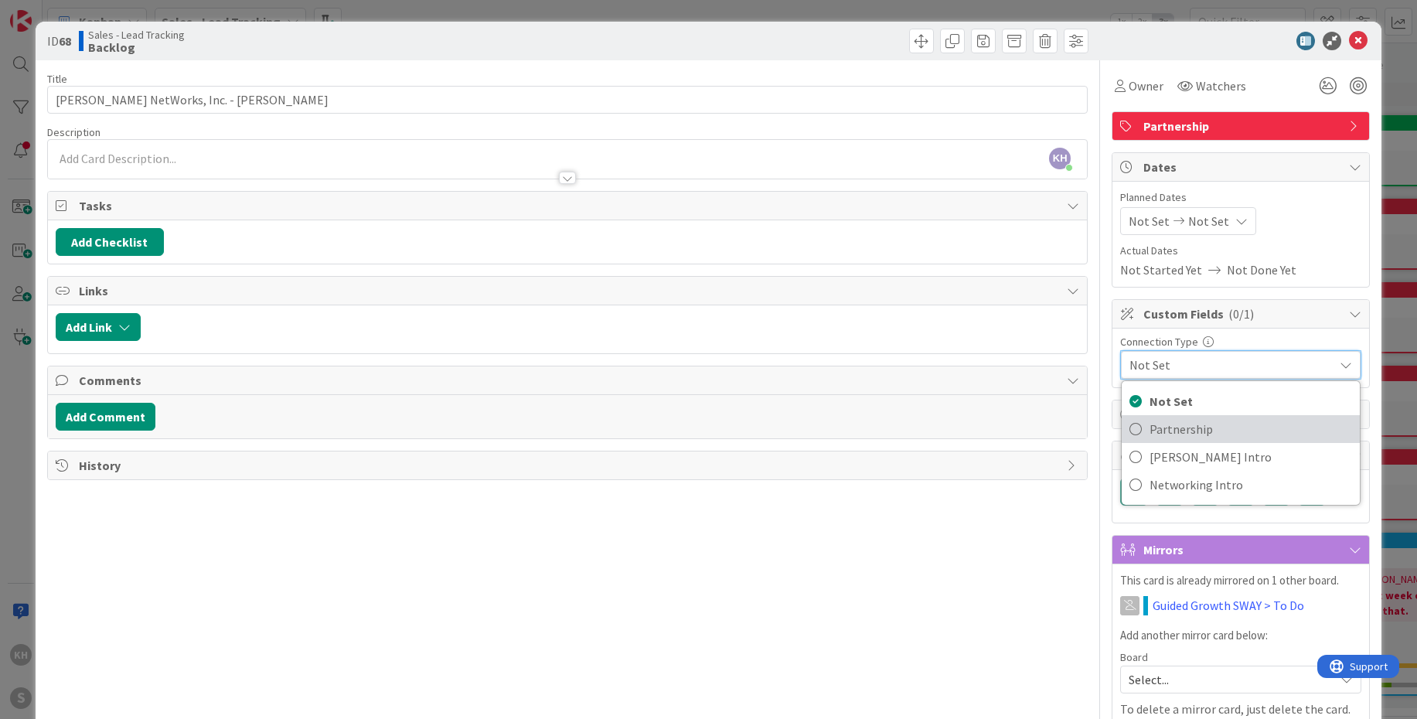
click at [1200, 421] on span "Partnership" at bounding box center [1250, 428] width 202 height 23
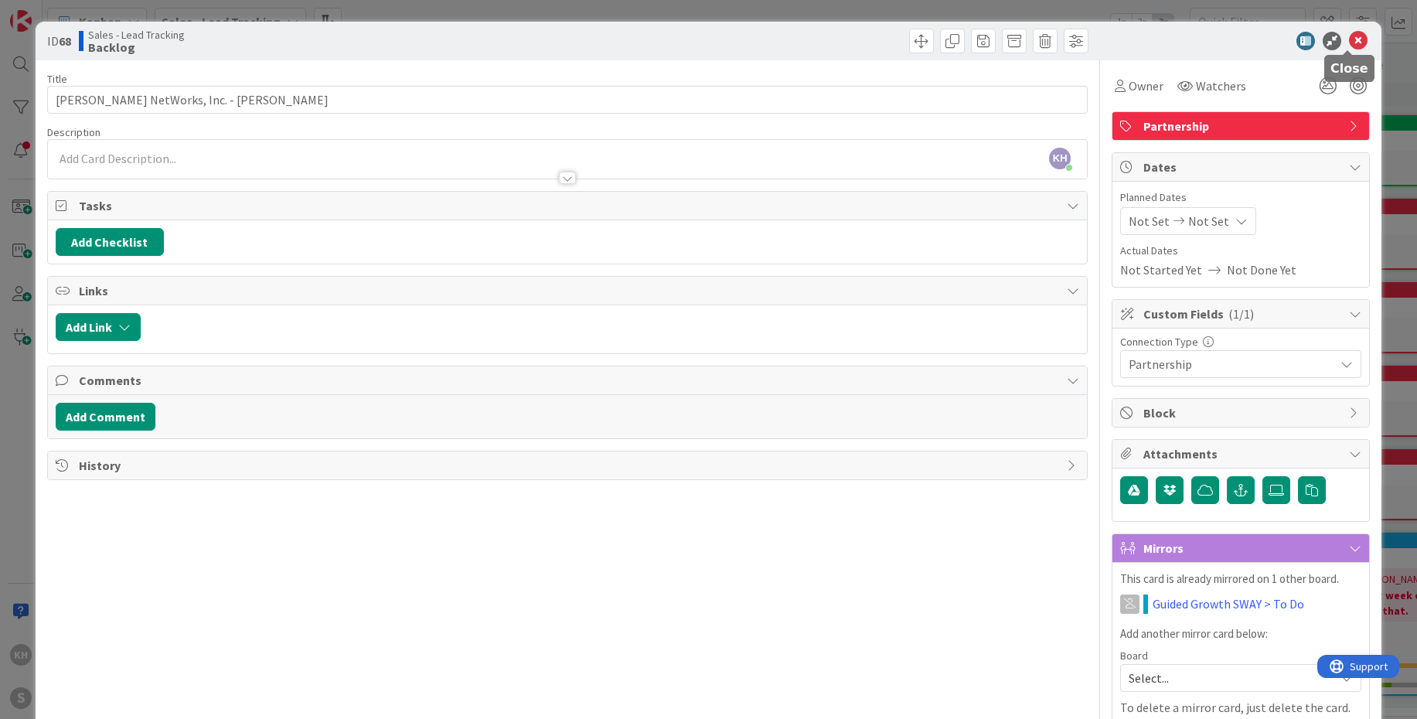
click at [1349, 46] on icon at bounding box center [1358, 41] width 19 height 19
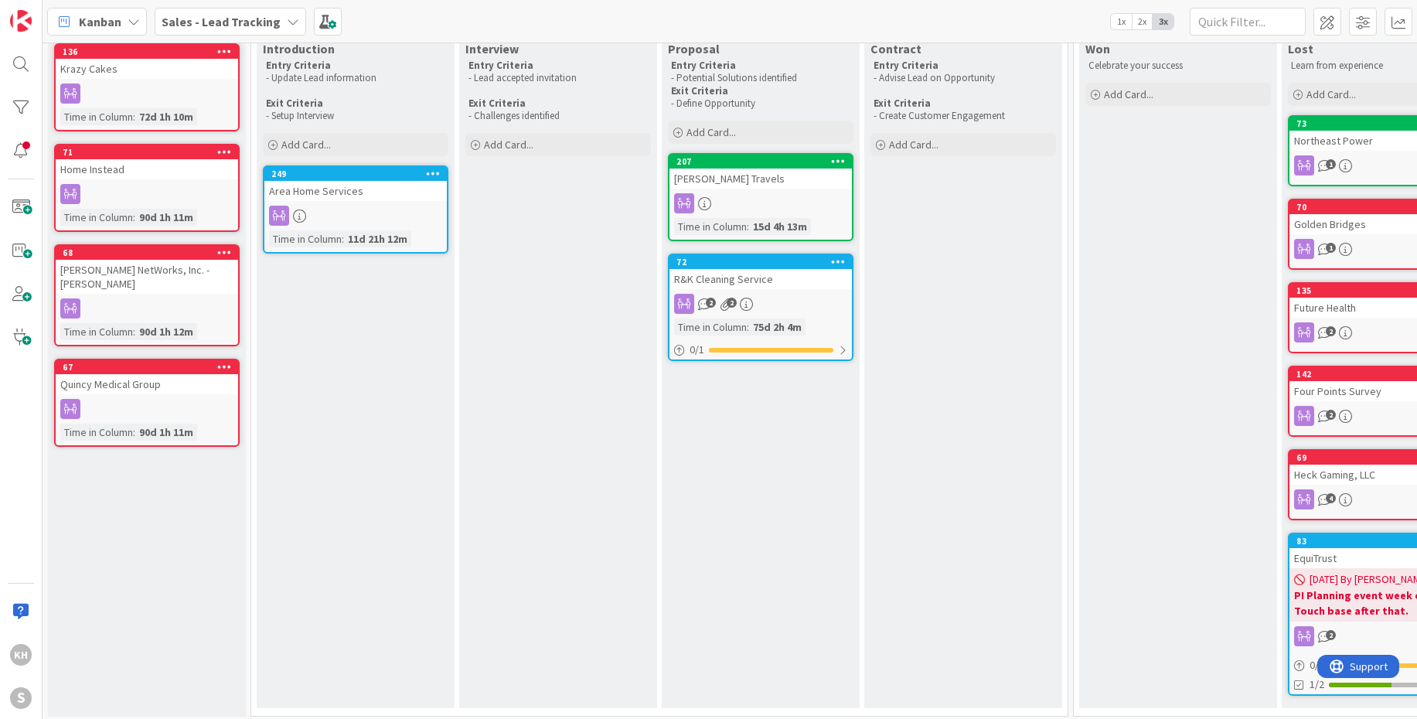
click at [182, 360] on div "67" at bounding box center [147, 367] width 182 height 14
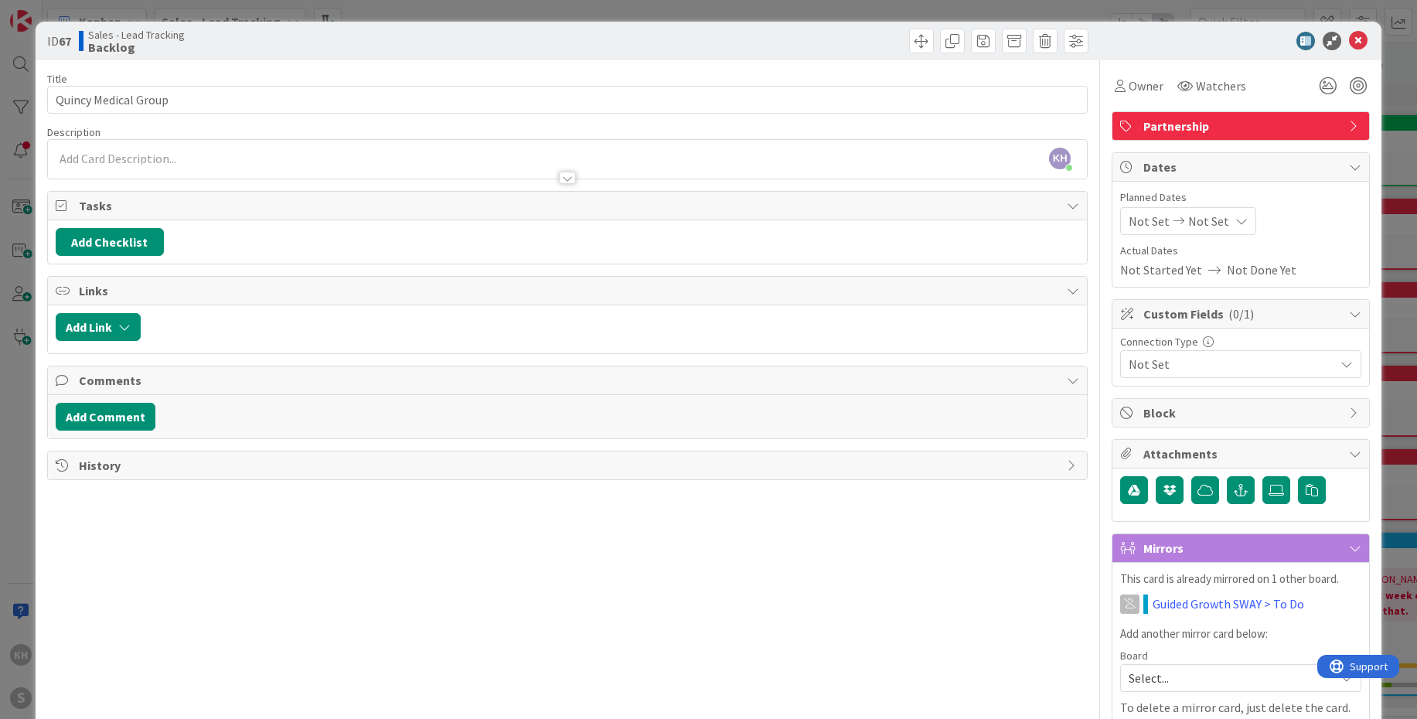
click at [1340, 369] on icon at bounding box center [1346, 364] width 12 height 12
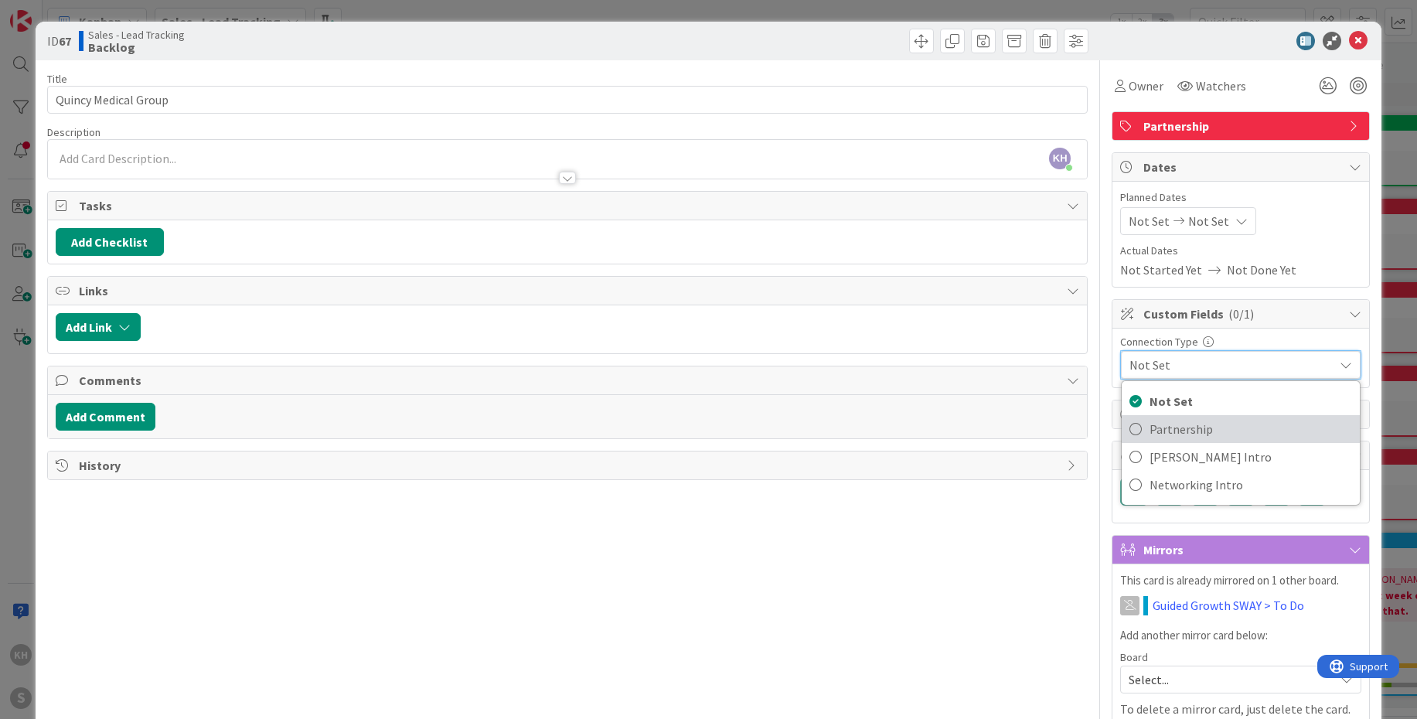
click at [1204, 420] on span "Partnership" at bounding box center [1250, 428] width 202 height 23
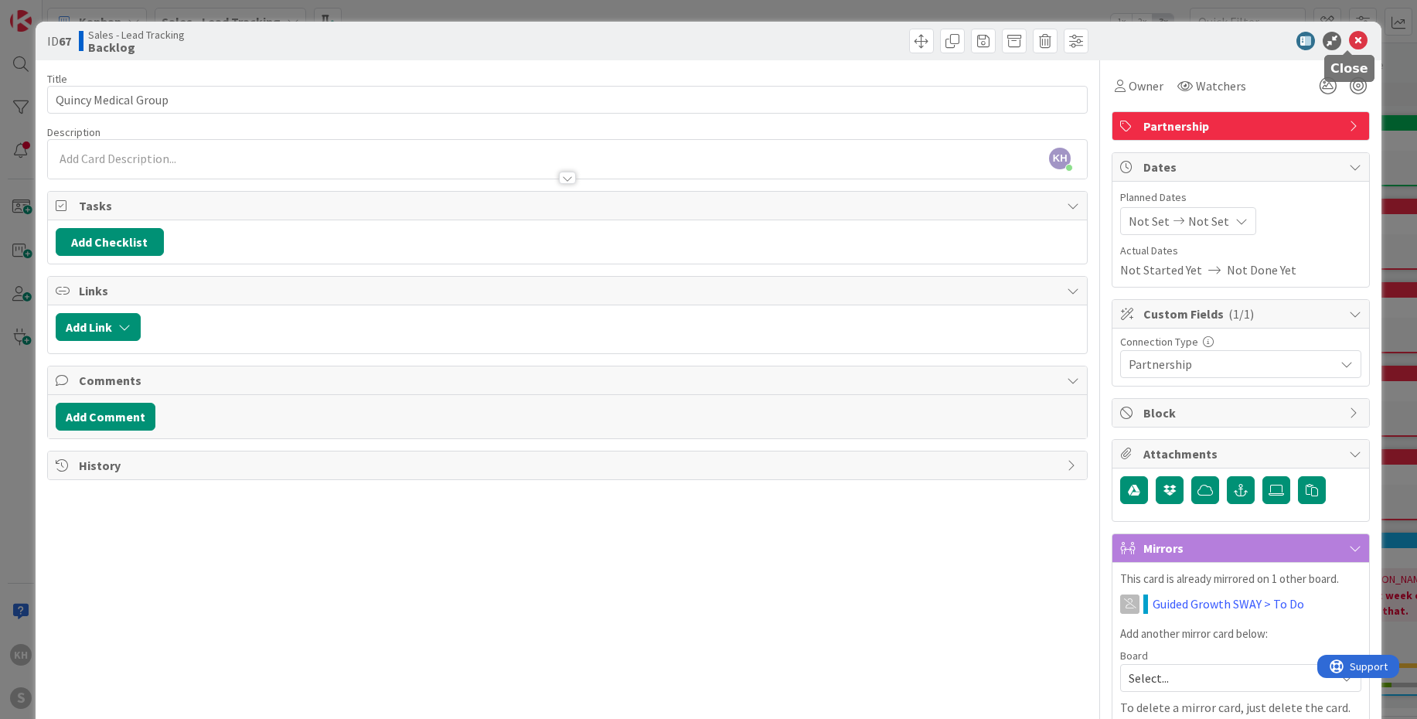
click at [1349, 43] on icon at bounding box center [1358, 41] width 19 height 19
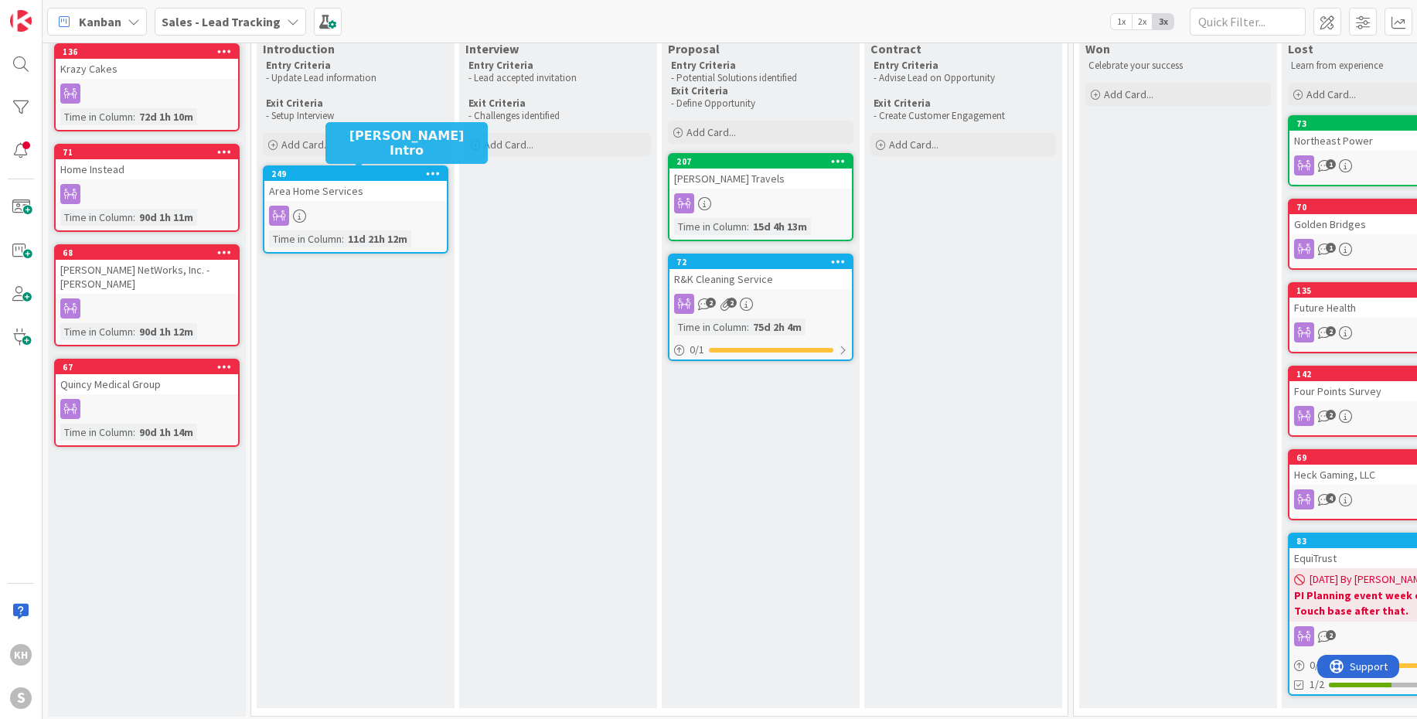
click at [363, 175] on div "249" at bounding box center [358, 173] width 175 height 11
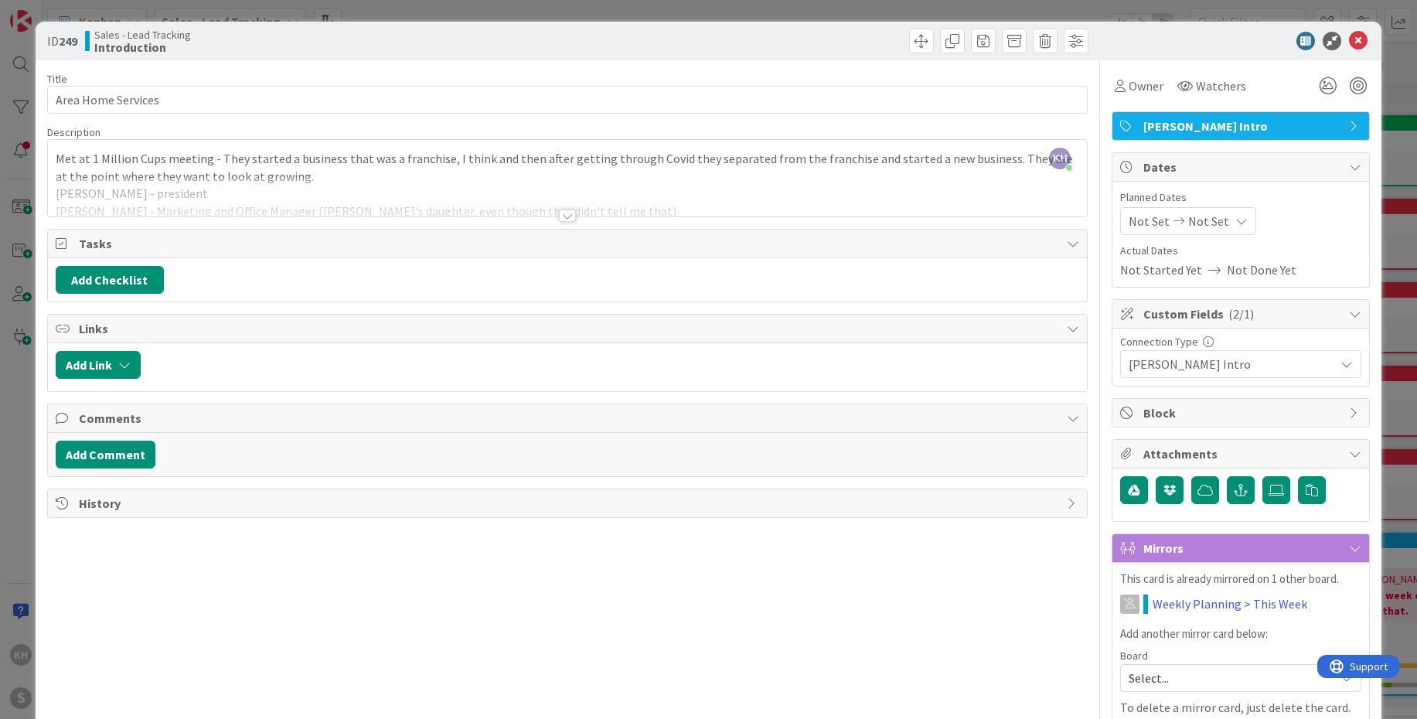
click at [1335, 122] on div "[PERSON_NAME] Intro" at bounding box center [1240, 126] width 257 height 28
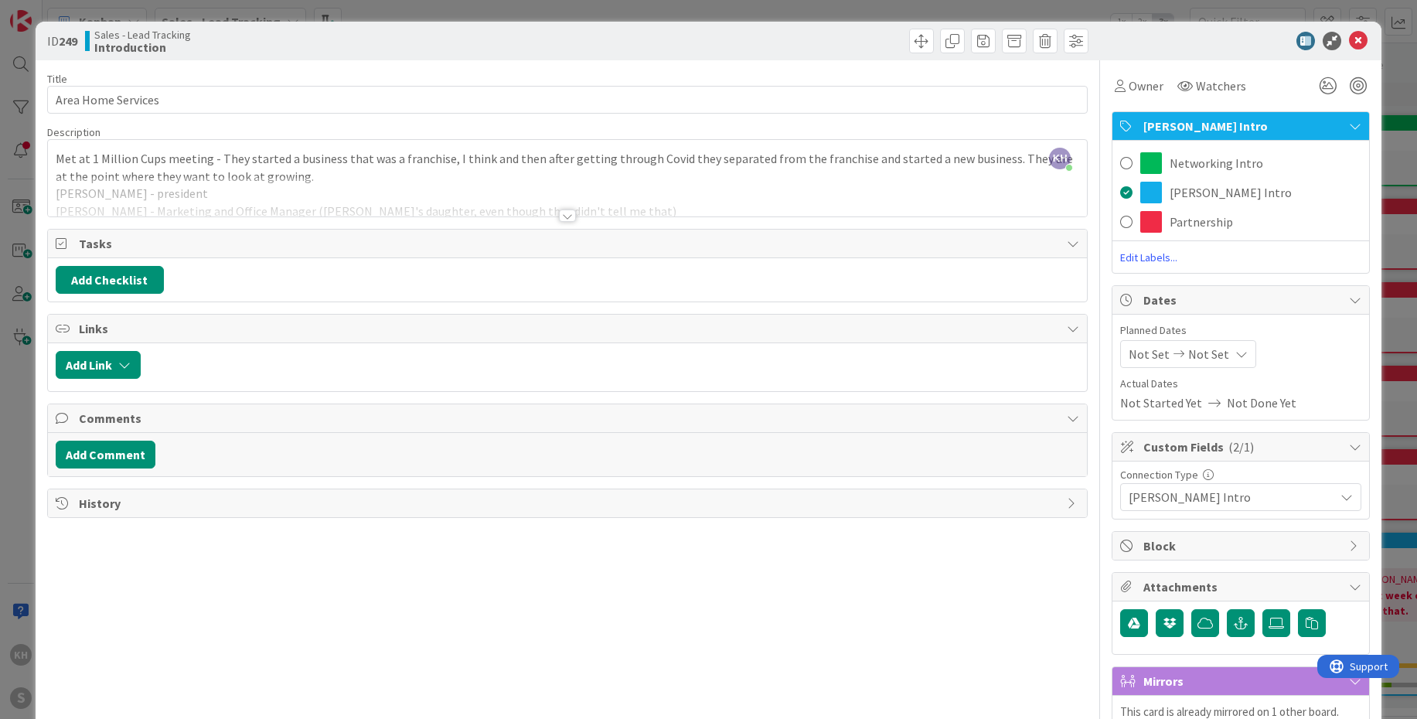
click at [1143, 253] on span "Edit Labels..." at bounding box center [1240, 257] width 257 height 15
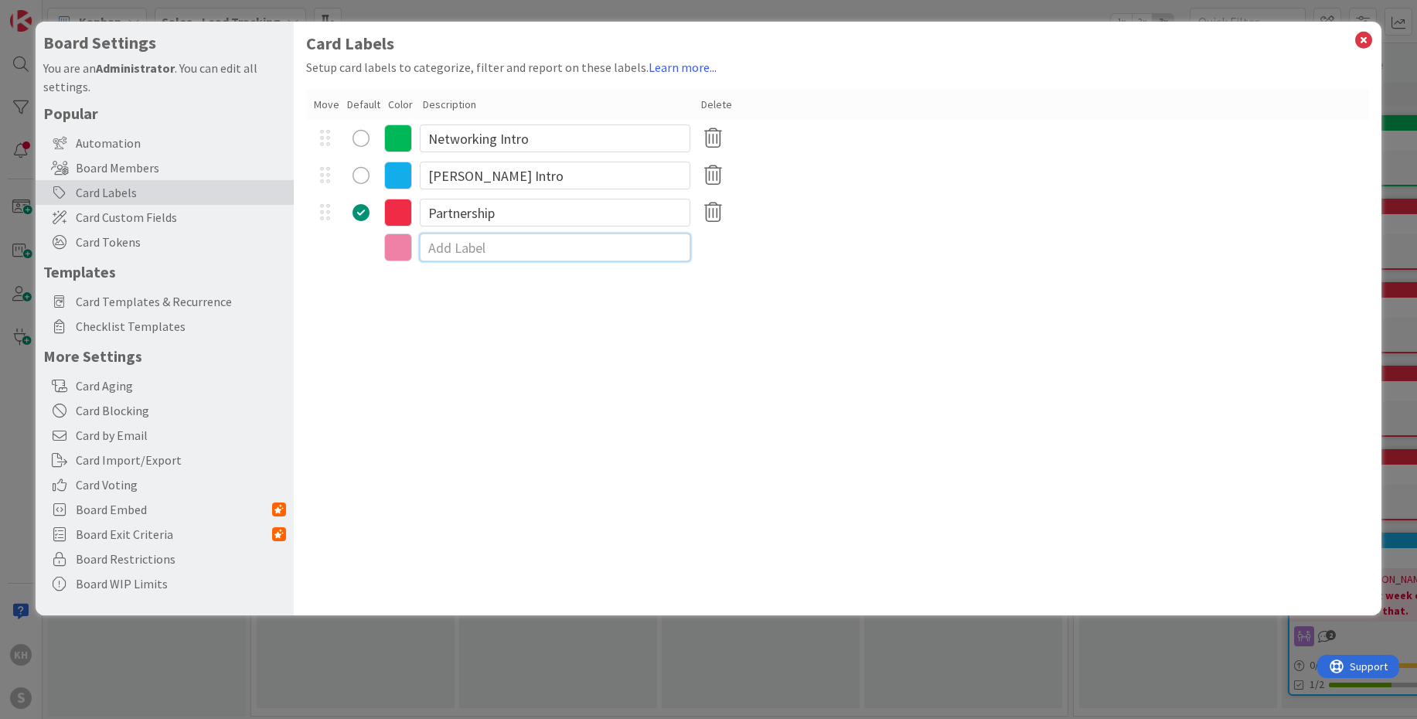
click at [492, 244] on input at bounding box center [555, 247] width 270 height 28
drag, startPoint x: 524, startPoint y: 138, endPoint x: 426, endPoint y: 123, distance: 99.4
click at [426, 123] on div "Networking Intro" at bounding box center [837, 138] width 1063 height 37
drag, startPoint x: 514, startPoint y: 173, endPoint x: 417, endPoint y: 169, distance: 97.5
click at [417, 169] on div "[PERSON_NAME] Intro" at bounding box center [837, 175] width 1063 height 37
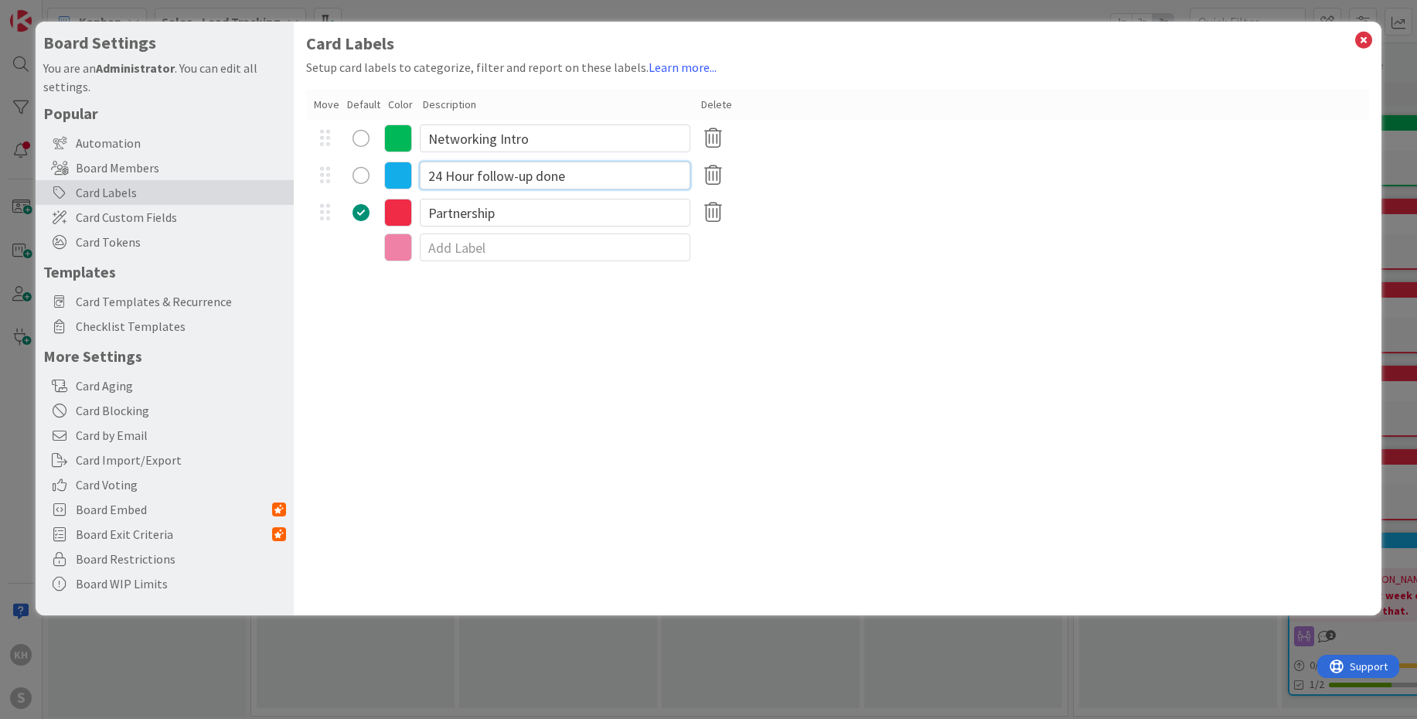
type input "24 Hour follow-up done"
click at [529, 218] on input "Partnership" at bounding box center [555, 213] width 270 height 28
click at [520, 243] on input at bounding box center [555, 247] width 270 height 28
type input "Day 3 Outreach done"
click at [397, 257] on icon at bounding box center [398, 250] width 28 height 28
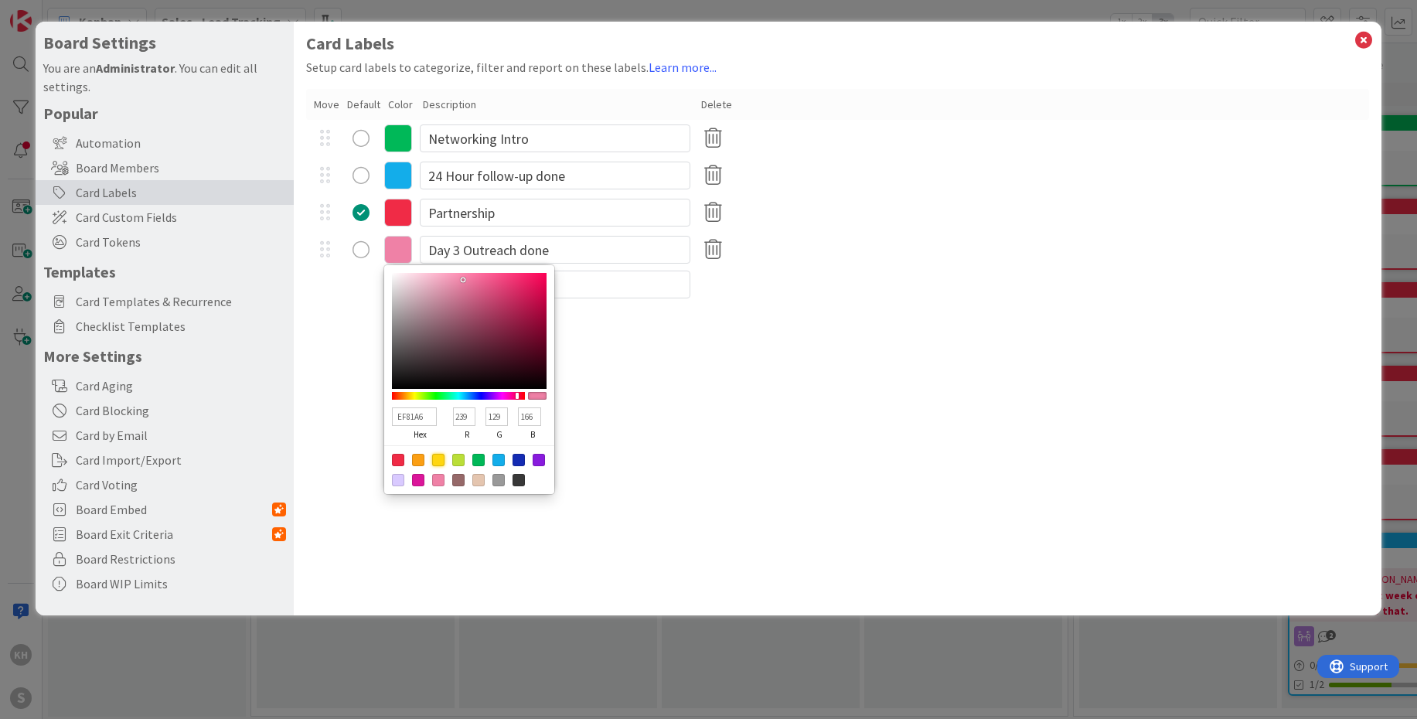
click at [436, 458] on div at bounding box center [438, 460] width 12 height 12
type input "FFD60F"
type input "255"
type input "214"
type input "15"
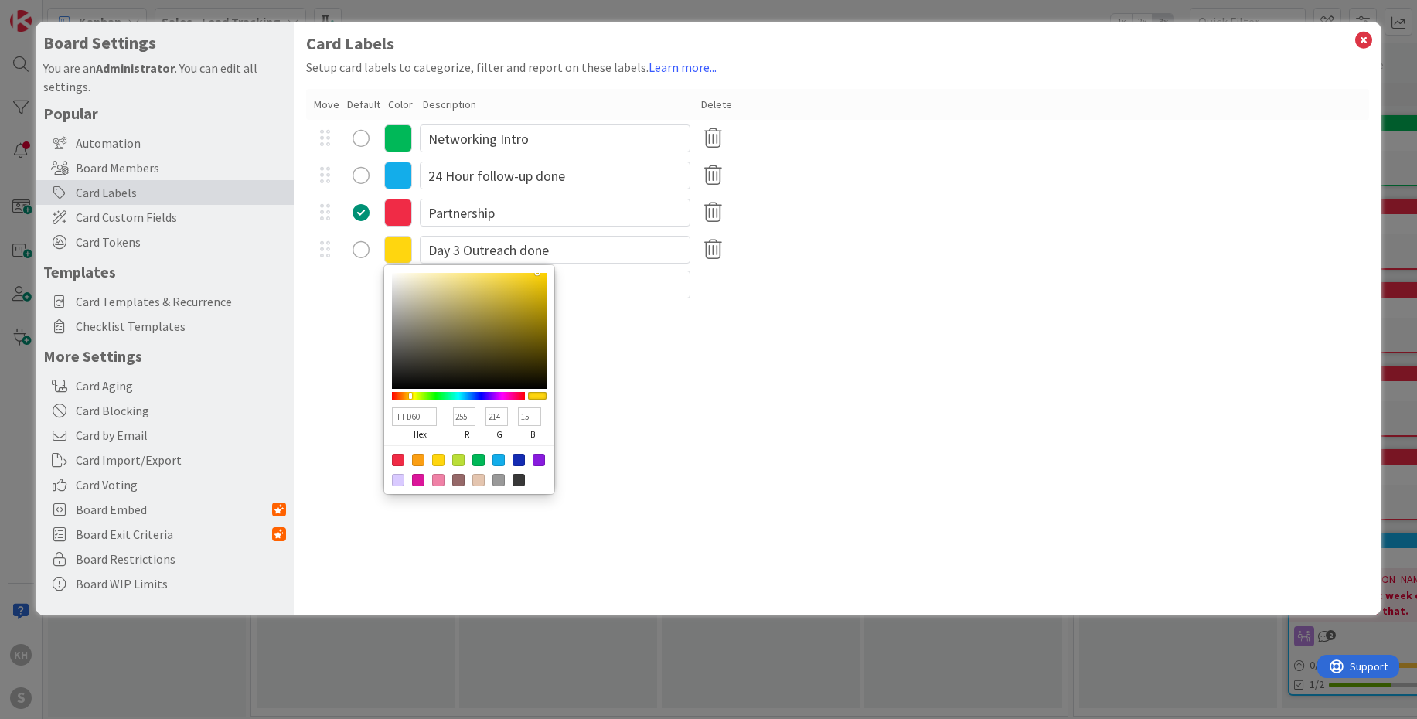
click at [626, 426] on div "Card Labels Setup card labels to categorize, filter and report on these labels.…" at bounding box center [837, 319] width 1087 height 594
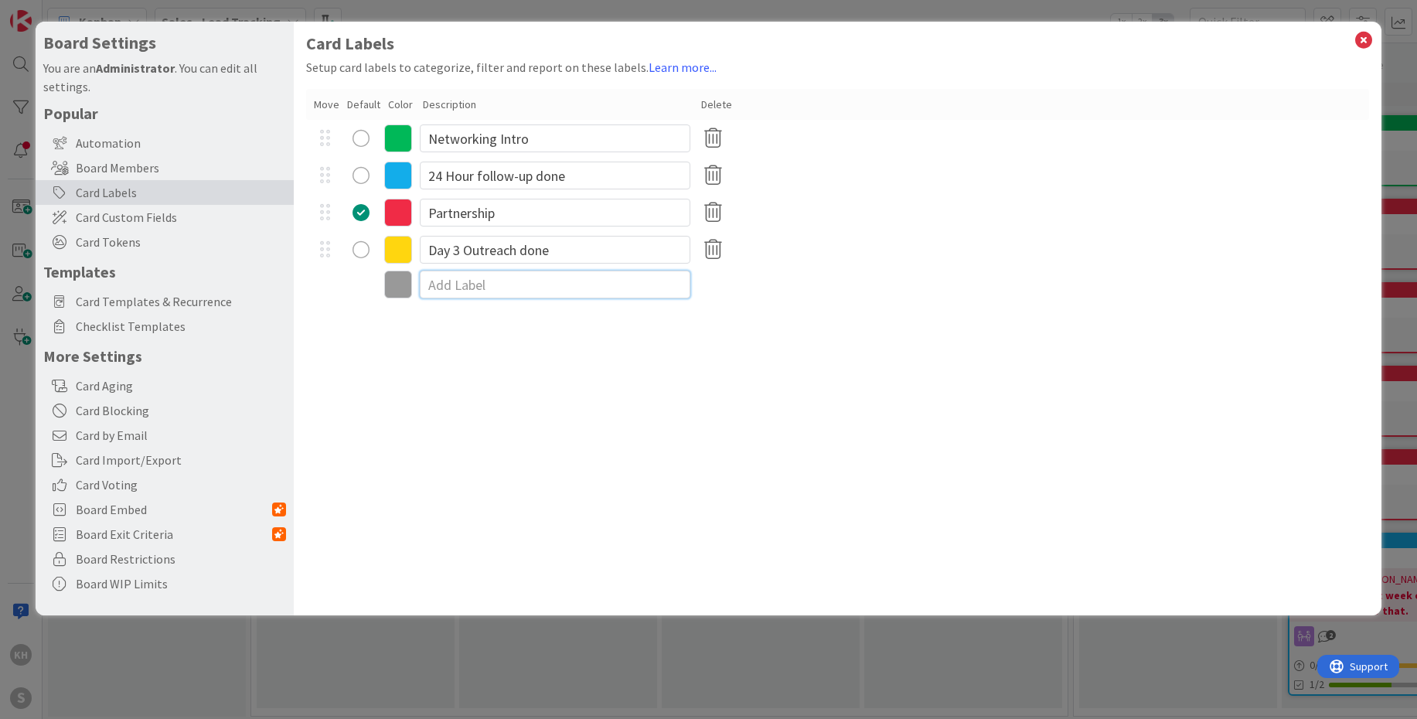
drag, startPoint x: 491, startPoint y: 283, endPoint x: 481, endPoint y: 281, distance: 9.4
click at [481, 281] on input at bounding box center [555, 284] width 270 height 28
type input "Day 7 Outreach done"
click at [394, 287] on icon at bounding box center [398, 287] width 28 height 28
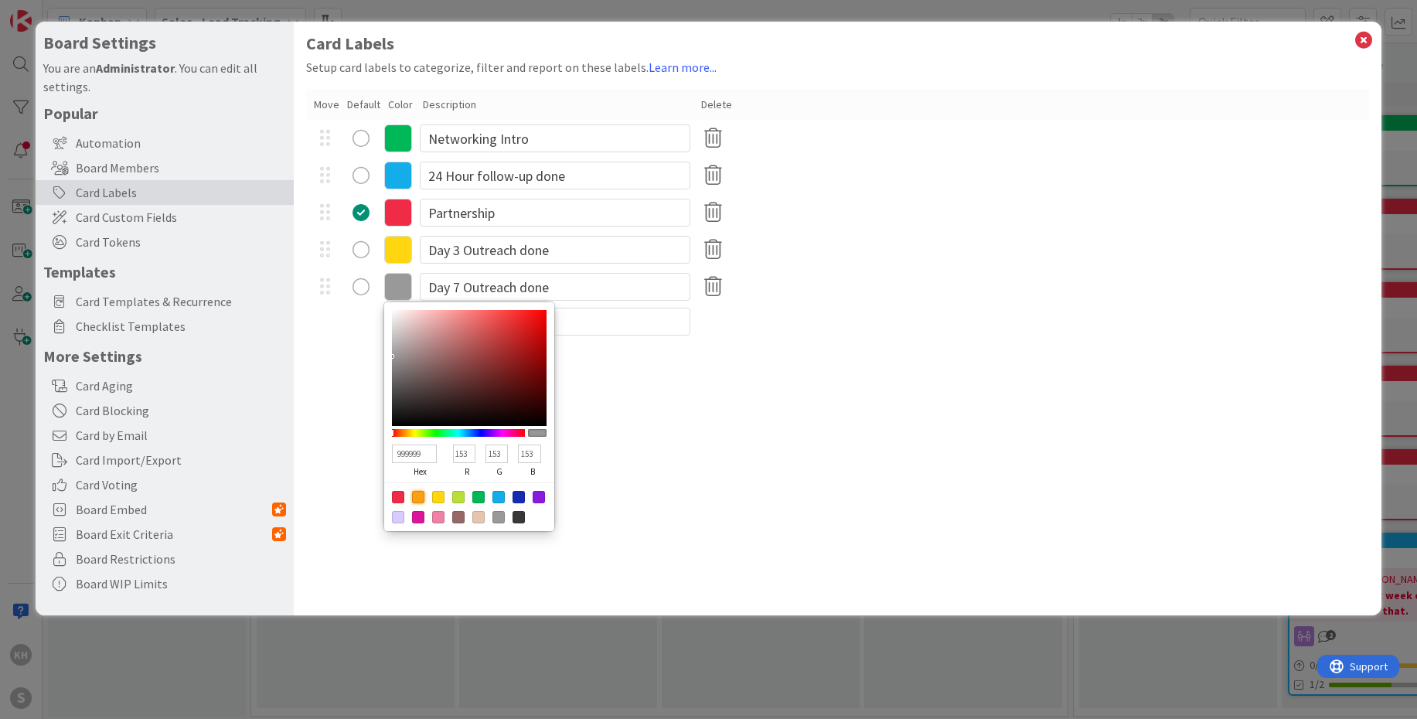
click at [417, 496] on div at bounding box center [418, 497] width 12 height 12
type input "FB9F14"
type input "251"
type input "159"
type input "20"
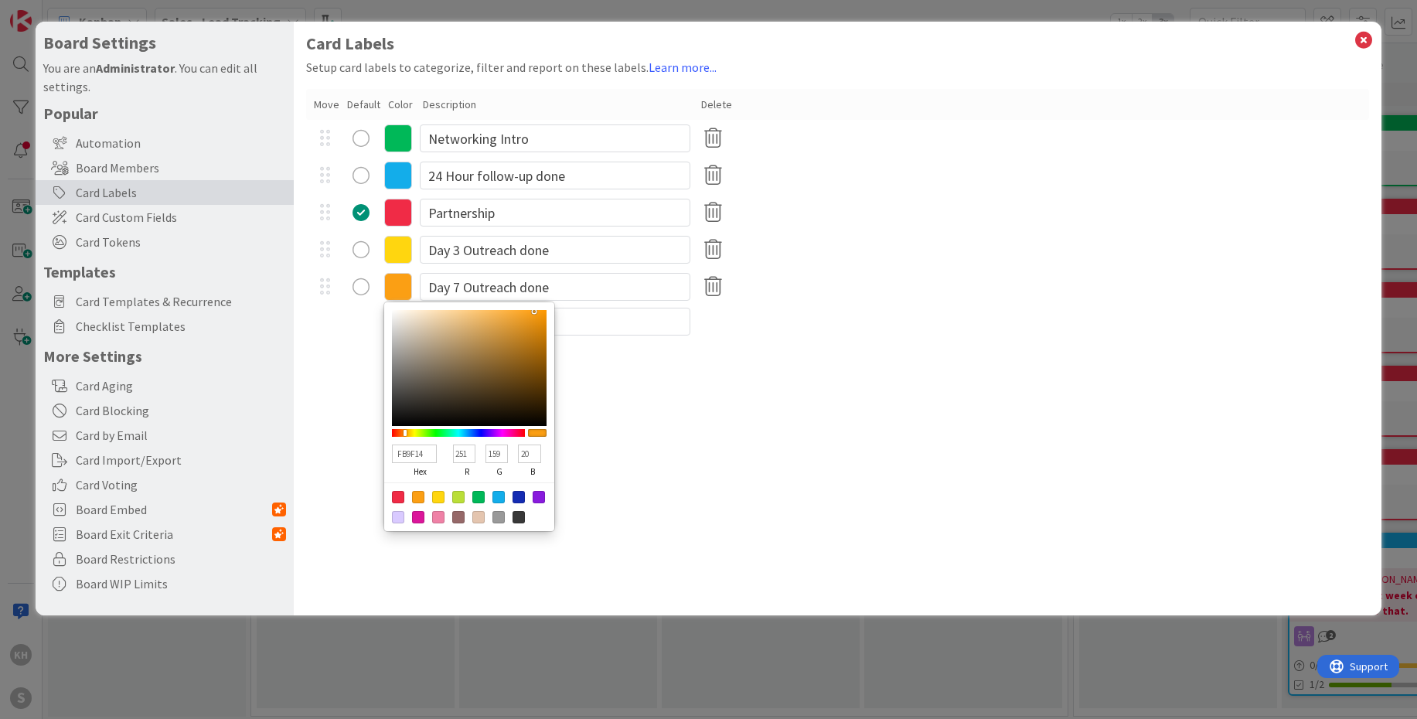
click at [639, 457] on div "Card Labels Setup card labels to categorize, filter and report on these labels.…" at bounding box center [837, 319] width 1087 height 594
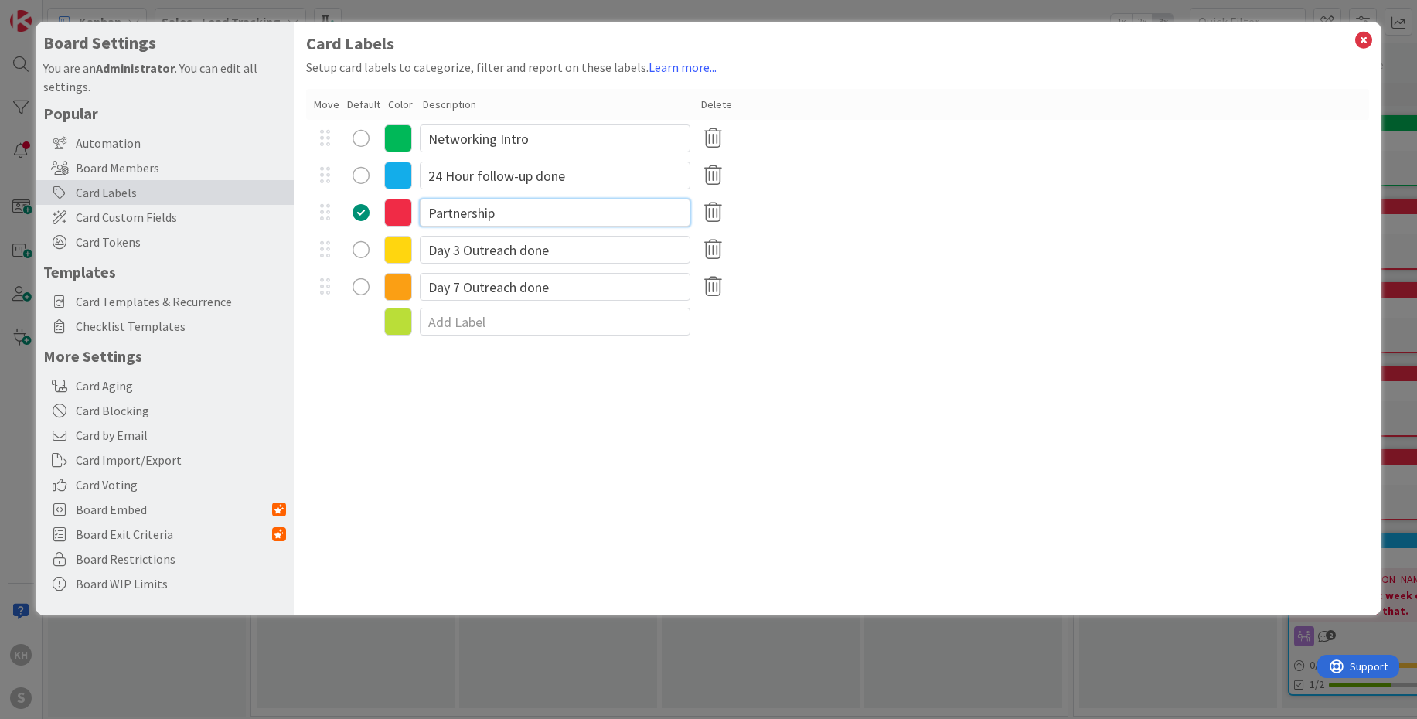
drag, startPoint x: 516, startPoint y: 214, endPoint x: 424, endPoint y: 212, distance: 92.0
click at [424, 211] on input "Partnership" at bounding box center [555, 213] width 270 height 28
type input "Day 14 Final Outreach done"
click at [540, 141] on input "Networking Intro" at bounding box center [555, 138] width 270 height 28
drag, startPoint x: 541, startPoint y: 138, endPoint x: 426, endPoint y: 131, distance: 115.4
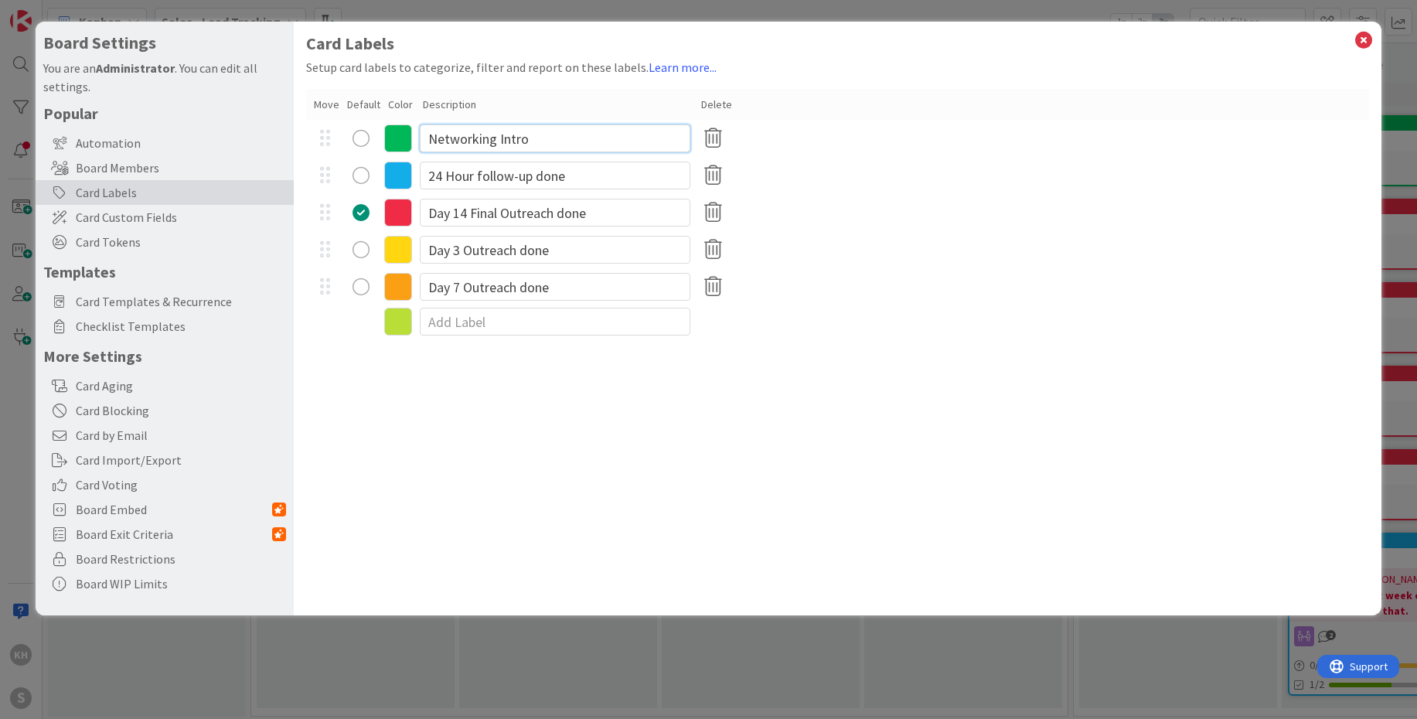
click at [415, 132] on div "Networking Intro" at bounding box center [837, 138] width 1063 height 37
type input "New Lead/New Stage Entered"
click at [994, 298] on div "FB9F14 hex 251 r 159 g 20 b 100 a Day 7 Outreach done" at bounding box center [837, 286] width 1063 height 37
click at [1366, 39] on icon at bounding box center [1363, 40] width 20 height 22
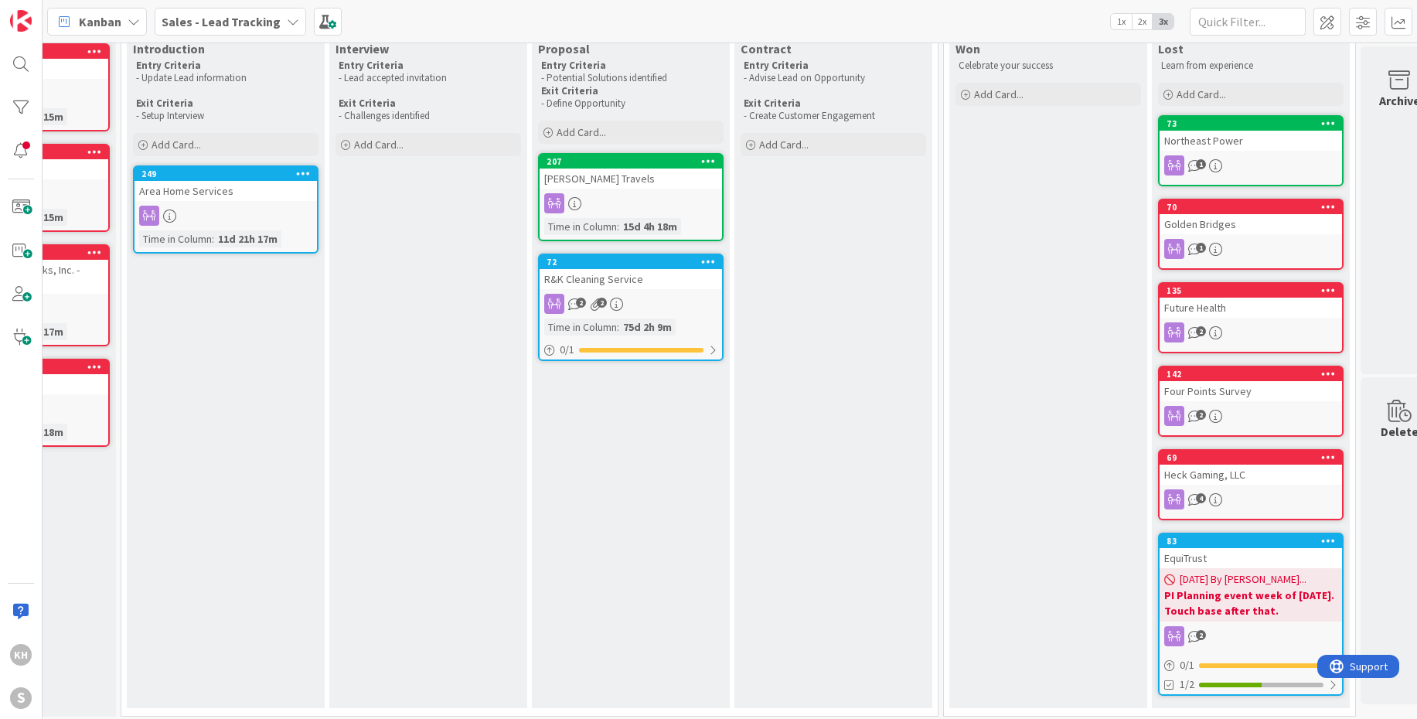
scroll to position [88, 168]
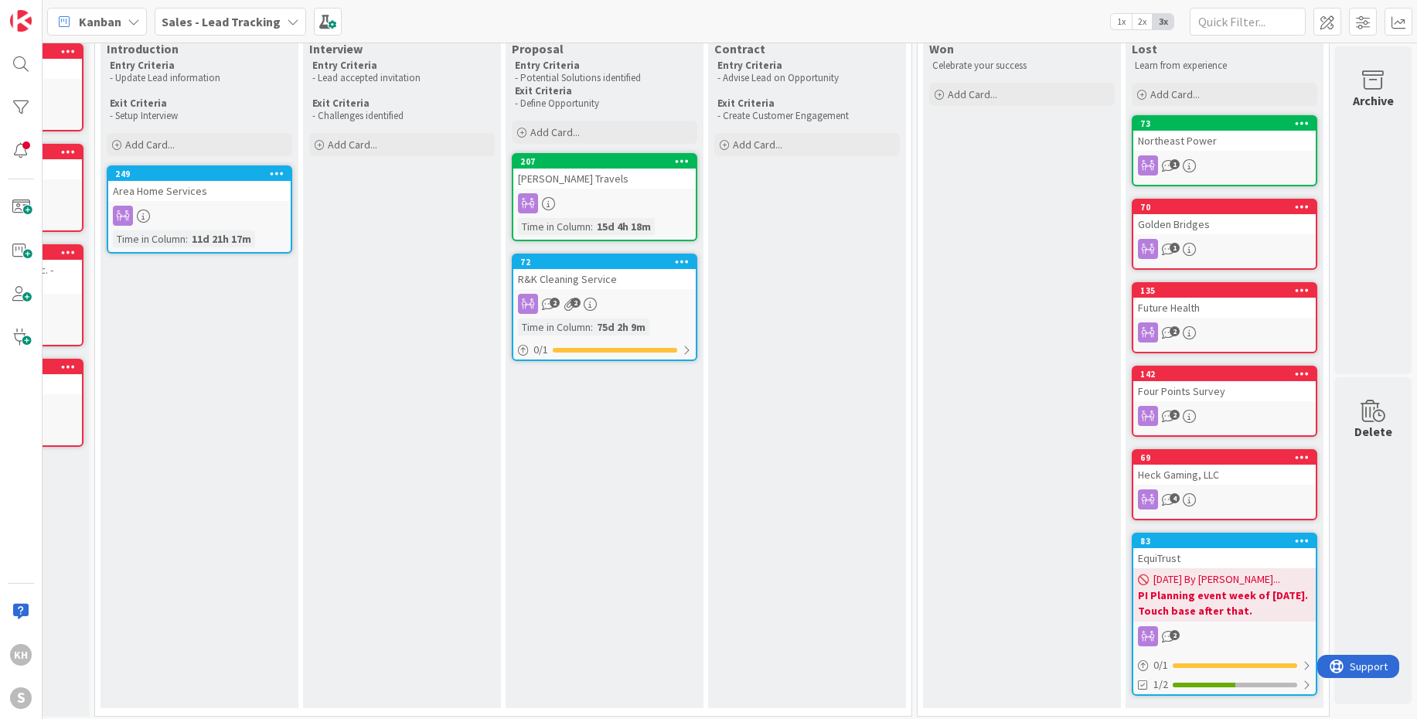
click at [1294, 117] on icon at bounding box center [1301, 122] width 15 height 11
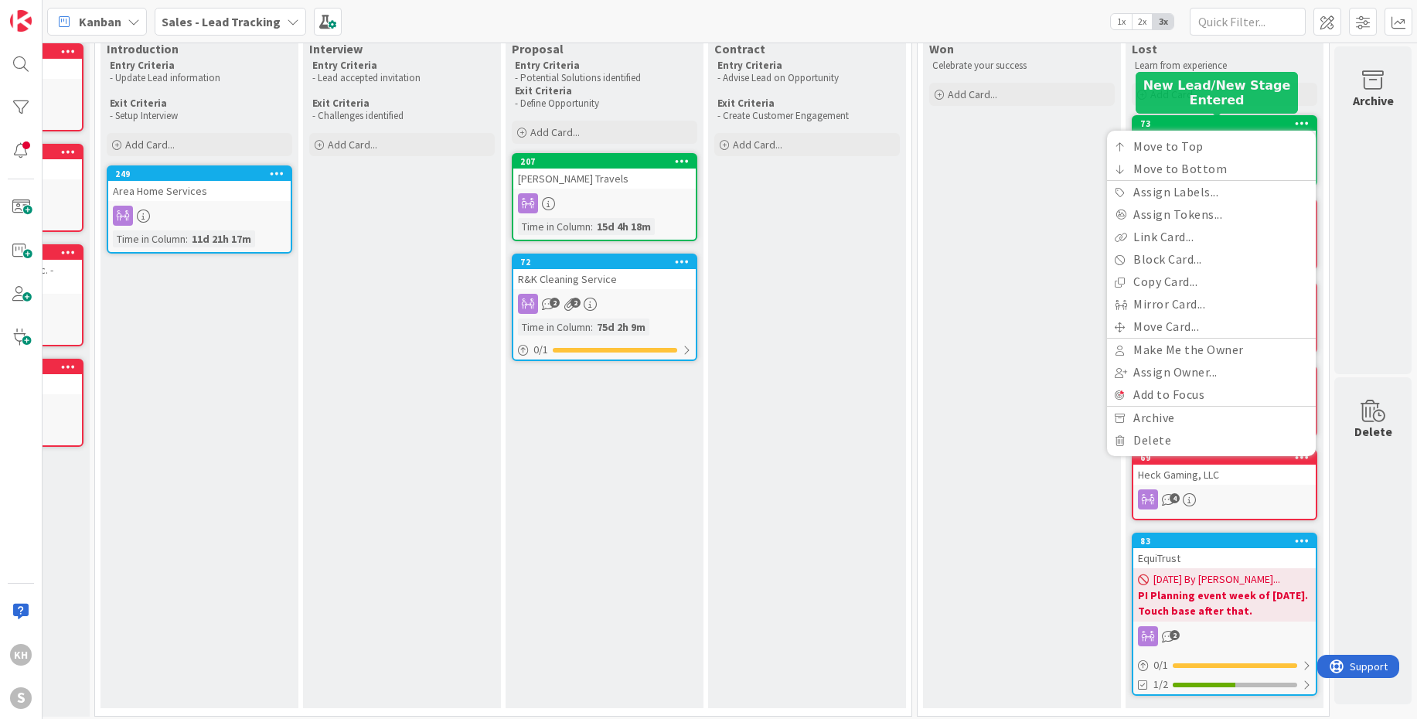
click at [1261, 120] on div "73" at bounding box center [1227, 123] width 175 height 11
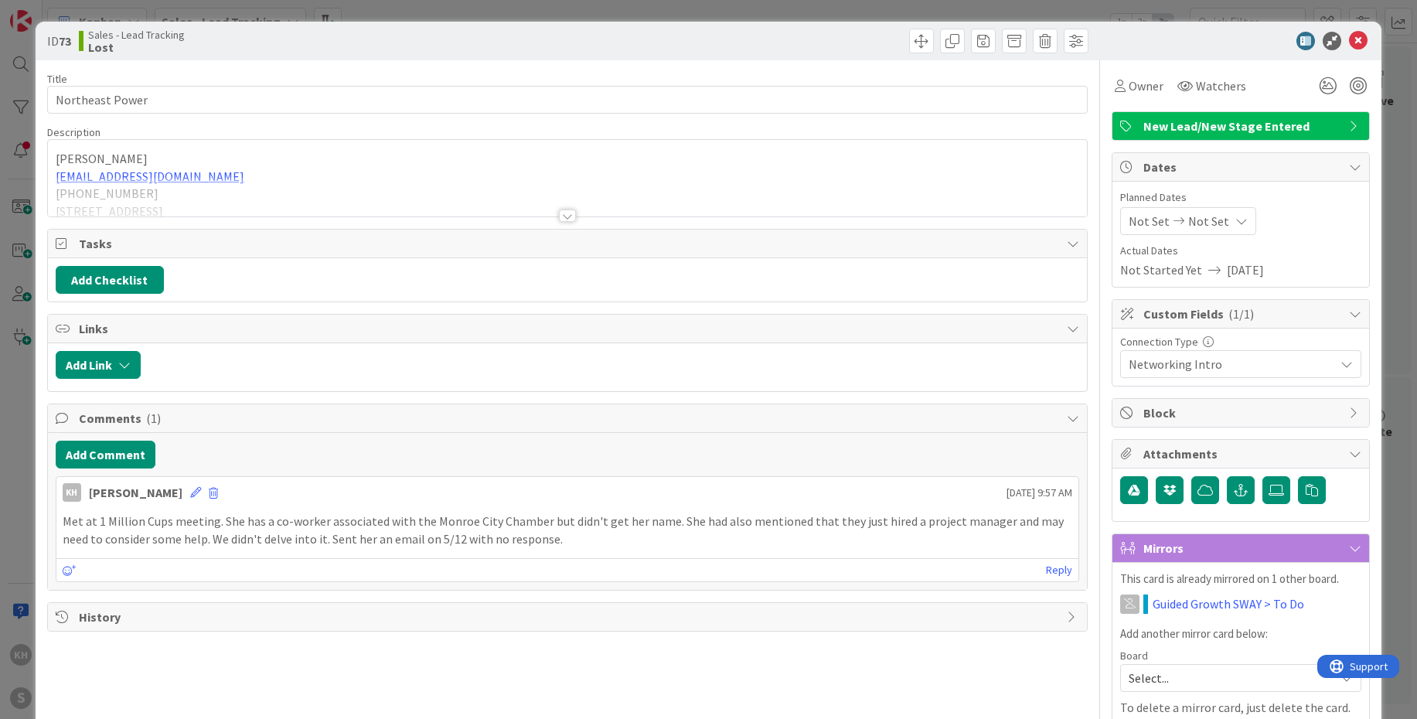
click at [1352, 121] on div "New Lead/New Stage Entered" at bounding box center [1240, 126] width 257 height 28
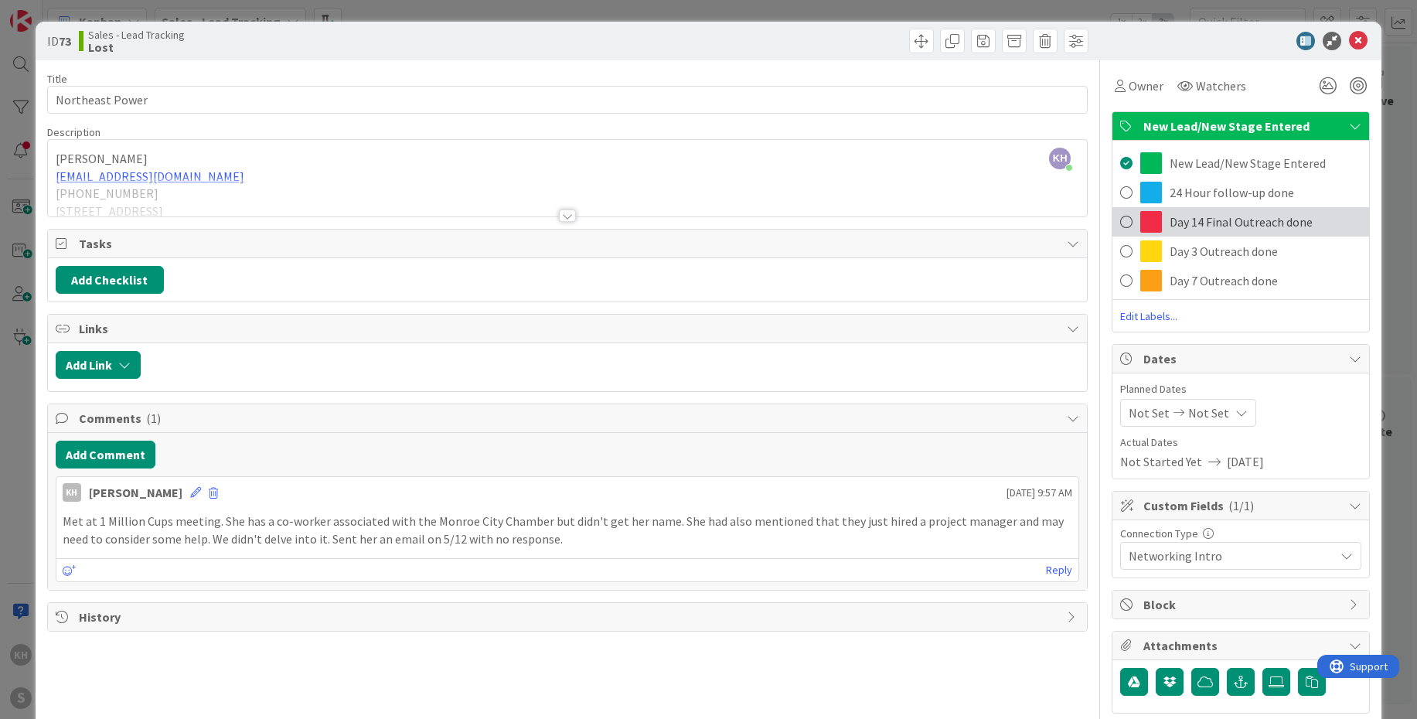
click at [1216, 221] on span "Day 14 Final Outreach done" at bounding box center [1240, 222] width 143 height 19
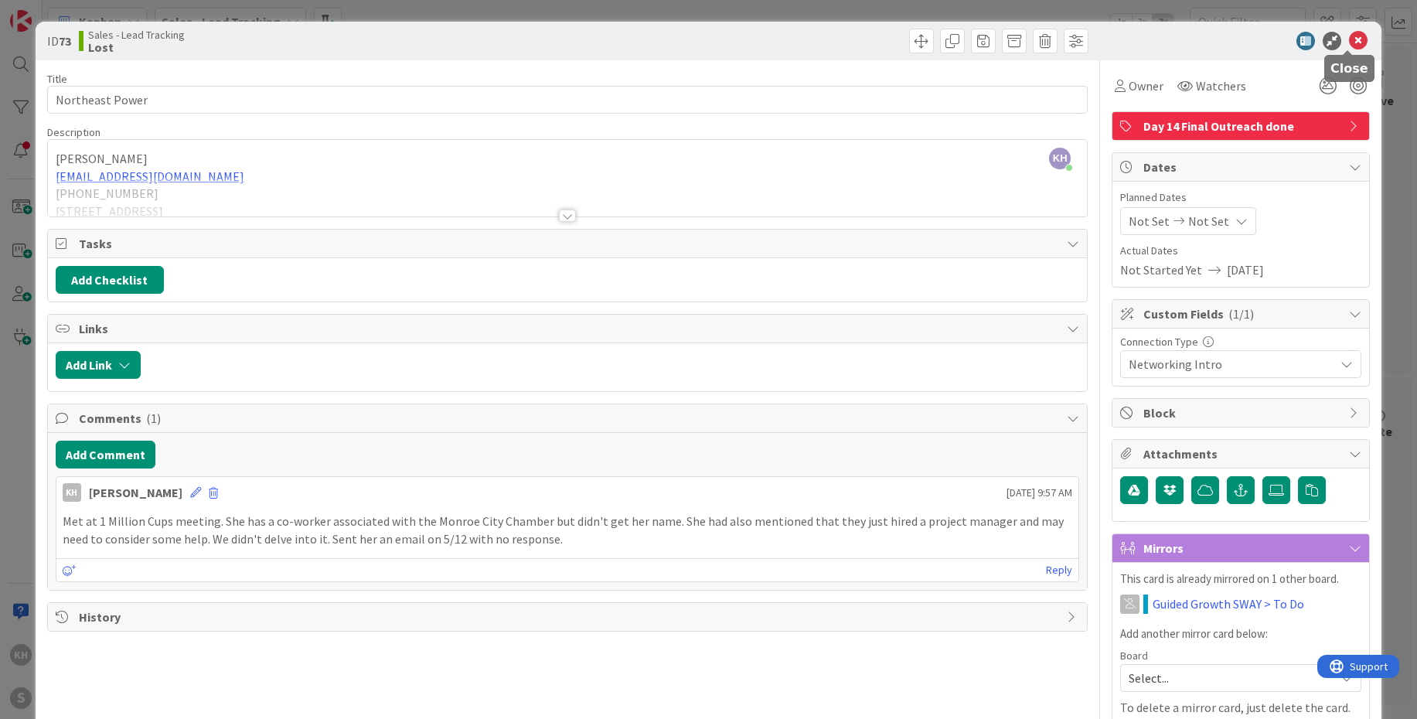
click at [1349, 45] on icon at bounding box center [1358, 41] width 19 height 19
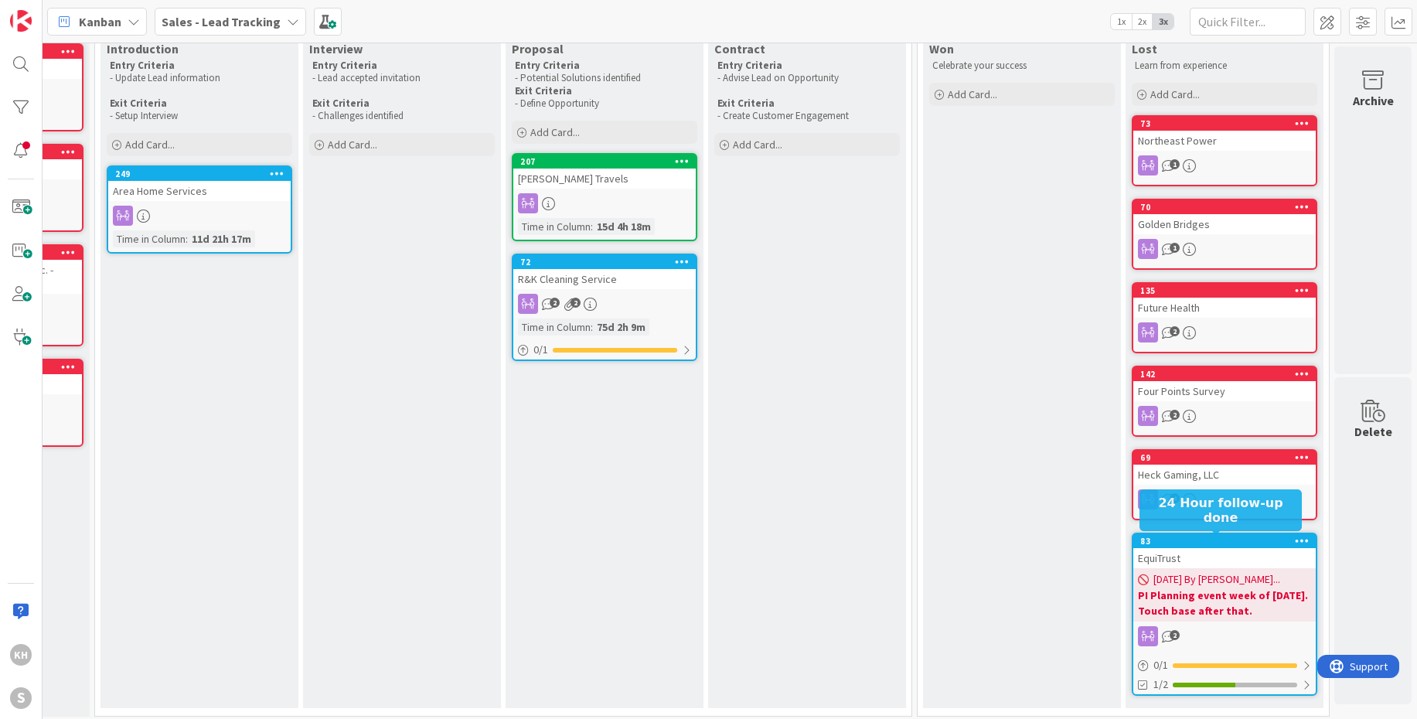
click at [1267, 539] on div "83" at bounding box center [1227, 541] width 175 height 11
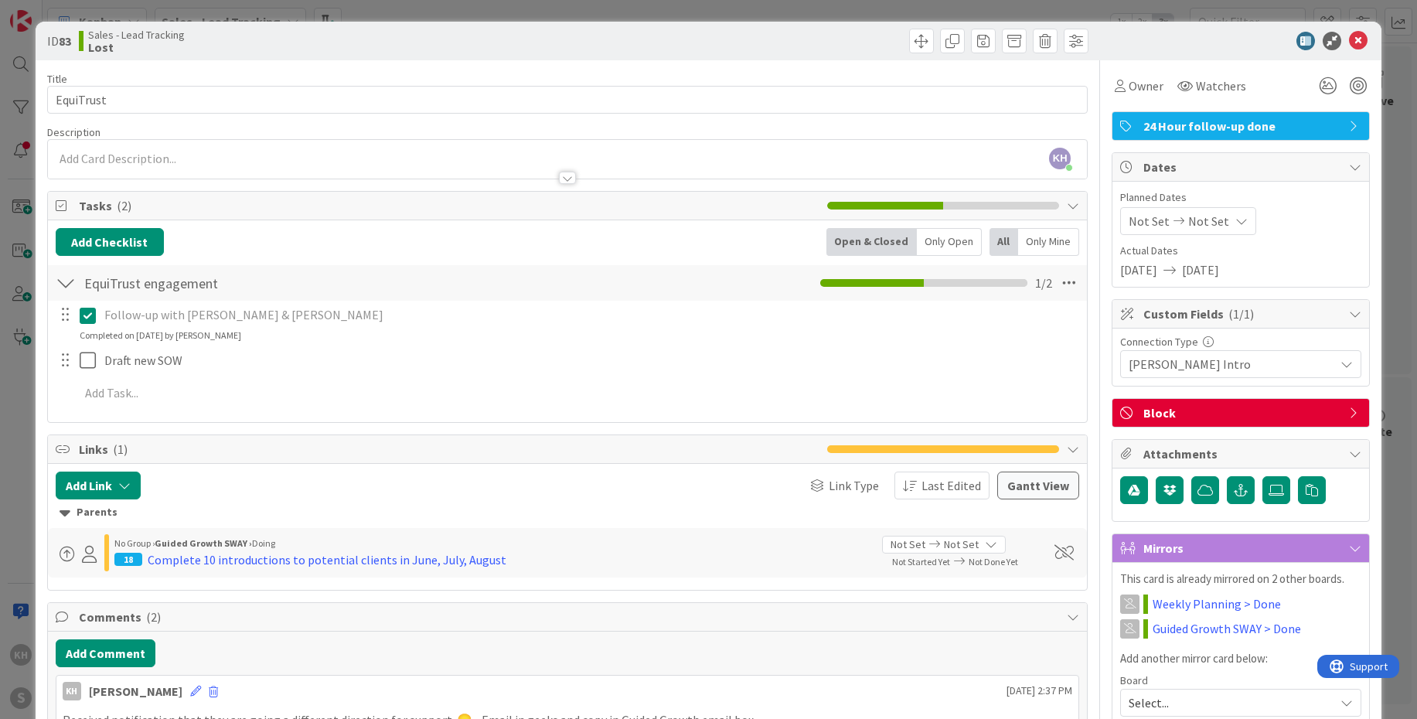
click at [1349, 128] on icon at bounding box center [1355, 126] width 12 height 12
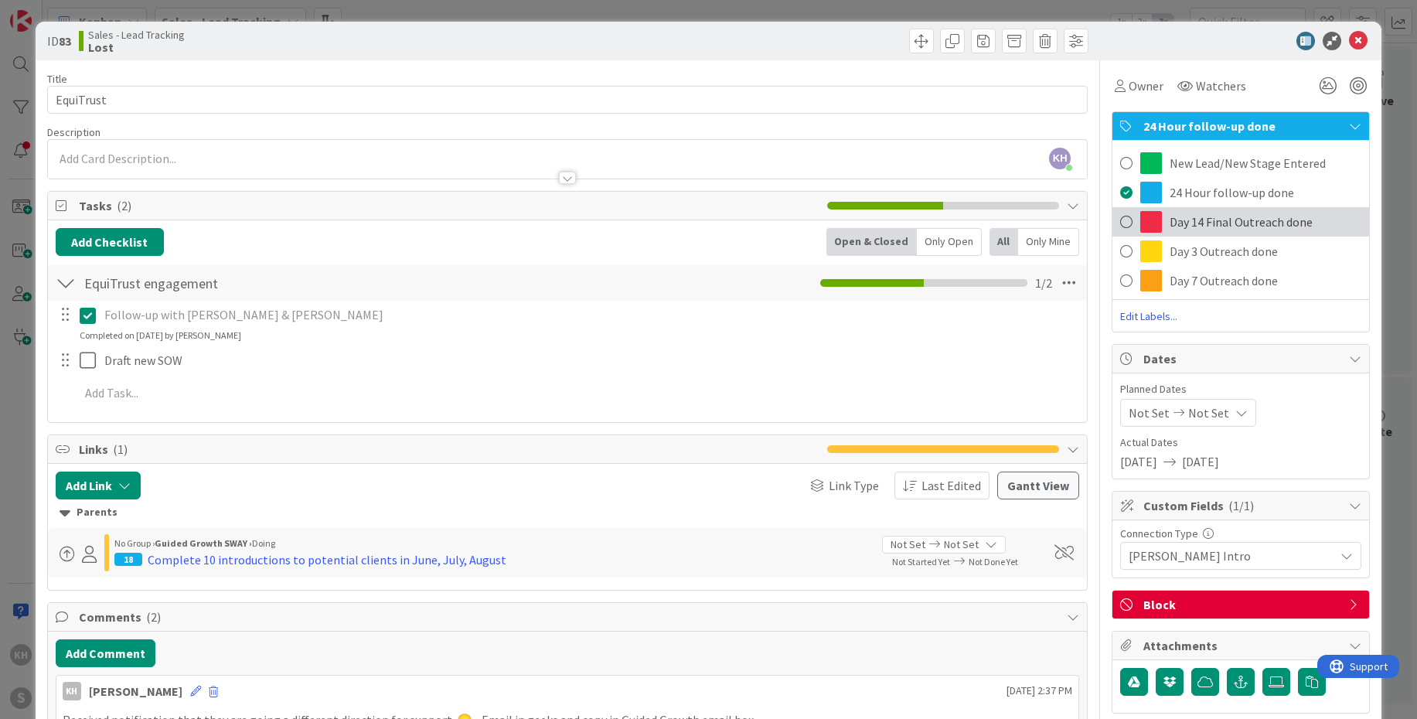
click at [1169, 226] on span "Day 14 Final Outreach done" at bounding box center [1240, 222] width 143 height 19
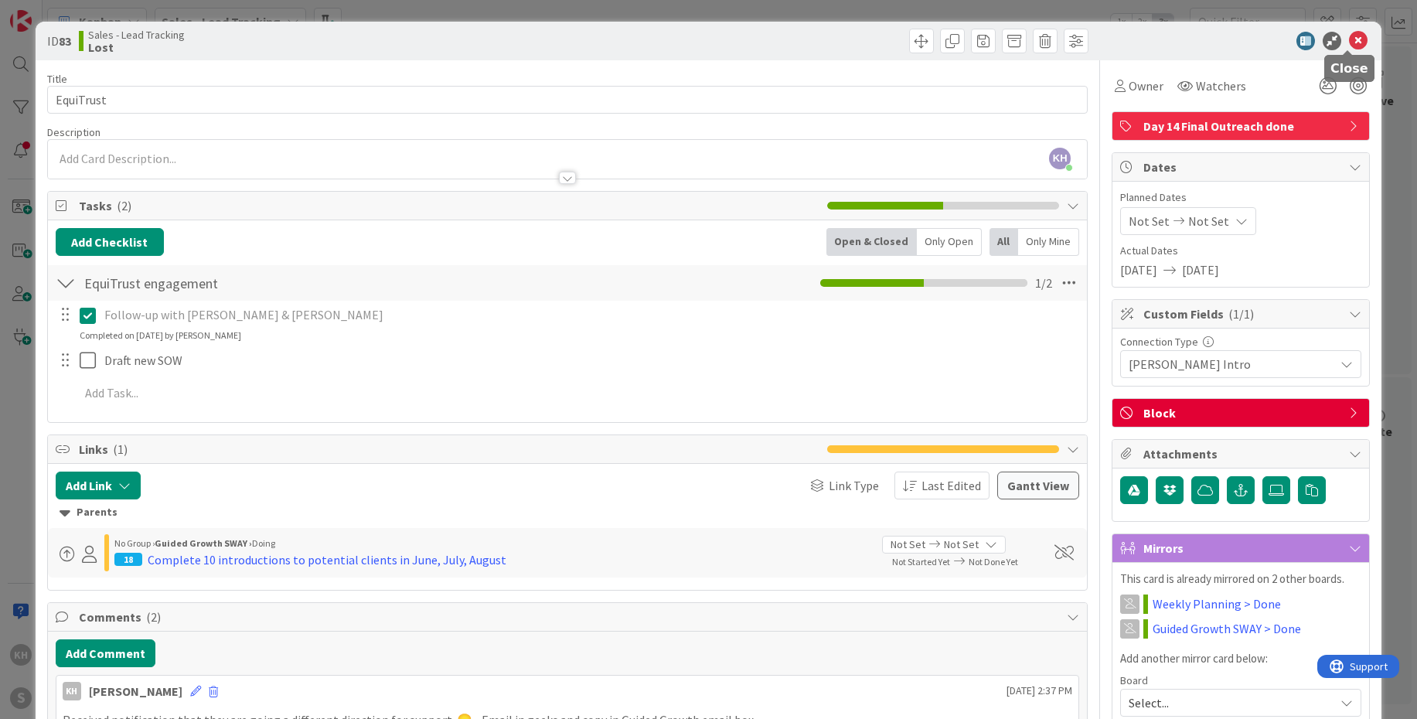
click at [1349, 43] on icon at bounding box center [1358, 41] width 19 height 19
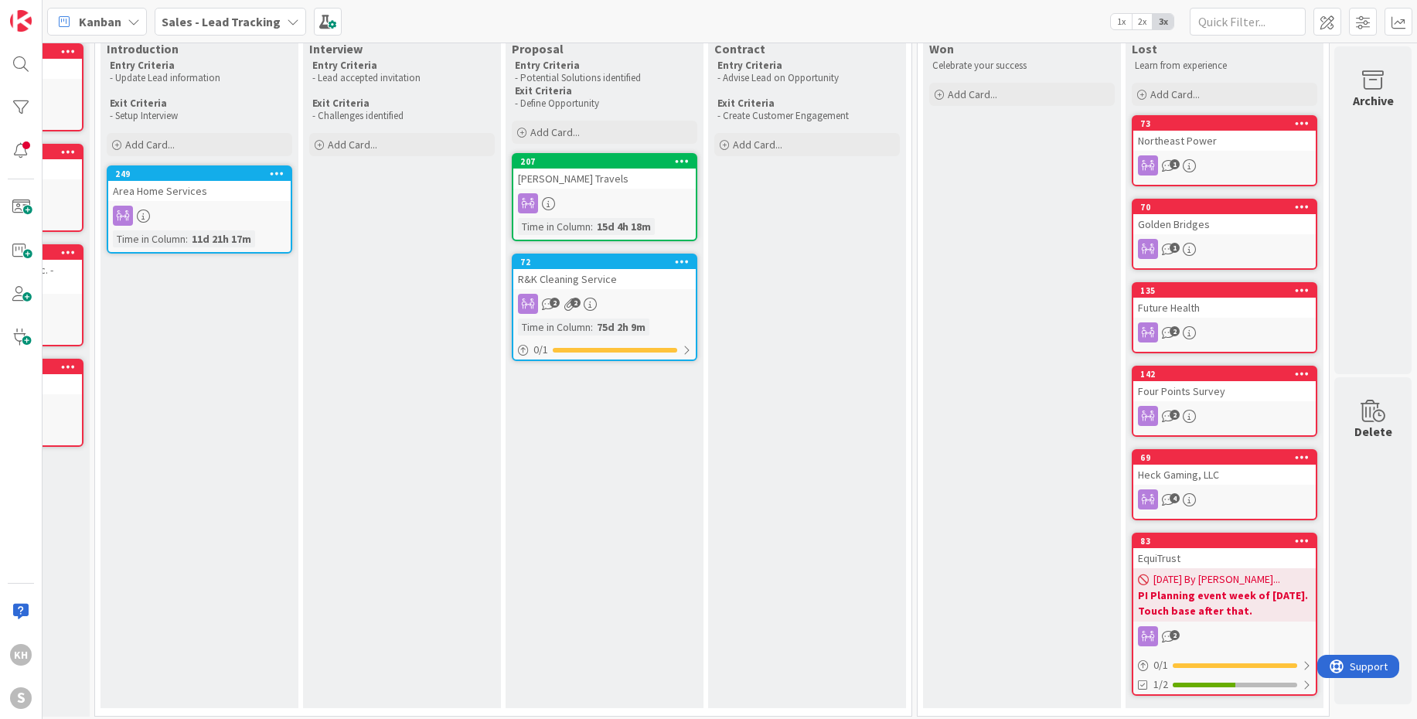
click at [675, 262] on icon at bounding box center [682, 261] width 15 height 11
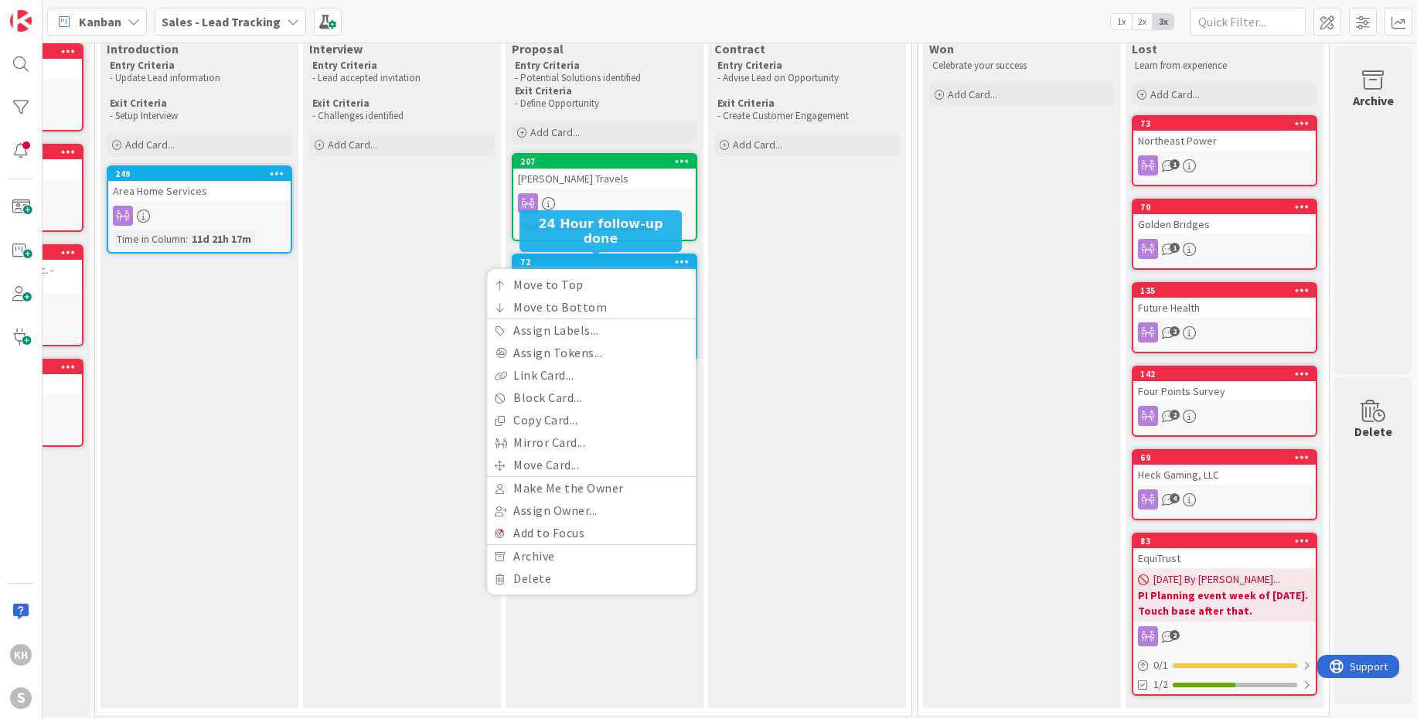
click at [591, 265] on div "72" at bounding box center [607, 262] width 175 height 11
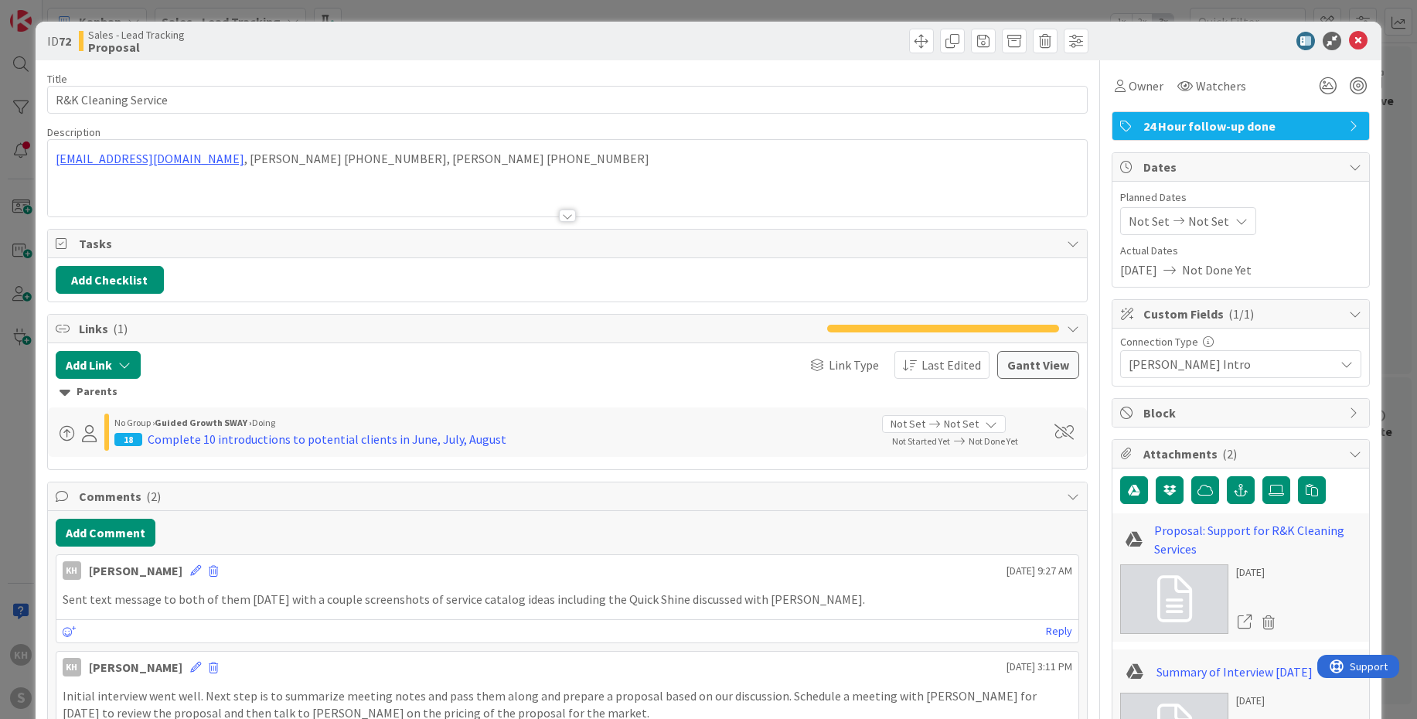
click at [1349, 124] on icon at bounding box center [1355, 126] width 12 height 12
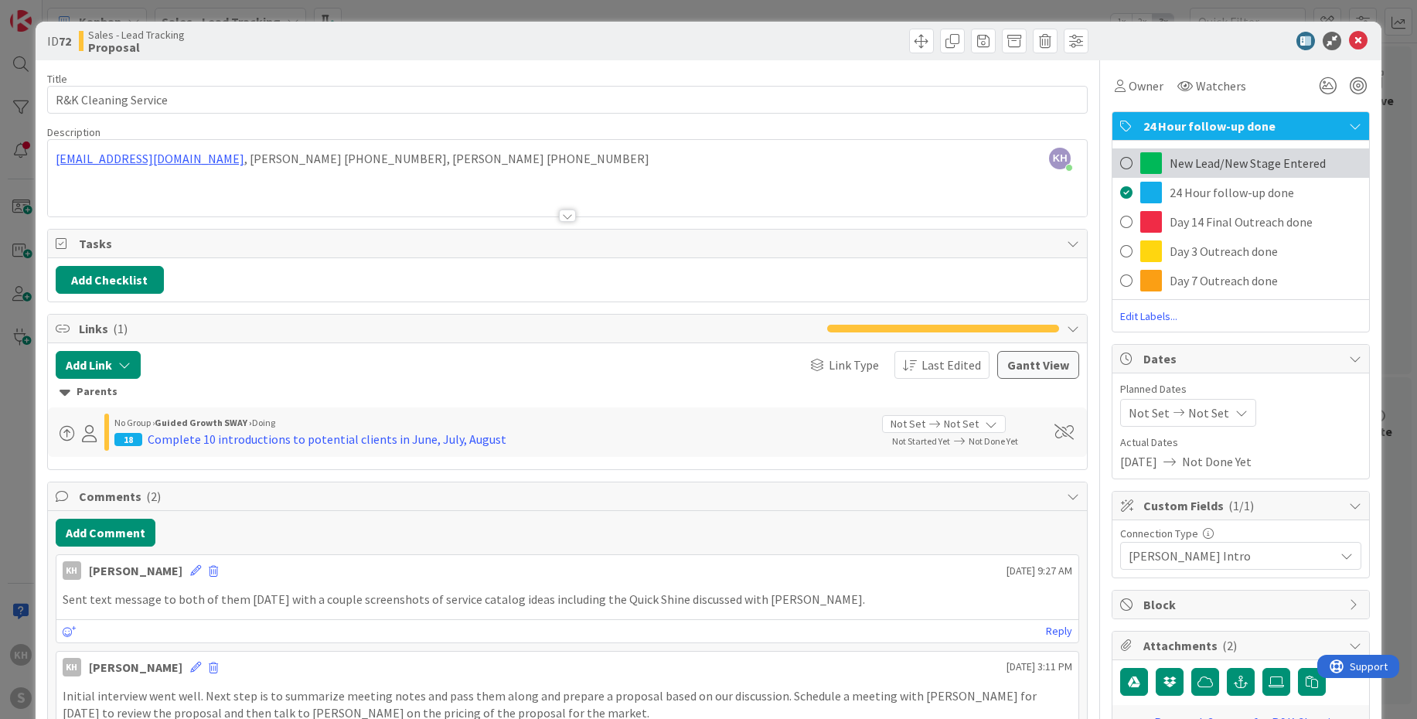
click at [1285, 154] on span "New Lead/New Stage Entered" at bounding box center [1247, 163] width 156 height 19
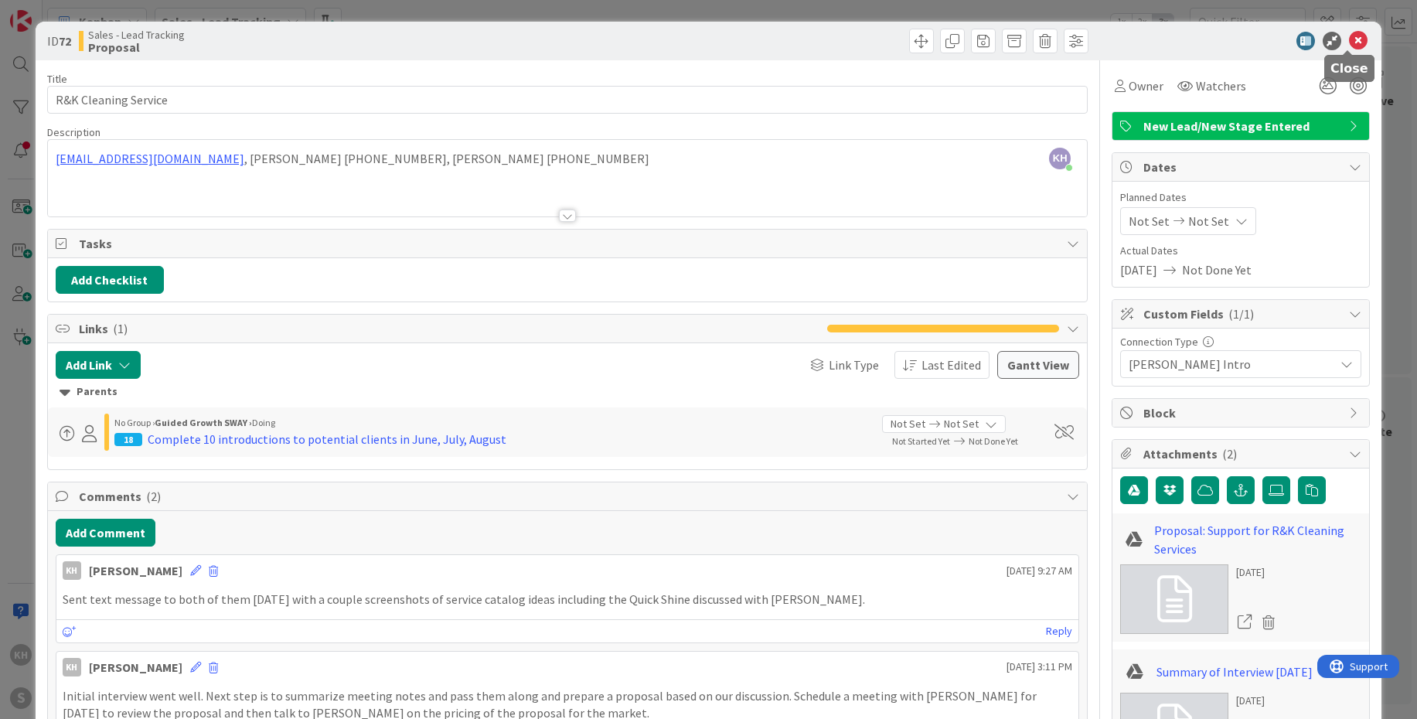
click at [1349, 38] on icon at bounding box center [1358, 41] width 19 height 19
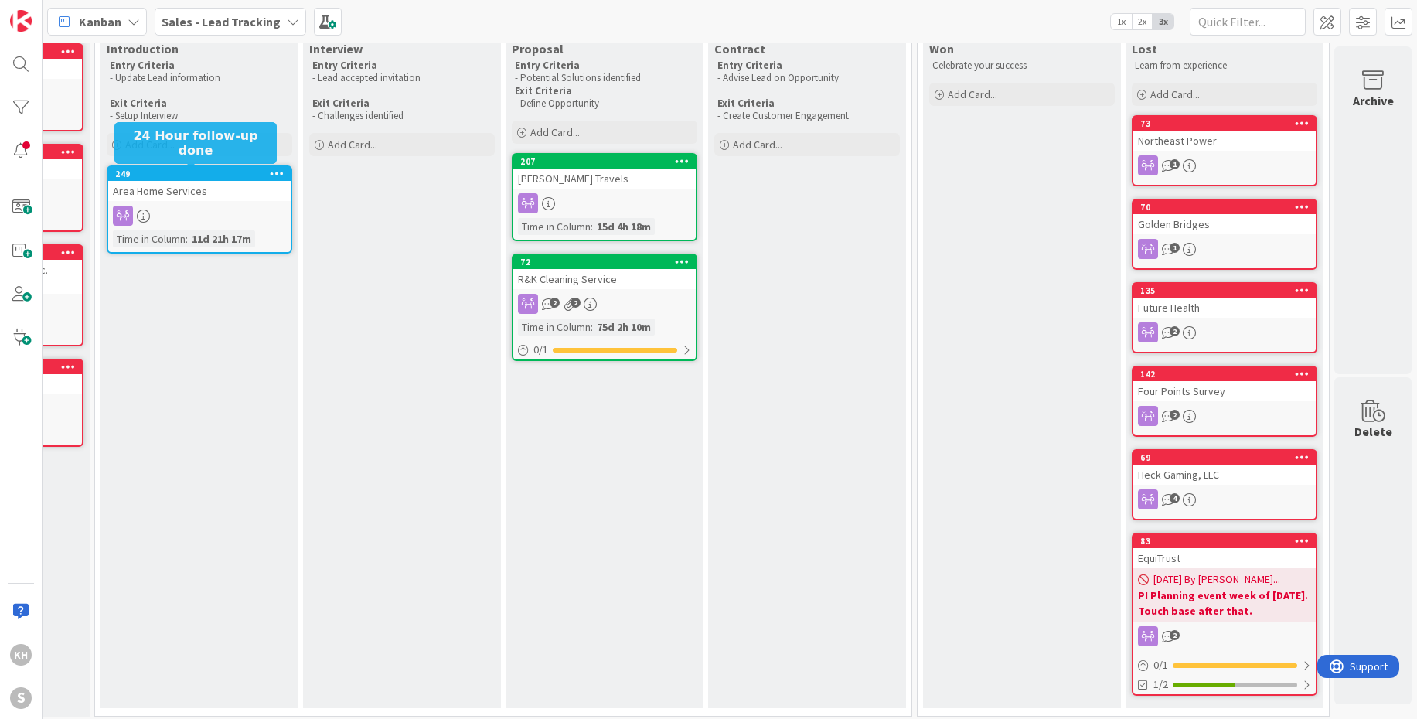
click at [250, 172] on div "249" at bounding box center [202, 173] width 175 height 11
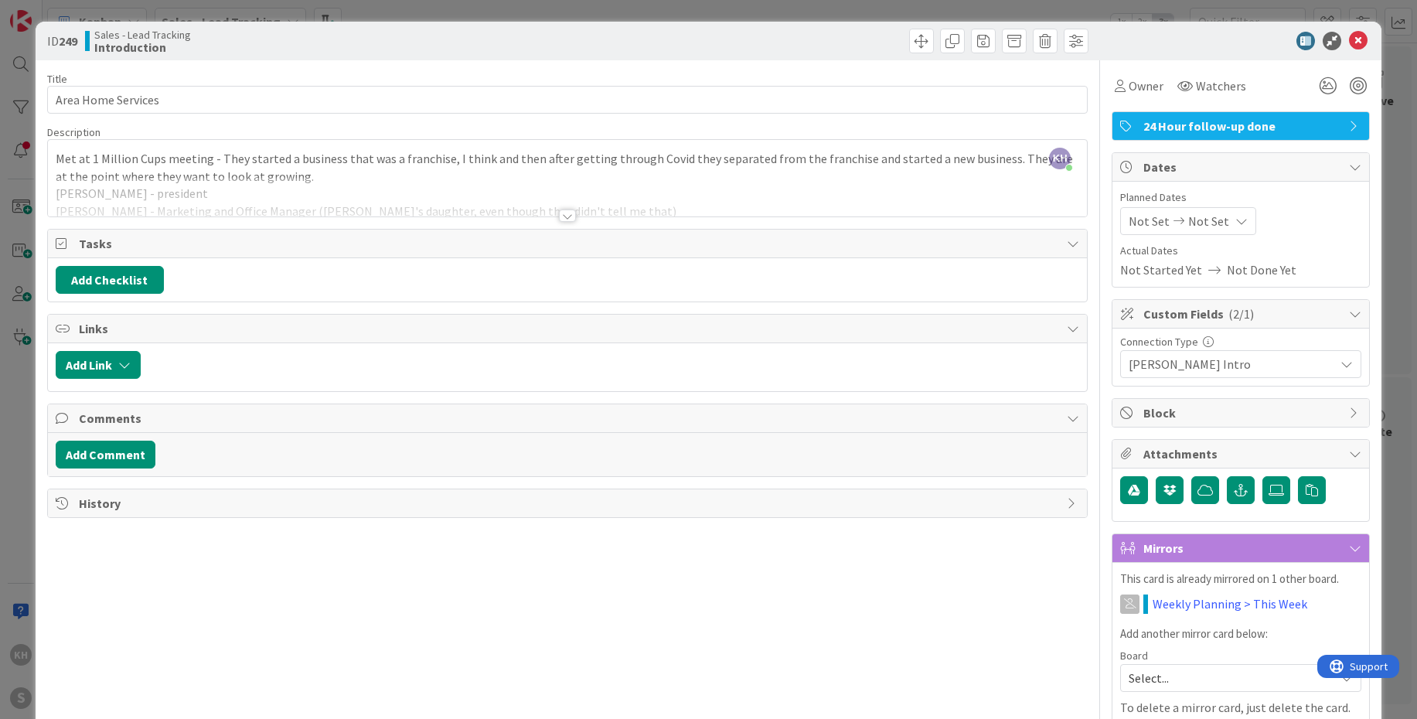
click at [1349, 124] on icon at bounding box center [1355, 126] width 12 height 12
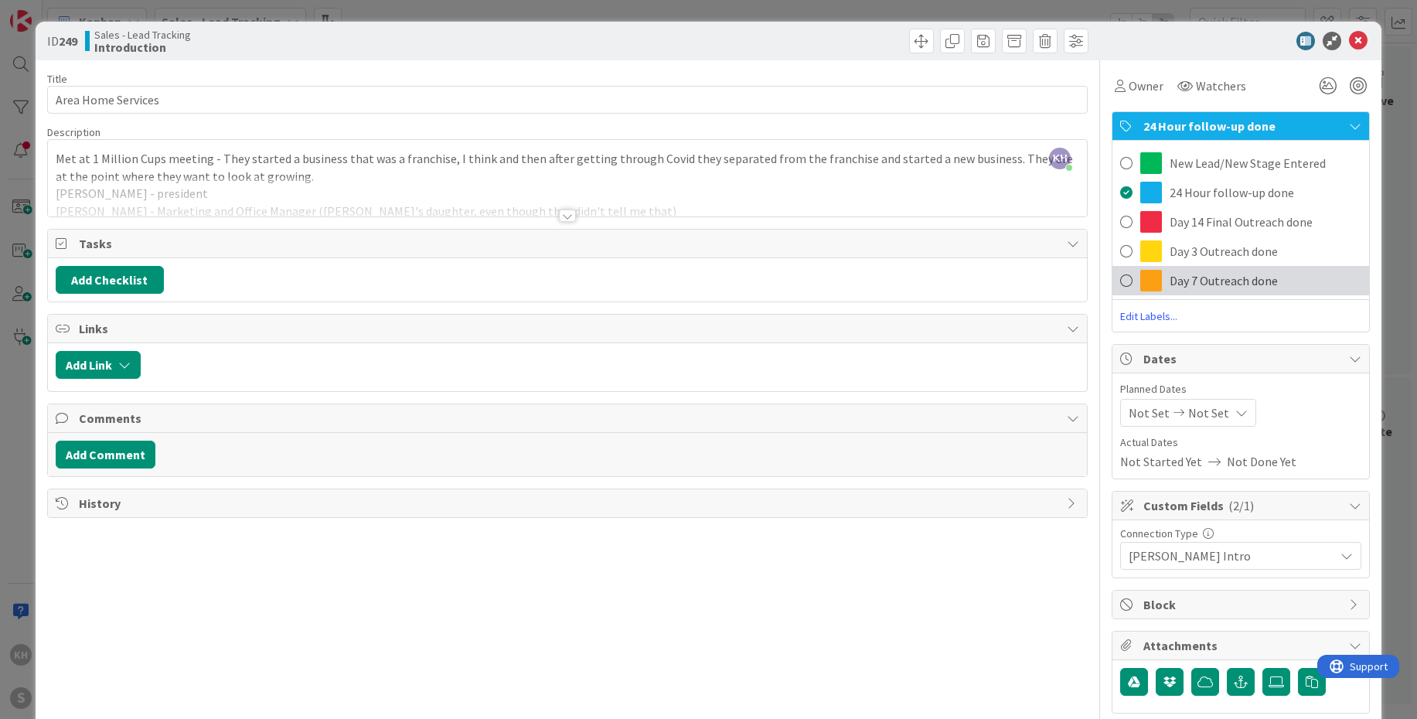
click at [1228, 282] on span "Day 7 Outreach done" at bounding box center [1223, 280] width 108 height 19
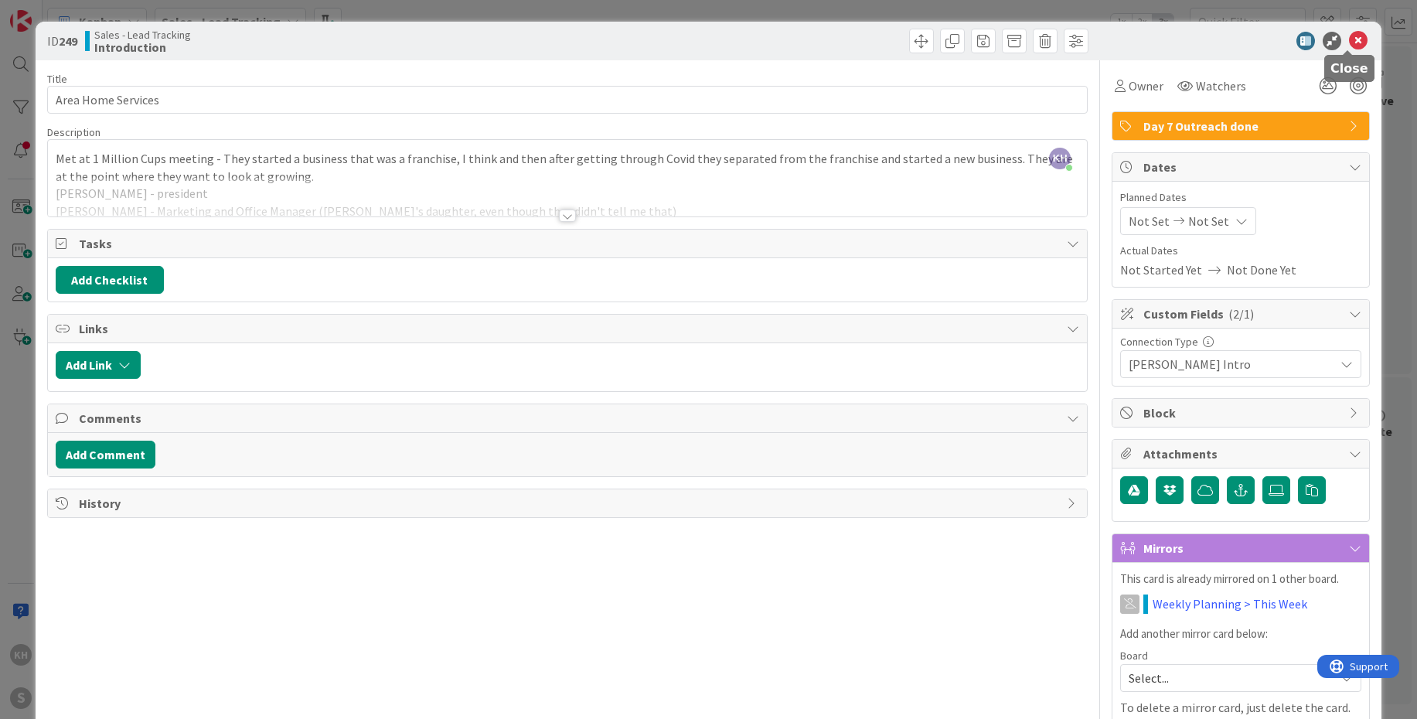
click at [1349, 37] on icon at bounding box center [1358, 41] width 19 height 19
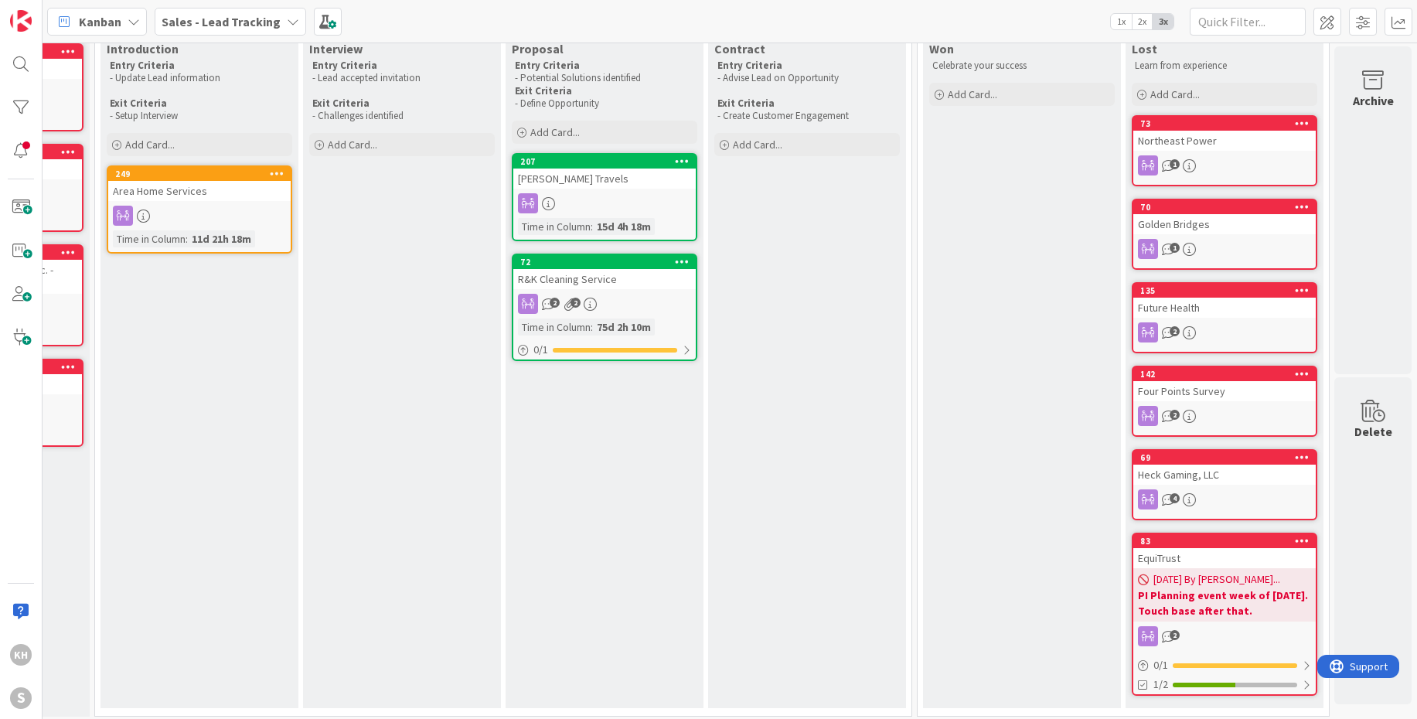
scroll to position [88, 0]
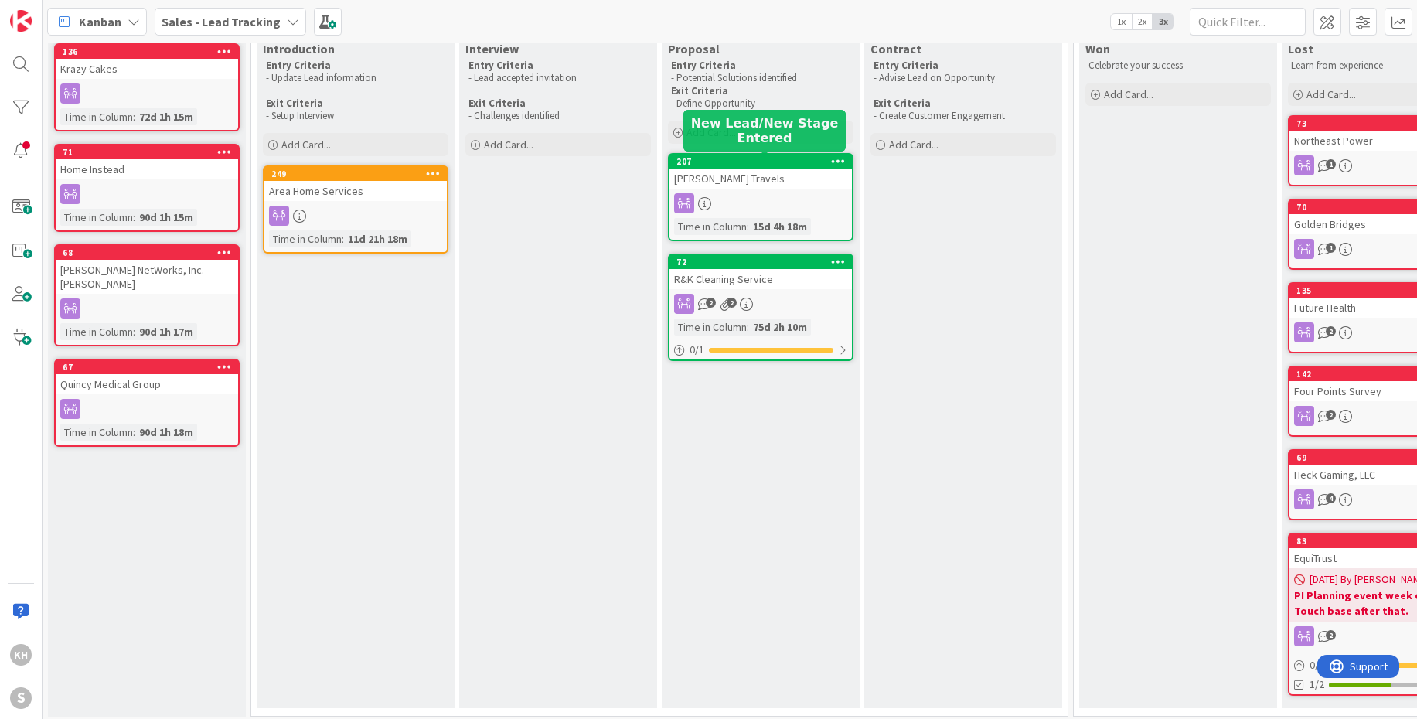
click at [757, 156] on div "207" at bounding box center [763, 161] width 175 height 11
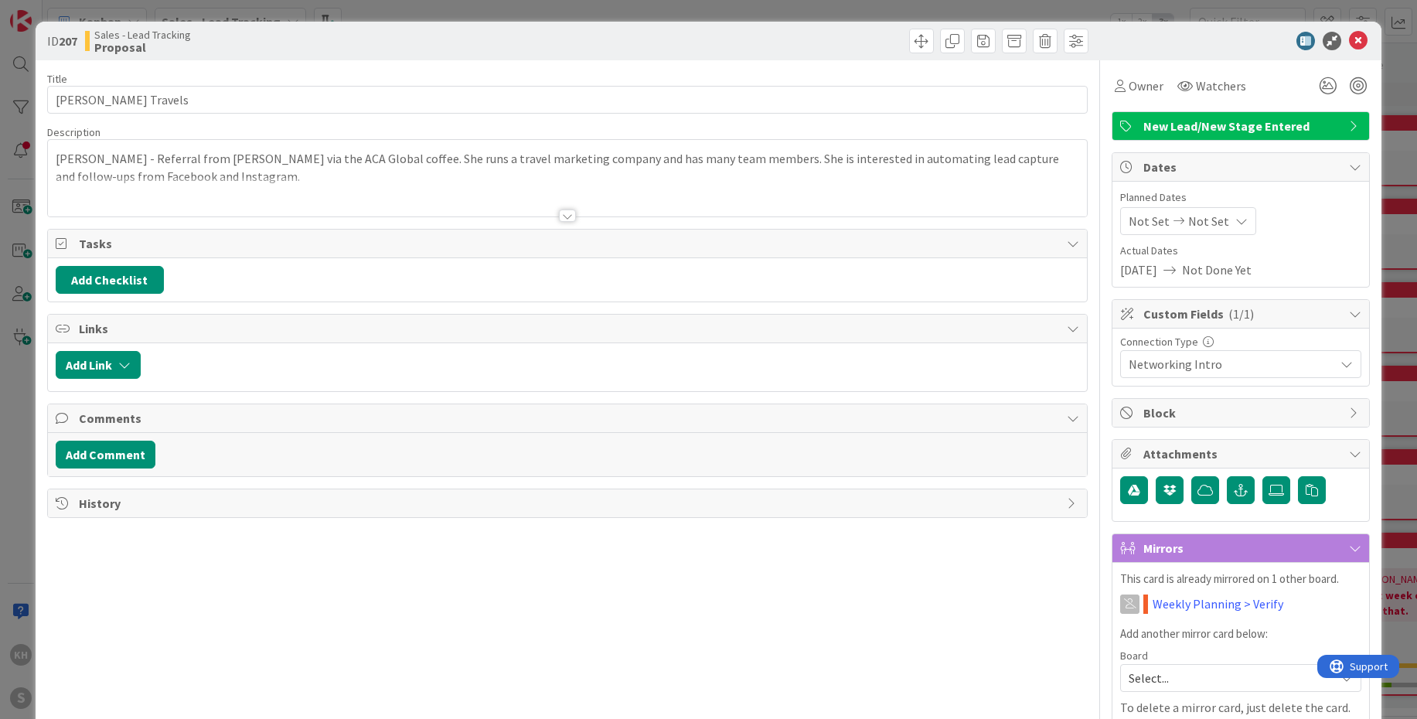
click at [1334, 117] on div "New Lead/New Stage Entered" at bounding box center [1240, 126] width 257 height 28
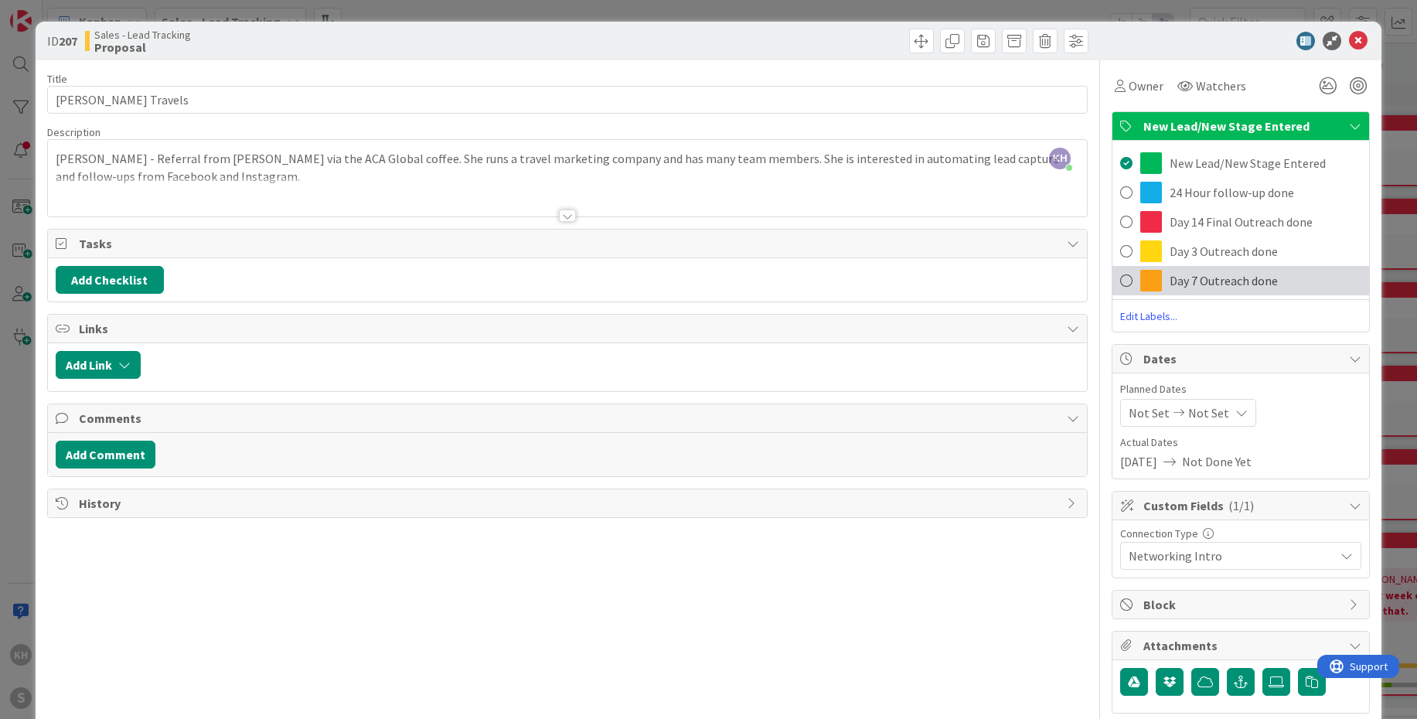
click at [1190, 275] on span "Day 7 Outreach done" at bounding box center [1223, 280] width 108 height 19
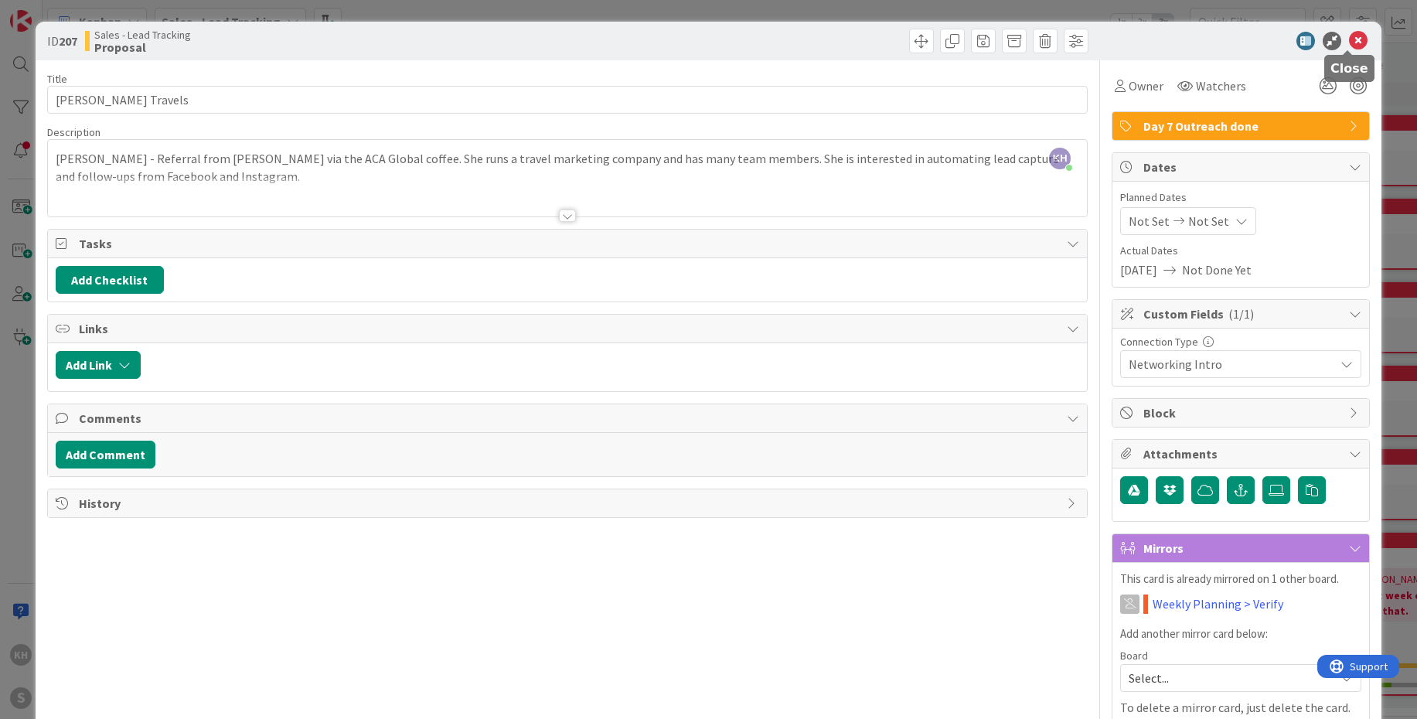
click at [1349, 39] on icon at bounding box center [1358, 41] width 19 height 19
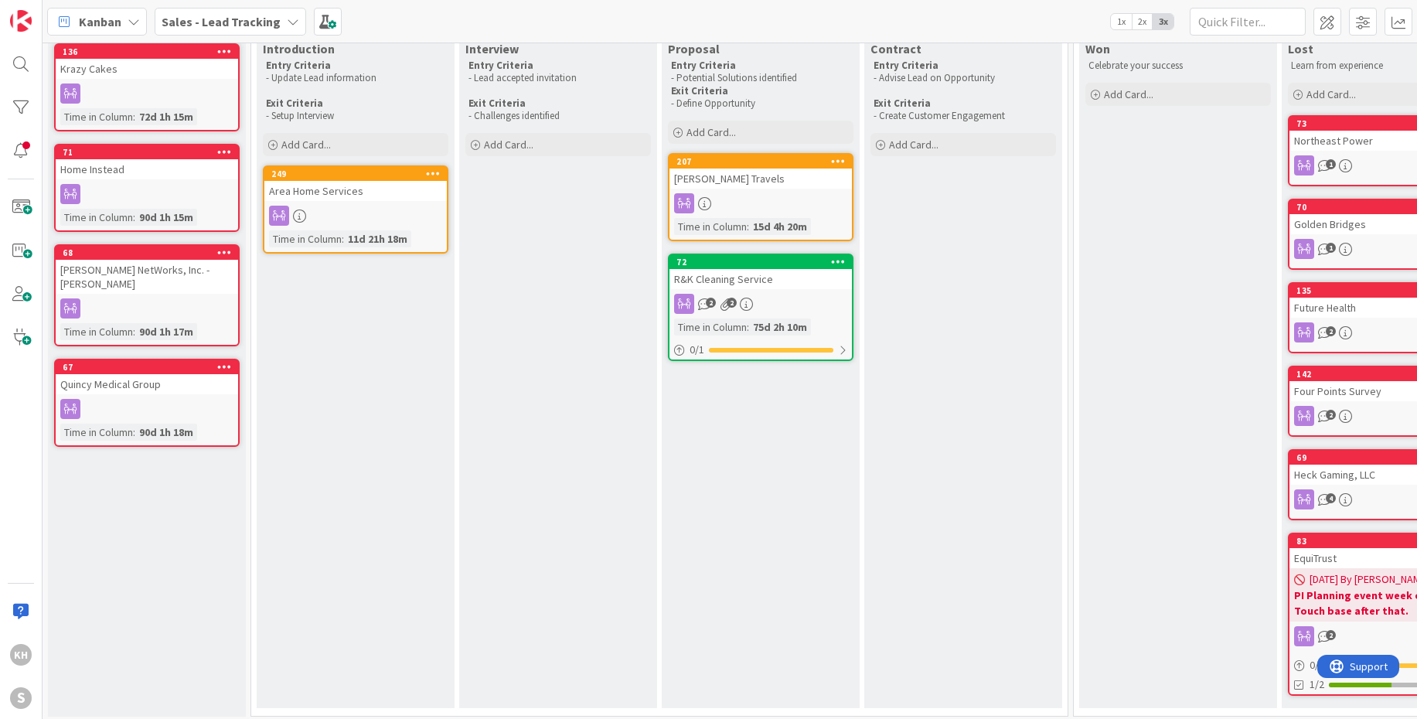
click at [224, 49] on icon at bounding box center [224, 51] width 15 height 11
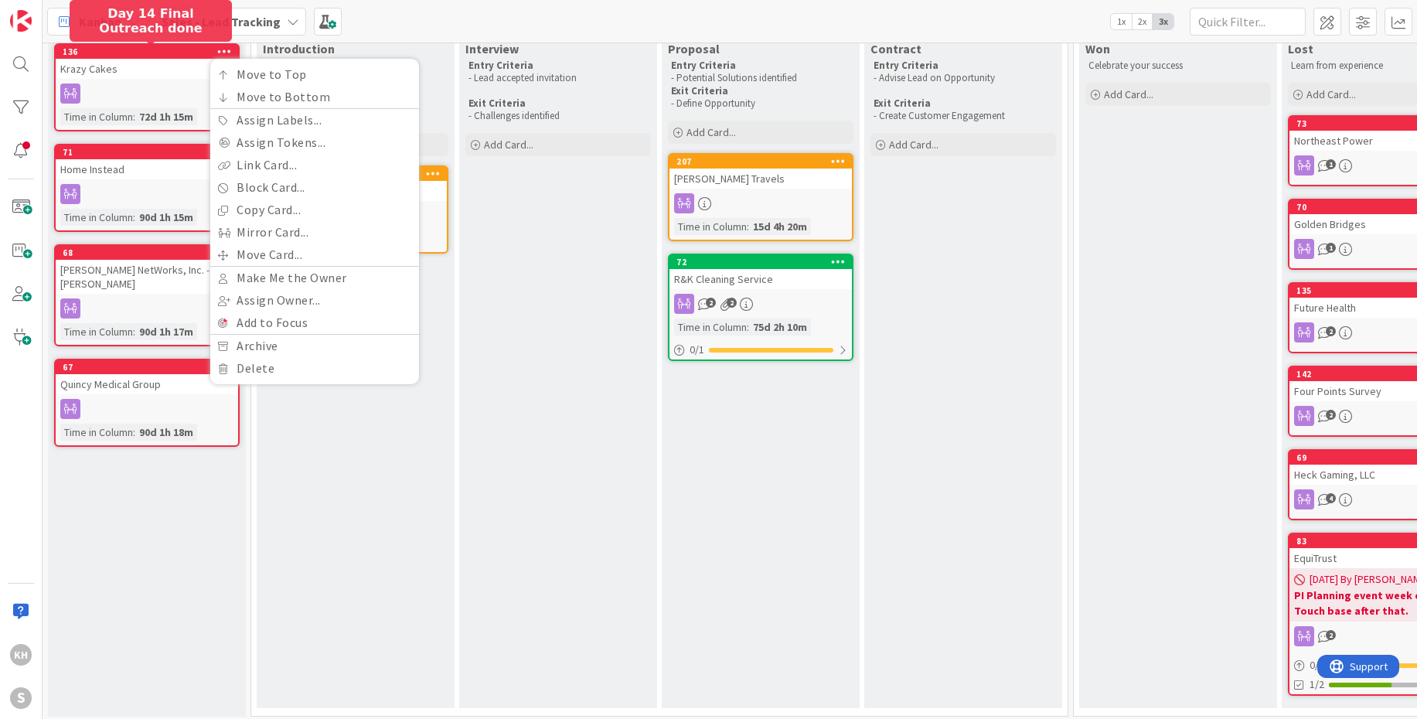
click at [176, 51] on div "136" at bounding box center [150, 51] width 175 height 11
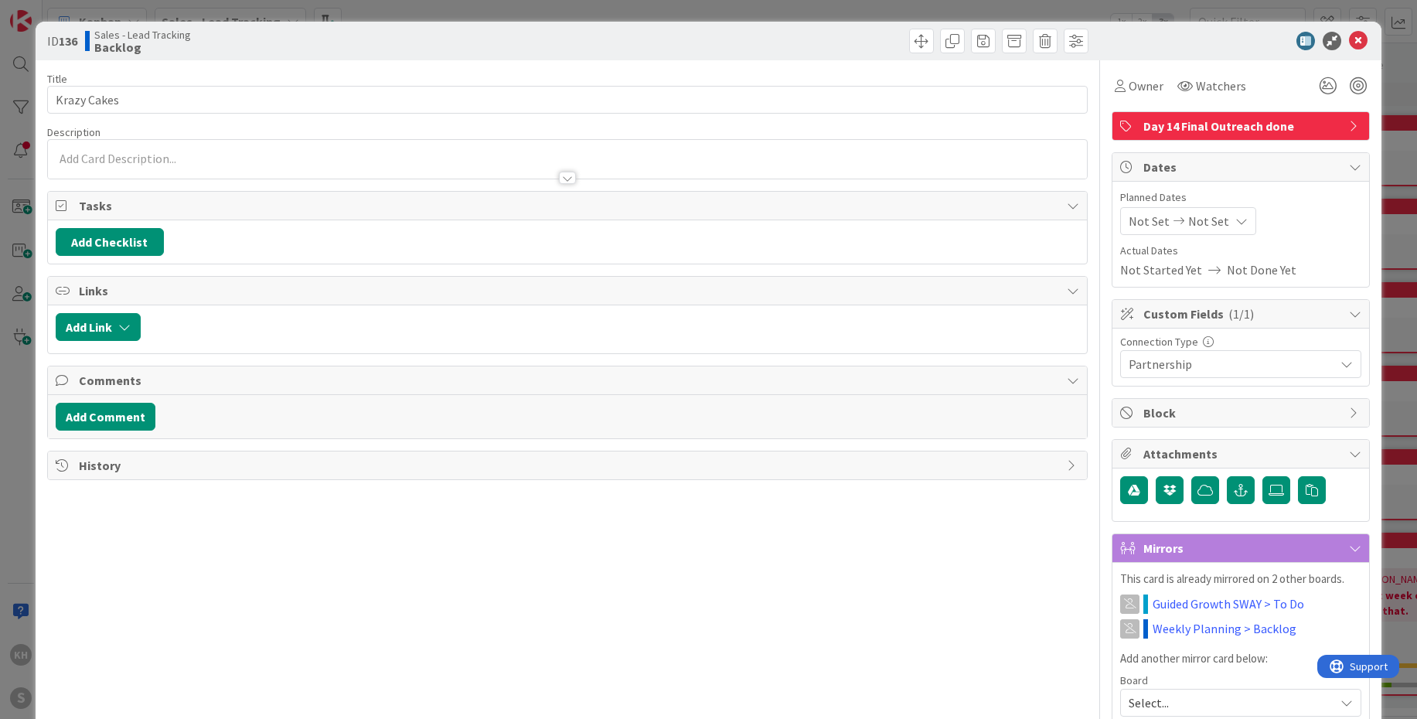
click at [1349, 122] on icon at bounding box center [1355, 126] width 12 height 12
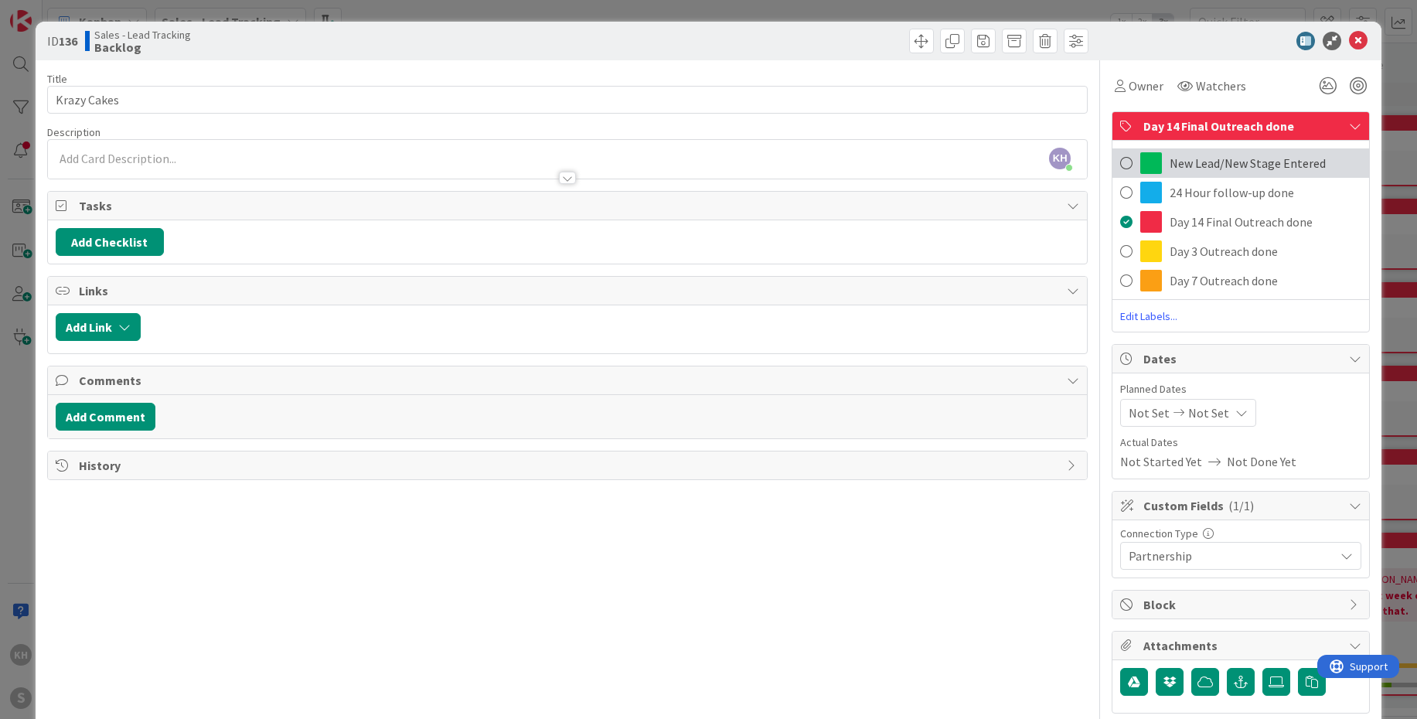
click at [1228, 166] on span "New Lead/New Stage Entered" at bounding box center [1247, 163] width 156 height 19
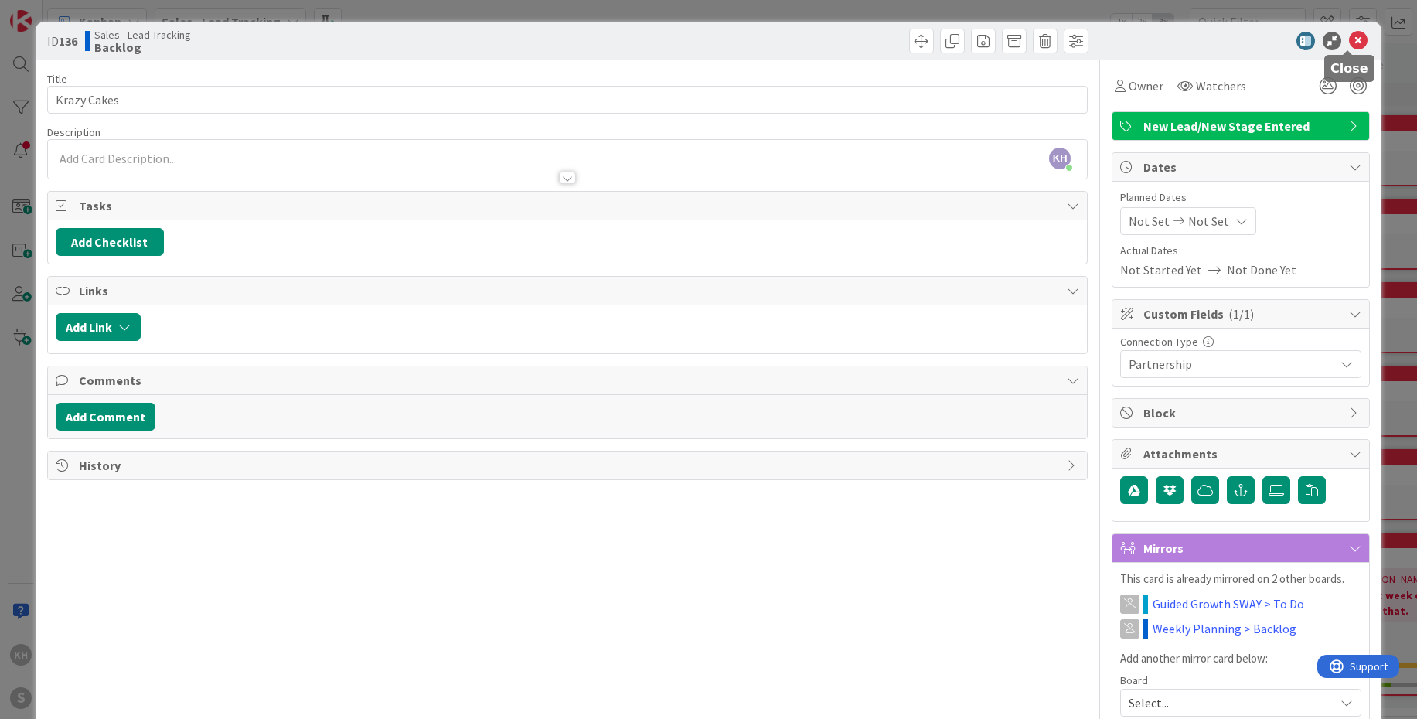
drag, startPoint x: 1349, startPoint y: 36, endPoint x: 1308, endPoint y: 42, distance: 41.3
click at [1349, 37] on icon at bounding box center [1358, 41] width 19 height 19
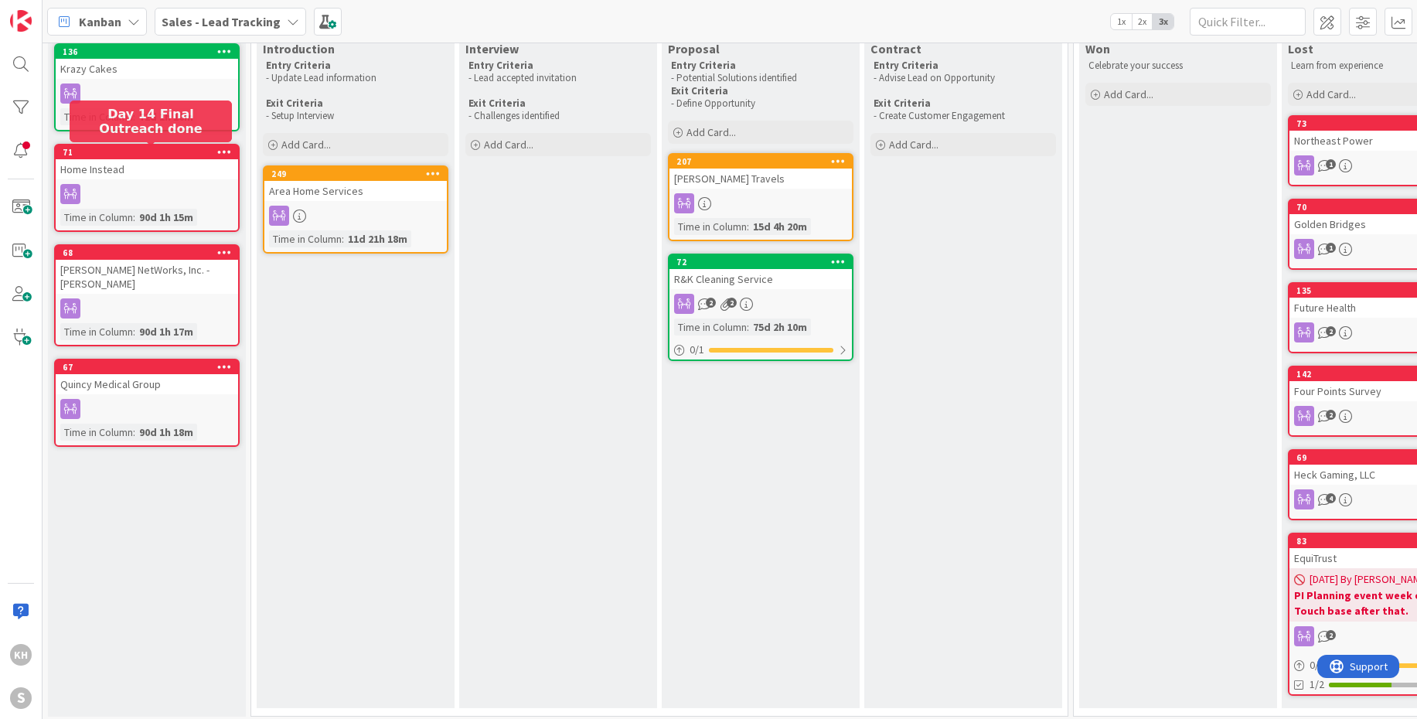
click at [172, 149] on div "71" at bounding box center [150, 152] width 175 height 11
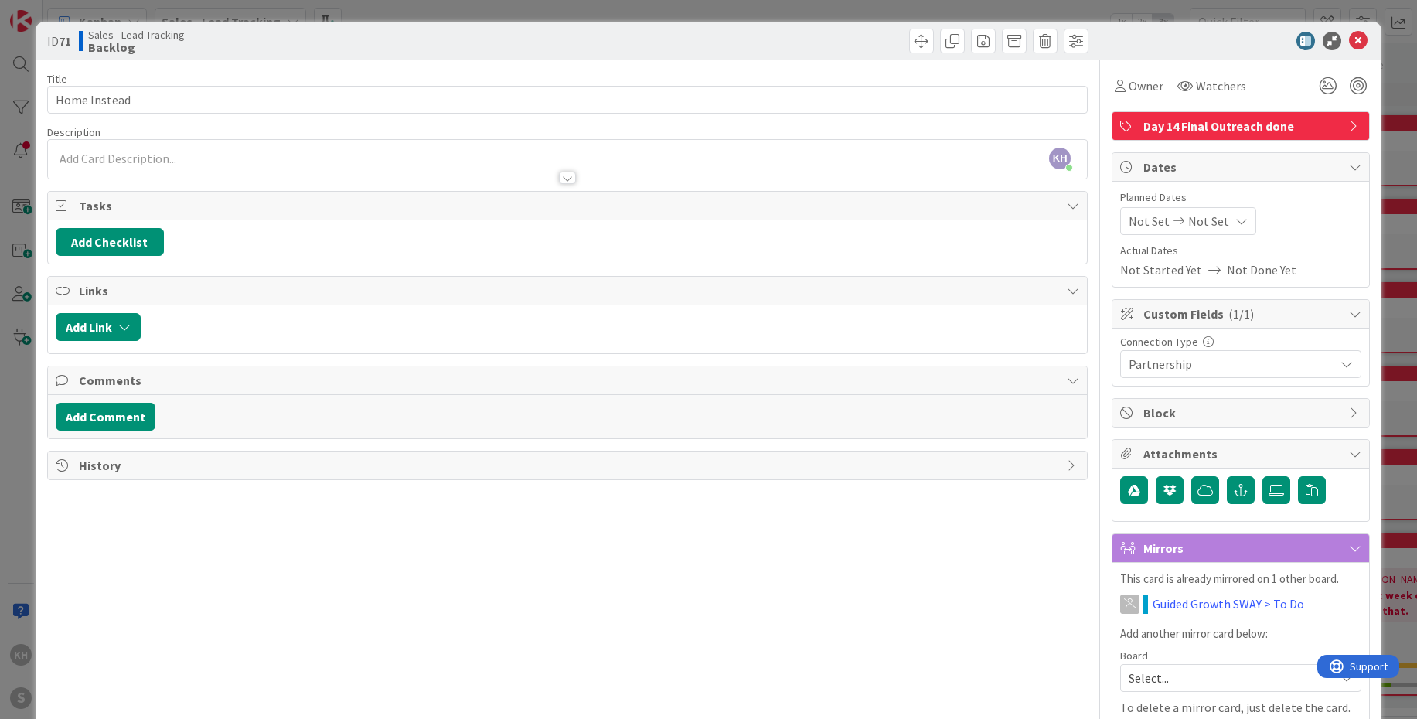
click at [1349, 120] on icon at bounding box center [1355, 126] width 12 height 12
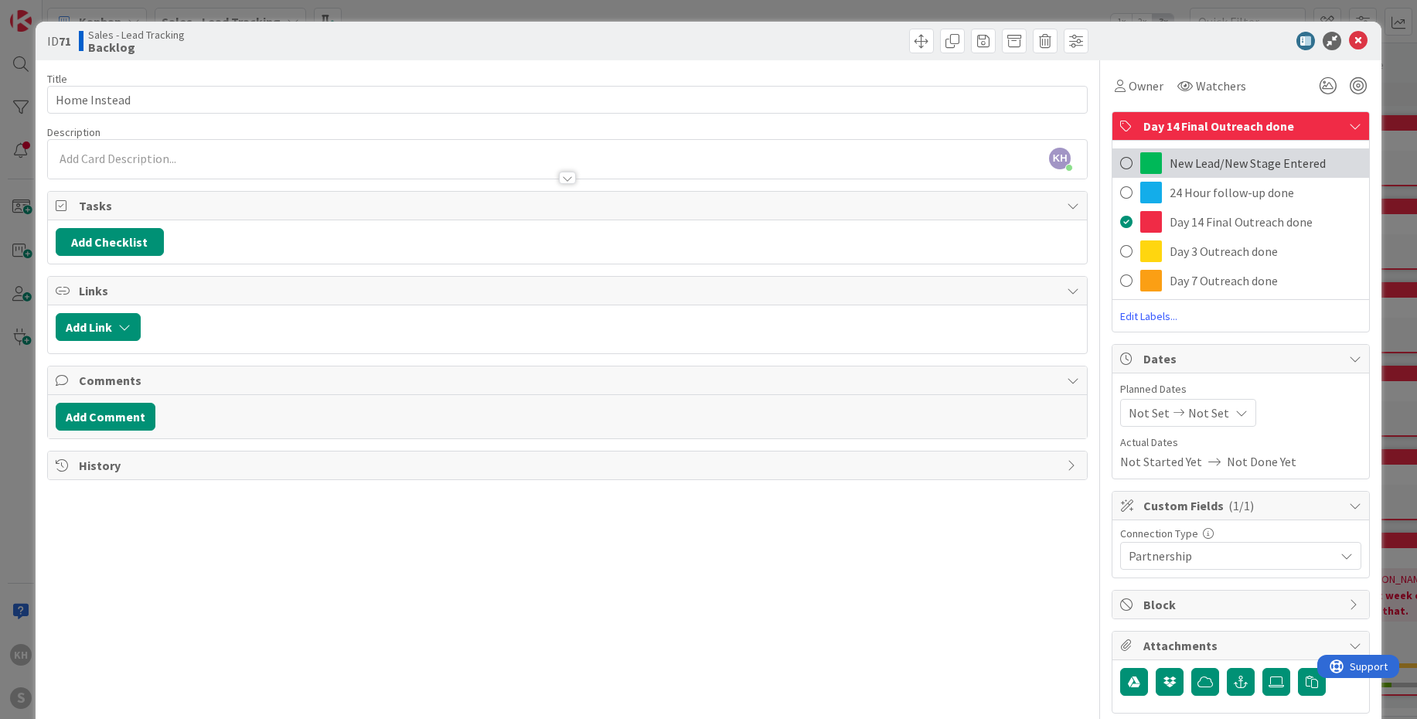
click at [1174, 166] on span "New Lead/New Stage Entered" at bounding box center [1247, 163] width 156 height 19
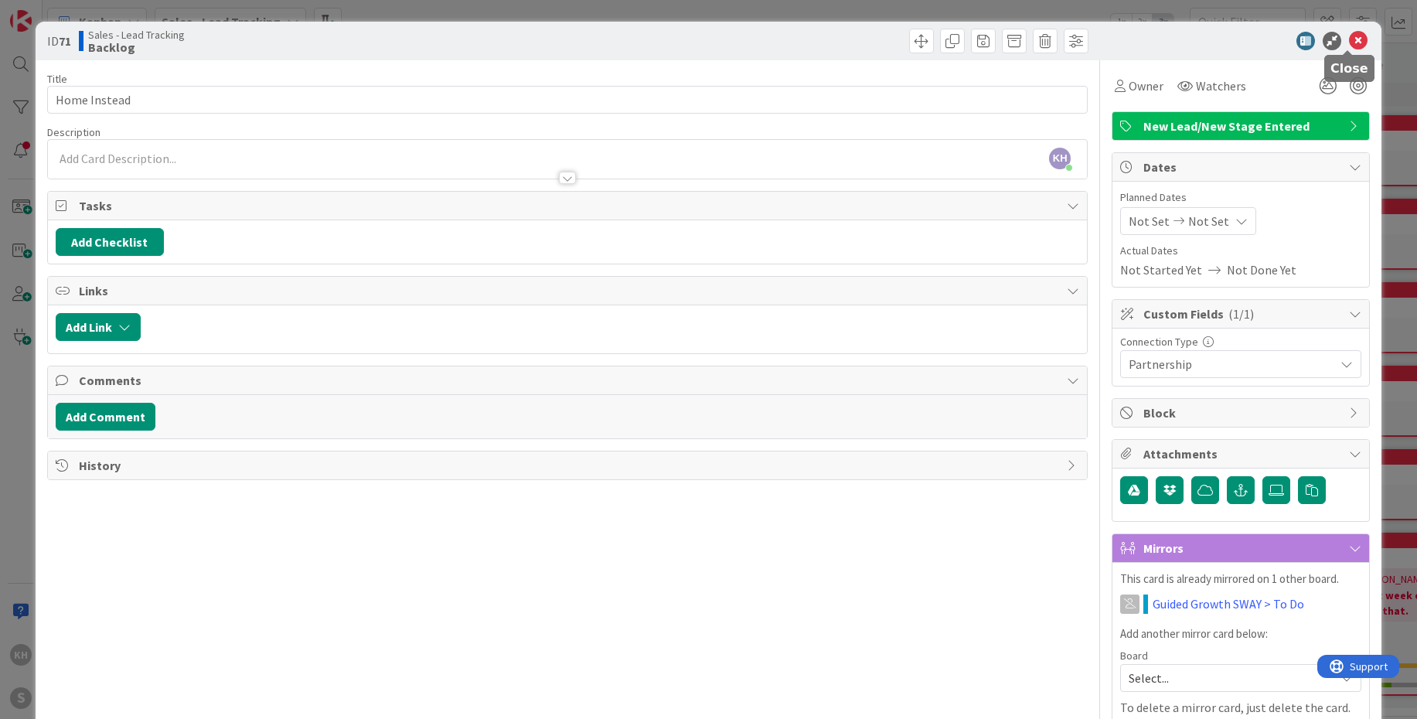
drag, startPoint x: 1340, startPoint y: 41, endPoint x: 1269, endPoint y: 53, distance: 72.0
click at [1349, 42] on icon at bounding box center [1358, 41] width 19 height 19
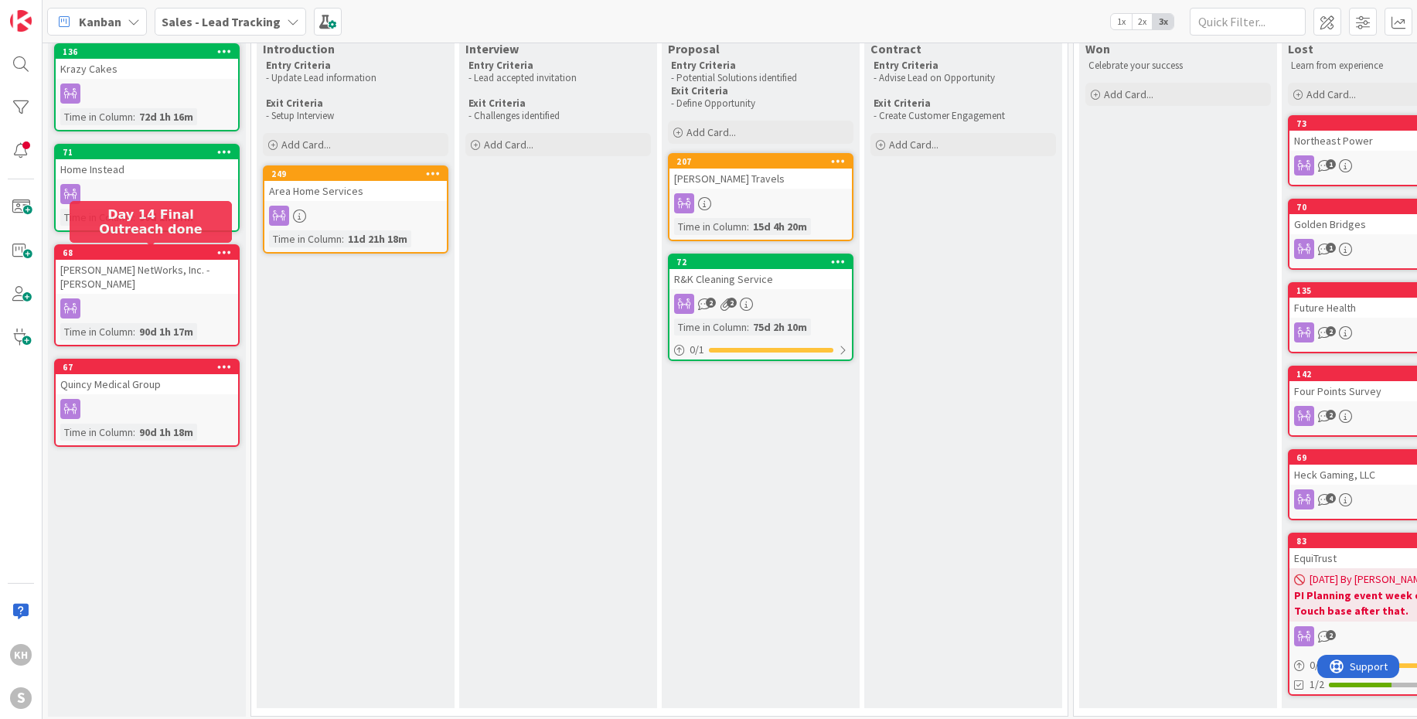
click at [187, 249] on div "68" at bounding box center [150, 252] width 175 height 11
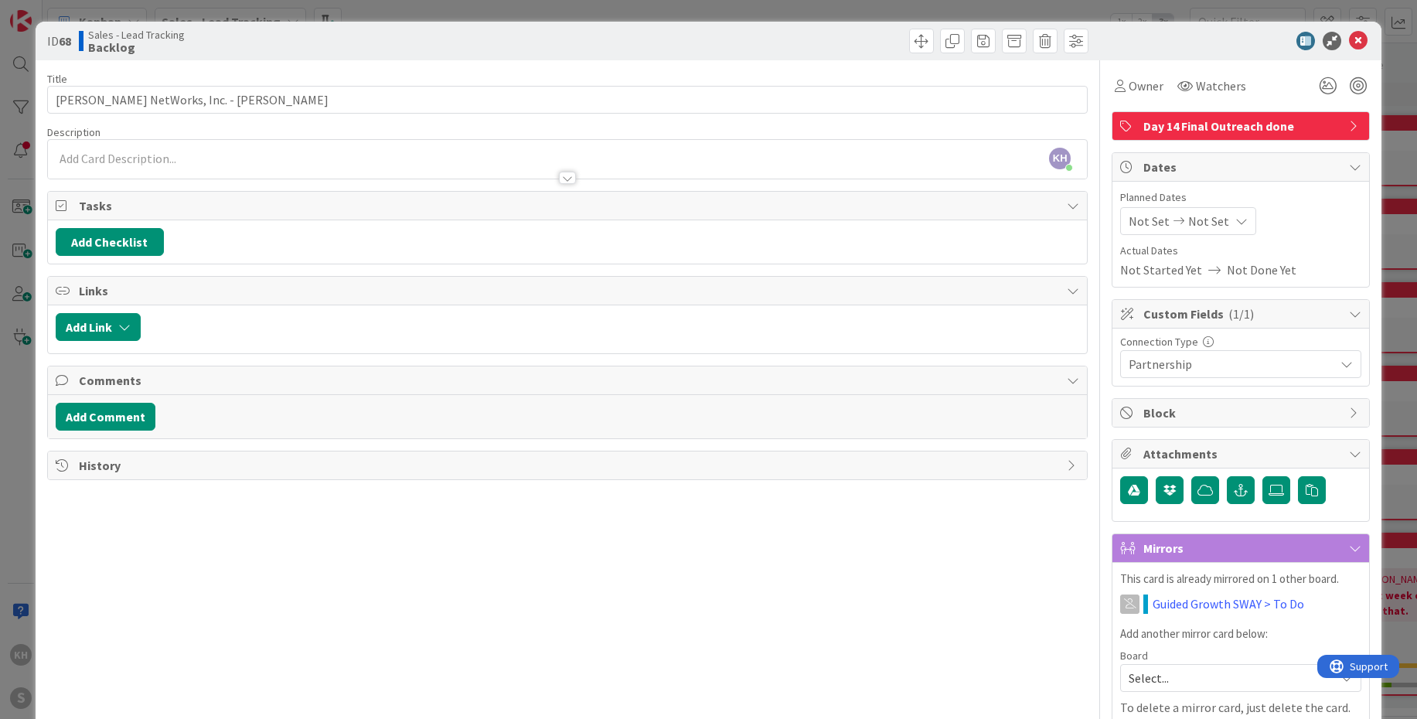
click at [1349, 126] on icon at bounding box center [1355, 126] width 12 height 12
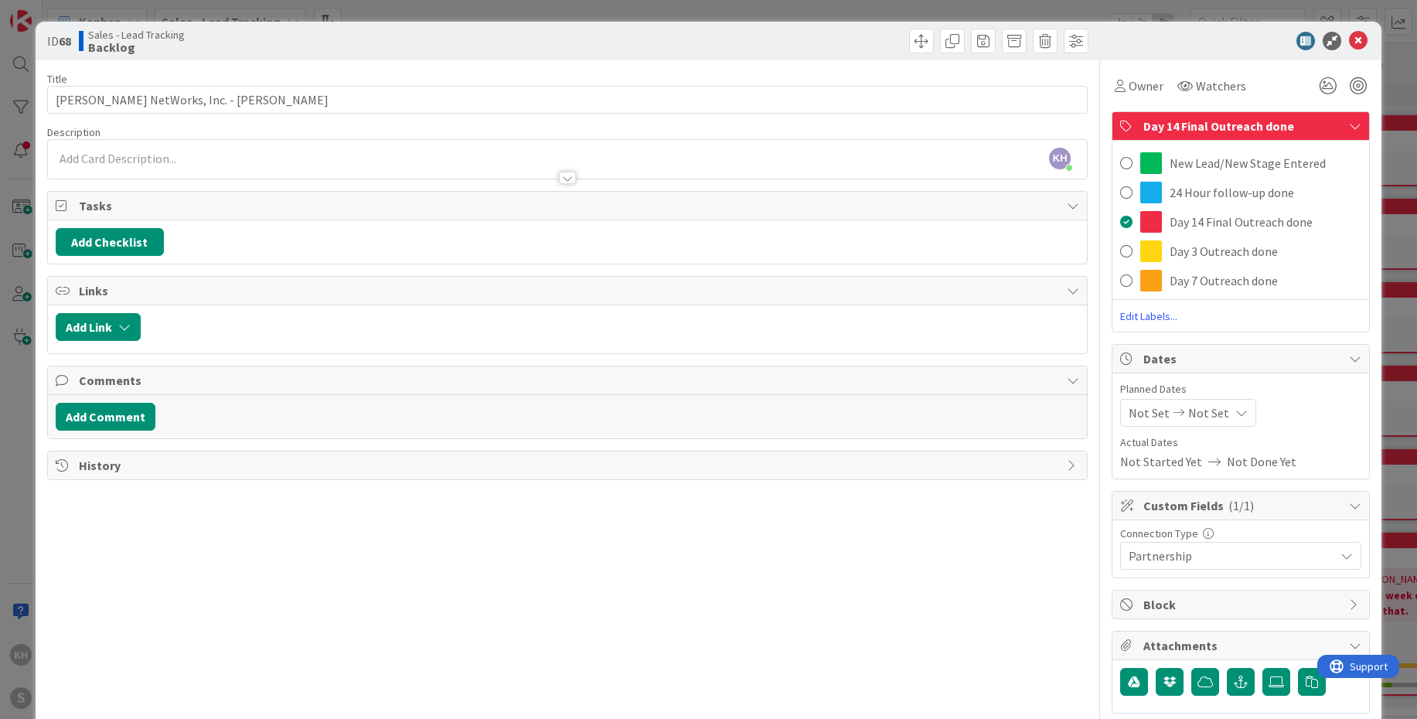
drag, startPoint x: 1184, startPoint y: 168, endPoint x: 1197, endPoint y: 162, distance: 14.5
click at [1184, 168] on span "New Lead/New Stage Entered" at bounding box center [1247, 163] width 156 height 19
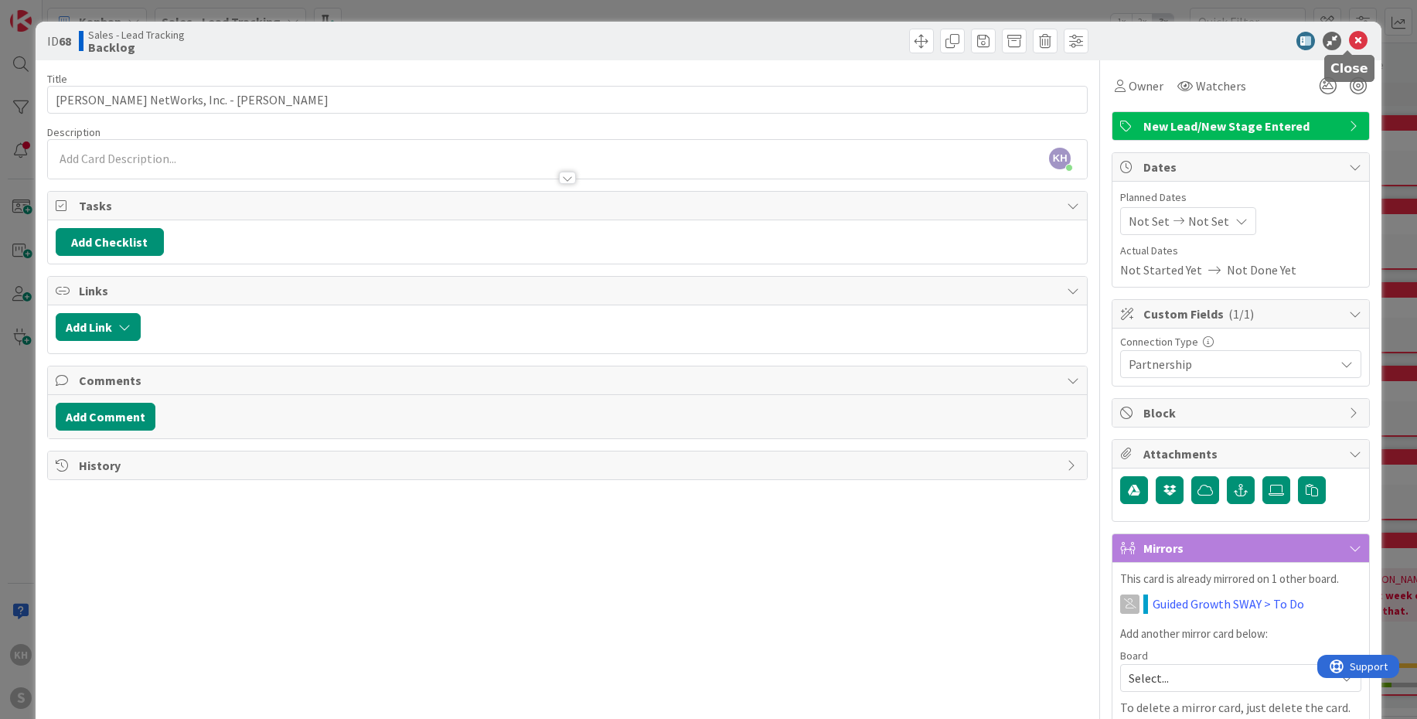
click at [1353, 42] on icon at bounding box center [1358, 41] width 19 height 19
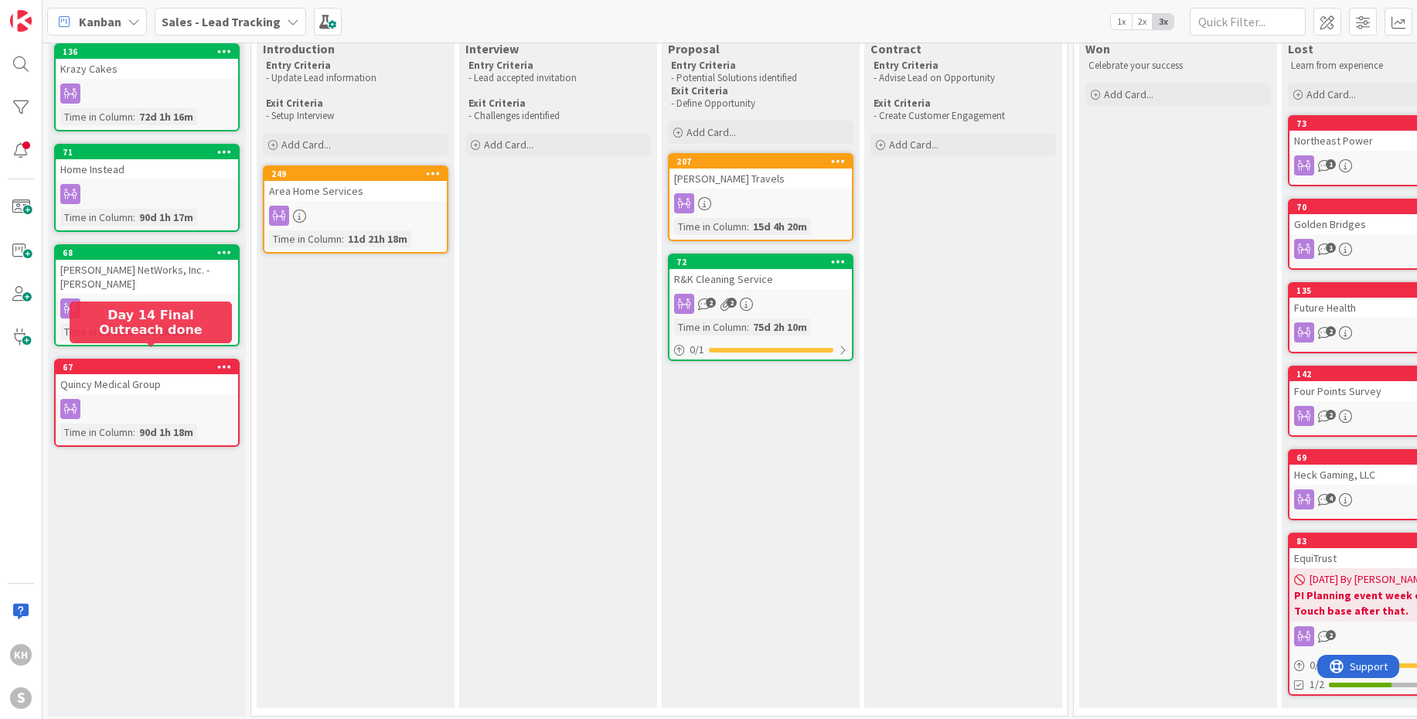
click at [179, 362] on div "67" at bounding box center [150, 367] width 175 height 11
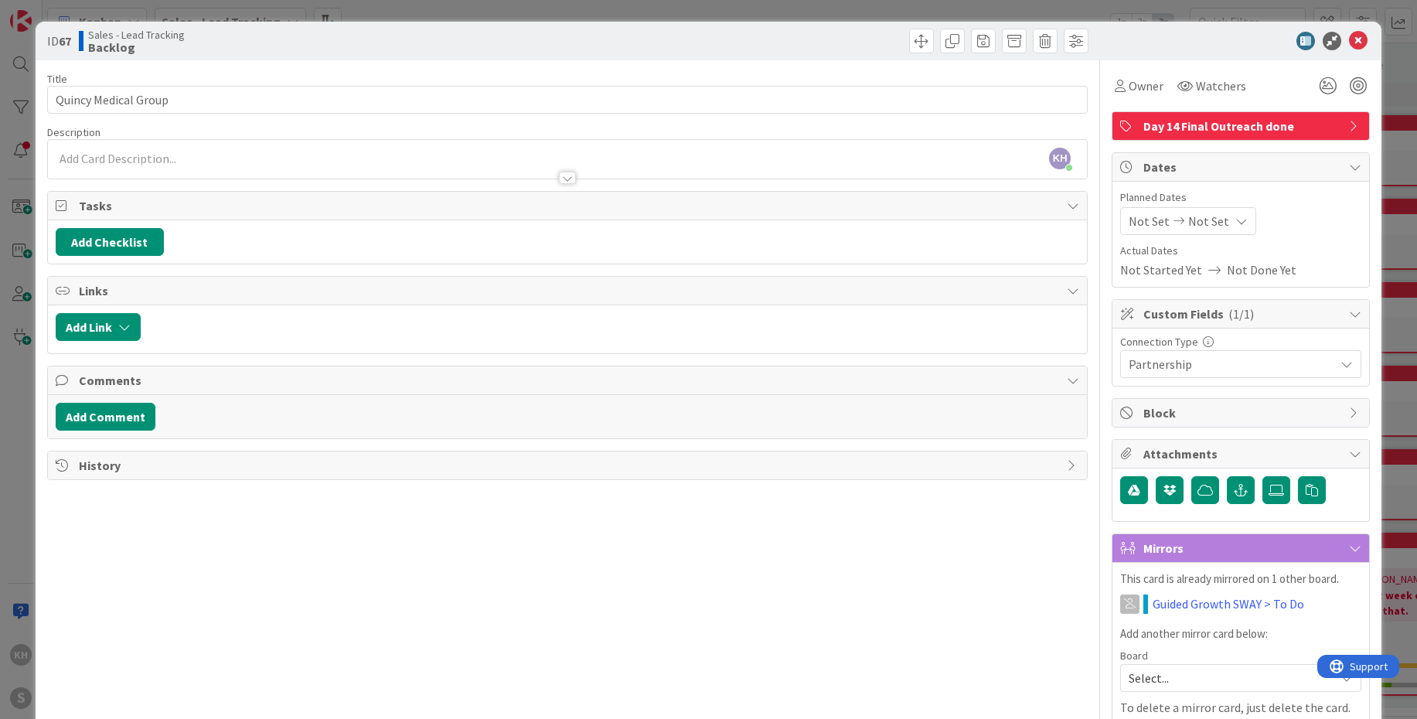
click at [1349, 128] on icon at bounding box center [1355, 126] width 12 height 12
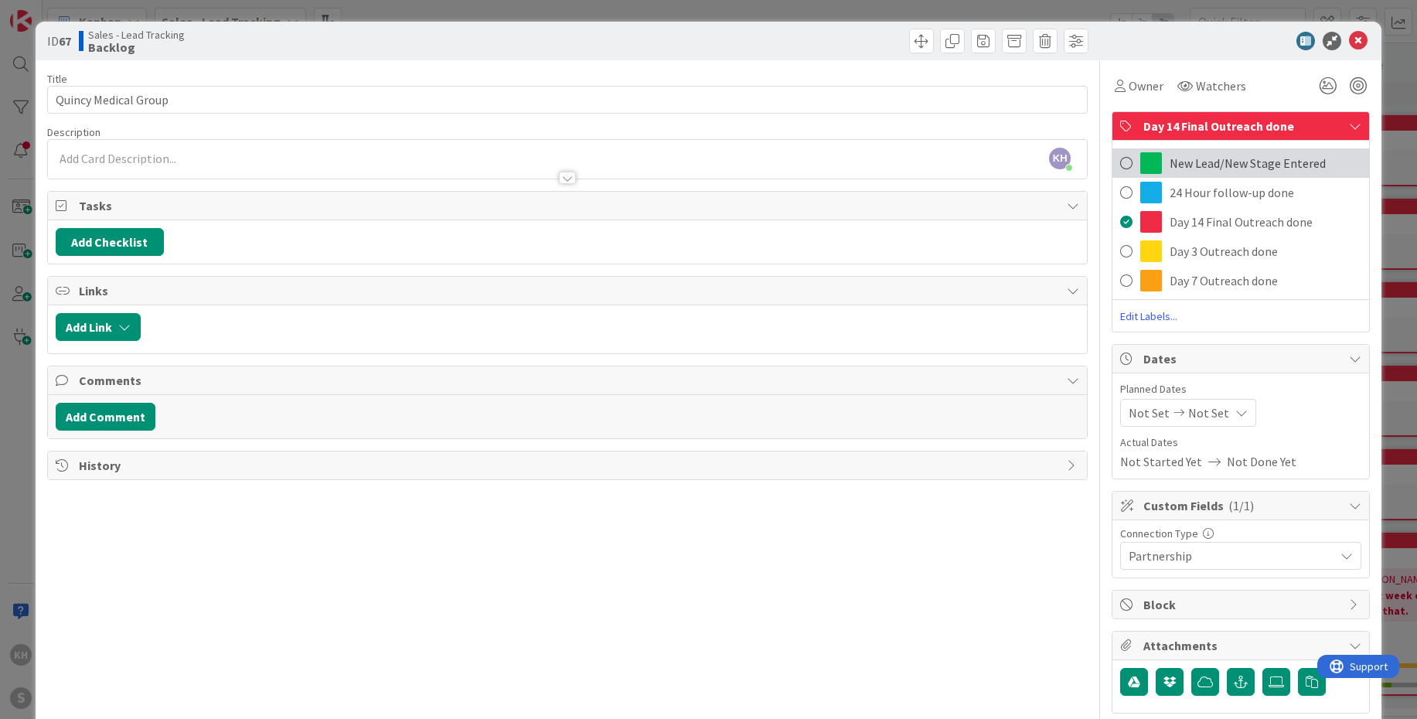
click at [1237, 165] on span "New Lead/New Stage Entered" at bounding box center [1247, 163] width 156 height 19
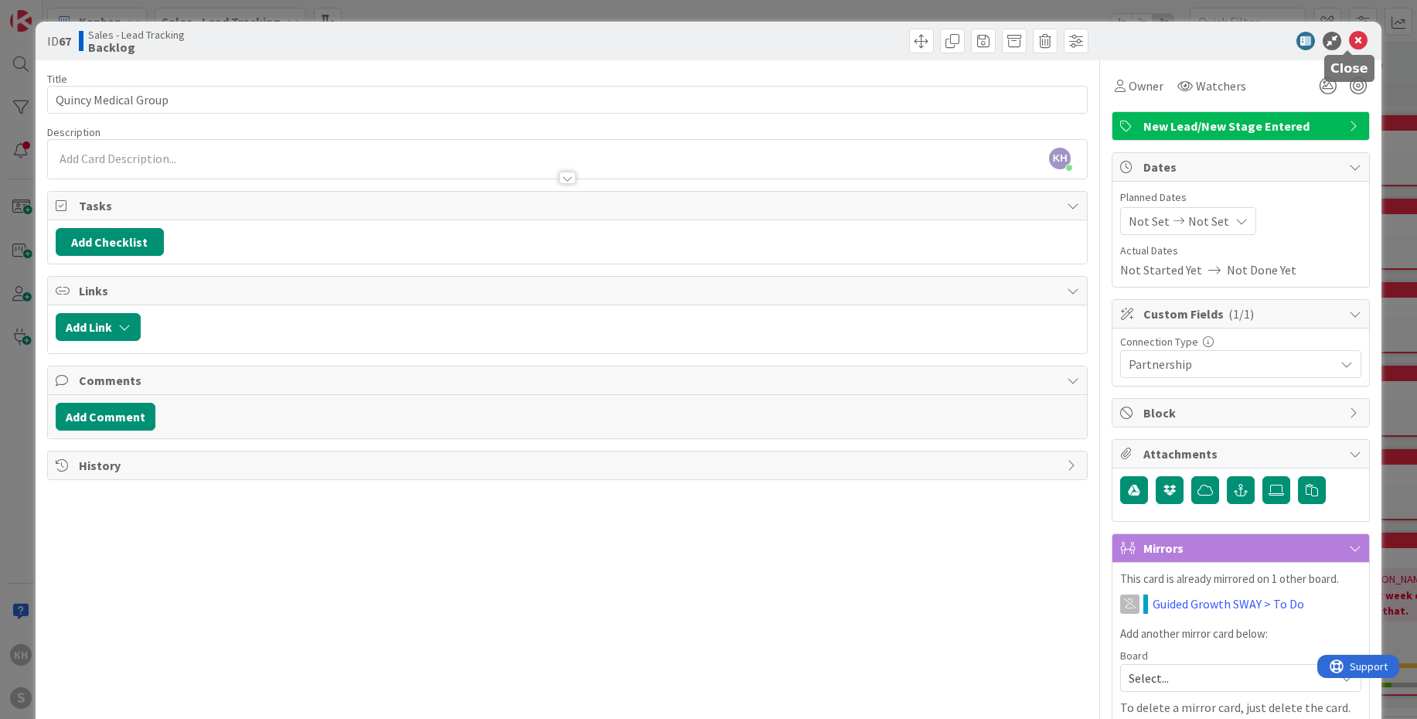
click at [1349, 44] on icon at bounding box center [1358, 41] width 19 height 19
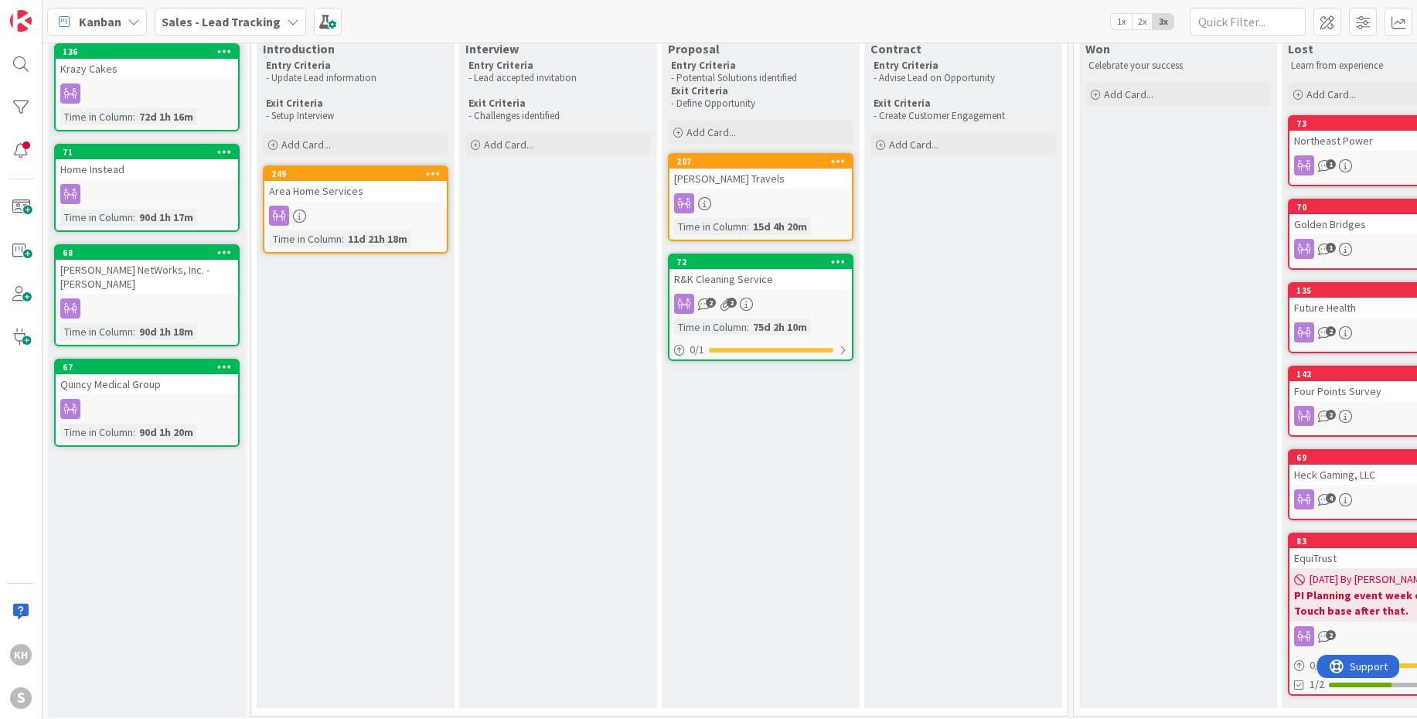
click at [291, 23] on icon at bounding box center [293, 21] width 12 height 12
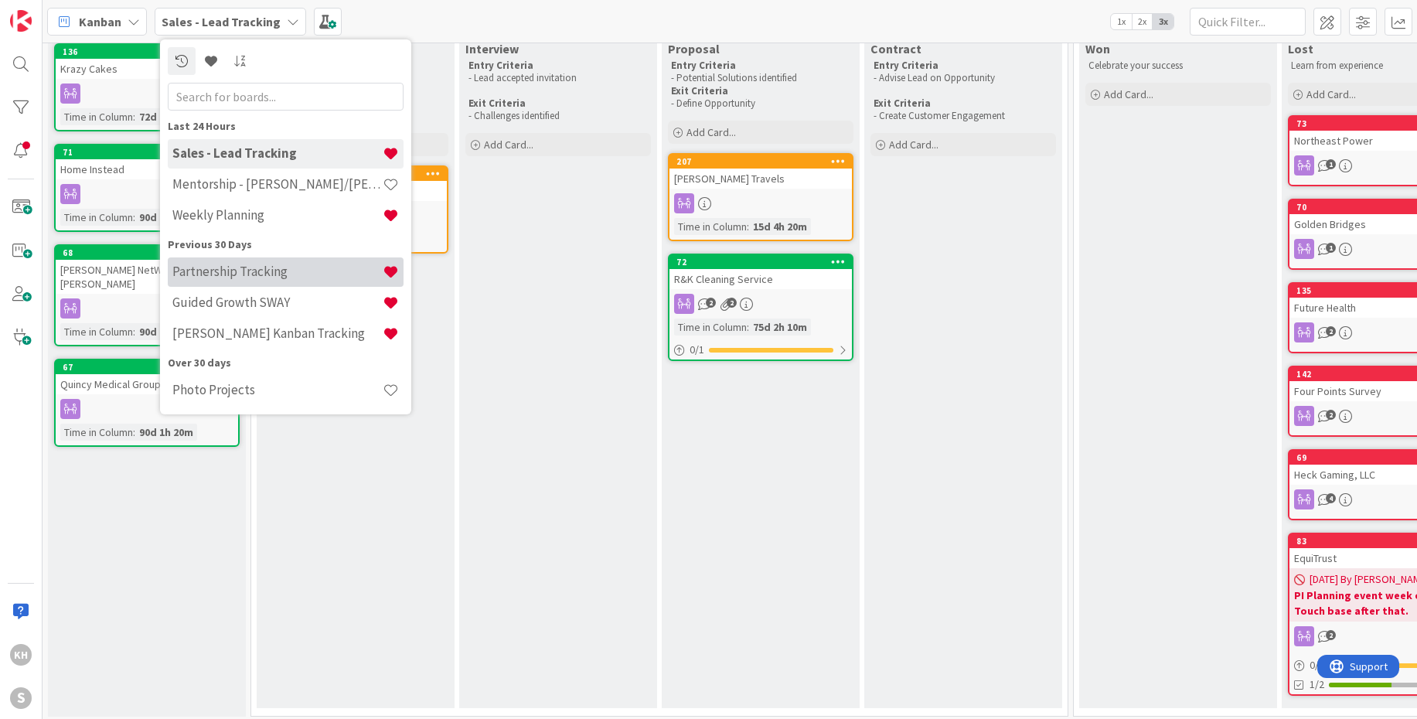
click at [256, 277] on h4 "Partnership Tracking" at bounding box center [277, 271] width 210 height 15
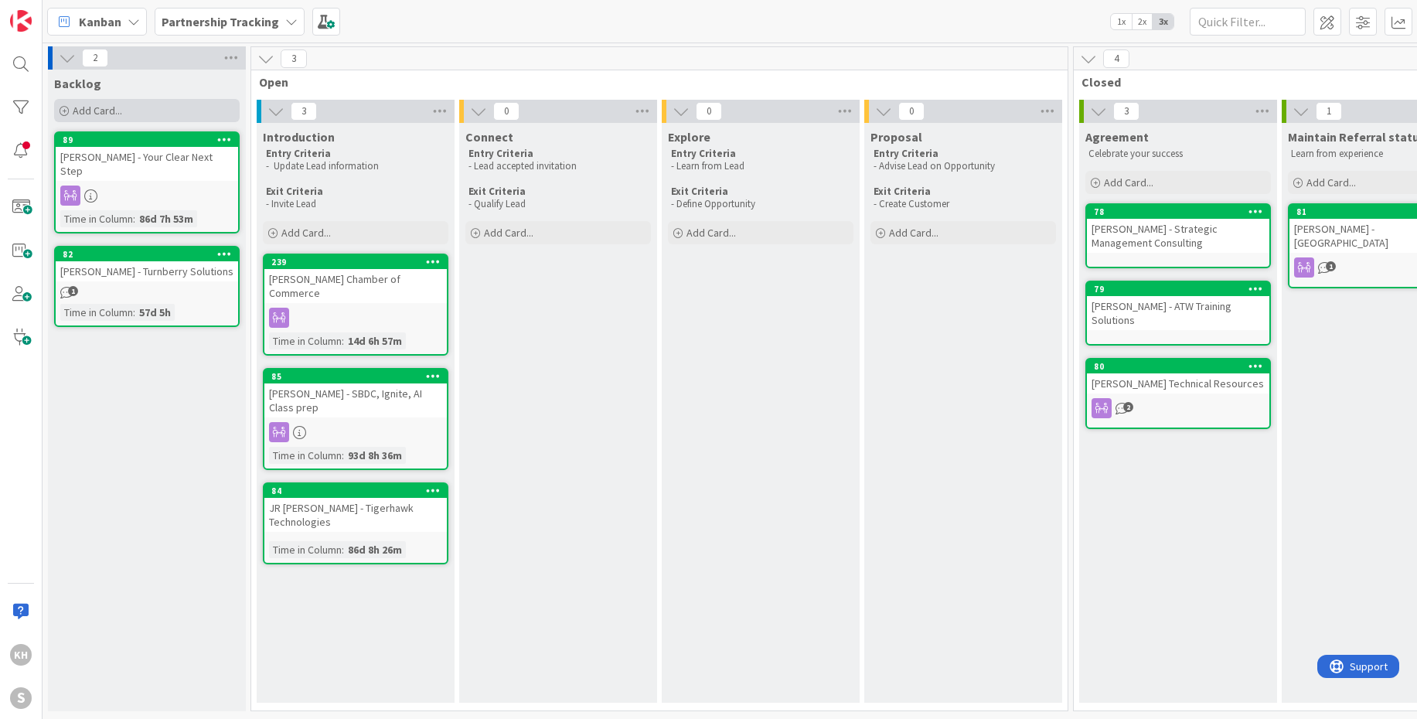
click at [124, 106] on div "Add Card..." at bounding box center [146, 110] width 185 height 23
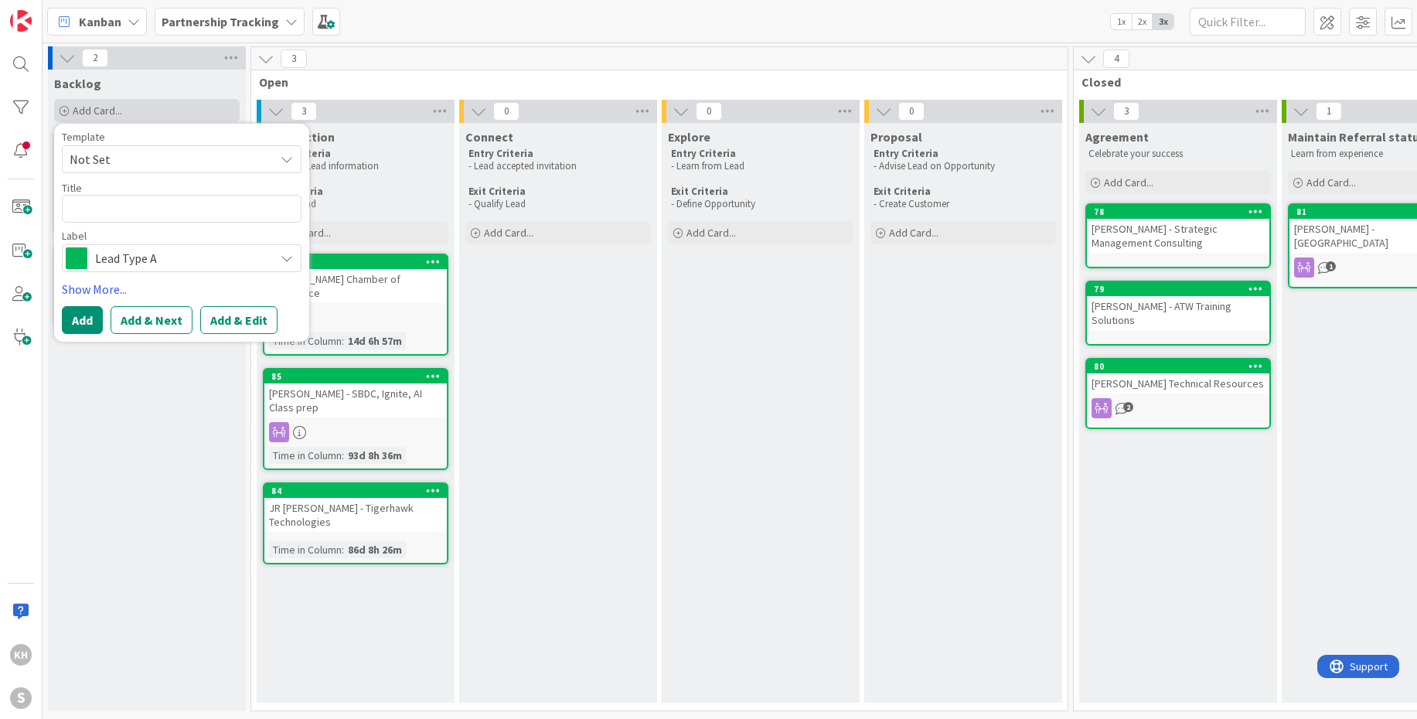
type textarea "x"
type textarea "R"
type textarea "x"
type textarea "Ri"
type textarea "x"
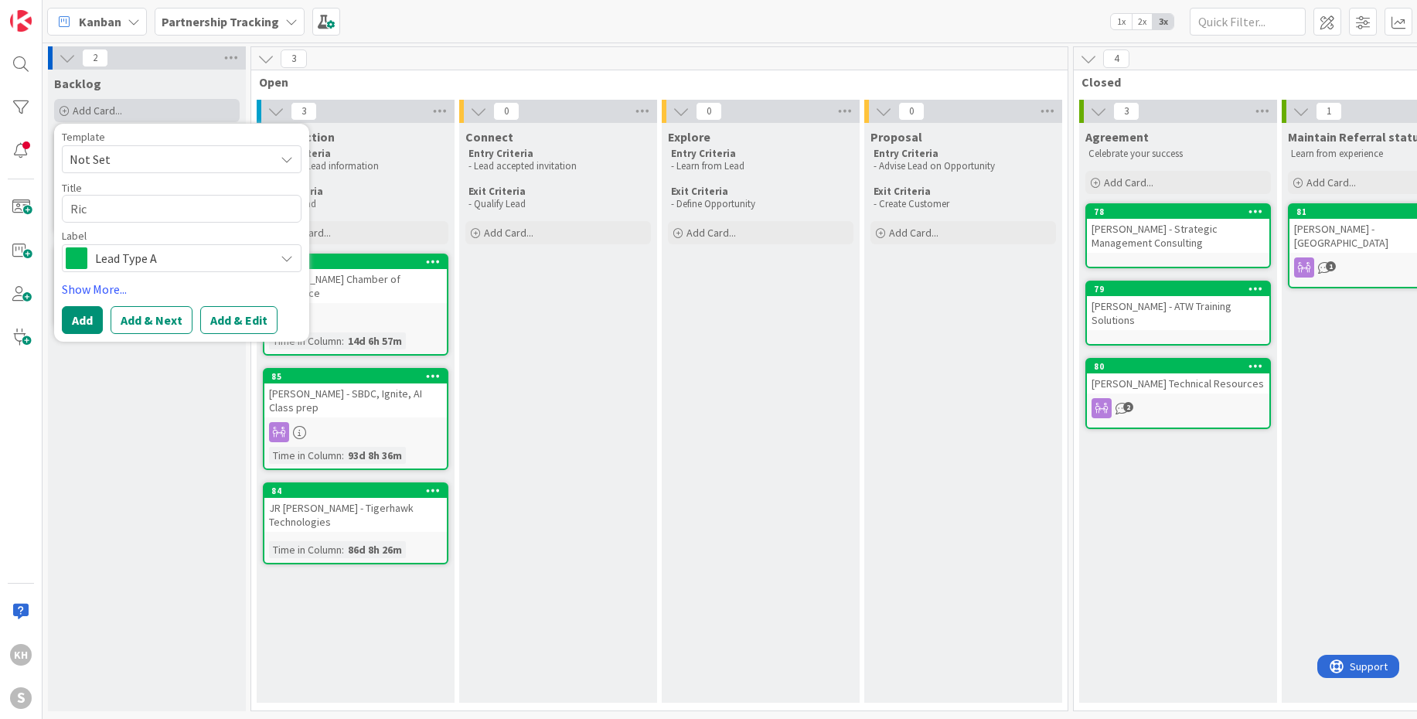
type textarea "Rich"
type textarea "x"
type textarea "Rich"
click at [73, 324] on button "Add" at bounding box center [82, 320] width 41 height 28
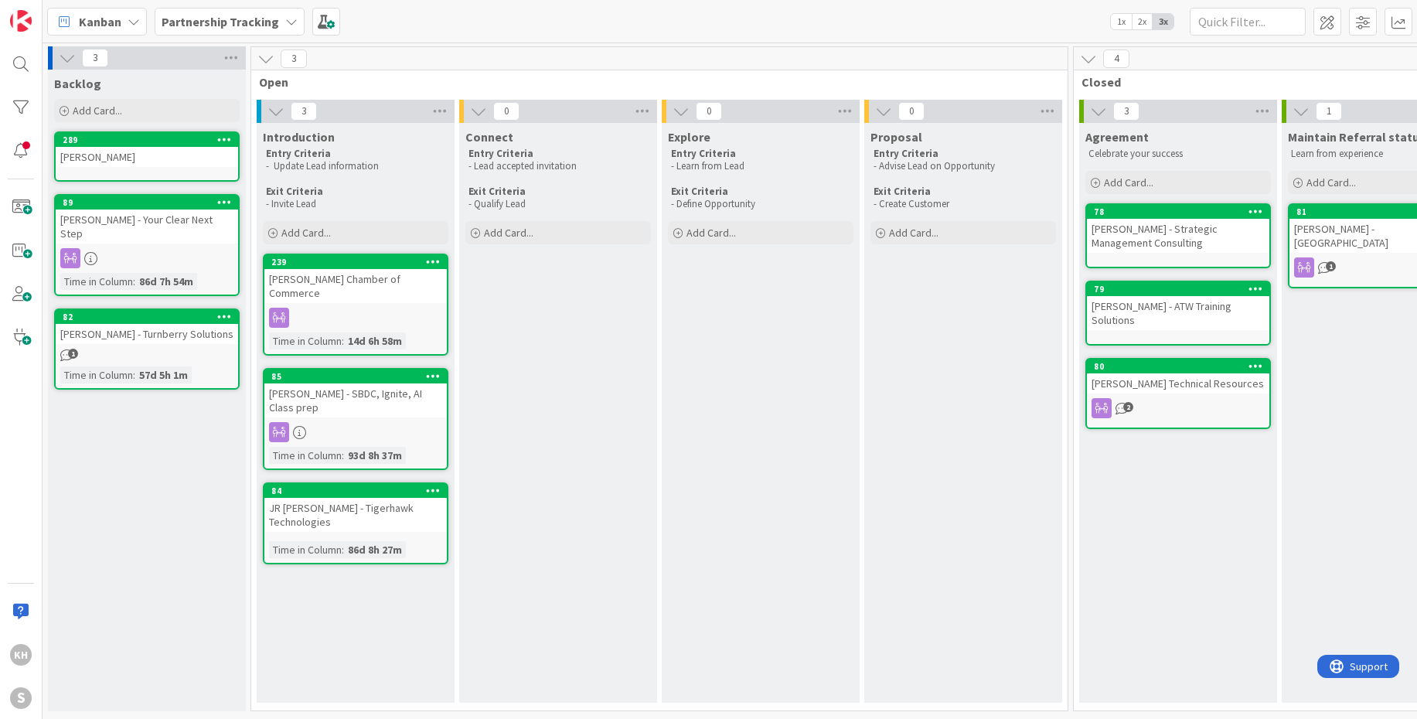
click at [189, 158] on div "[PERSON_NAME]" at bounding box center [147, 157] width 182 height 20
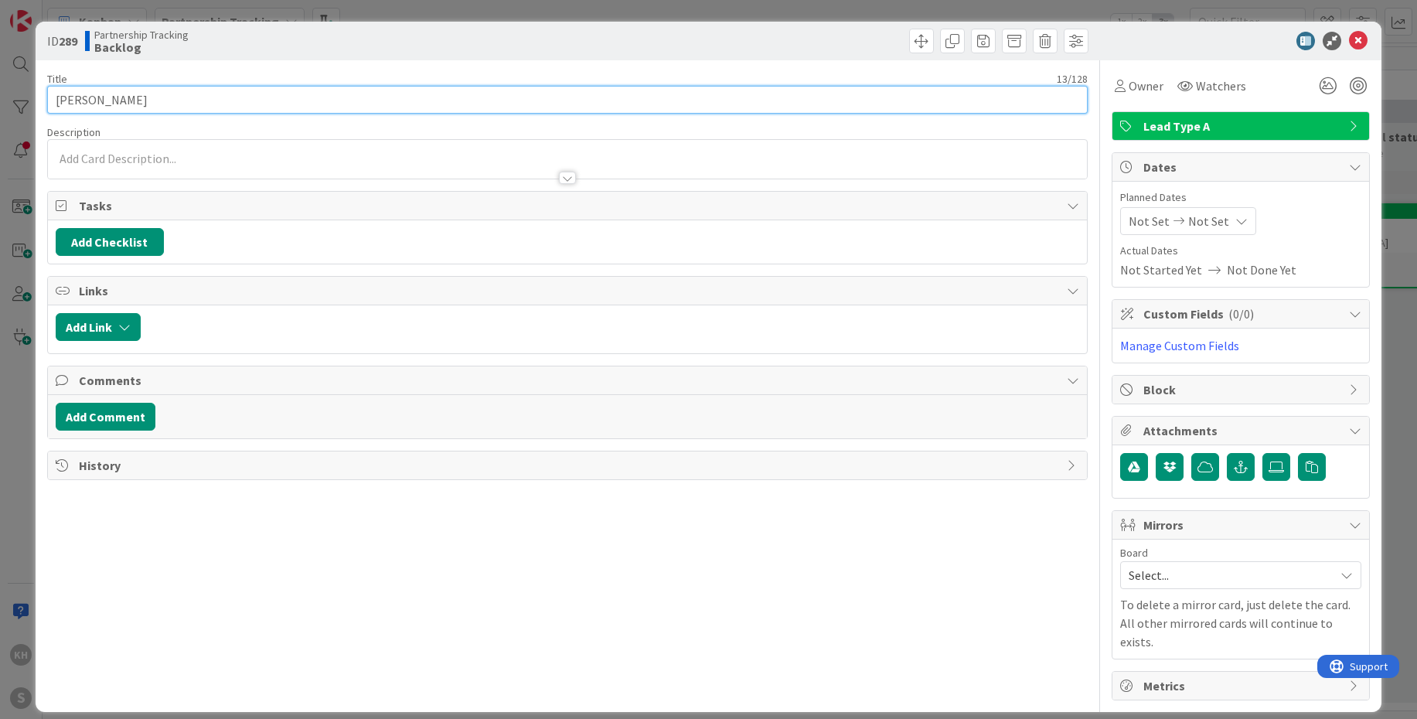
click at [213, 99] on input "[PERSON_NAME]" at bounding box center [567, 100] width 1040 height 28
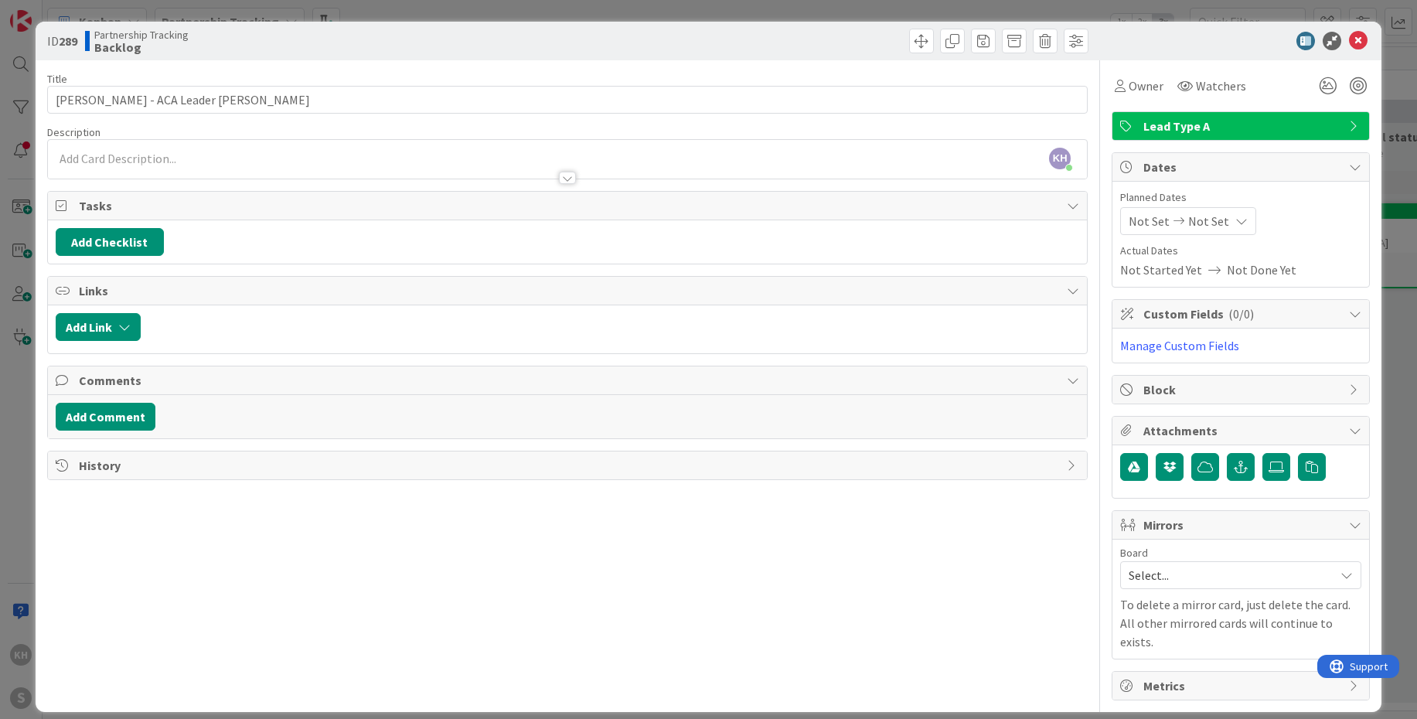
click at [130, 168] on div at bounding box center [567, 170] width 1039 height 16
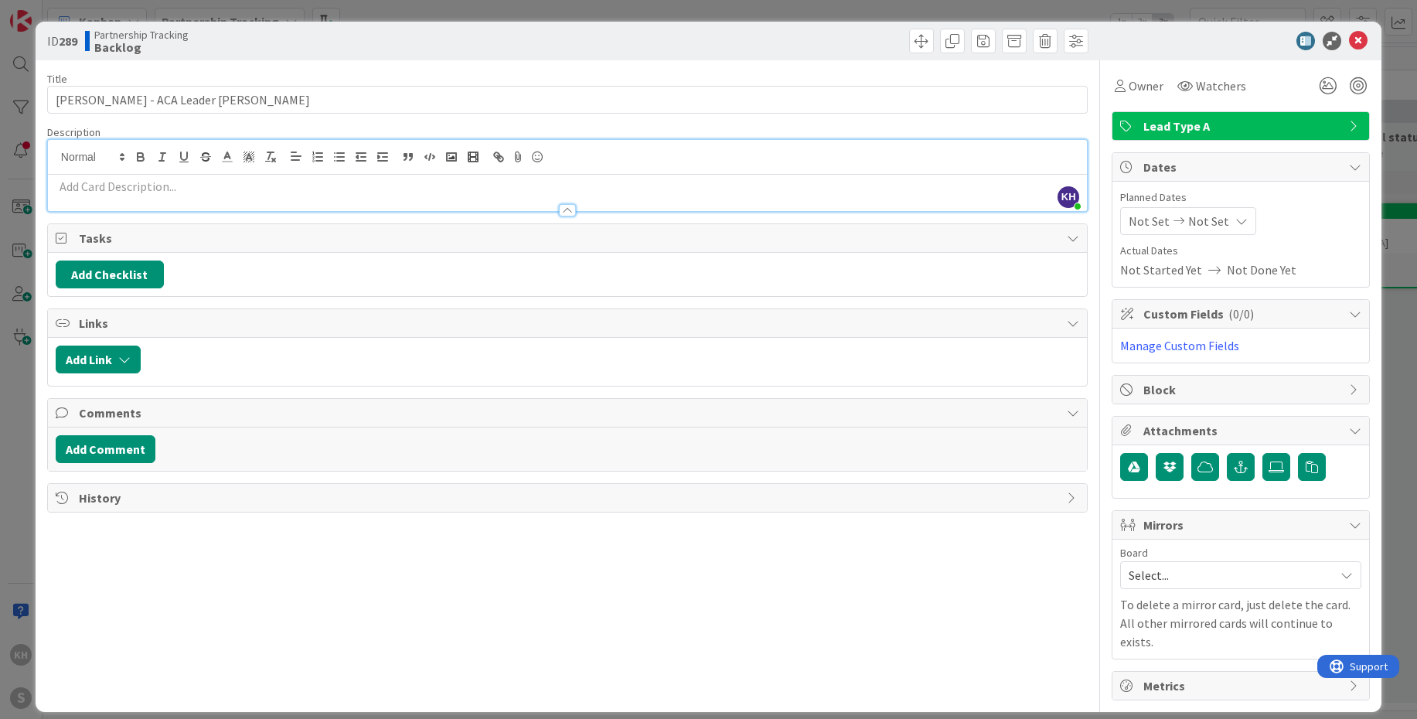
click at [131, 183] on p at bounding box center [567, 187] width 1023 height 18
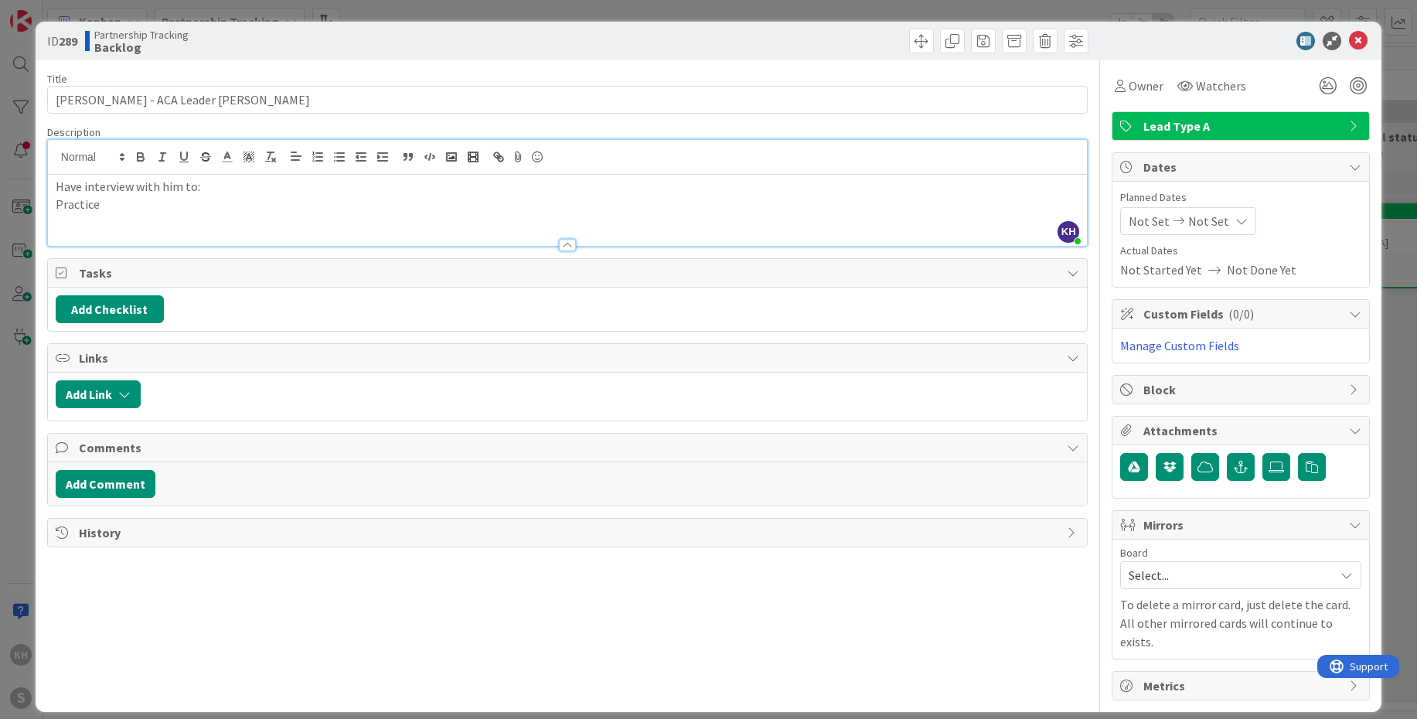
click at [57, 206] on p "Practice" at bounding box center [567, 205] width 1023 height 18
click at [342, 153] on line "button" at bounding box center [340, 153] width 7 height 0
click at [166, 199] on li "Practice" at bounding box center [576, 205] width 1005 height 18
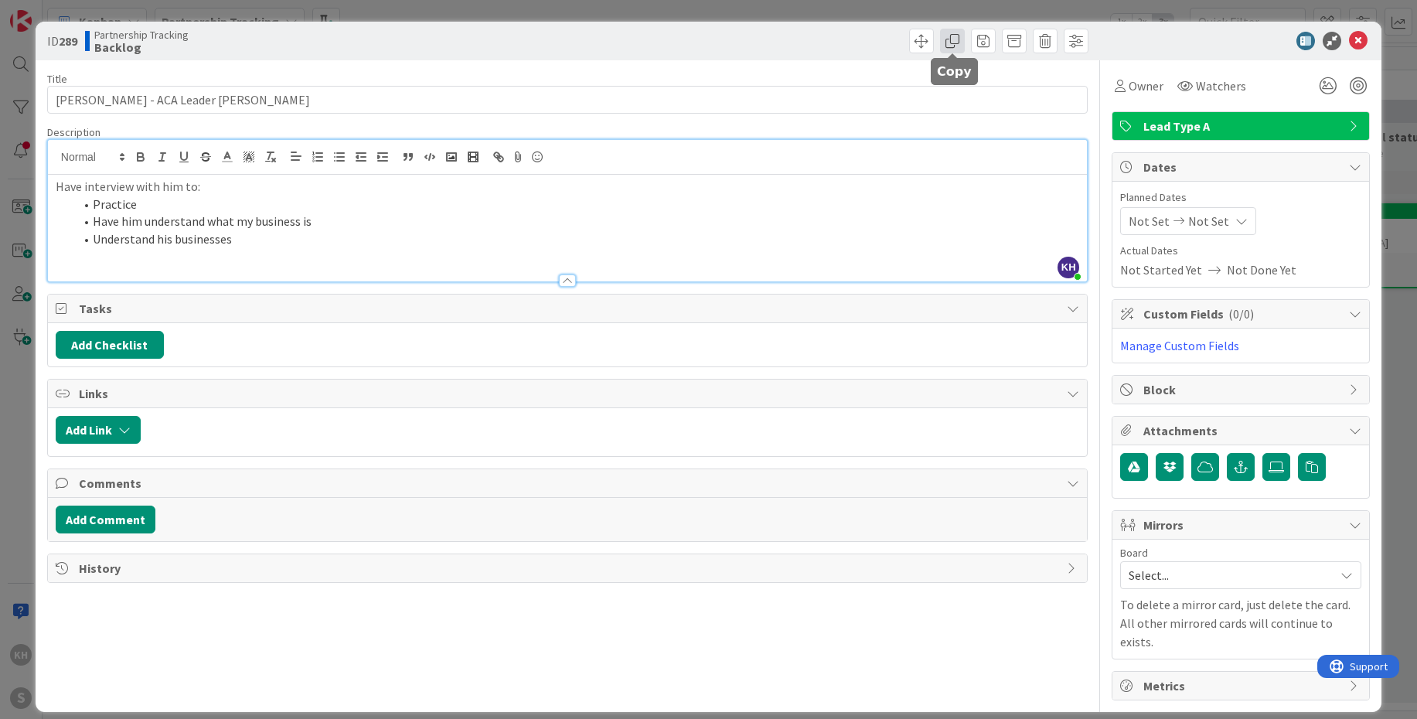
click at [953, 41] on span at bounding box center [952, 41] width 25 height 25
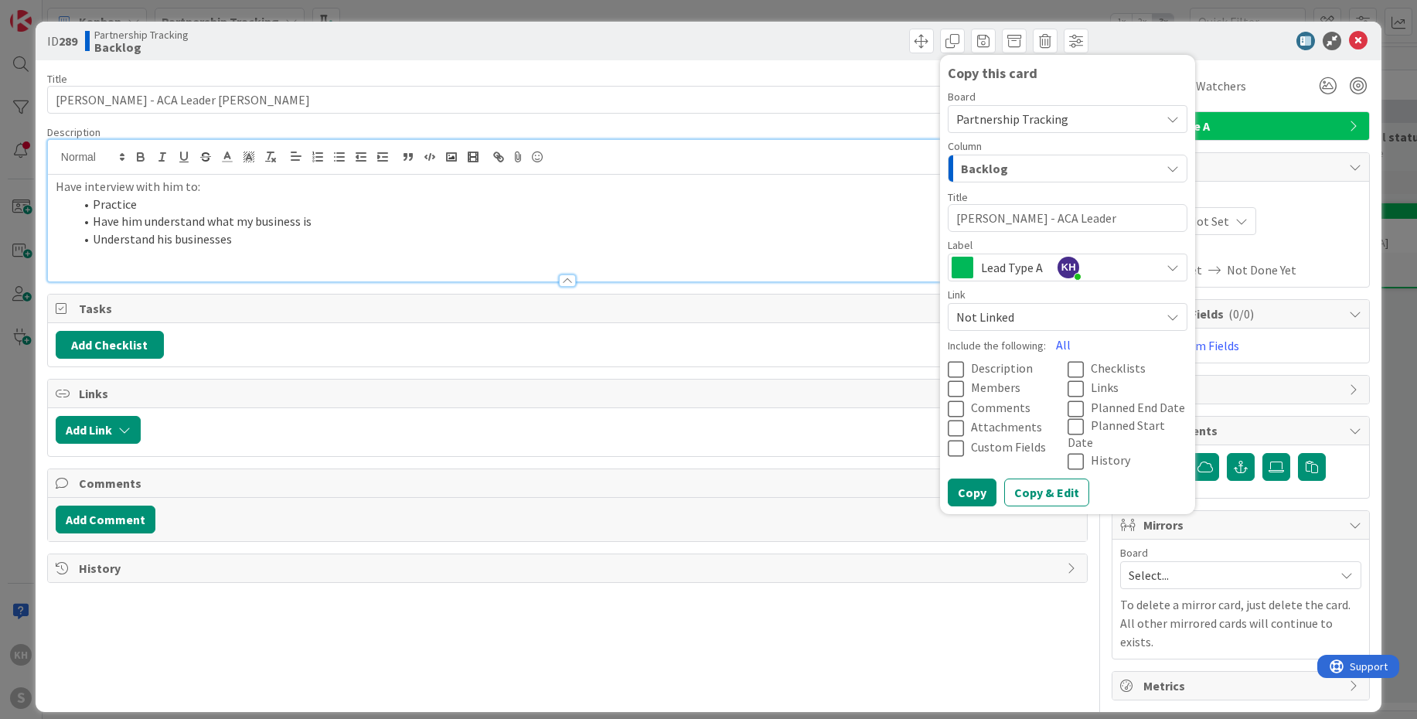
drag, startPoint x: 1027, startPoint y: 219, endPoint x: 947, endPoint y: 224, distance: 80.5
click at [947, 224] on textarea "[PERSON_NAME] - ACA Leader [PERSON_NAME]" at bounding box center [1067, 218] width 240 height 28
click at [985, 478] on button "Copy" at bounding box center [971, 492] width 49 height 28
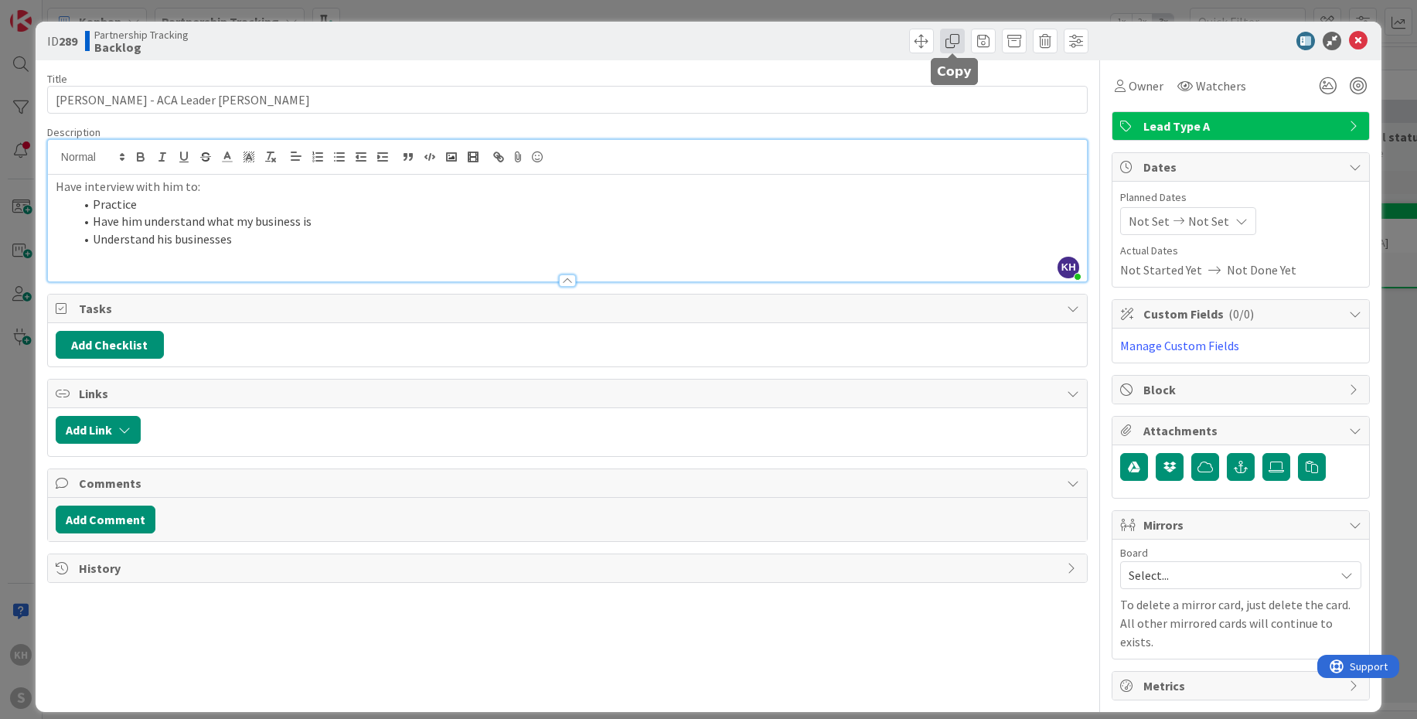
click at [956, 37] on span at bounding box center [952, 41] width 25 height 25
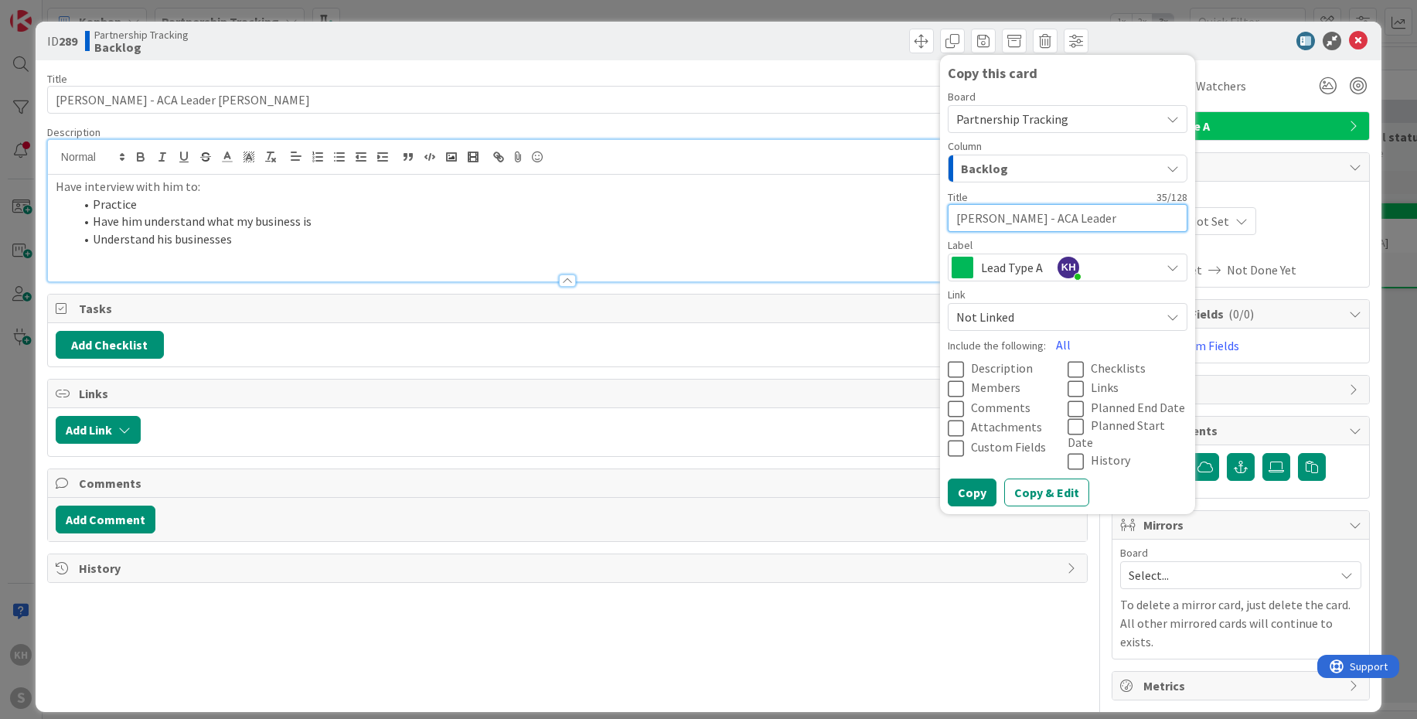
drag, startPoint x: 1033, startPoint y: 219, endPoint x: 958, endPoint y: 219, distance: 75.7
click at [958, 219] on textarea "[PERSON_NAME] - ACA Leader [PERSON_NAME]" at bounding box center [1067, 218] width 240 height 28
drag, startPoint x: 1046, startPoint y: 220, endPoint x: 1067, endPoint y: 223, distance: 21.0
click at [997, 220] on textarea "[PERSON_NAME] - ACA Group Quincy" at bounding box center [1067, 218] width 240 height 28
click at [979, 478] on button "Copy" at bounding box center [971, 492] width 49 height 28
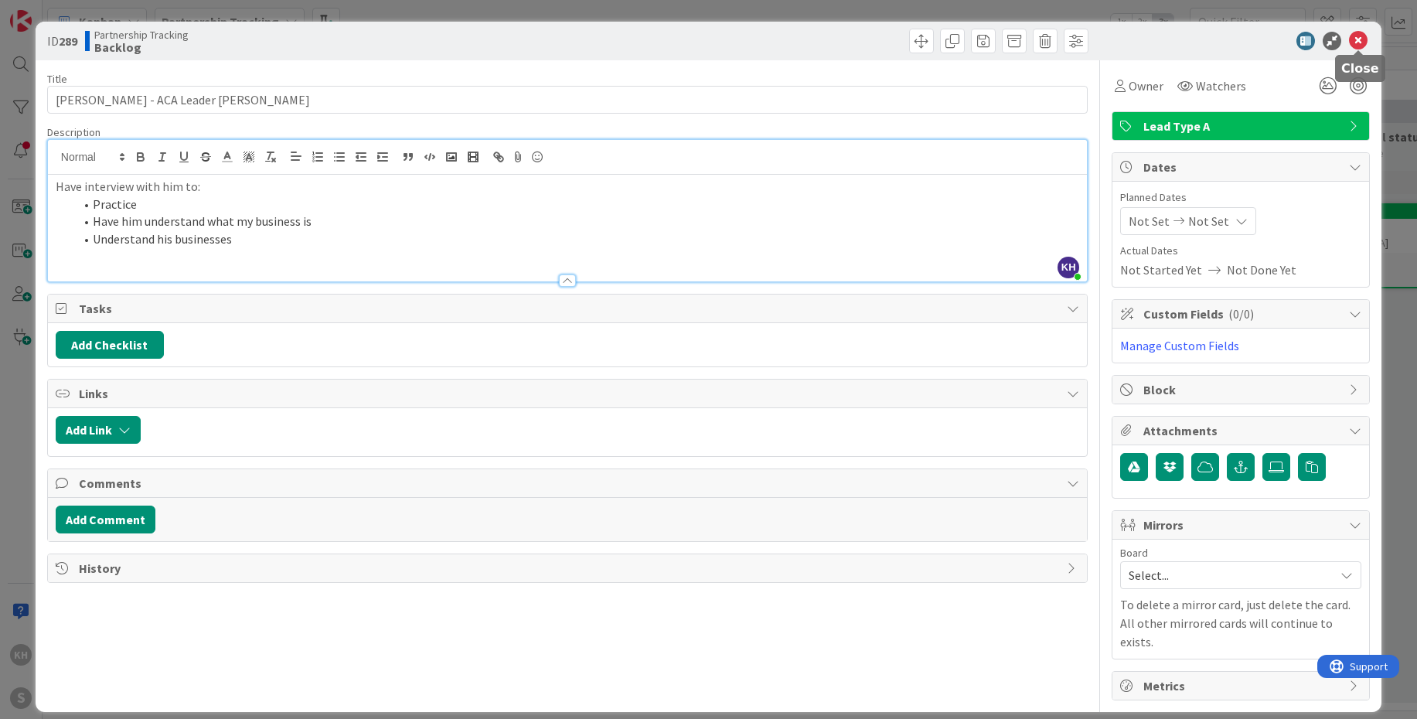
click at [1365, 44] on icon at bounding box center [1358, 41] width 19 height 19
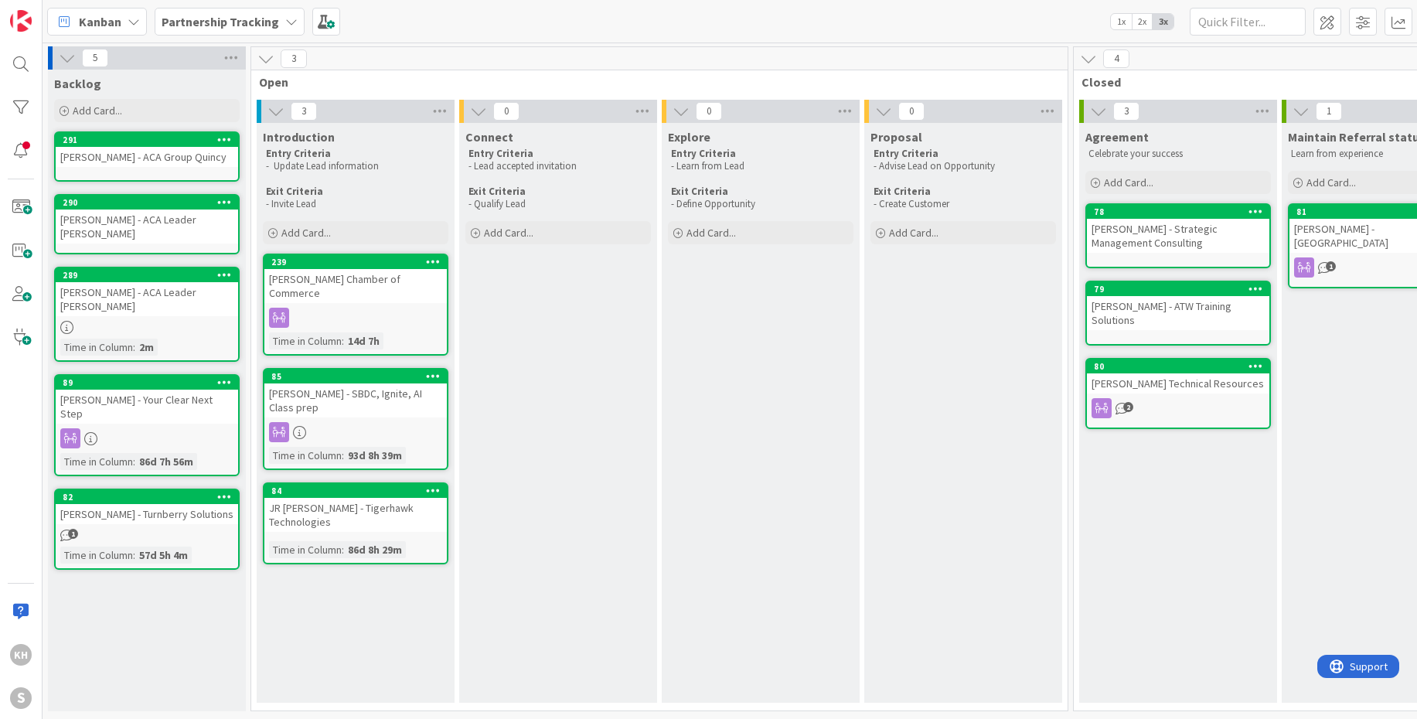
click at [123, 220] on div "[PERSON_NAME] - ACA Leader [PERSON_NAME]" at bounding box center [147, 226] width 182 height 34
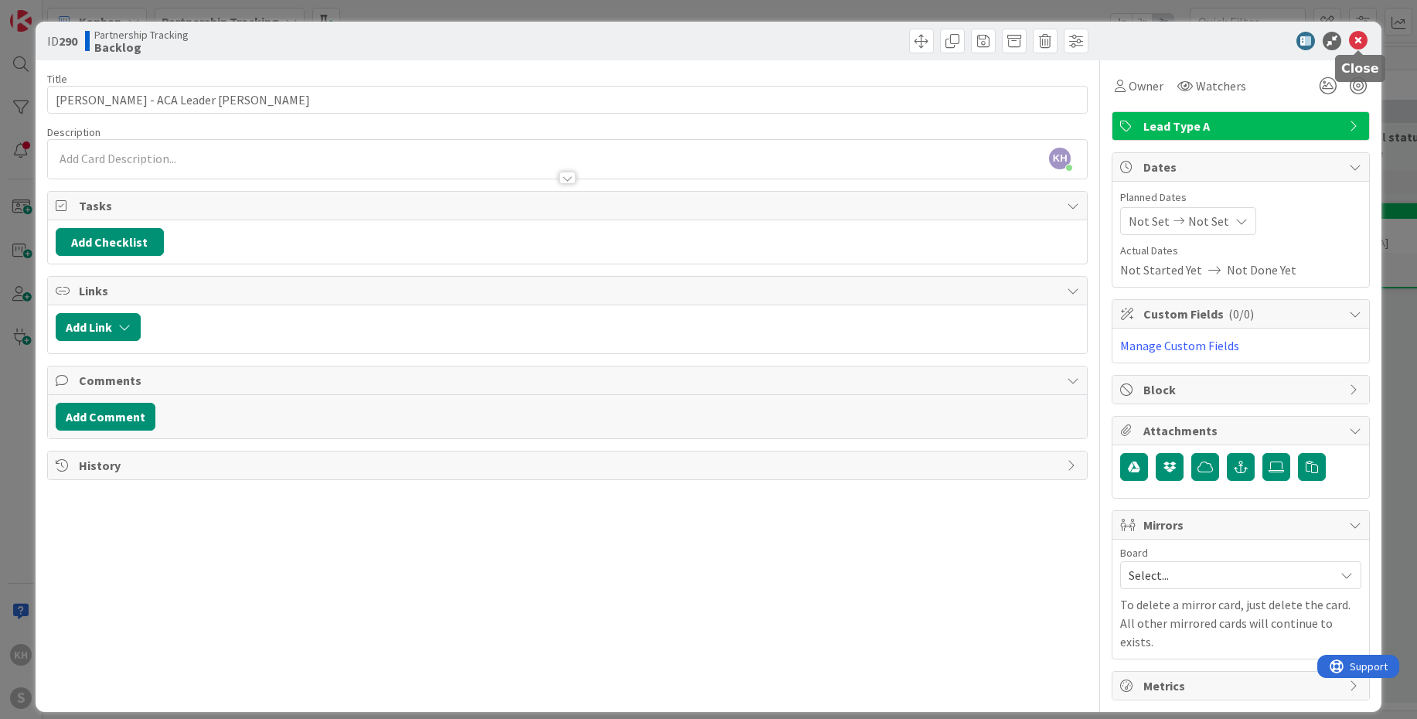
click at [1358, 37] on icon at bounding box center [1358, 41] width 19 height 19
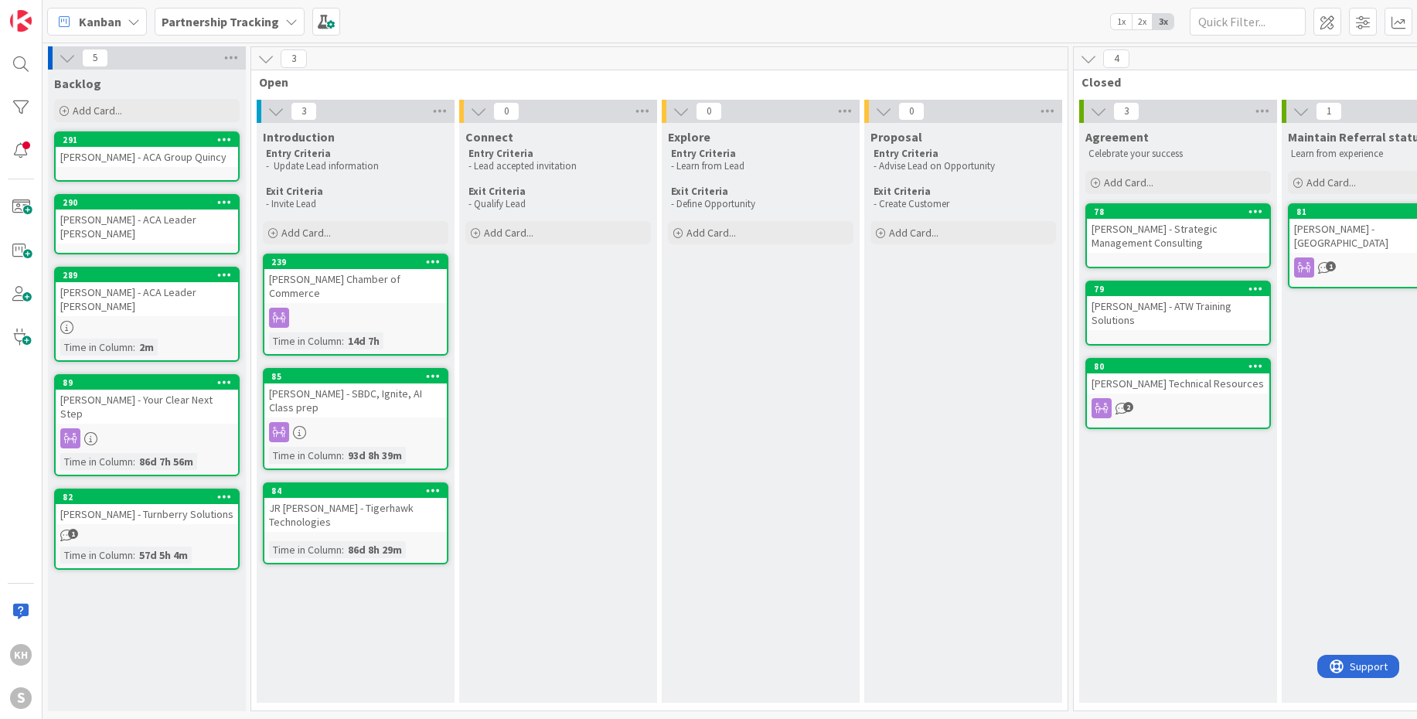
click at [206, 321] on div at bounding box center [147, 327] width 182 height 13
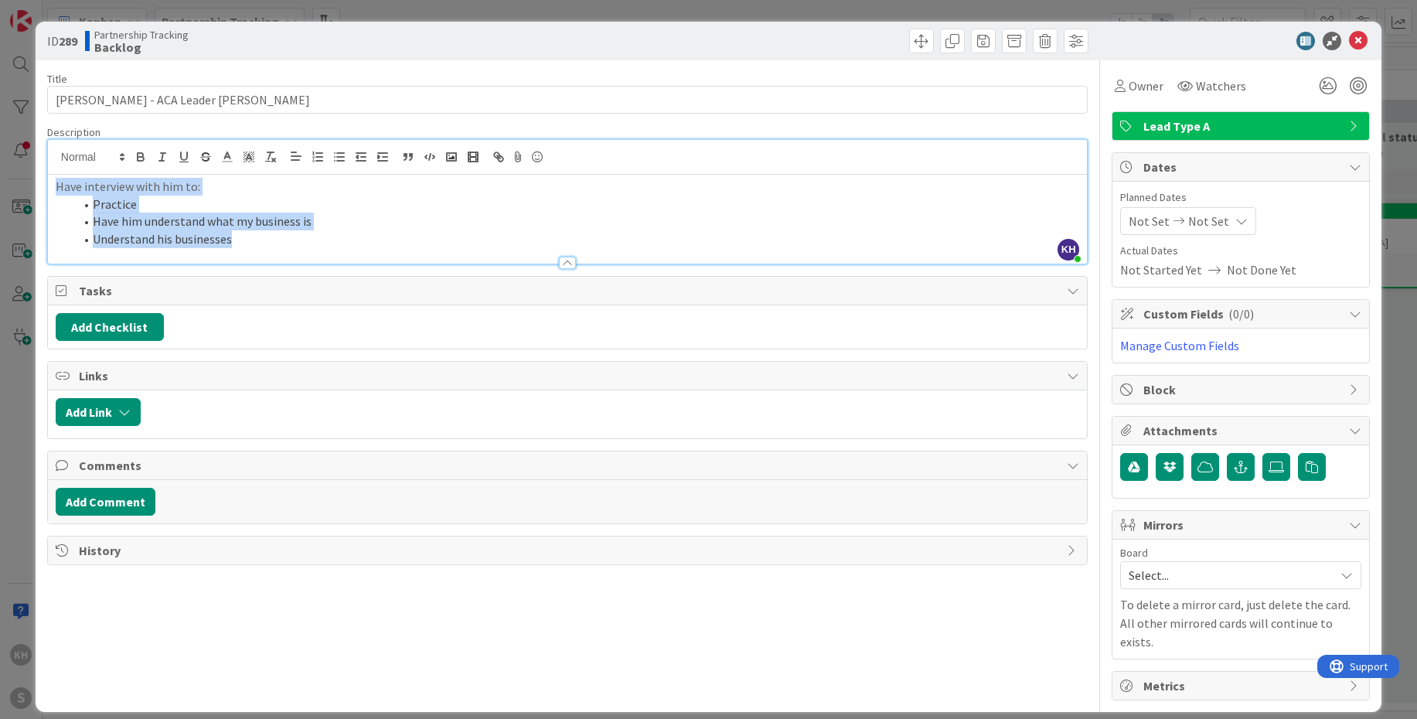
drag, startPoint x: 54, startPoint y: 154, endPoint x: 275, endPoint y: 253, distance: 242.2
click at [275, 253] on div "Description KH [PERSON_NAME] just joined Have interview with him to: Practice H…" at bounding box center [567, 194] width 1040 height 139
copy div "Have interview with him to: Practice Have him understand what my business is Un…"
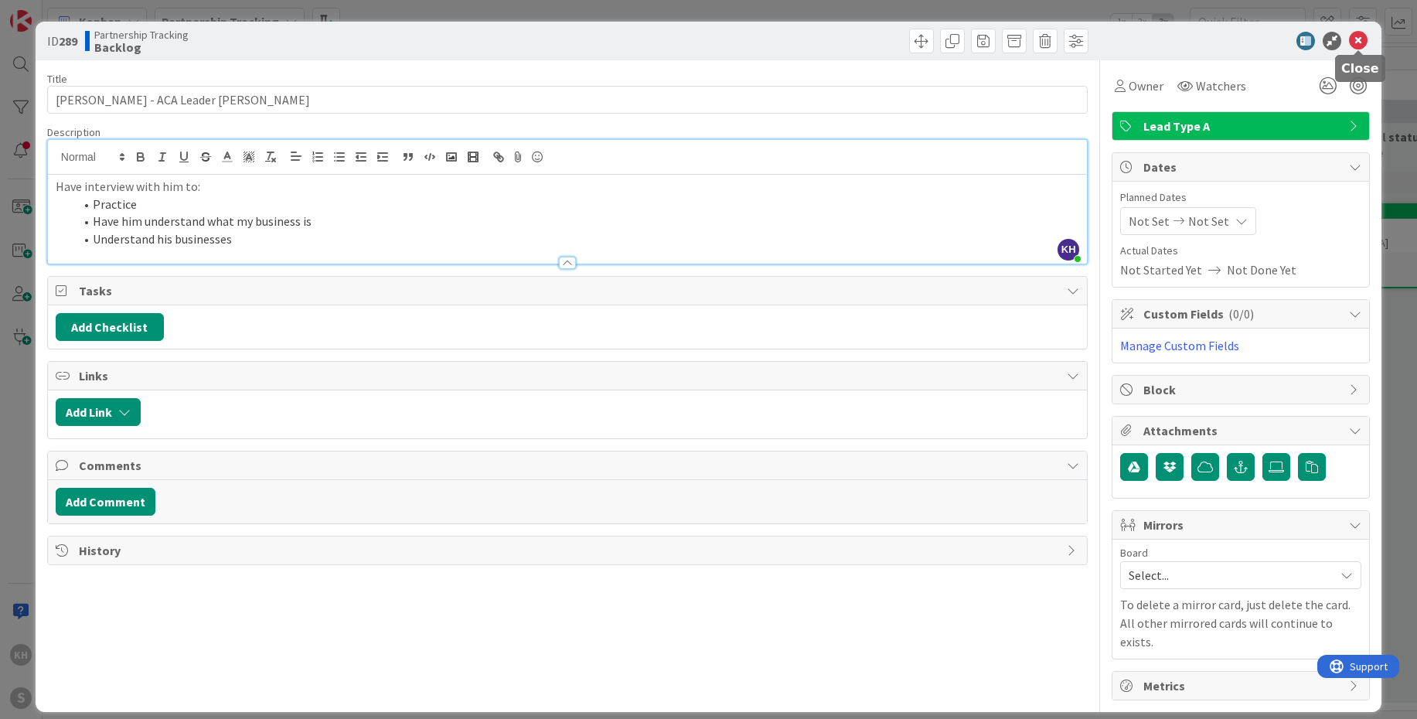
click at [1356, 36] on icon at bounding box center [1358, 41] width 19 height 19
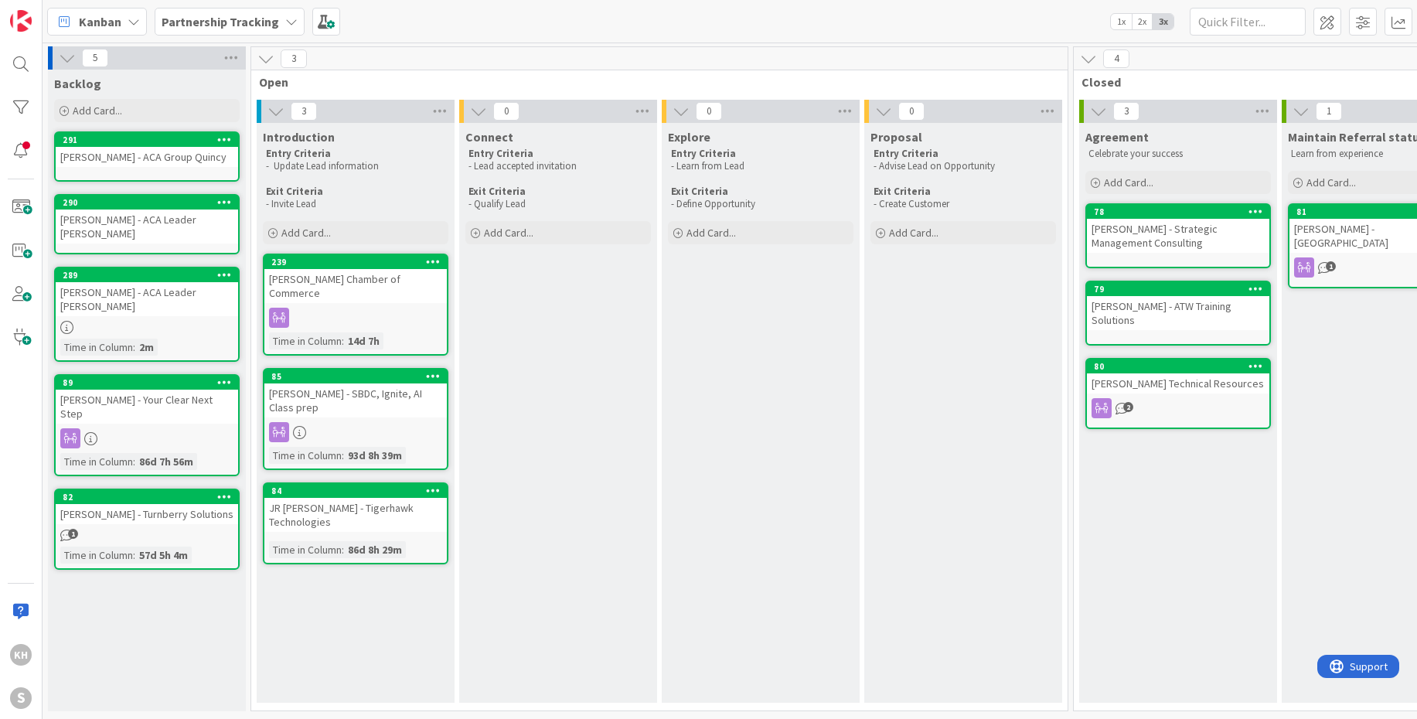
click at [159, 208] on div "290" at bounding box center [147, 203] width 182 height 14
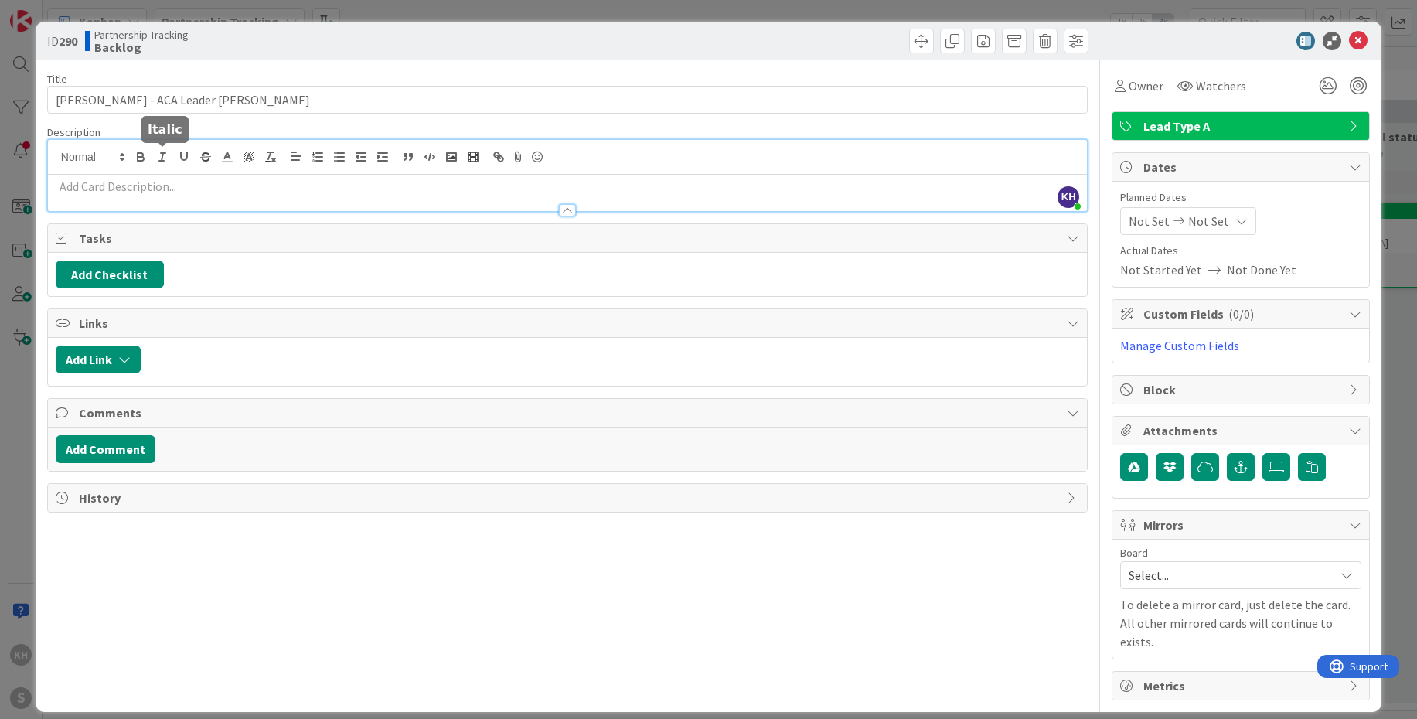
click at [166, 151] on div "KH [PERSON_NAME] just joined" at bounding box center [567, 175] width 1039 height 71
paste div
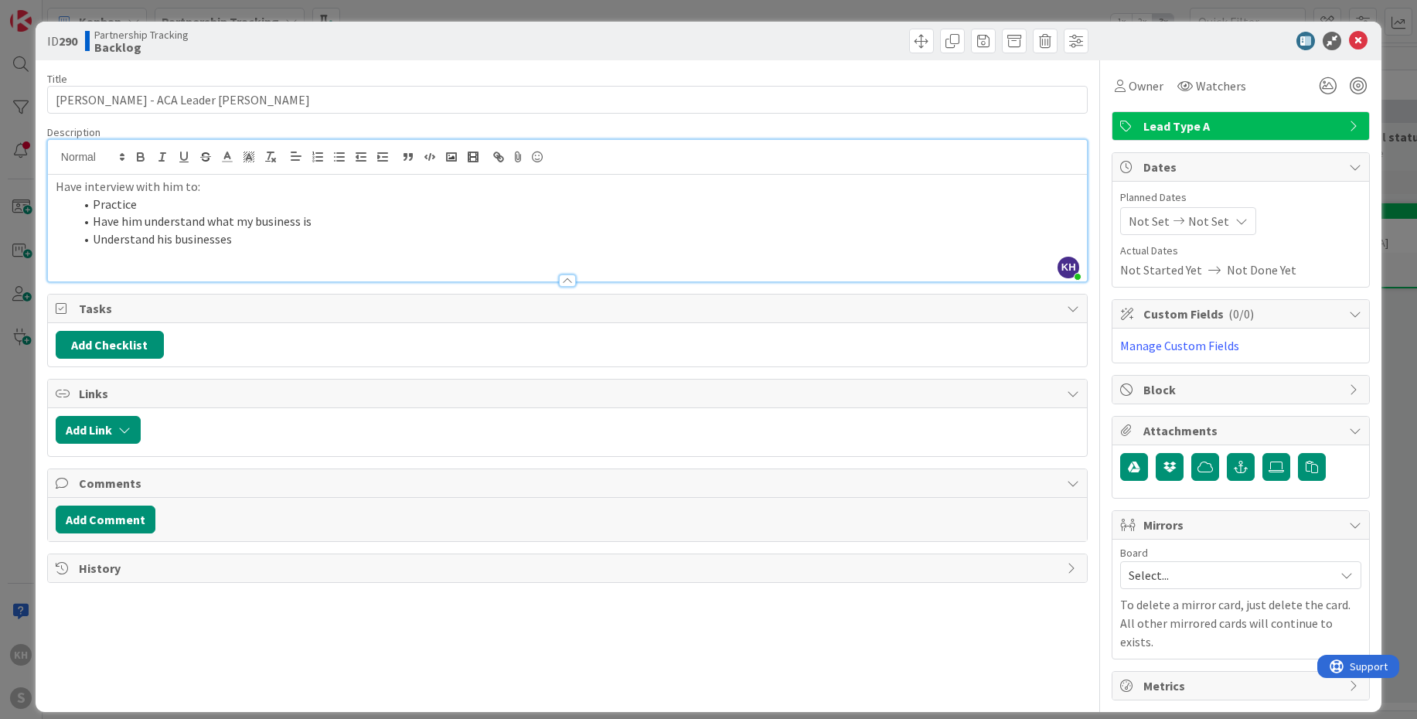
drag, startPoint x: 166, startPoint y: 184, endPoint x: 264, endPoint y: 175, distance: 98.5
click at [171, 184] on p "Have interview with him to:" at bounding box center [567, 187] width 1023 height 18
drag, startPoint x: 128, startPoint y: 221, endPoint x: 221, endPoint y: 230, distance: 94.0
click at [128, 221] on li "Have him understand what my business is" at bounding box center [576, 222] width 1005 height 18
drag, startPoint x: 56, startPoint y: 182, endPoint x: 272, endPoint y: 264, distance: 230.7
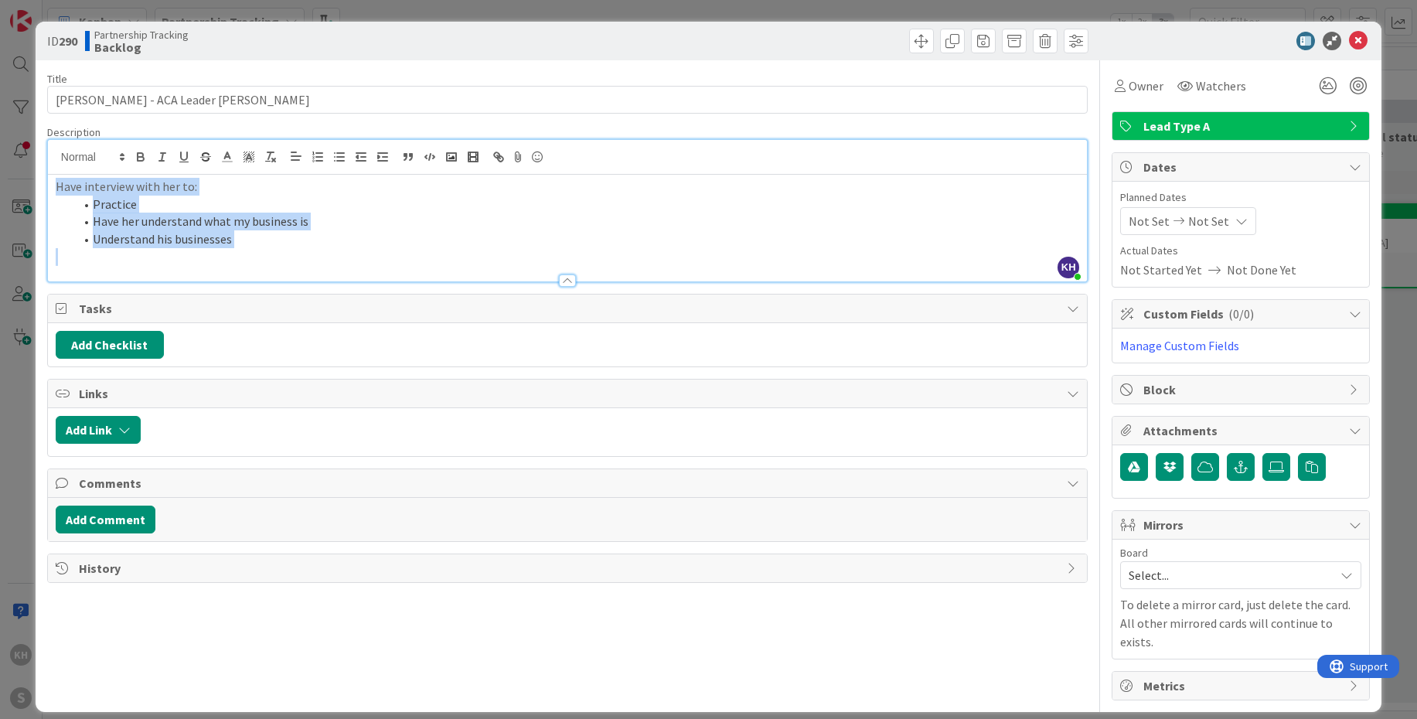
click at [272, 264] on div "Description KH [PERSON_NAME] just joined Have interview with her to: Practice H…" at bounding box center [567, 203] width 1040 height 157
click at [162, 243] on li "Understand his businesses" at bounding box center [576, 239] width 1005 height 18
drag, startPoint x: 55, startPoint y: 184, endPoint x: 250, endPoint y: 233, distance: 200.9
click at [250, 233] on div "Have interview with her to: Practice Have her understand what my business is Un…" at bounding box center [567, 228] width 1039 height 107
copy div "Have interview with her to: Practice Have her understand what my business is Un…"
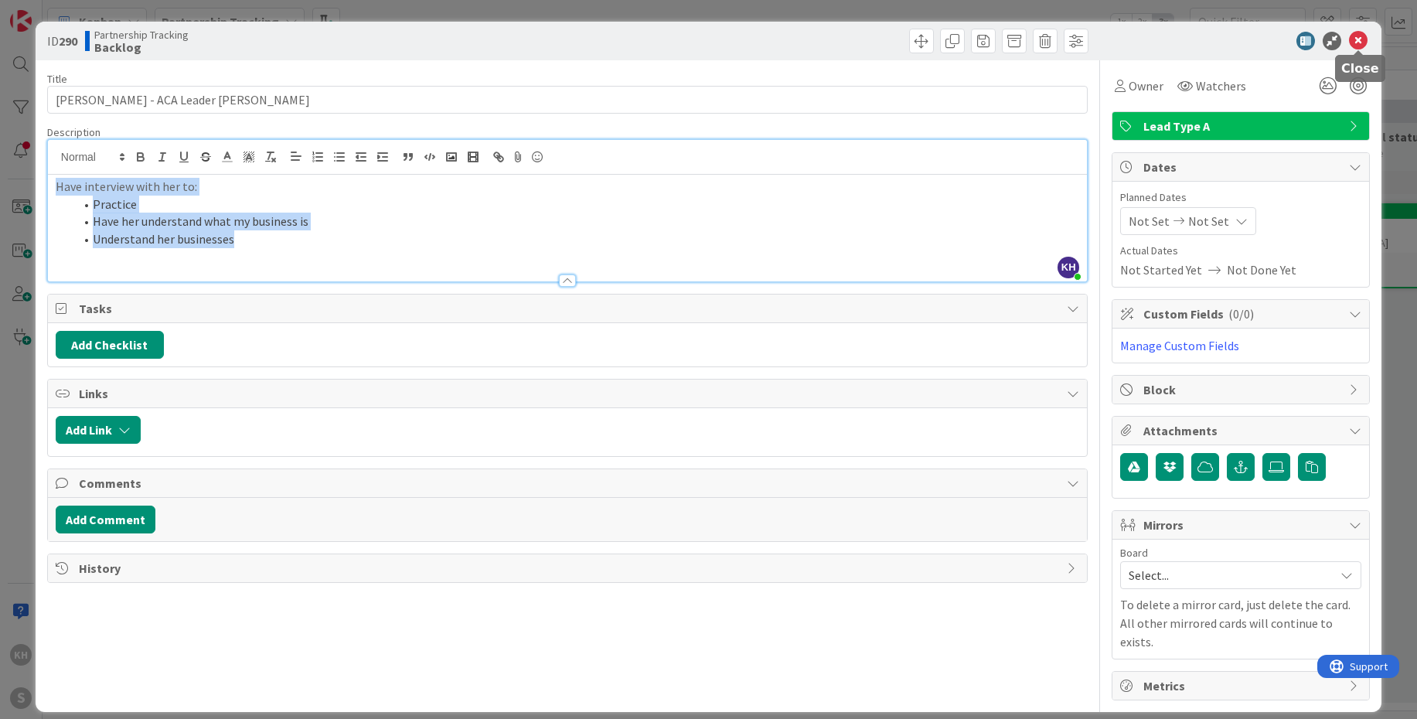
copy div "Have interview with her to: Practice Have her understand what my business is Un…"
click at [1365, 43] on icon at bounding box center [1358, 41] width 19 height 19
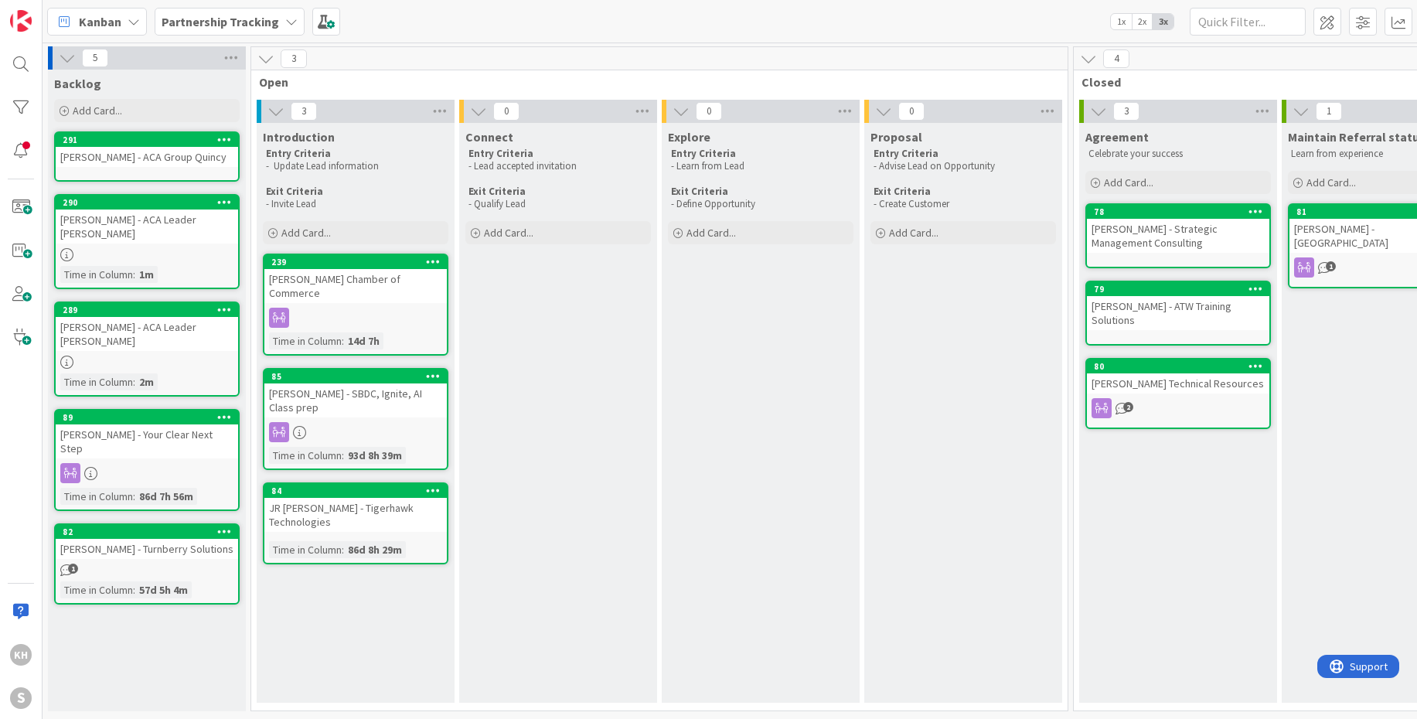
click at [135, 157] on div "[PERSON_NAME] - ACA Group Quincy" at bounding box center [147, 157] width 182 height 20
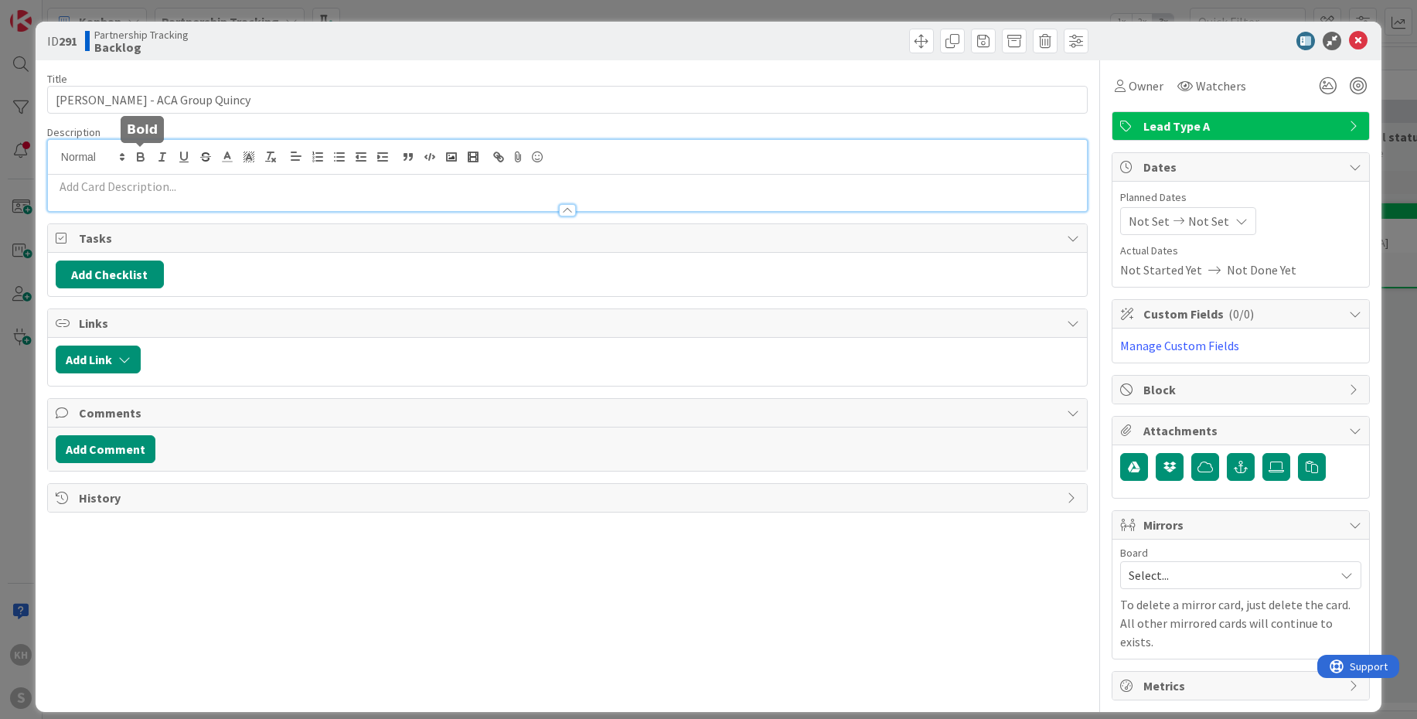
click at [140, 159] on div at bounding box center [567, 175] width 1039 height 71
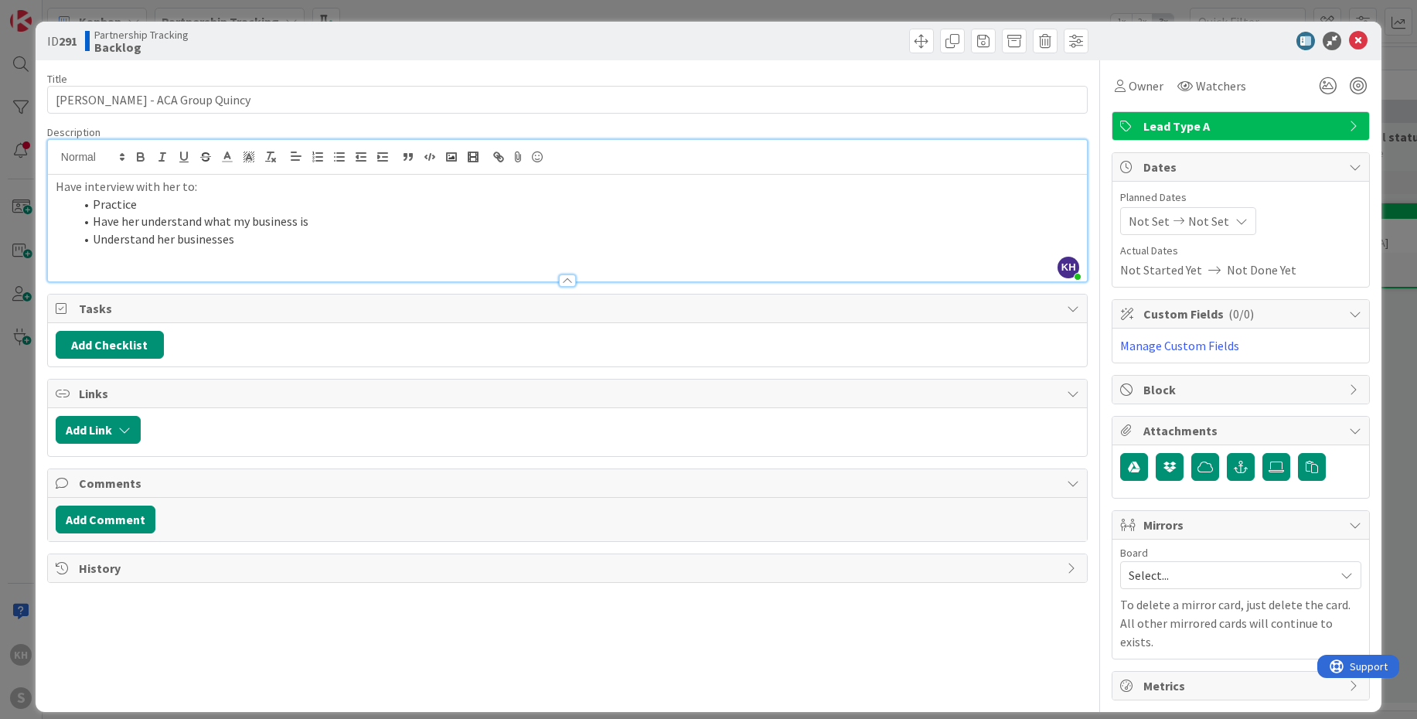
click at [274, 231] on li "Understand her businesses" at bounding box center [576, 239] width 1005 height 18
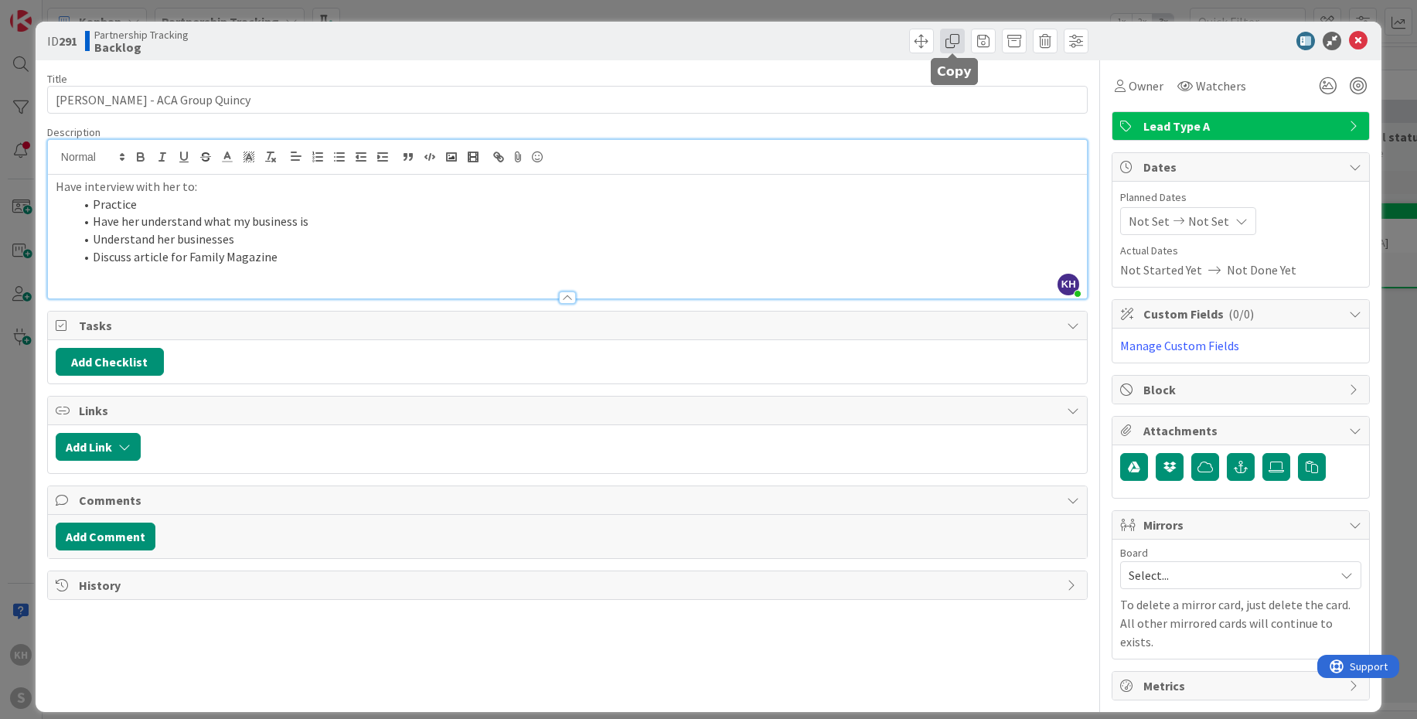
click at [951, 46] on span at bounding box center [952, 41] width 25 height 25
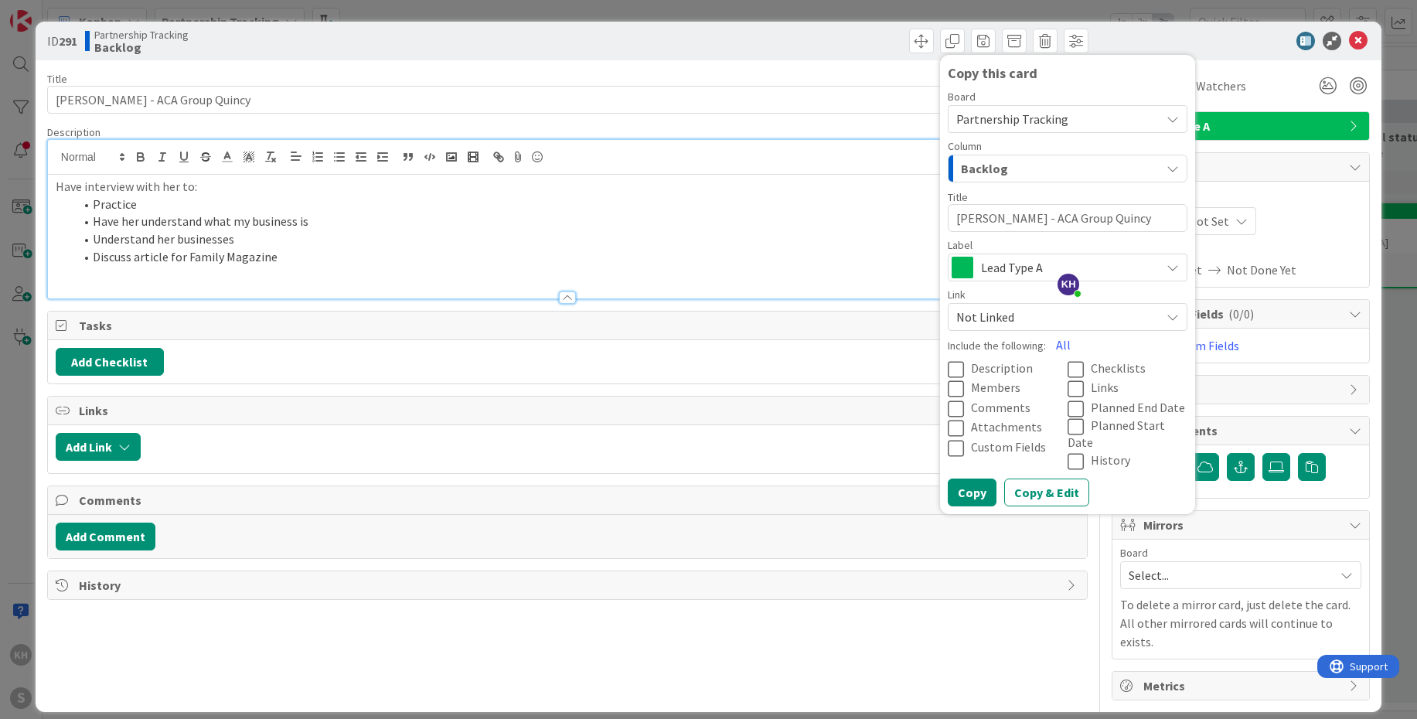
drag, startPoint x: 1029, startPoint y: 219, endPoint x: 944, endPoint y: 218, distance: 85.0
click at [944, 218] on div "Copy this card Board Partnership Tracking Column Backlog Title 31 / 128 [PERSON…" at bounding box center [1067, 284] width 255 height 459
click at [951, 372] on icon at bounding box center [958, 369] width 23 height 19
click at [981, 484] on button "Copy" at bounding box center [971, 492] width 49 height 28
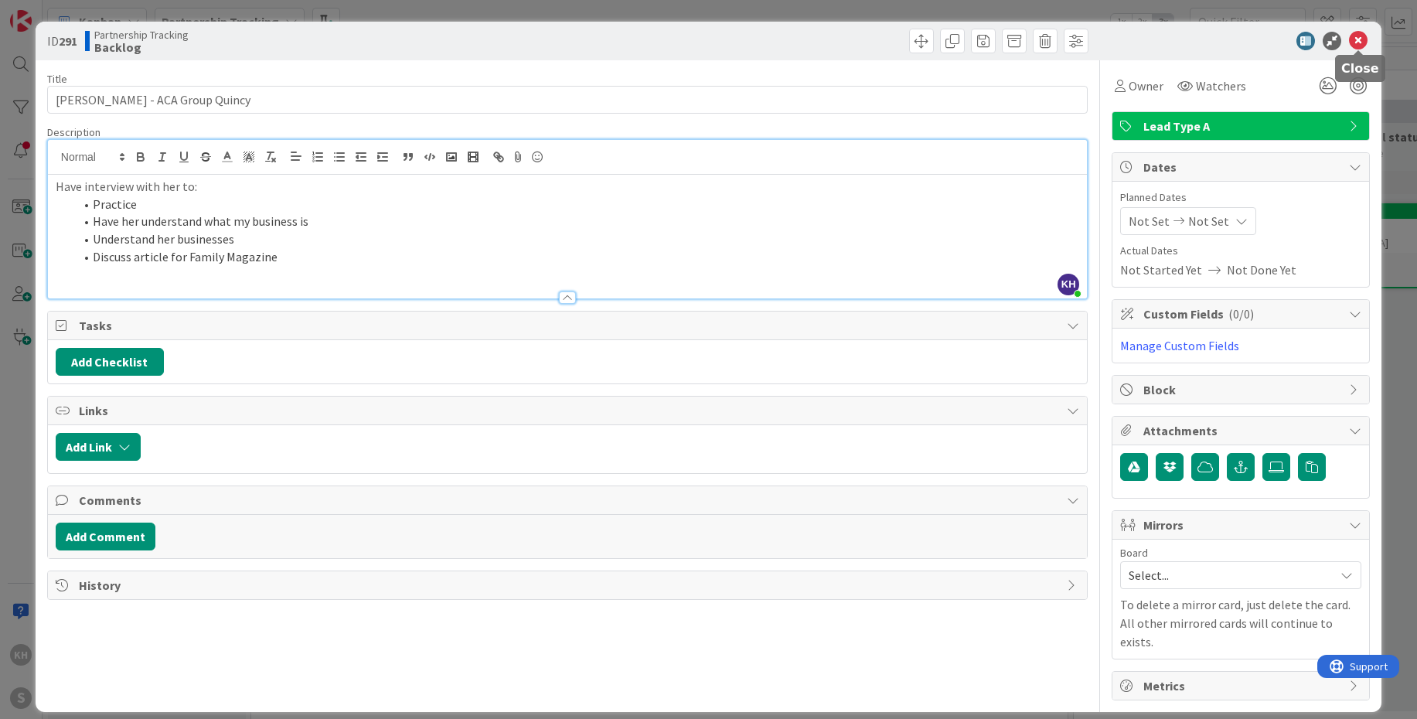
click at [1357, 44] on icon at bounding box center [1358, 41] width 19 height 19
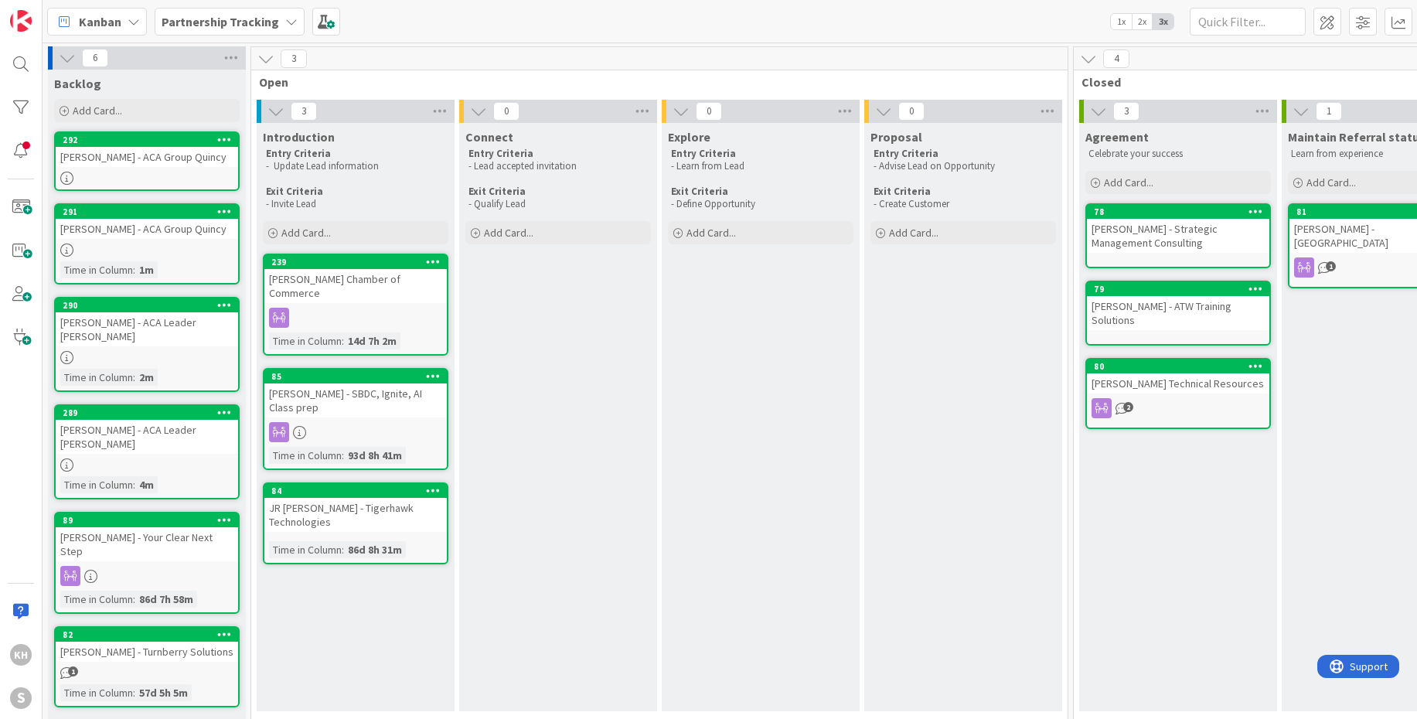
click at [93, 172] on div at bounding box center [147, 178] width 182 height 13
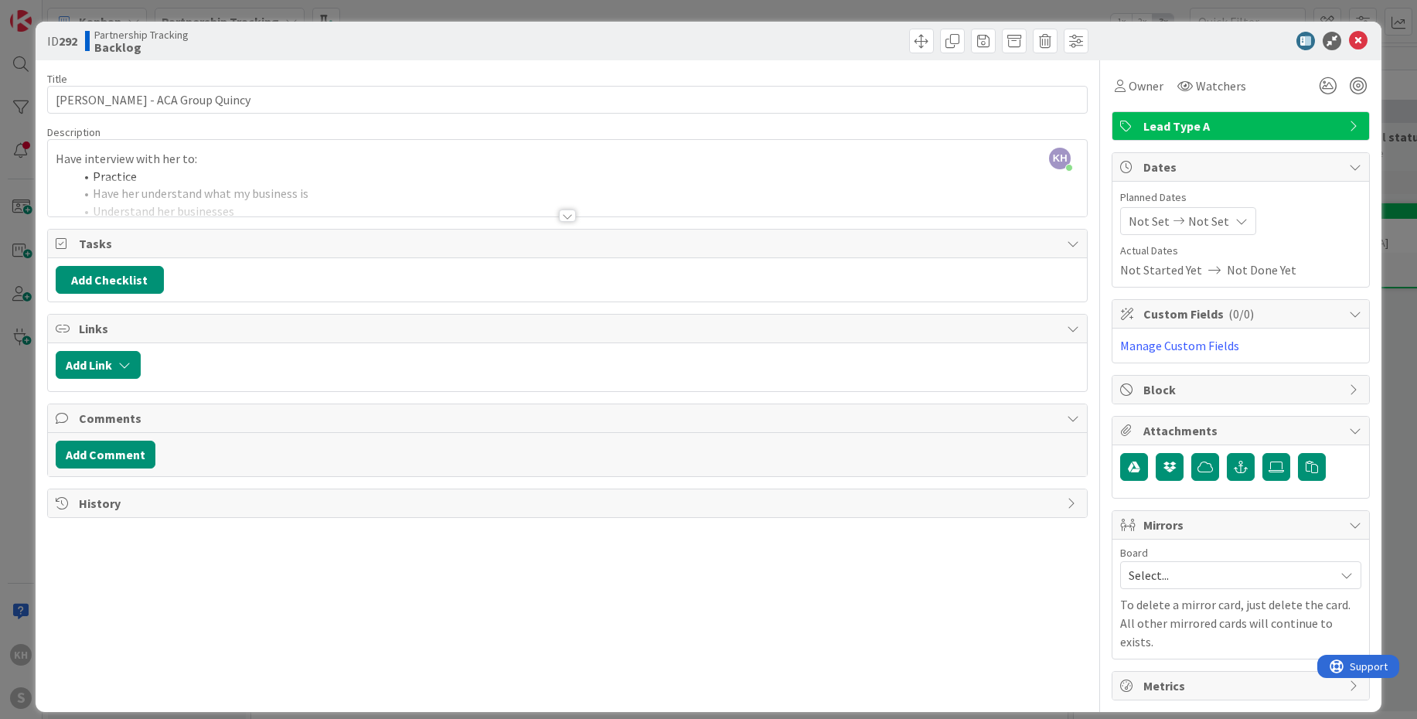
click at [570, 213] on div at bounding box center [567, 215] width 17 height 12
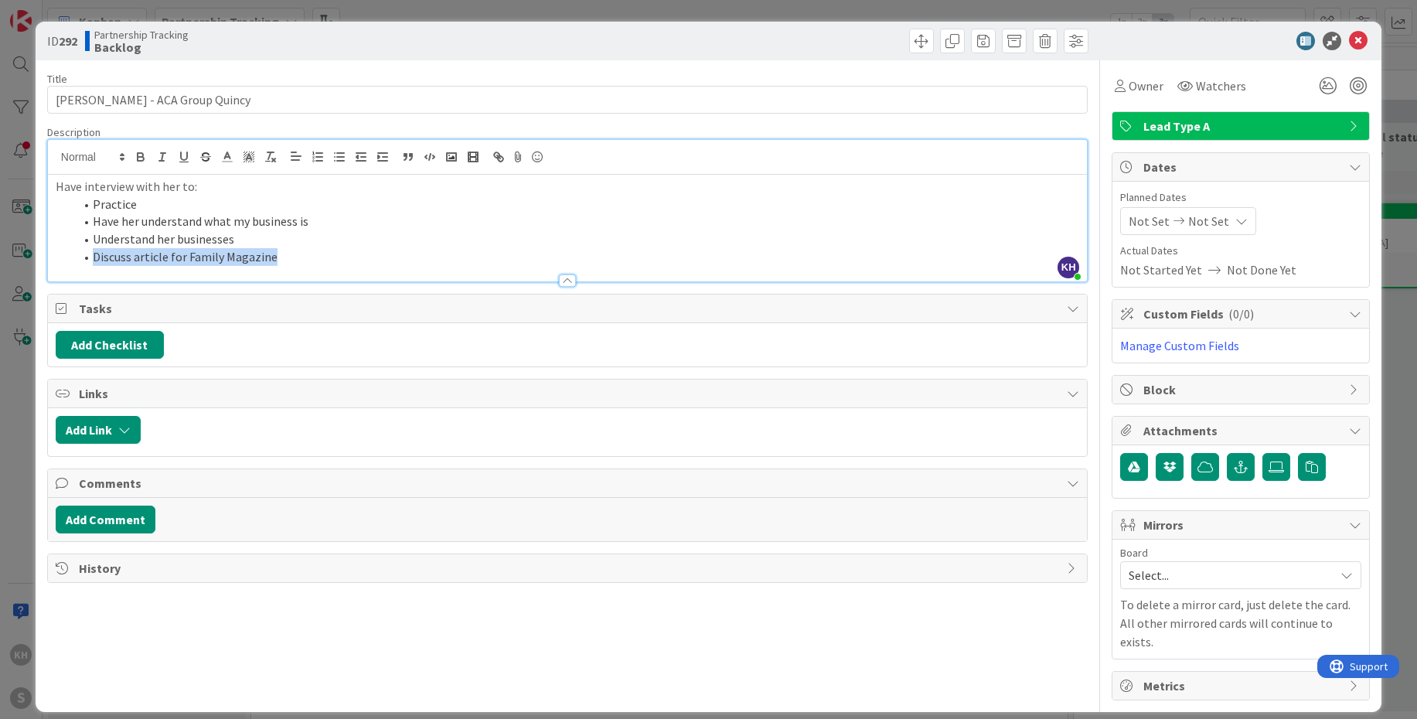
drag, startPoint x: 262, startPoint y: 257, endPoint x: 87, endPoint y: 261, distance: 174.7
click at [87, 261] on li "Discuss article for Family Magazine" at bounding box center [576, 257] width 1005 height 18
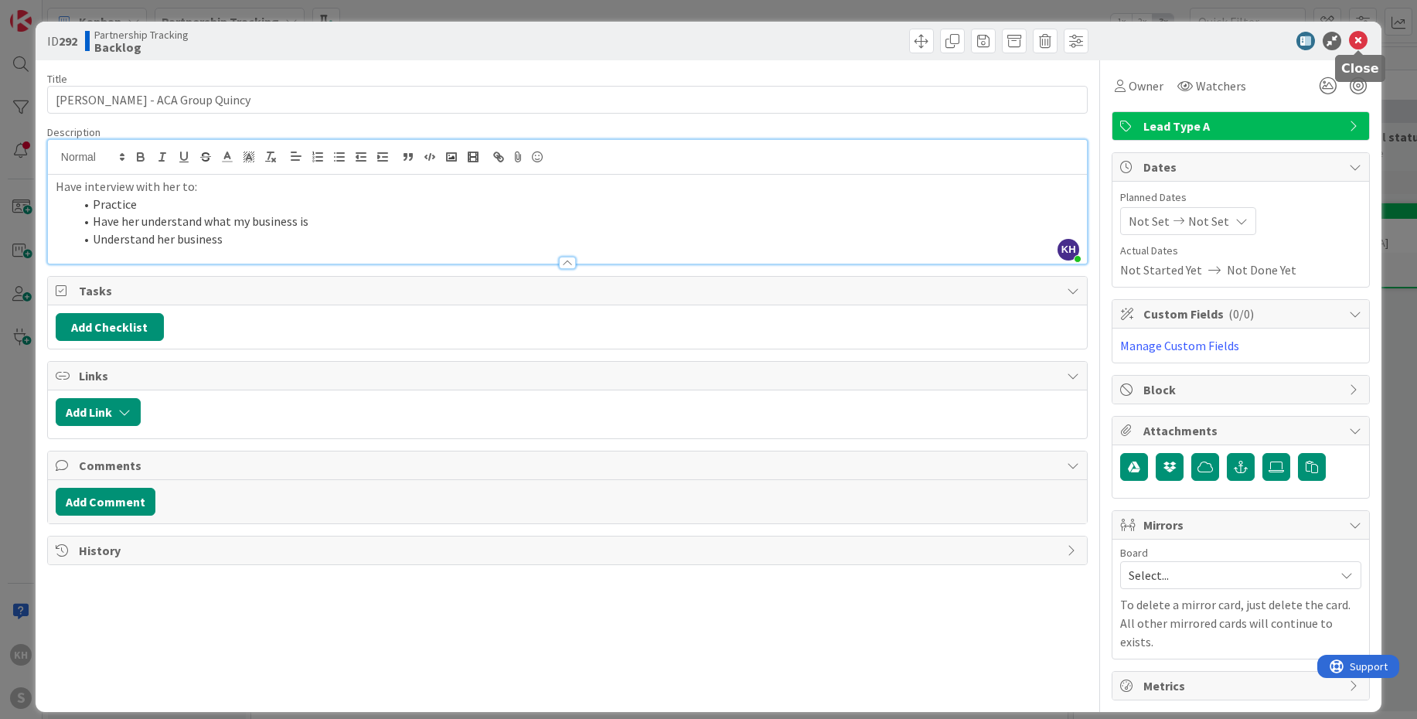
click at [1360, 44] on icon at bounding box center [1358, 41] width 19 height 19
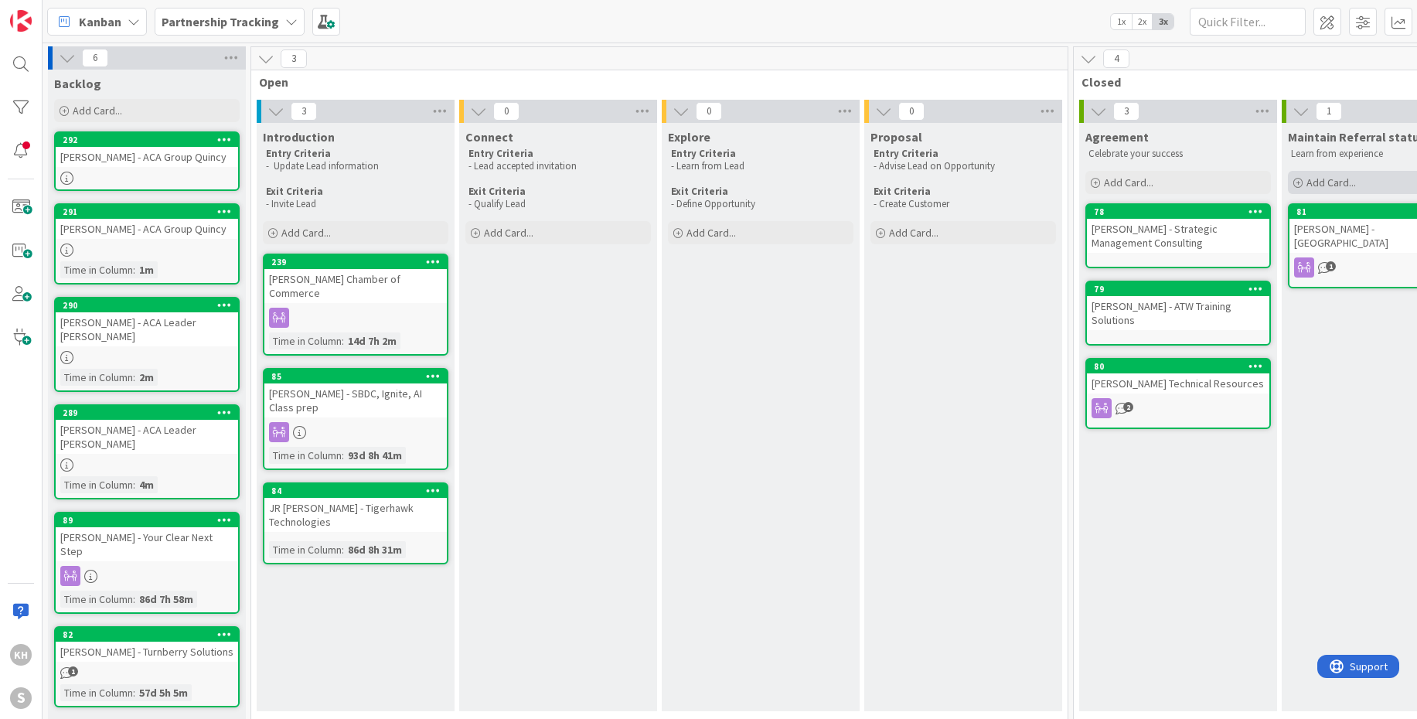
click at [1338, 182] on span "Add Card..." at bounding box center [1330, 182] width 49 height 14
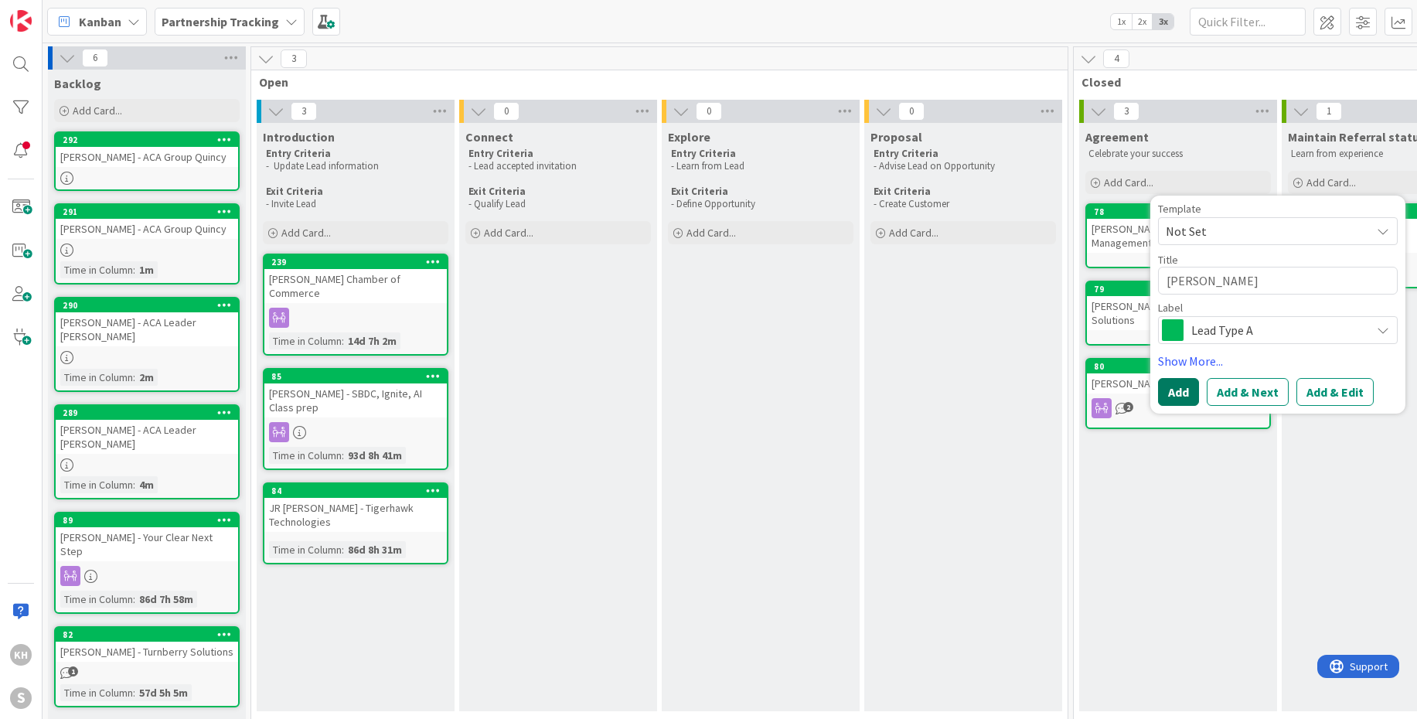
click at [1178, 390] on button "Add" at bounding box center [1178, 392] width 41 height 28
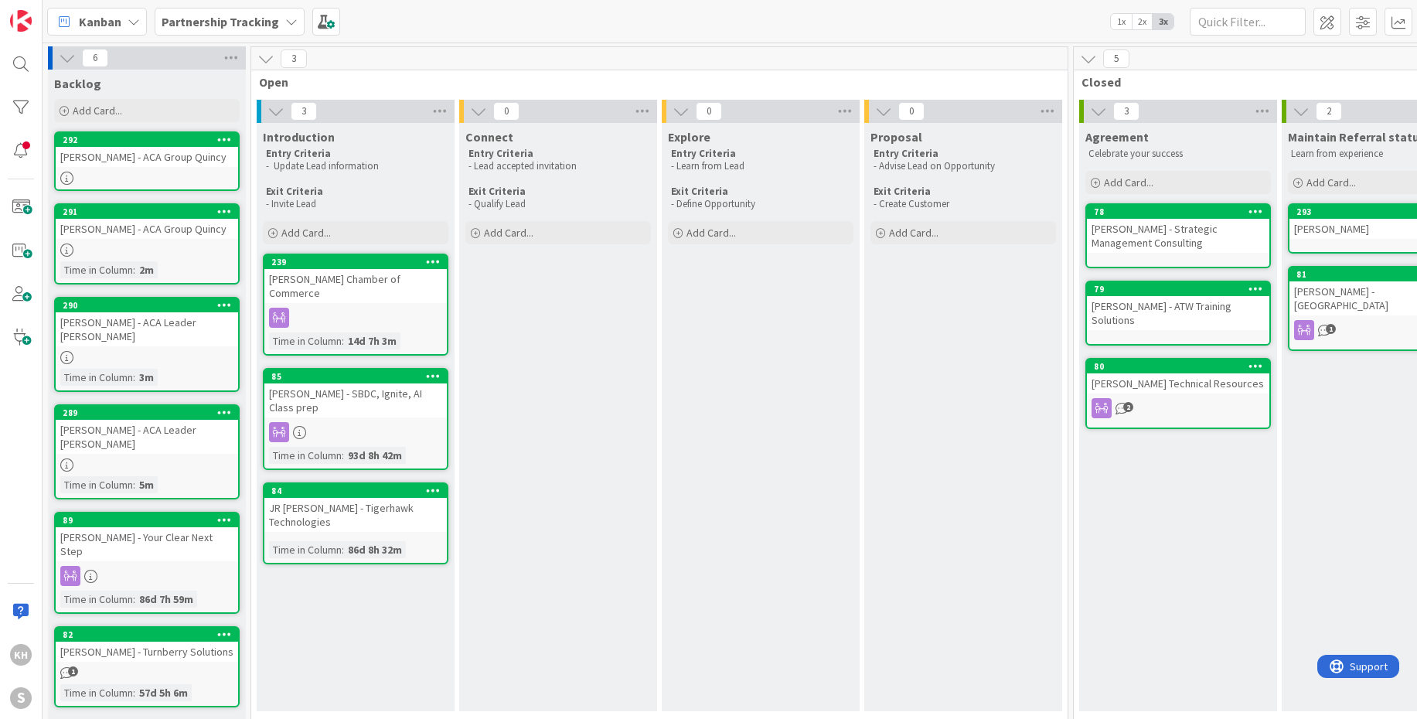
click at [282, 319] on icon at bounding box center [279, 318] width 20 height 20
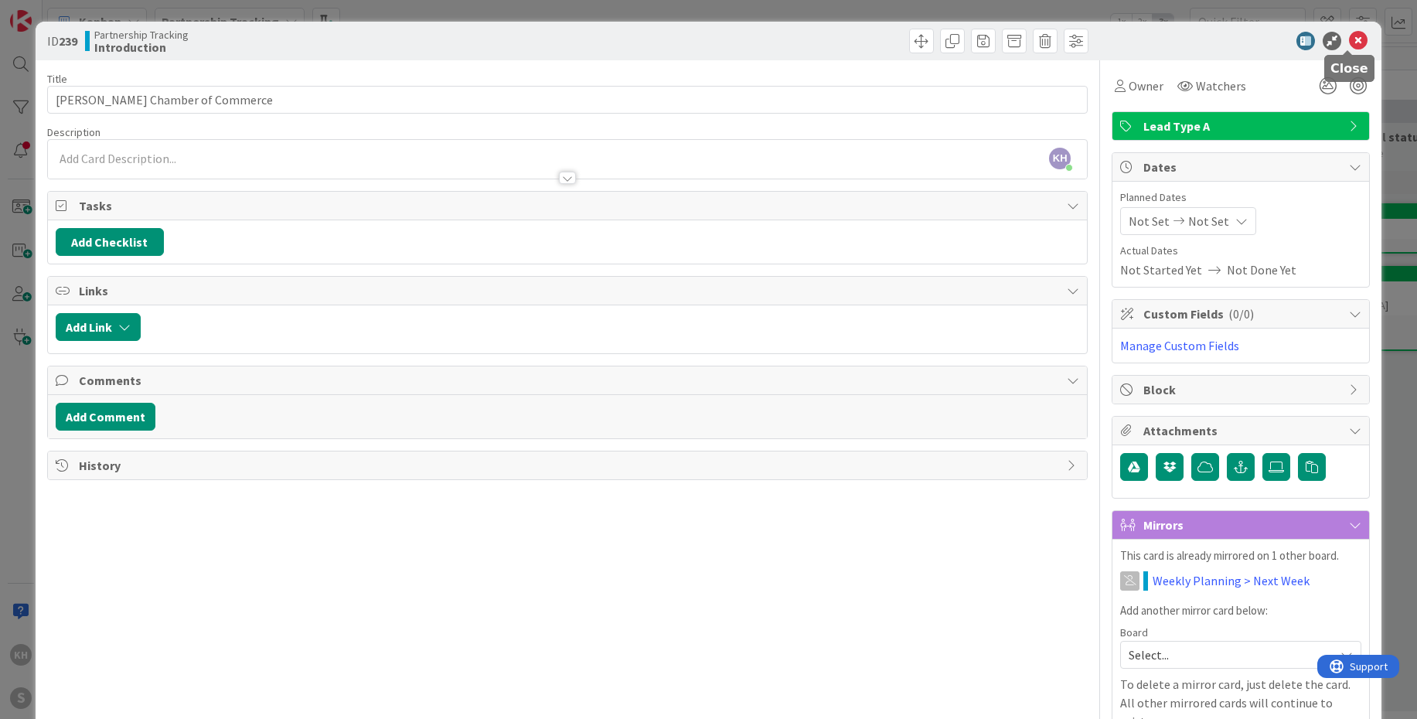
click at [1349, 43] on icon at bounding box center [1358, 41] width 19 height 19
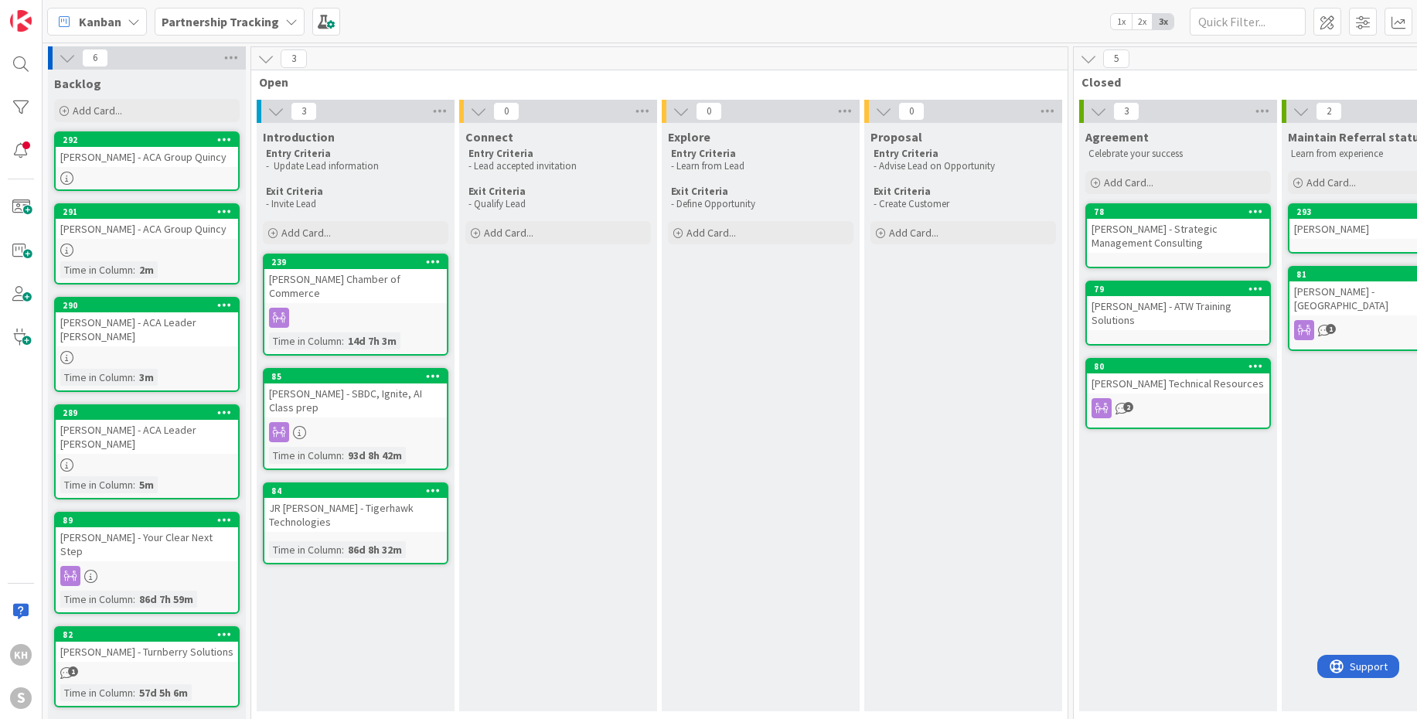
click at [291, 22] on icon at bounding box center [291, 21] width 12 height 12
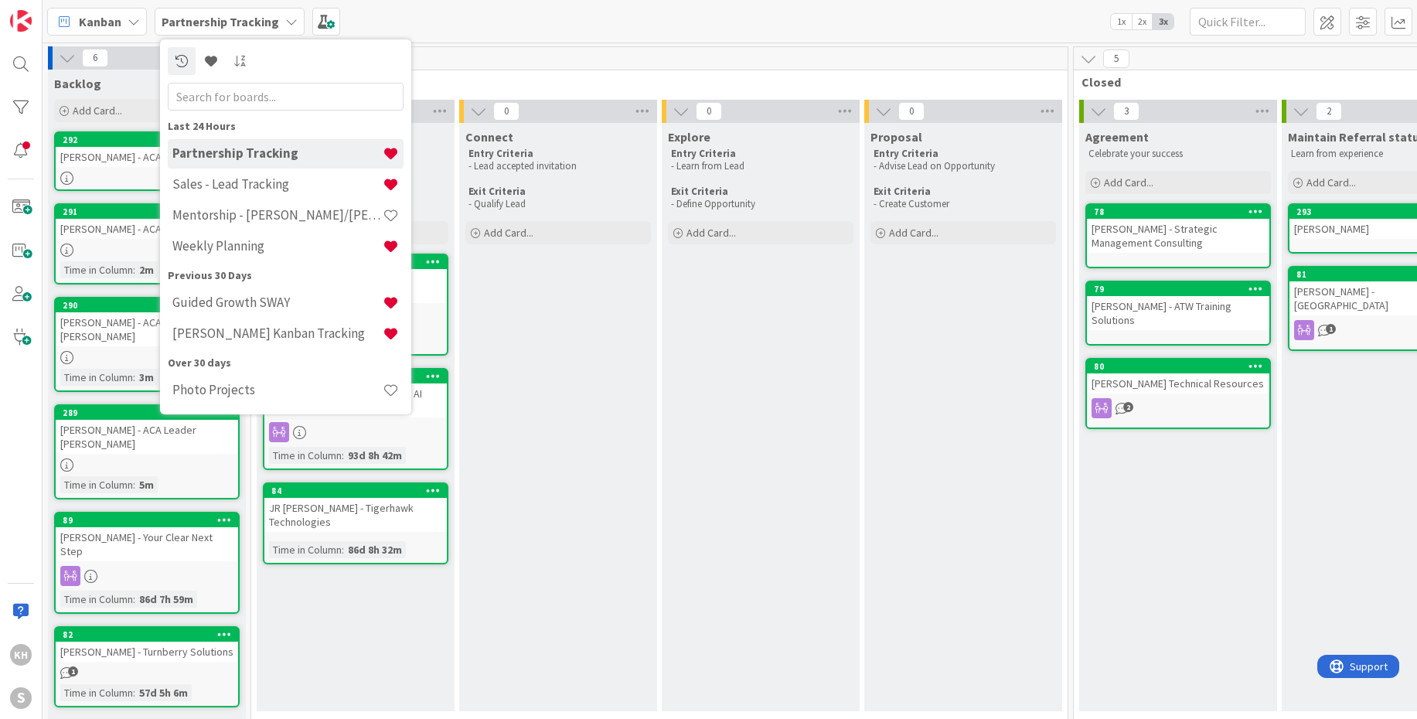
click at [288, 23] on icon at bounding box center [291, 21] width 12 height 12
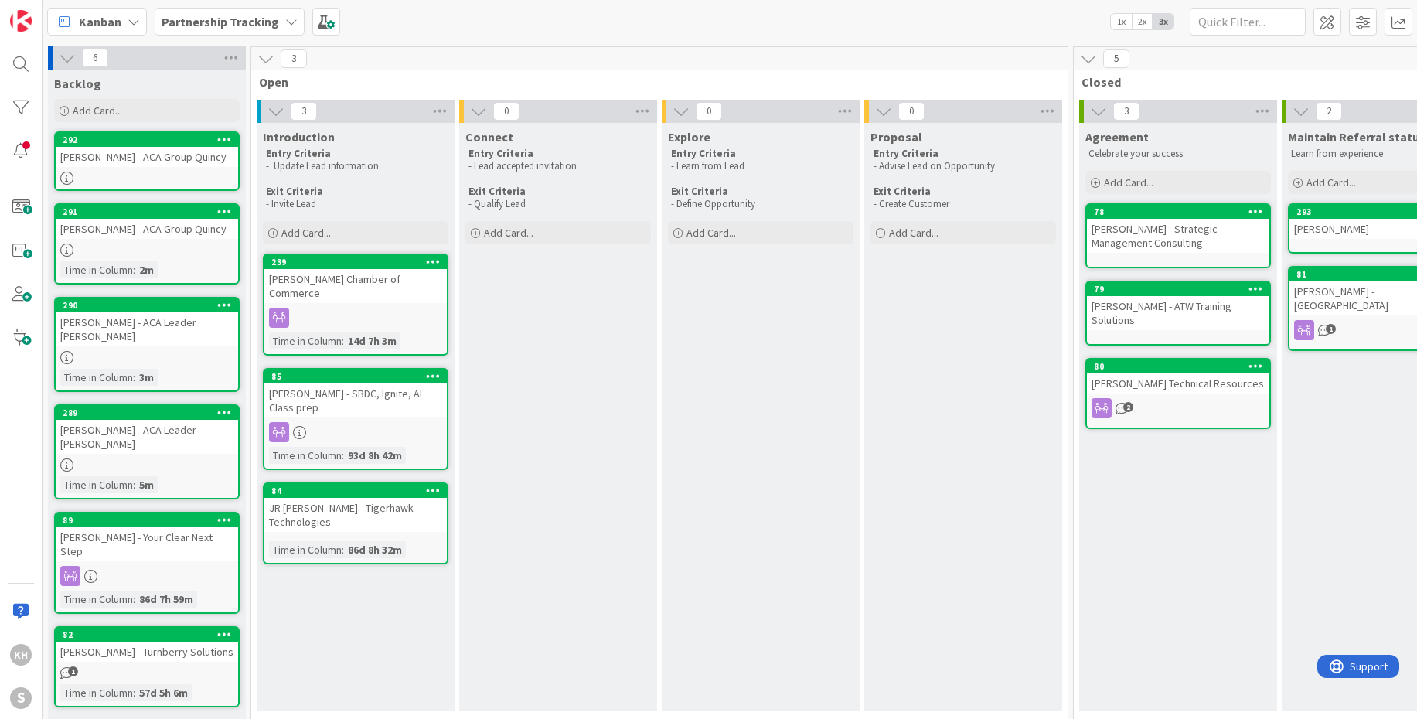
click at [288, 19] on icon at bounding box center [291, 21] width 12 height 12
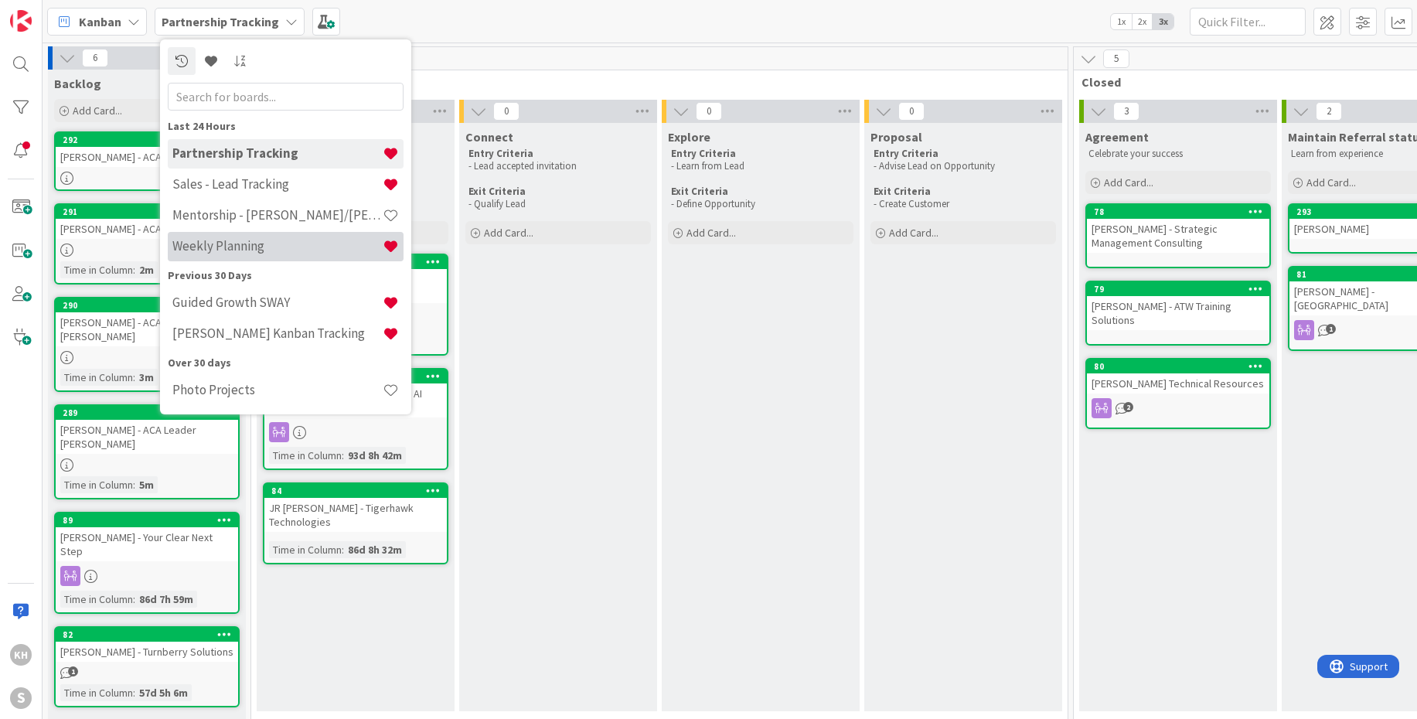
click at [209, 236] on div "Weekly Planning" at bounding box center [286, 246] width 236 height 29
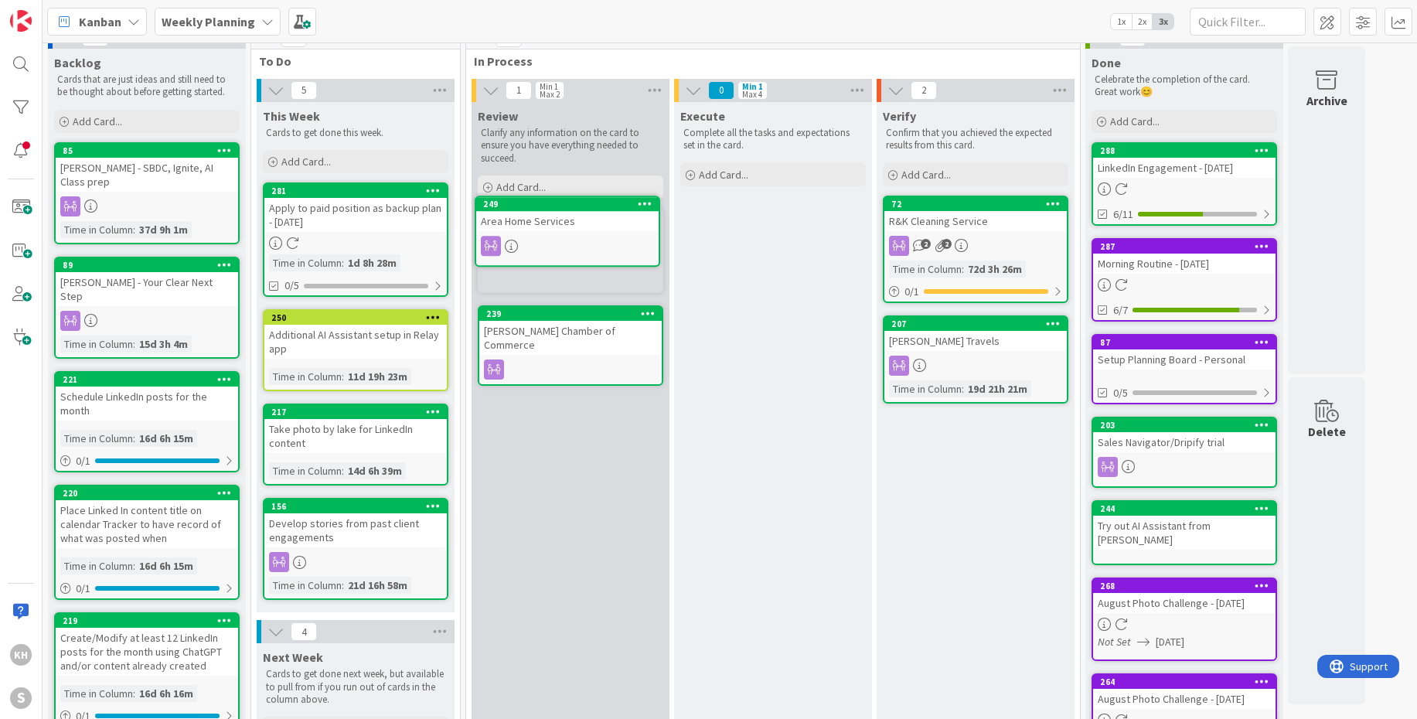
scroll to position [12, 0]
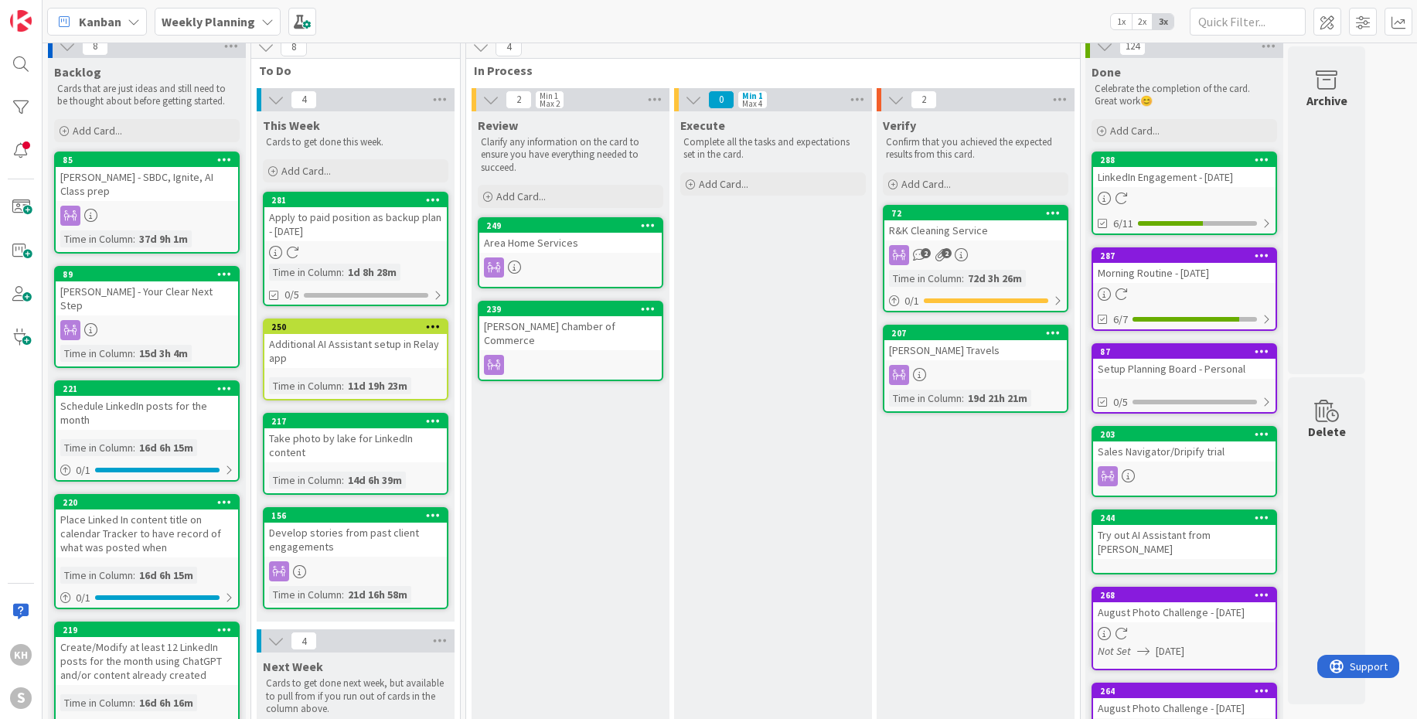
click at [437, 196] on icon at bounding box center [433, 199] width 15 height 11
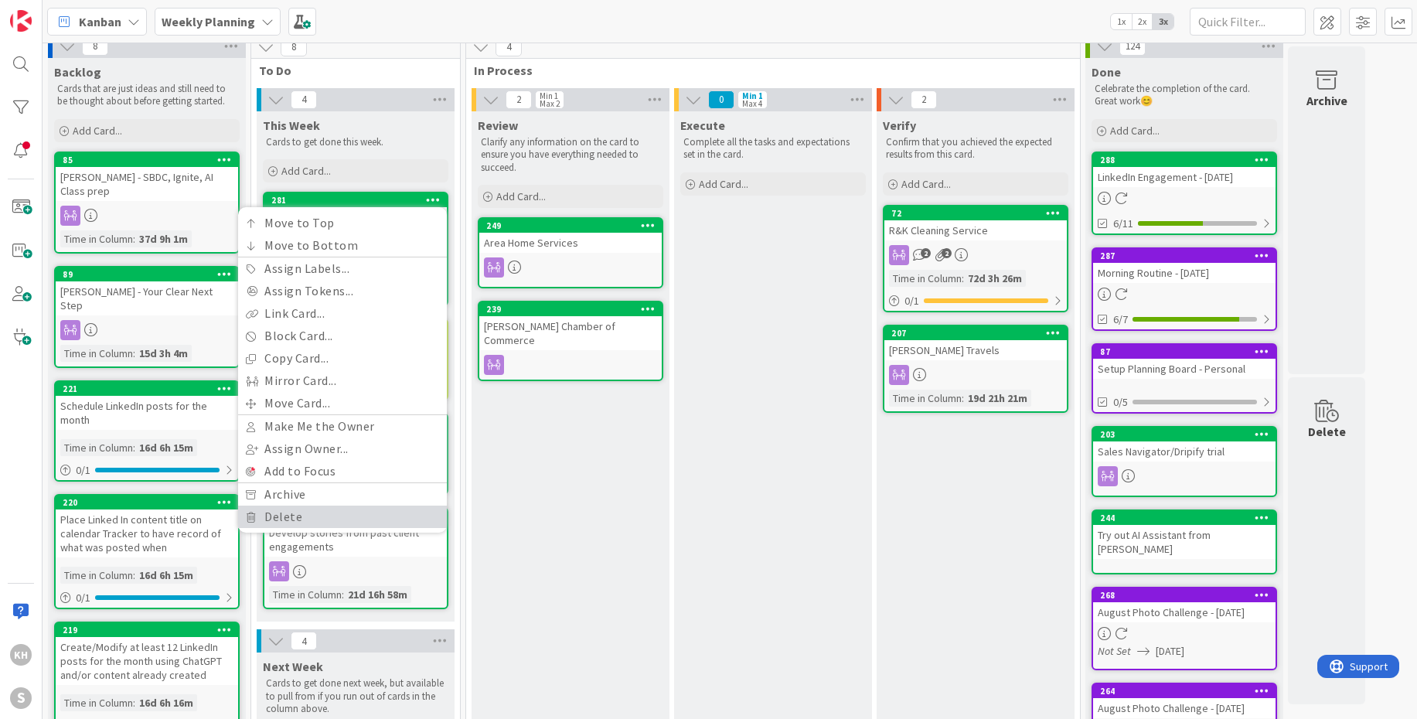
click at [294, 523] on link "Delete" at bounding box center [342, 516] width 209 height 22
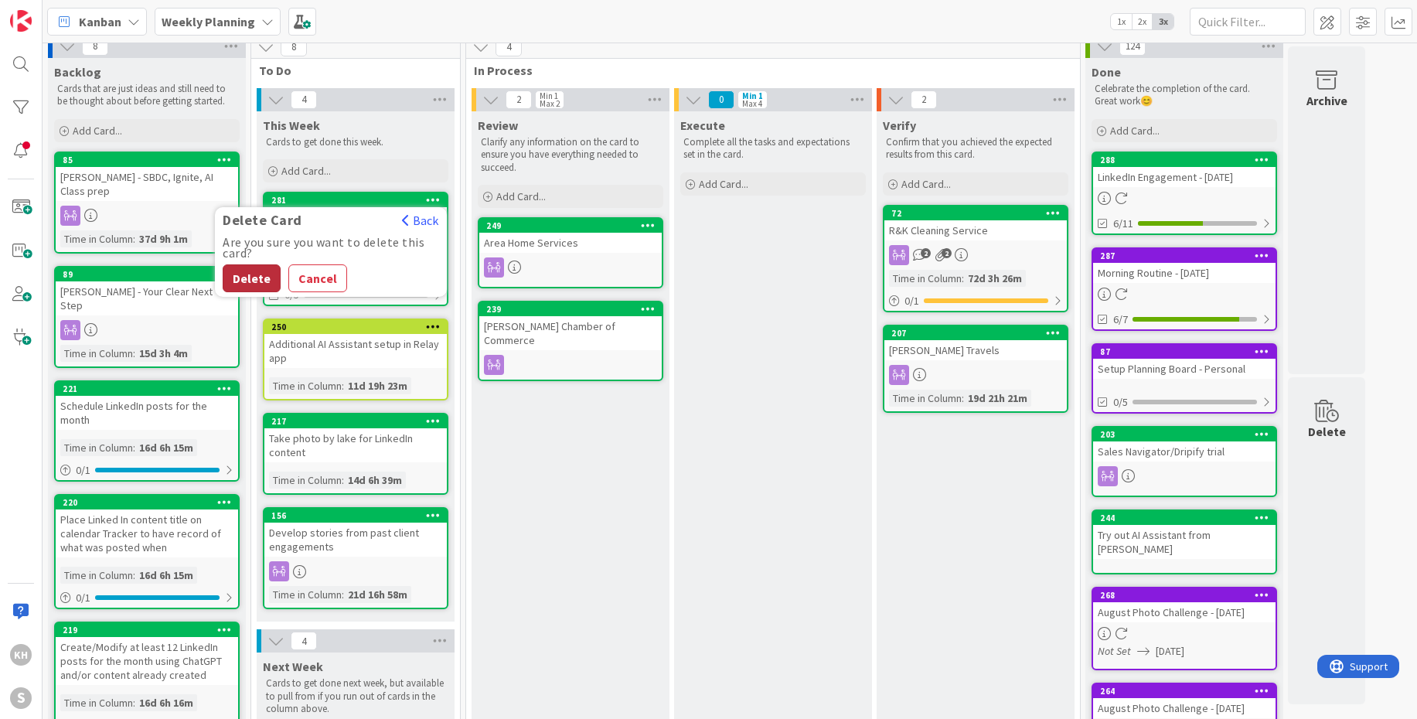
click at [269, 276] on button "Delete" at bounding box center [252, 278] width 58 height 28
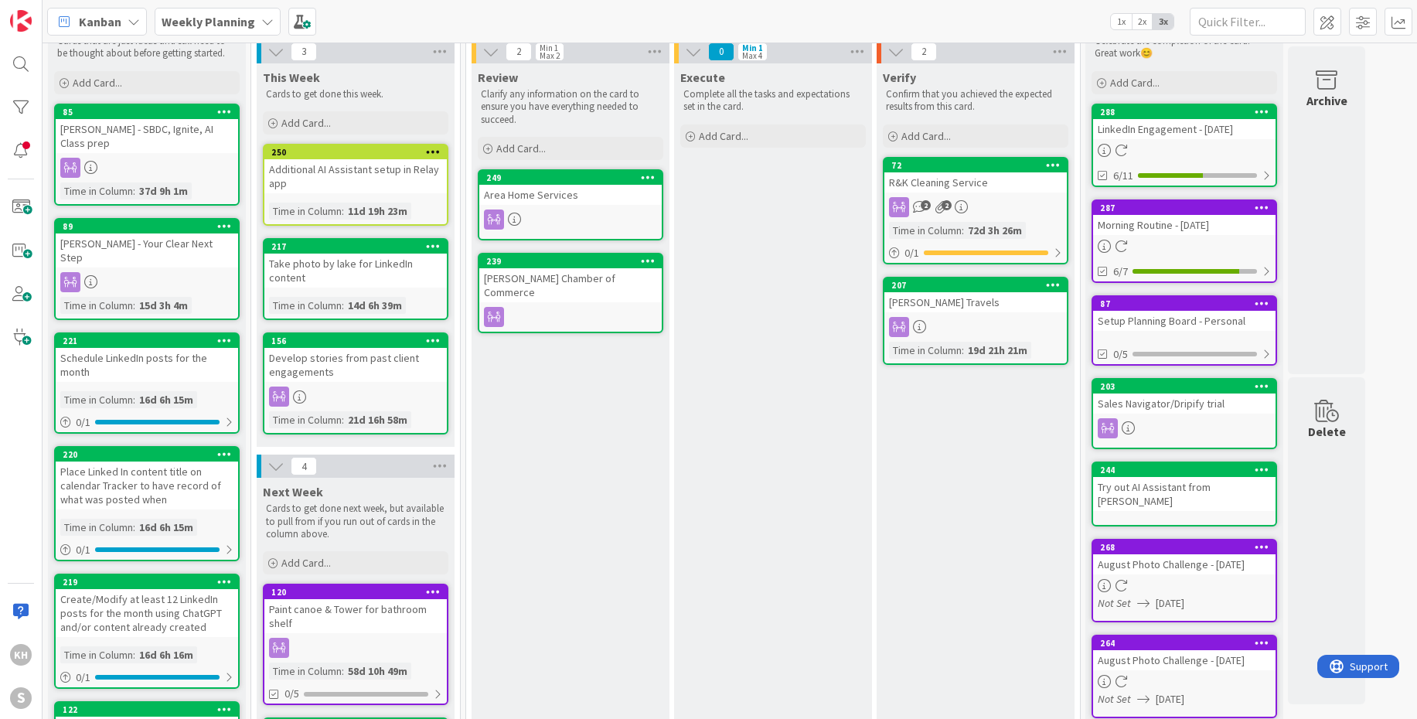
scroll to position [0, 0]
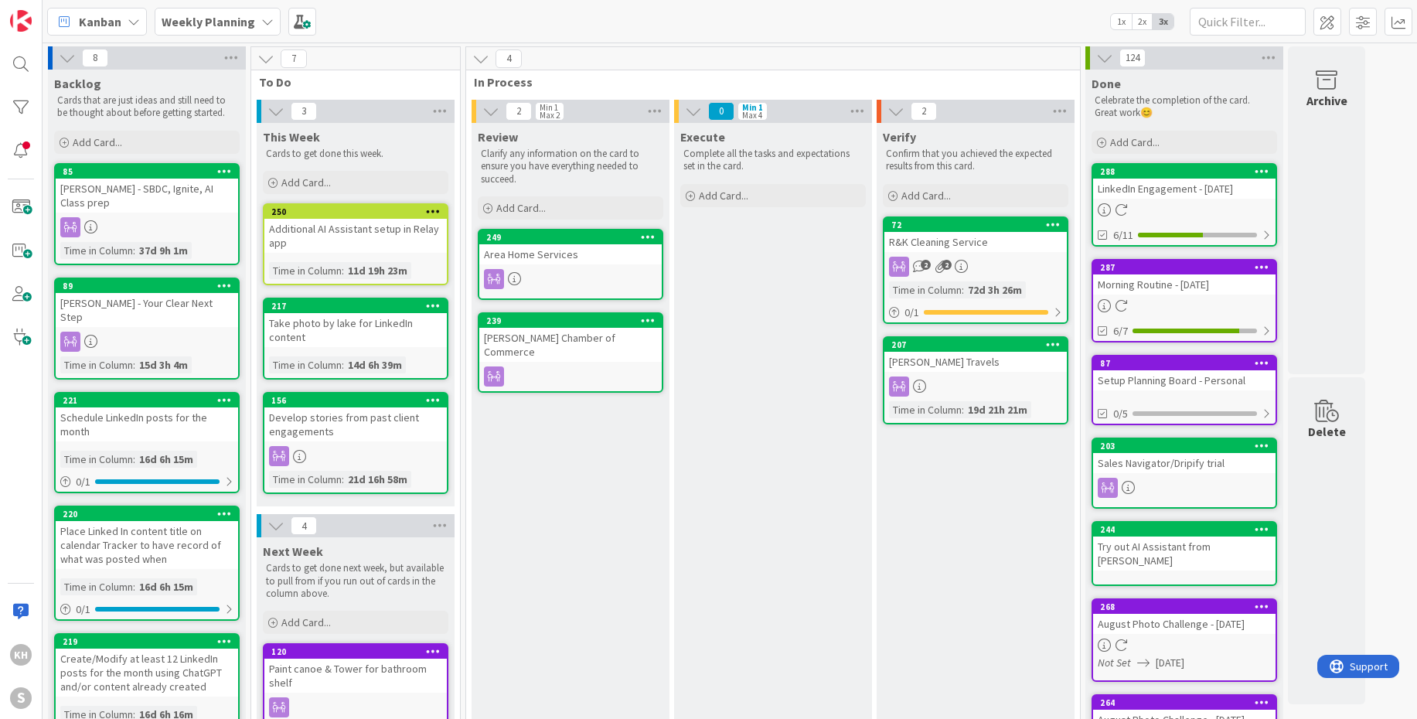
click at [261, 15] on icon at bounding box center [267, 21] width 12 height 12
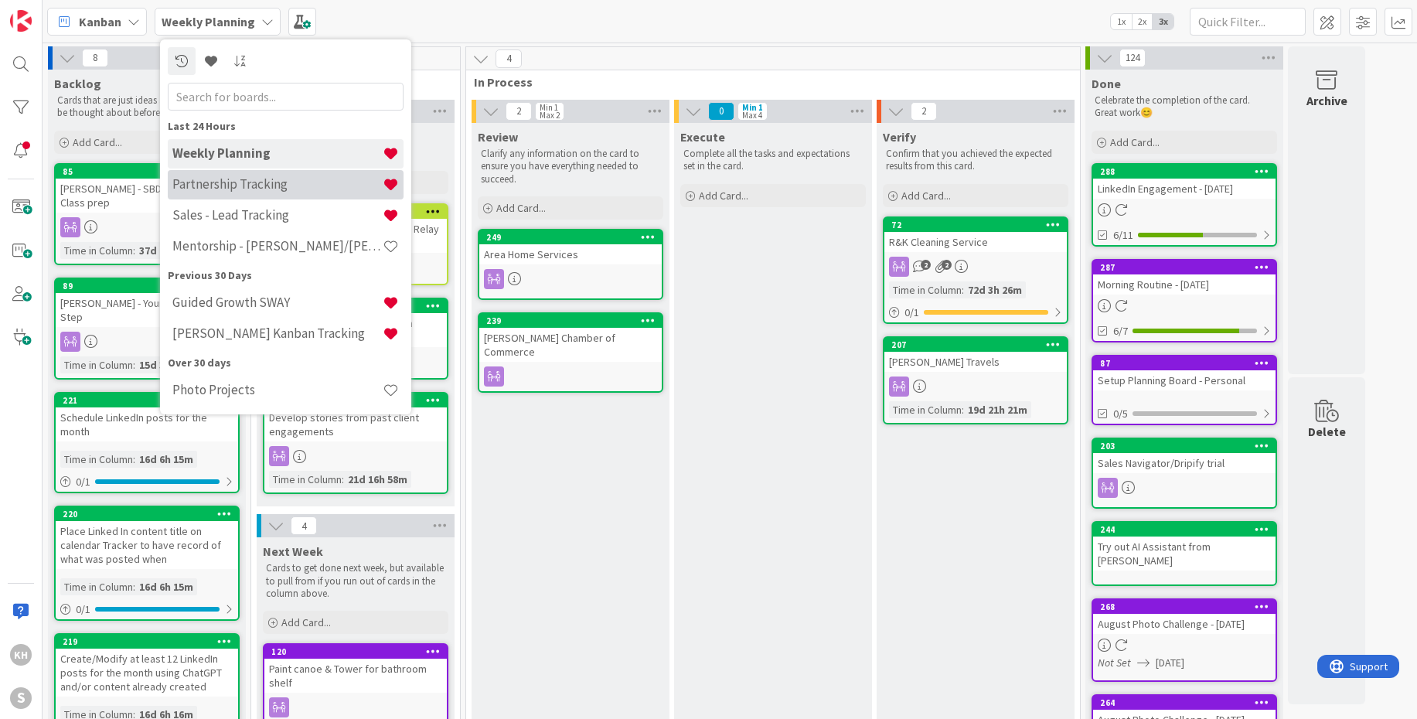
click at [212, 189] on h4 "Partnership Tracking" at bounding box center [277, 183] width 210 height 15
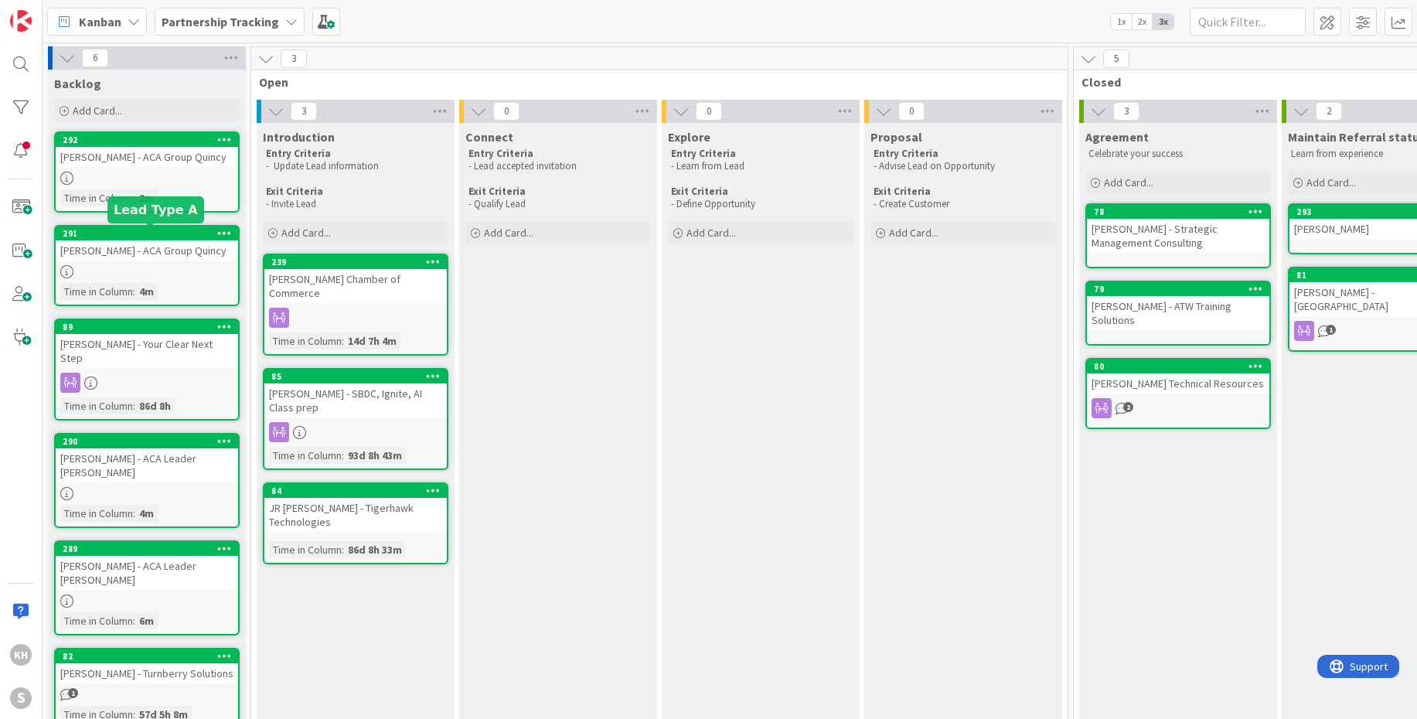
click at [185, 228] on div "291" at bounding box center [150, 233] width 175 height 11
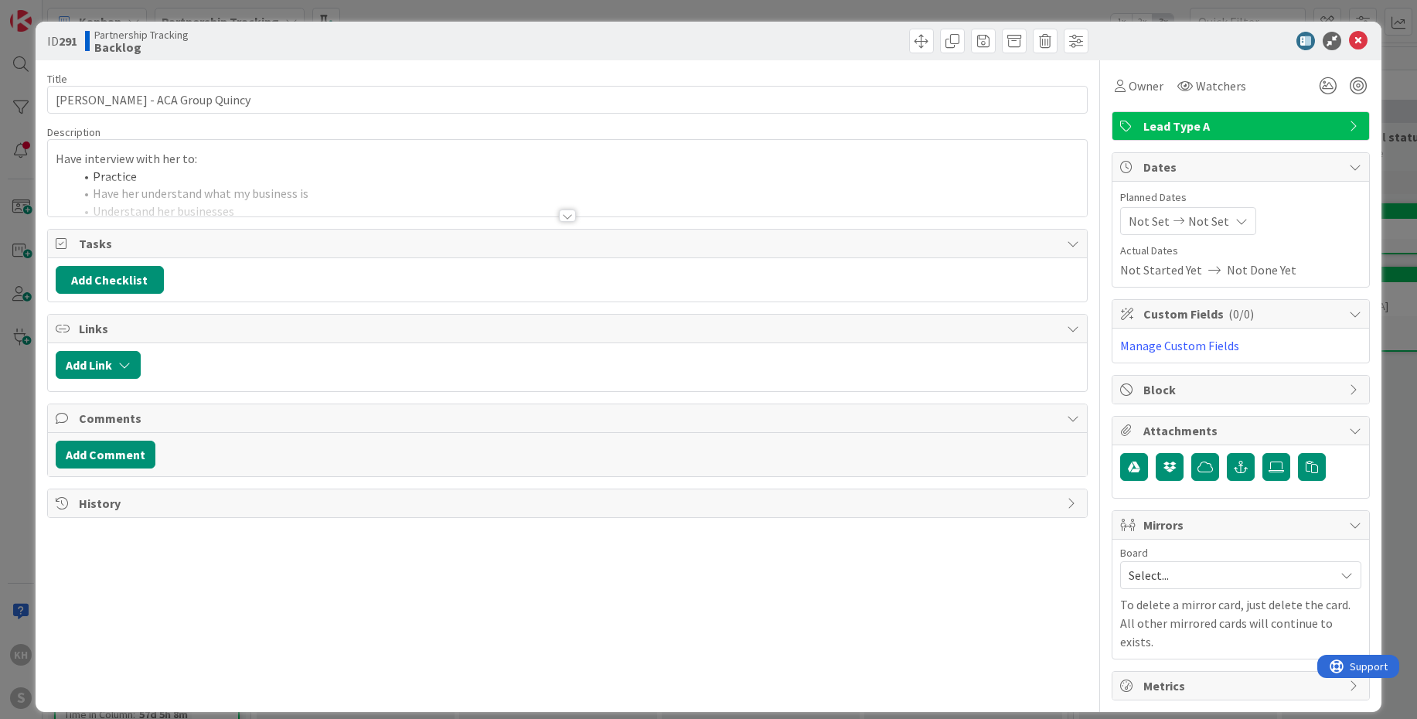
click at [1351, 577] on icon at bounding box center [1346, 575] width 12 height 12
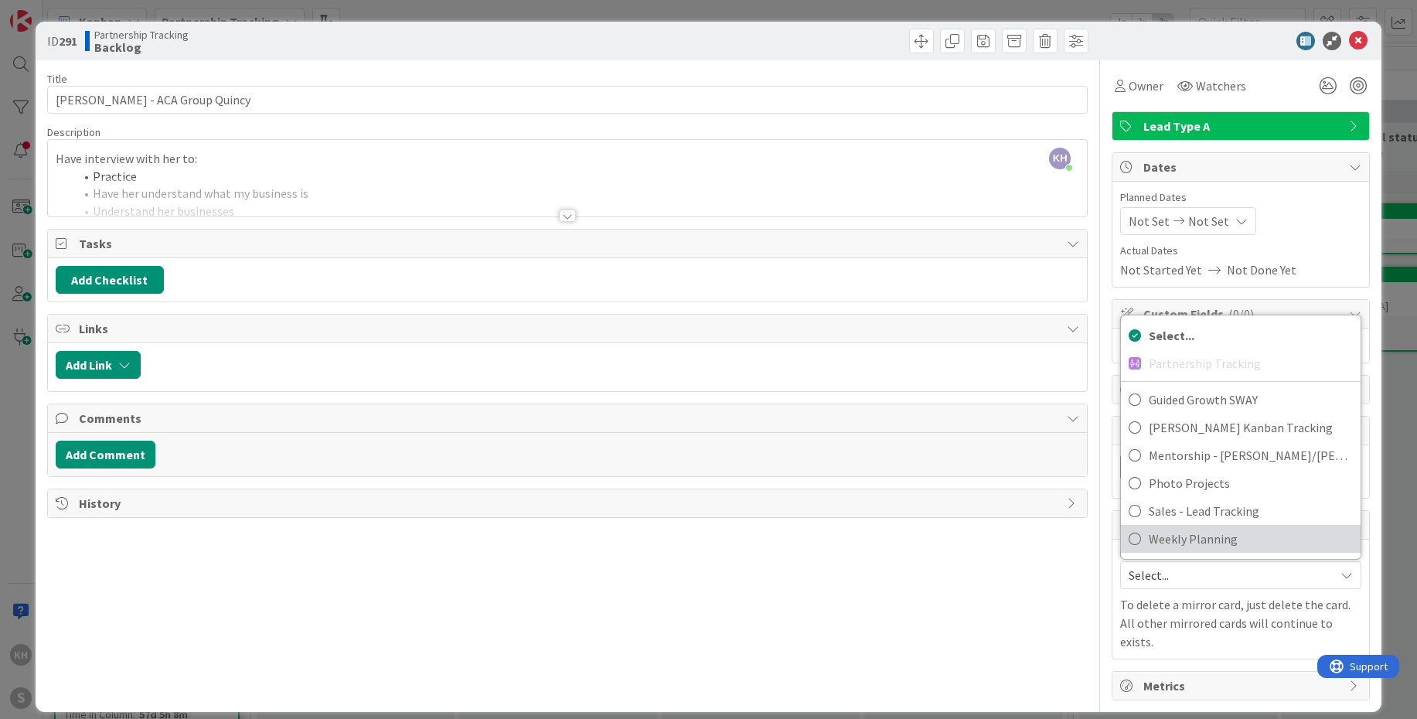
click at [1230, 538] on span "Weekly Planning" at bounding box center [1250, 538] width 204 height 23
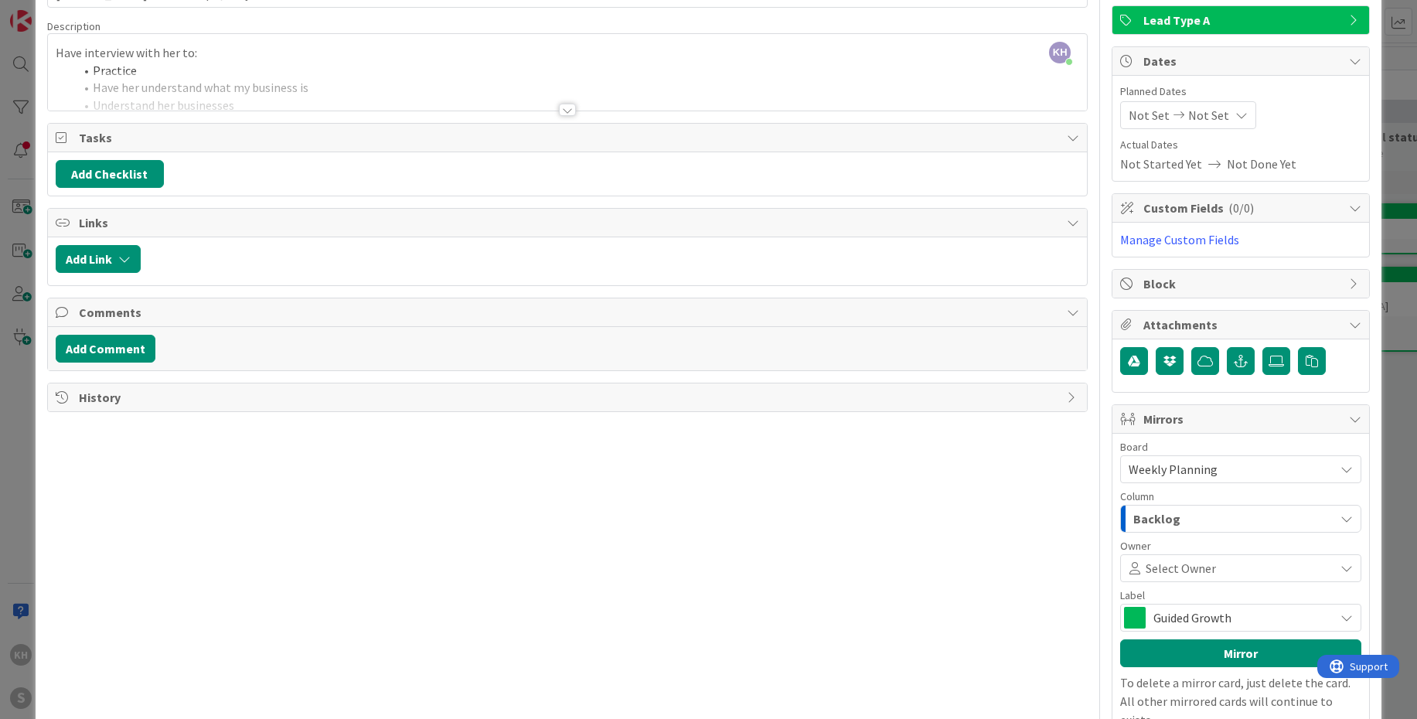
scroll to position [180, 0]
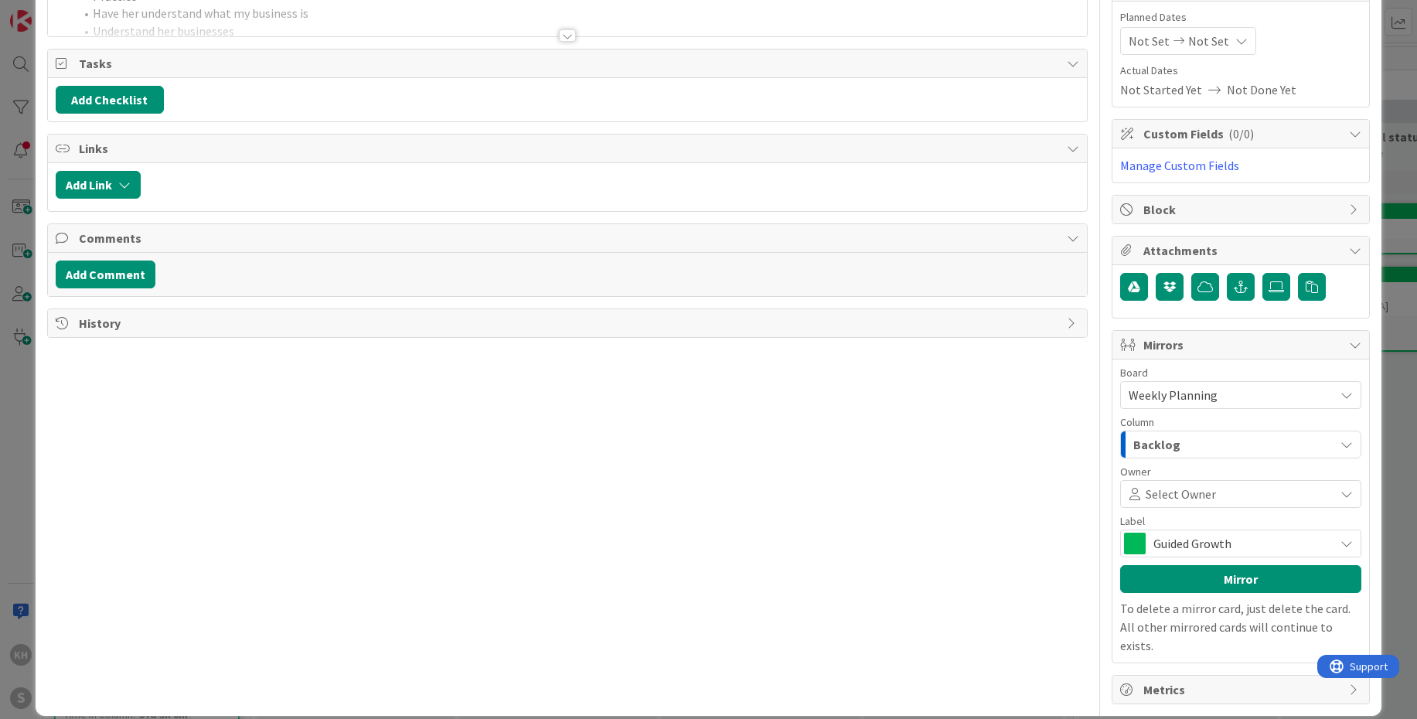
click at [1340, 446] on icon "button" at bounding box center [1346, 444] width 12 height 12
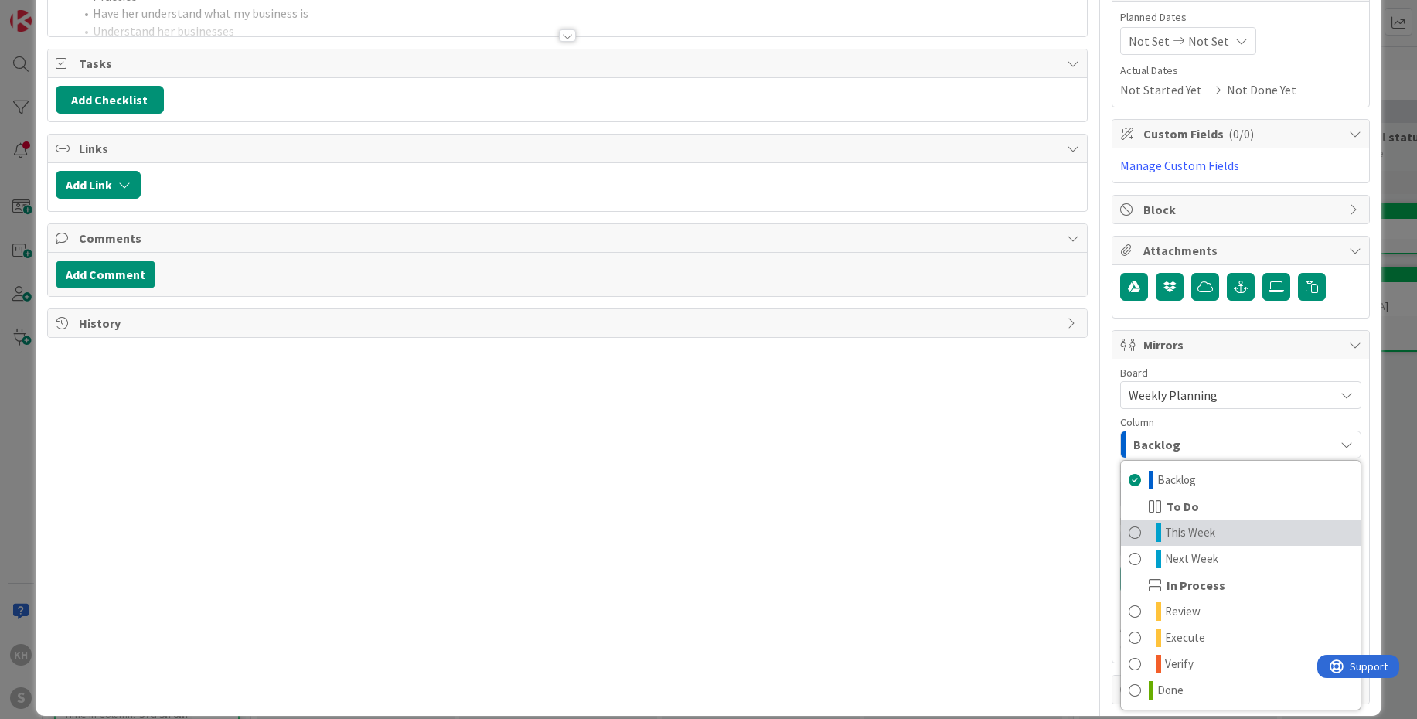
click at [1178, 529] on span "This Week" at bounding box center [1190, 532] width 50 height 19
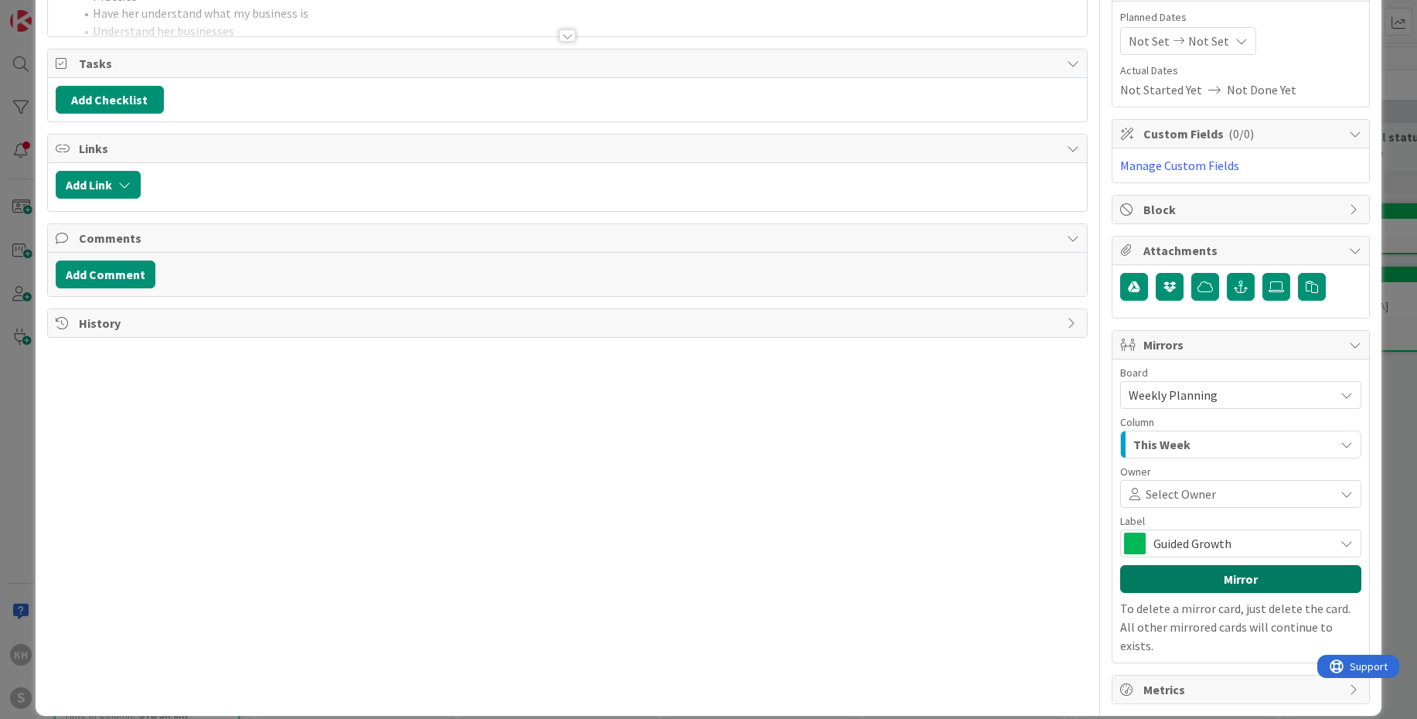
click at [1230, 580] on button "Mirror" at bounding box center [1240, 579] width 241 height 28
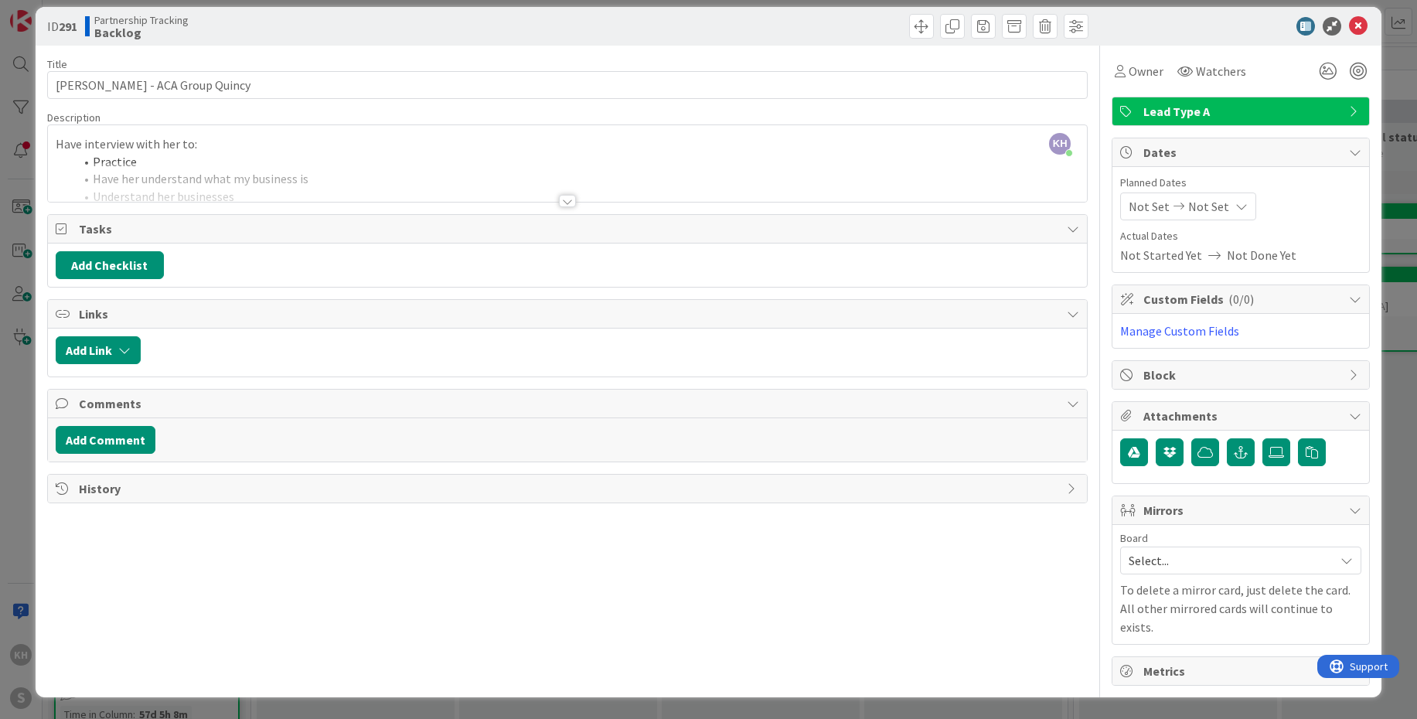
scroll to position [0, 0]
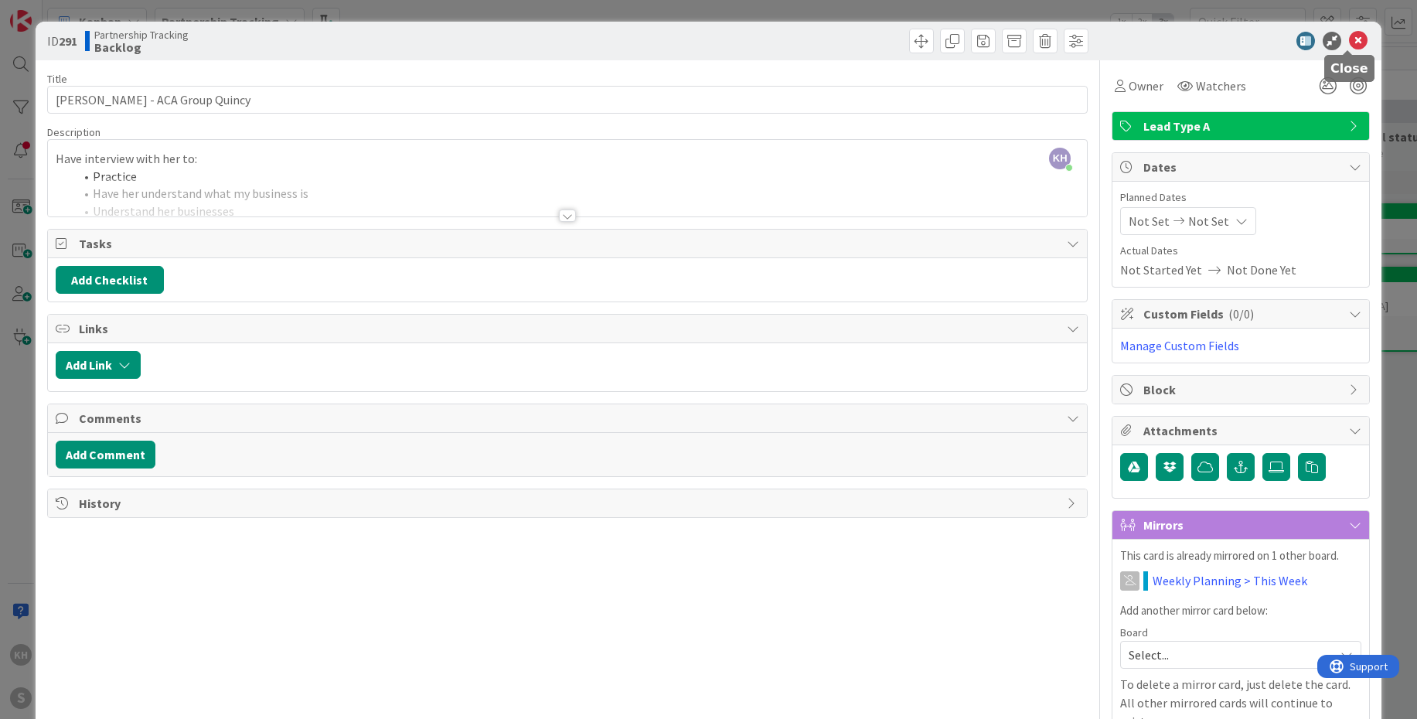
click at [1349, 43] on icon at bounding box center [1358, 41] width 19 height 19
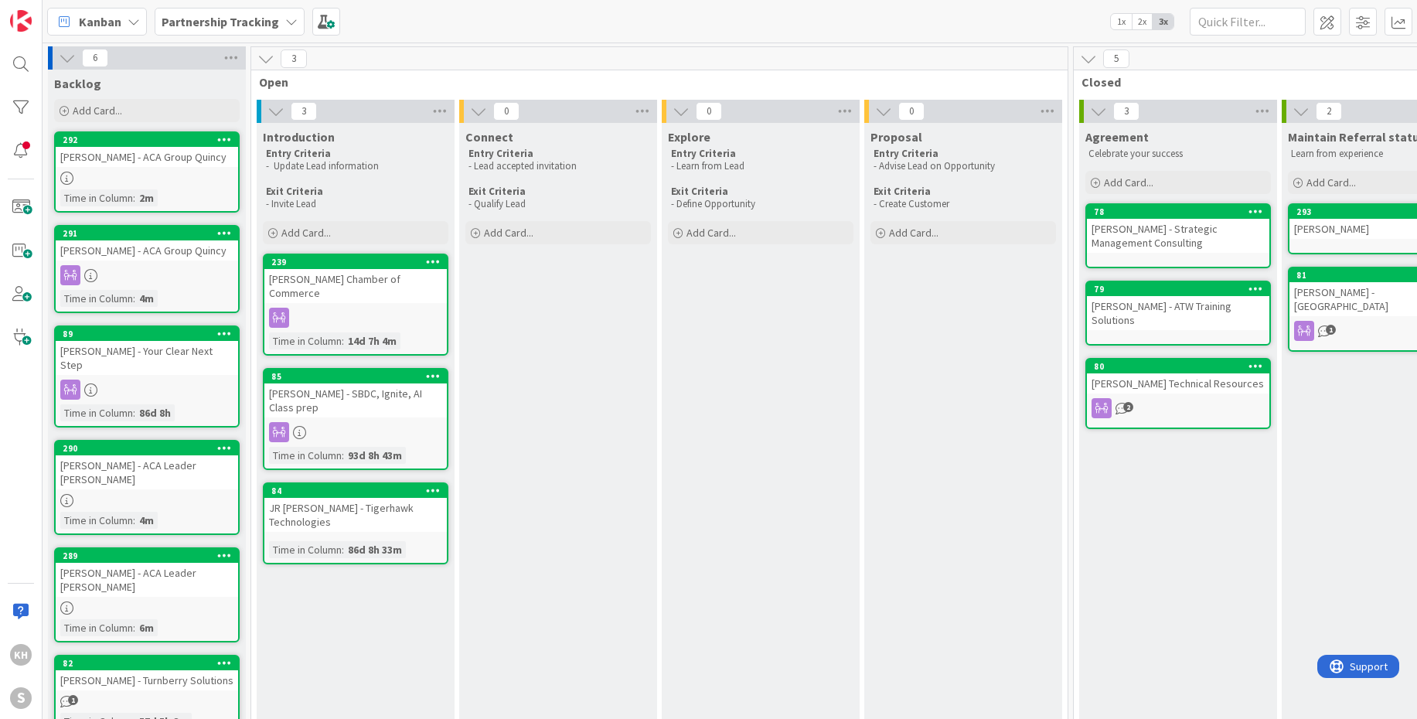
click at [285, 17] on icon at bounding box center [291, 21] width 12 height 12
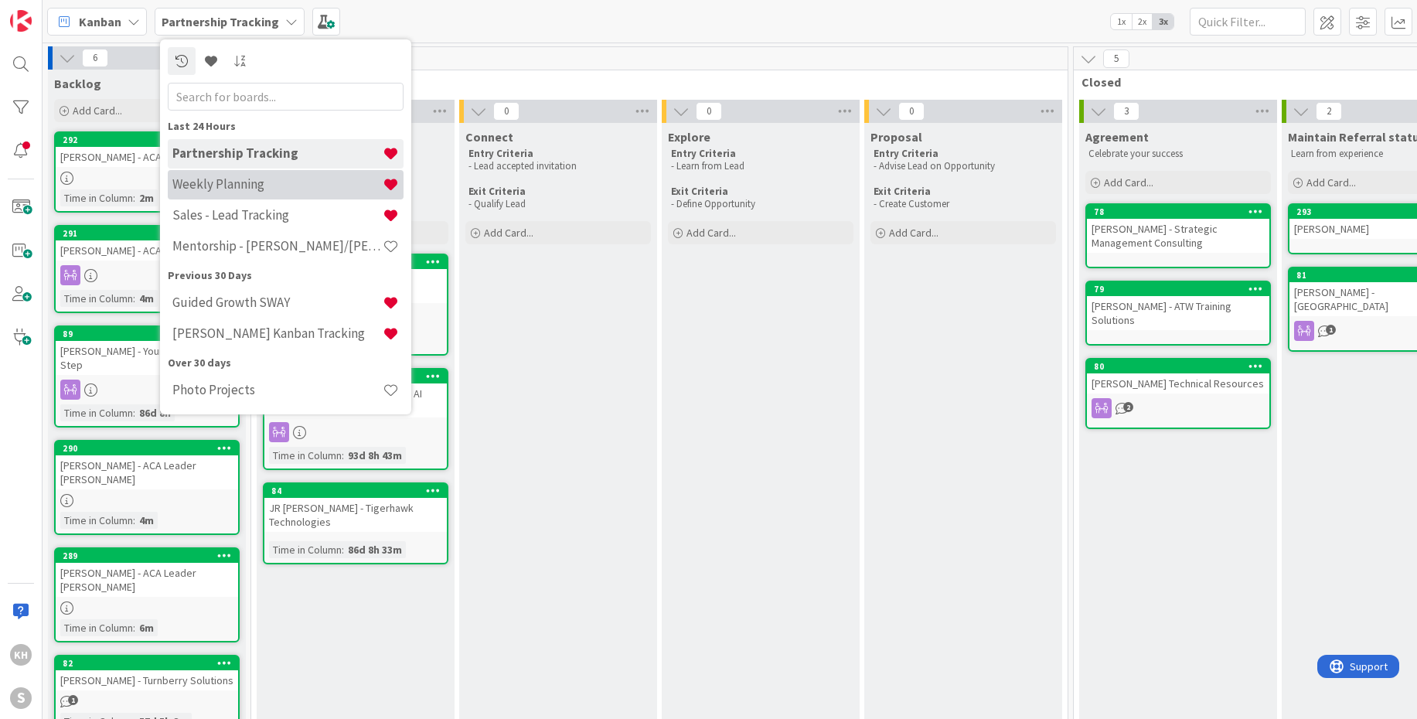
click at [223, 182] on h4 "Weekly Planning" at bounding box center [277, 183] width 210 height 15
